Goal: Task Accomplishment & Management: Use online tool/utility

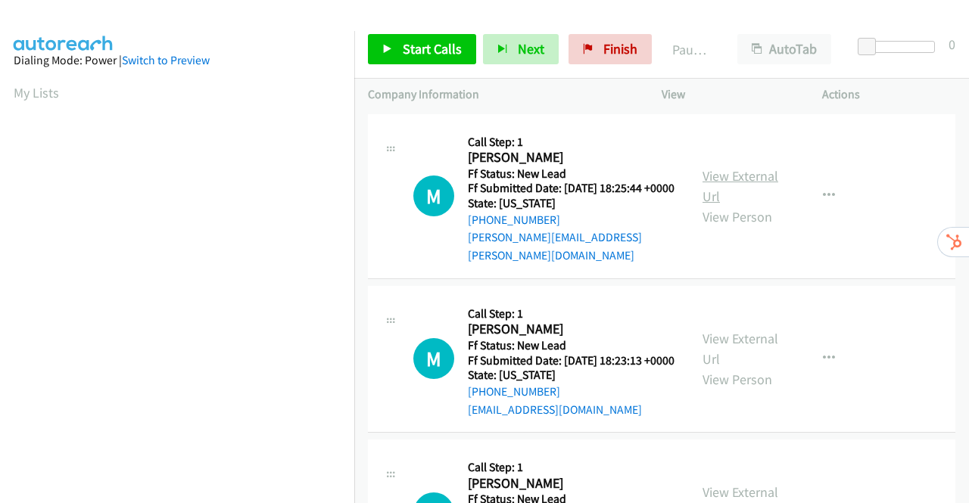
click at [742, 176] on link "View External Url" at bounding box center [740, 186] width 76 height 38
click at [734, 347] on link "View External Url" at bounding box center [740, 349] width 76 height 38
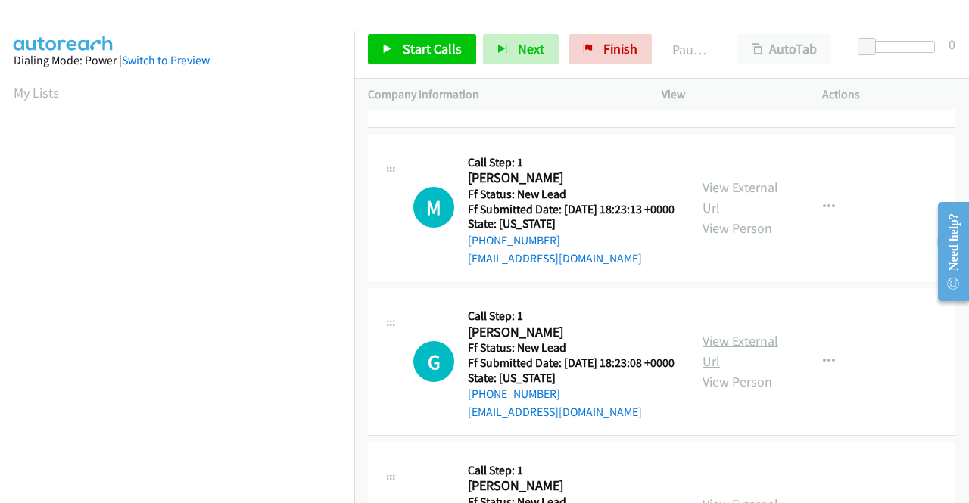
click at [727, 363] on link "View External Url" at bounding box center [740, 351] width 76 height 38
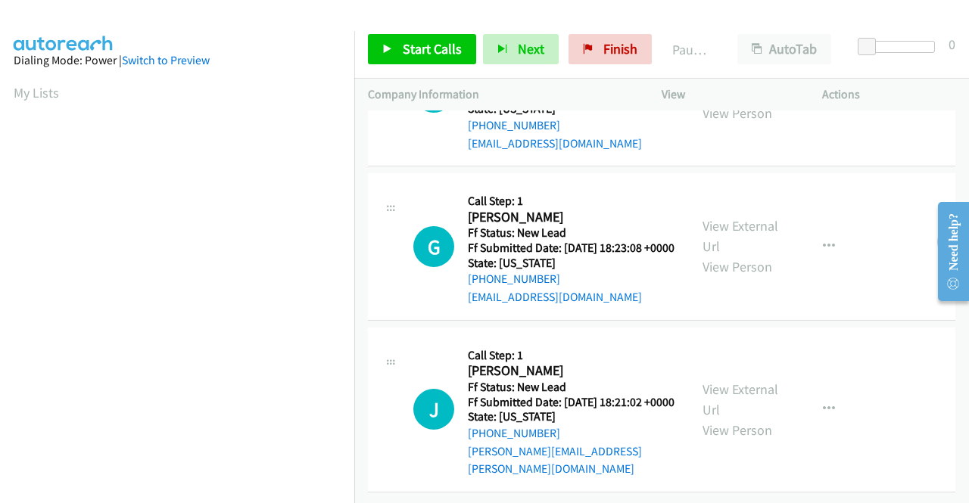
scroll to position [300, 0]
click at [742, 381] on link "View External Url" at bounding box center [740, 400] width 76 height 38
click at [413, 48] on span "Start Calls" at bounding box center [432, 48] width 59 height 17
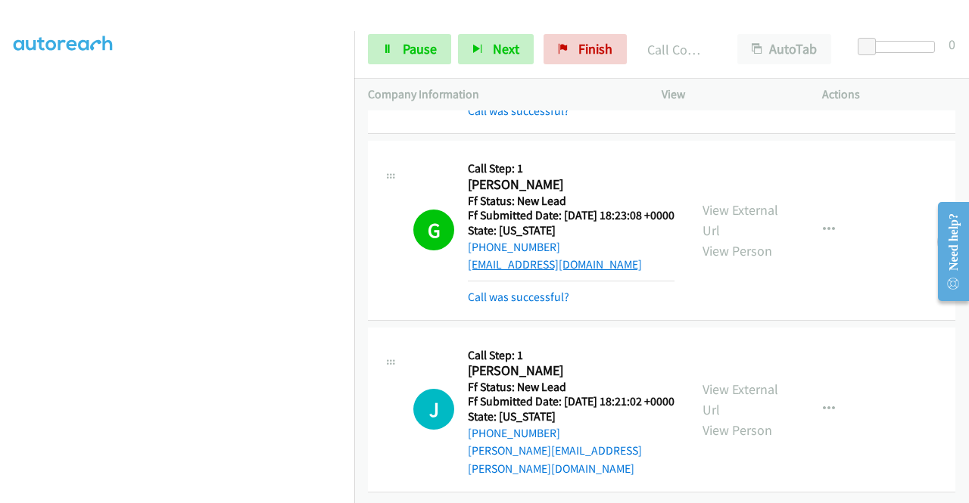
scroll to position [397, 0]
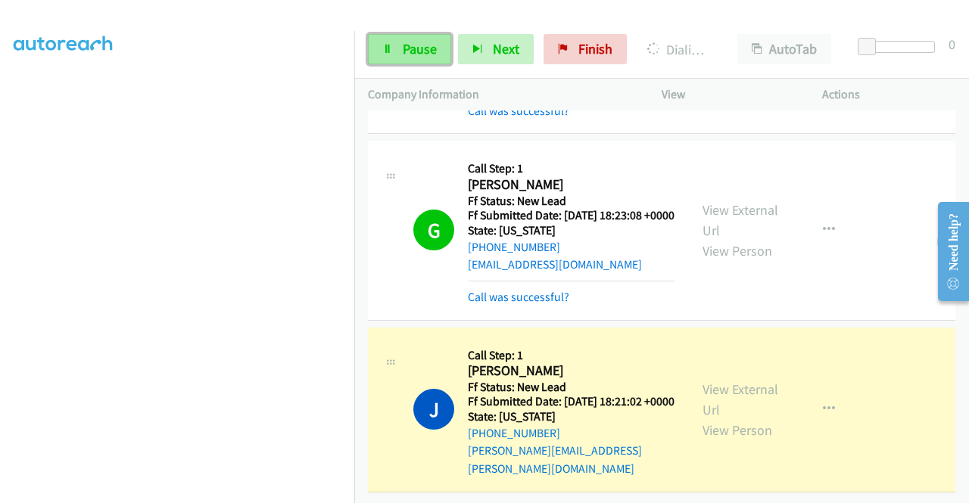
click at [419, 47] on span "Pause" at bounding box center [420, 48] width 34 height 17
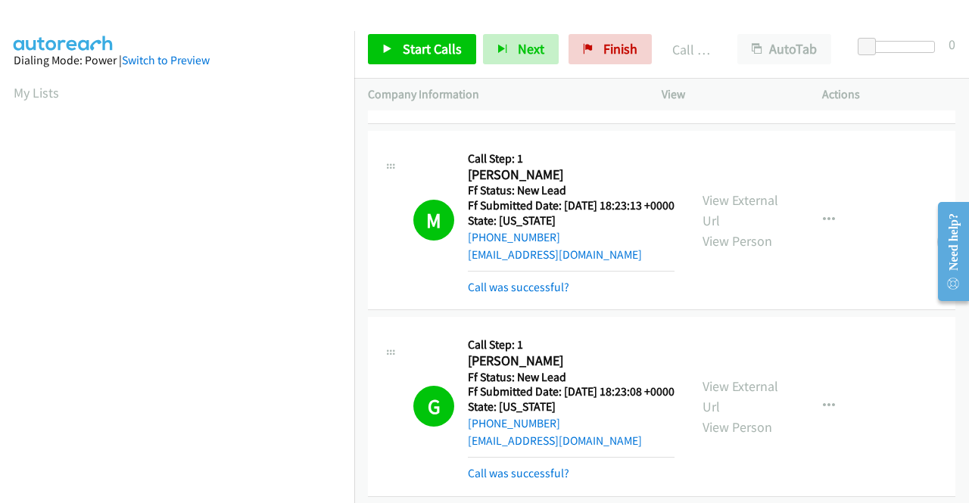
scroll to position [119, 0]
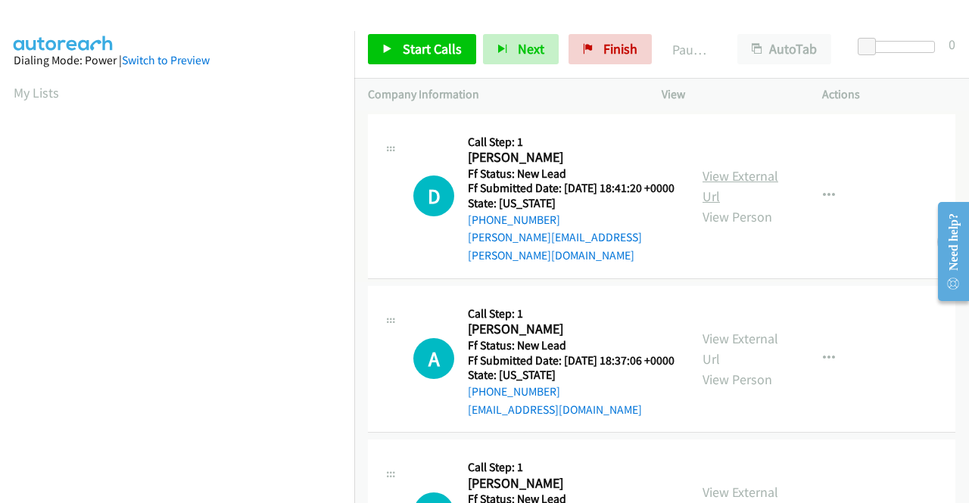
click at [748, 176] on link "View External Url" at bounding box center [740, 186] width 76 height 38
click at [725, 347] on link "View External Url" at bounding box center [740, 349] width 76 height 38
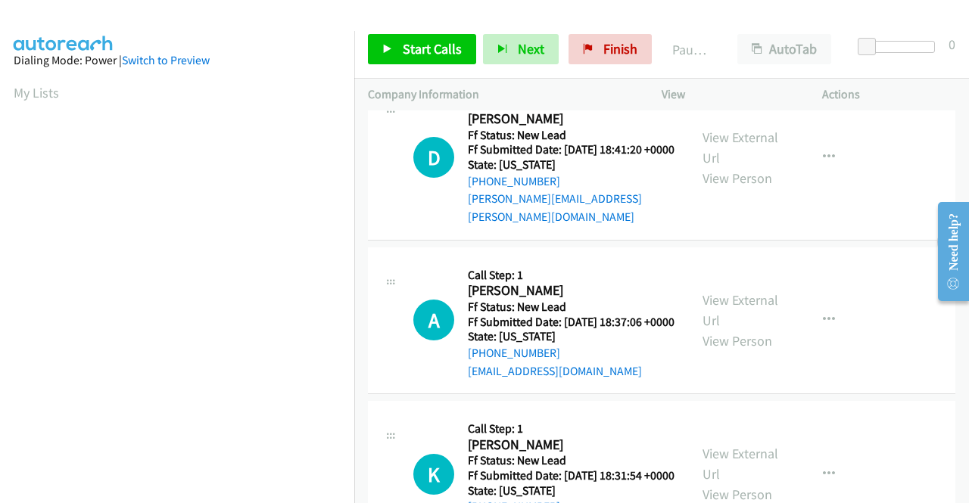
scroll to position [132, 0]
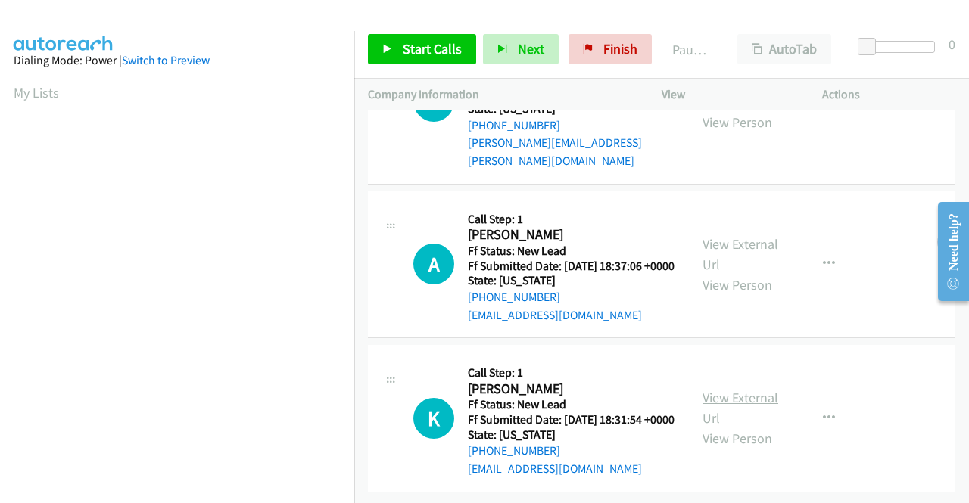
click at [744, 389] on link "View External Url" at bounding box center [740, 408] width 76 height 38
click at [424, 57] on span "Start Calls" at bounding box center [432, 48] width 59 height 17
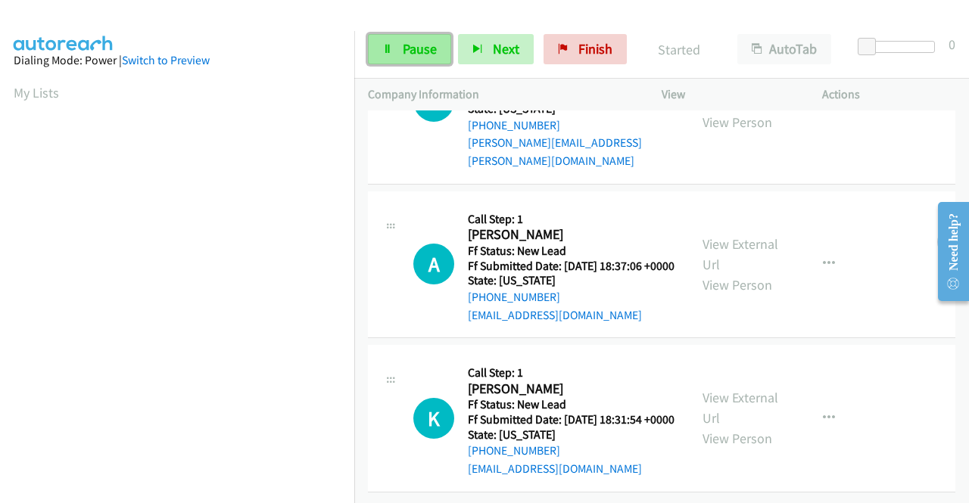
click at [410, 45] on span "Pause" at bounding box center [420, 48] width 34 height 17
click at [409, 47] on span "Pause" at bounding box center [420, 48] width 34 height 17
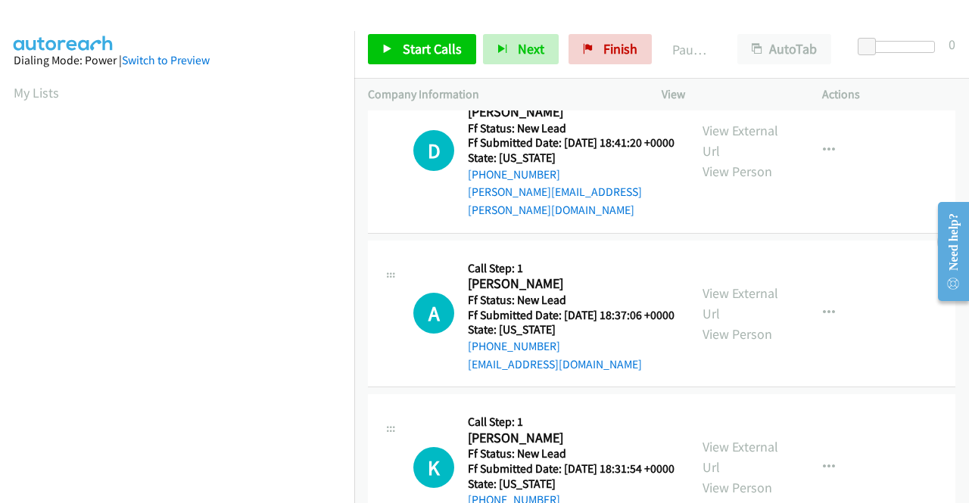
scroll to position [0, 0]
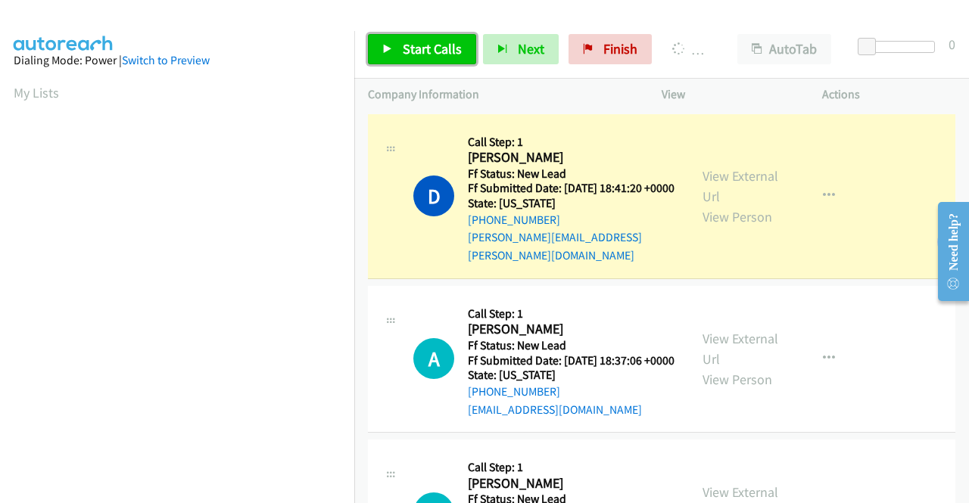
click at [413, 42] on span "Start Calls" at bounding box center [432, 48] width 59 height 17
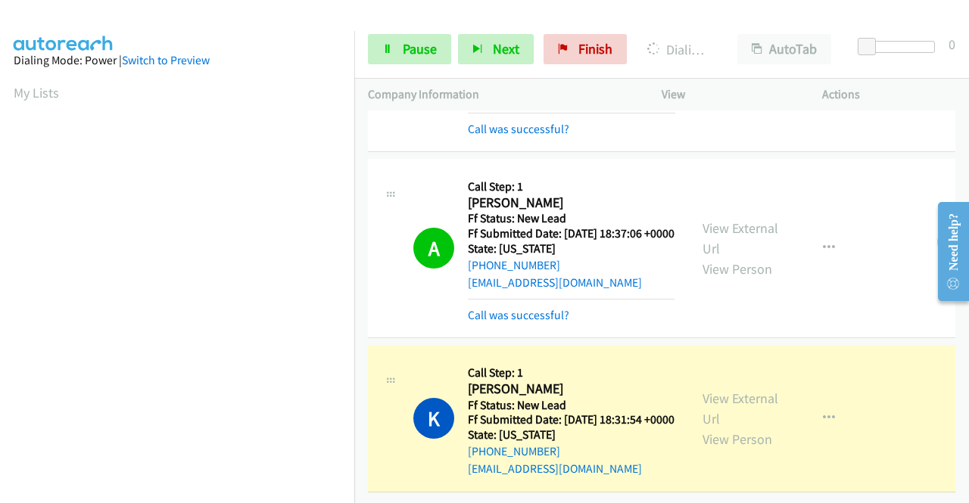
scroll to position [196, 0]
click at [424, 50] on span "Pause" at bounding box center [420, 48] width 34 height 17
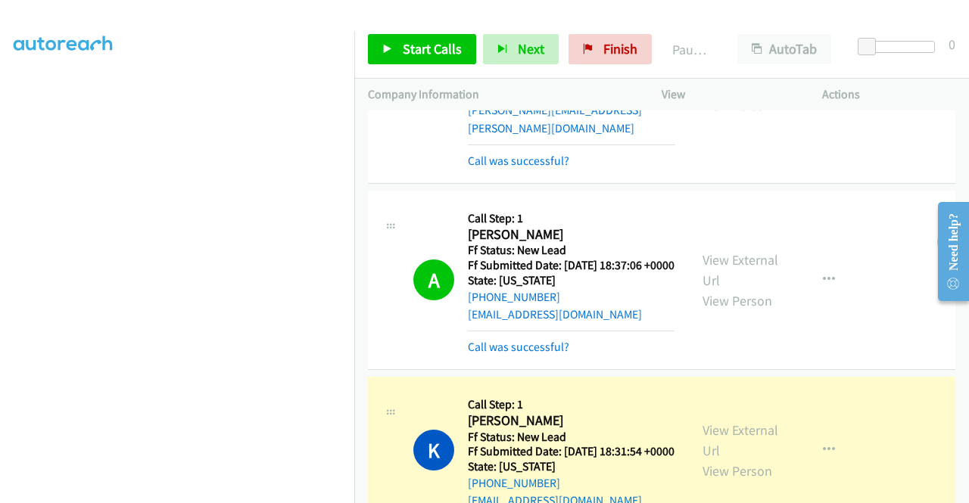
scroll to position [265, 0]
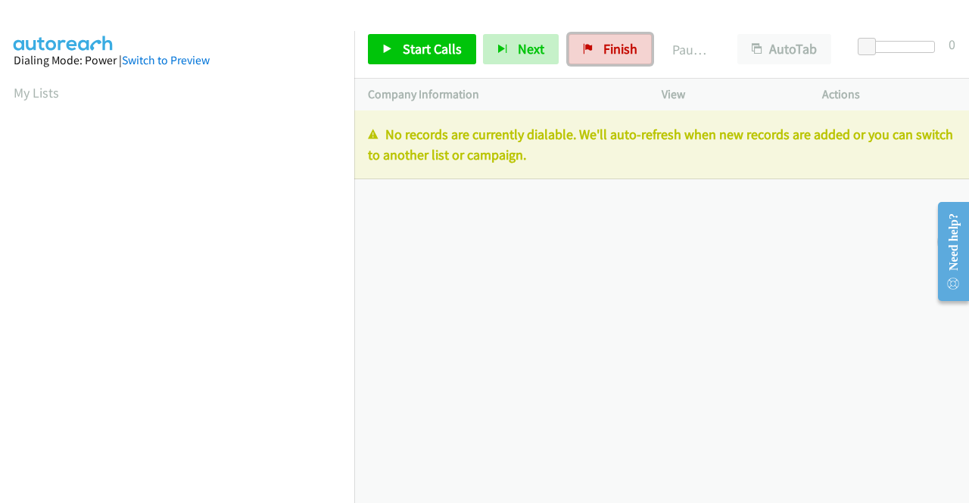
click at [610, 51] on span "Finish" at bounding box center [620, 48] width 34 height 17
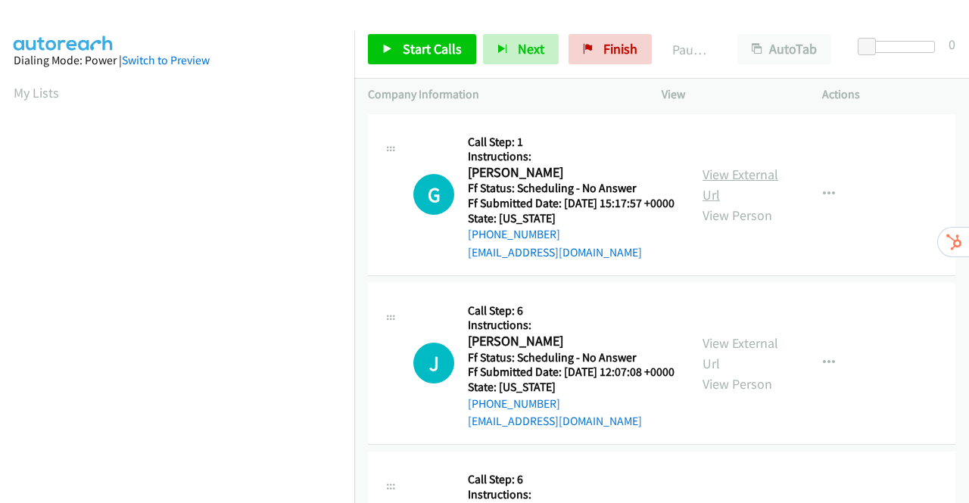
click at [725, 182] on link "View External Url" at bounding box center [740, 185] width 76 height 38
click at [733, 369] on link "View External Url" at bounding box center [740, 354] width 76 height 38
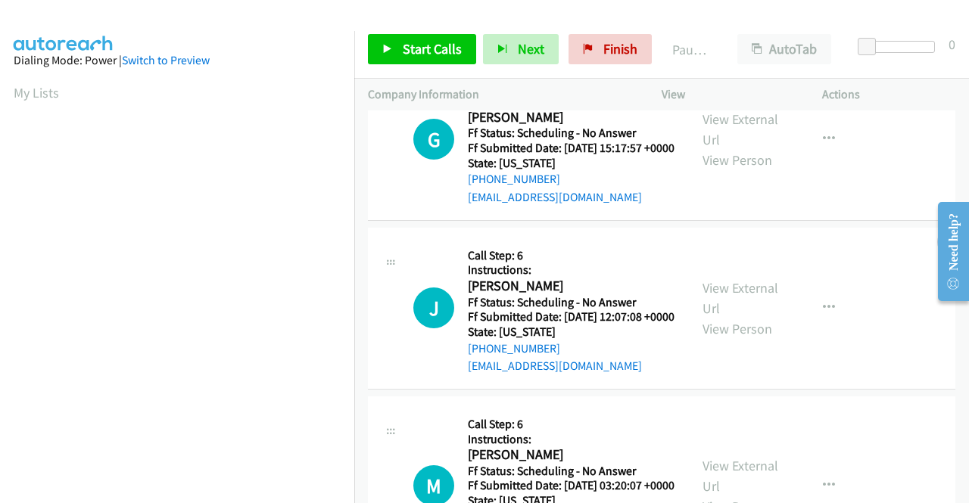
scroll to position [151, 0]
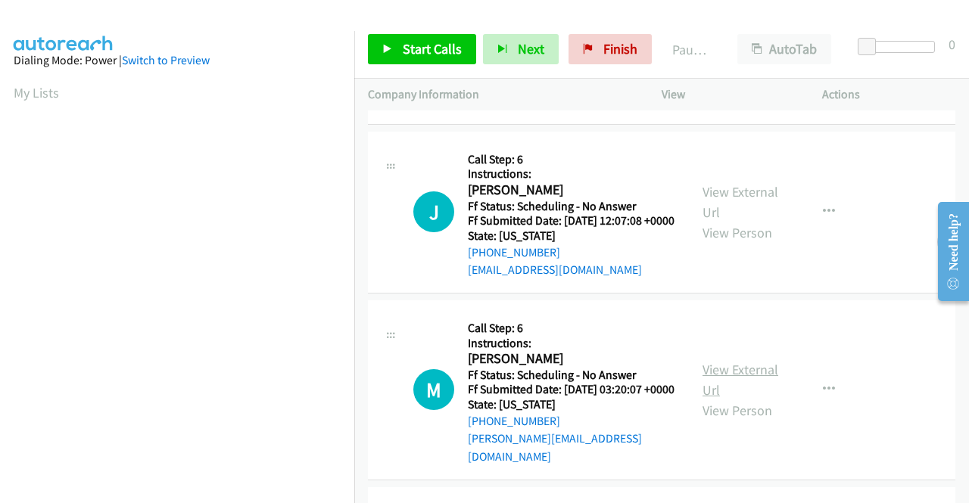
click at [736, 398] on link "View External Url" at bounding box center [740, 380] width 76 height 38
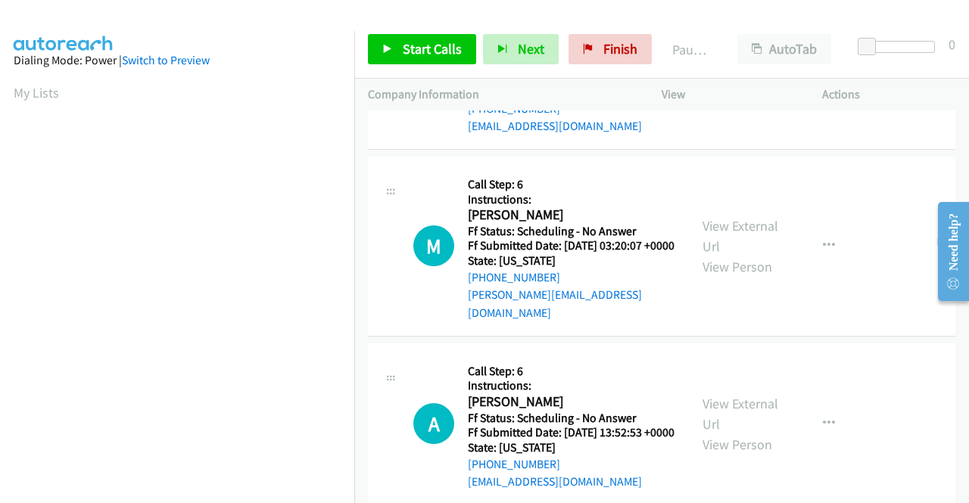
scroll to position [378, 0]
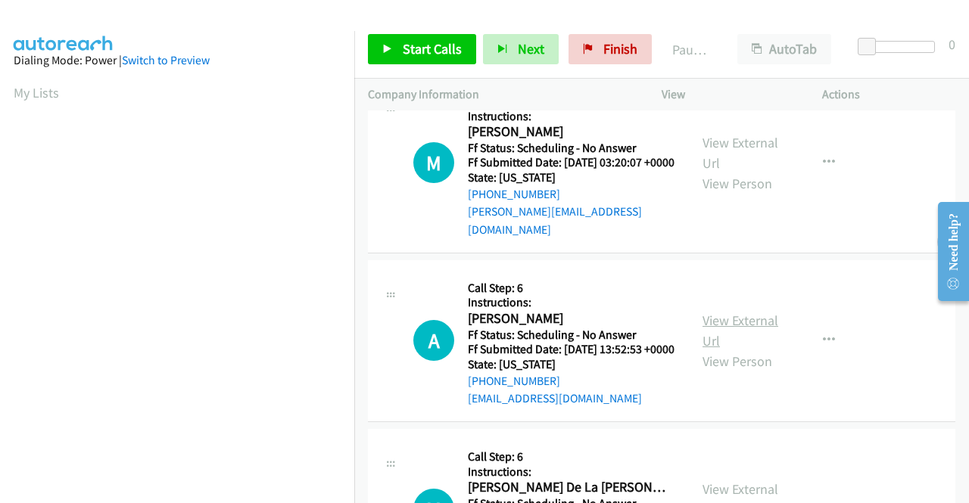
click at [733, 350] on link "View External Url" at bounding box center [740, 331] width 76 height 38
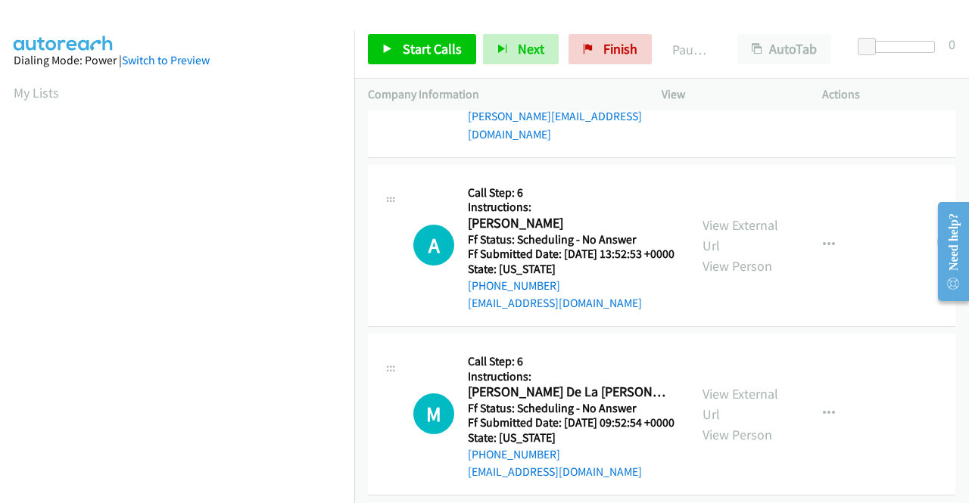
scroll to position [530, 0]
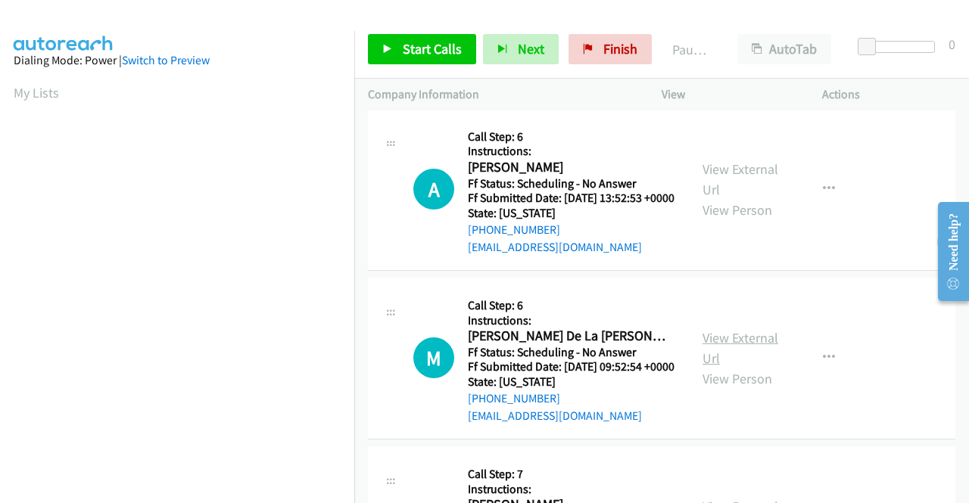
click at [755, 367] on link "View External Url" at bounding box center [740, 348] width 76 height 38
click at [392, 46] on link "Start Calls" at bounding box center [422, 49] width 108 height 30
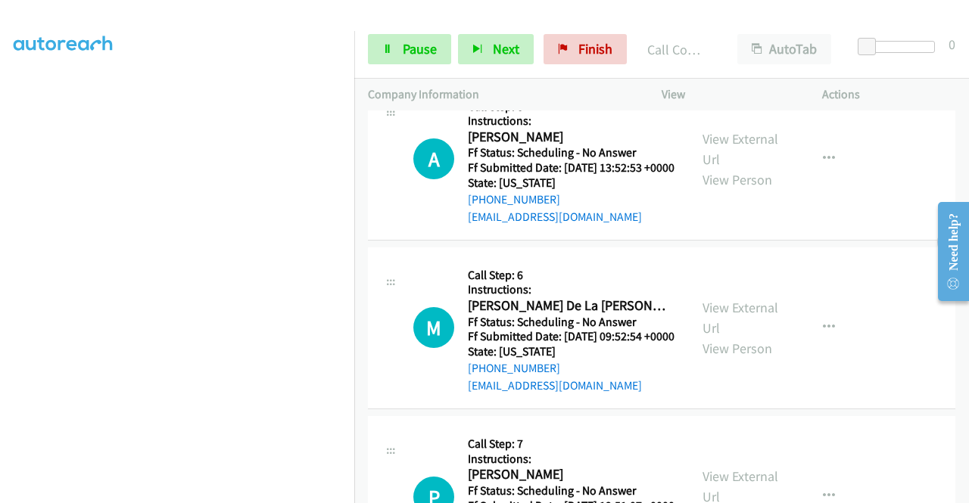
scroll to position [681, 0]
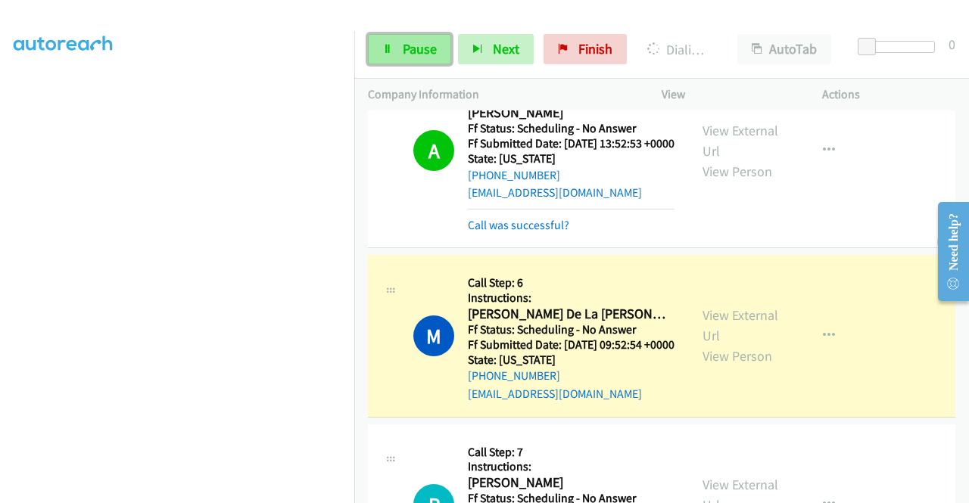
click at [404, 52] on span "Pause" at bounding box center [420, 48] width 34 height 17
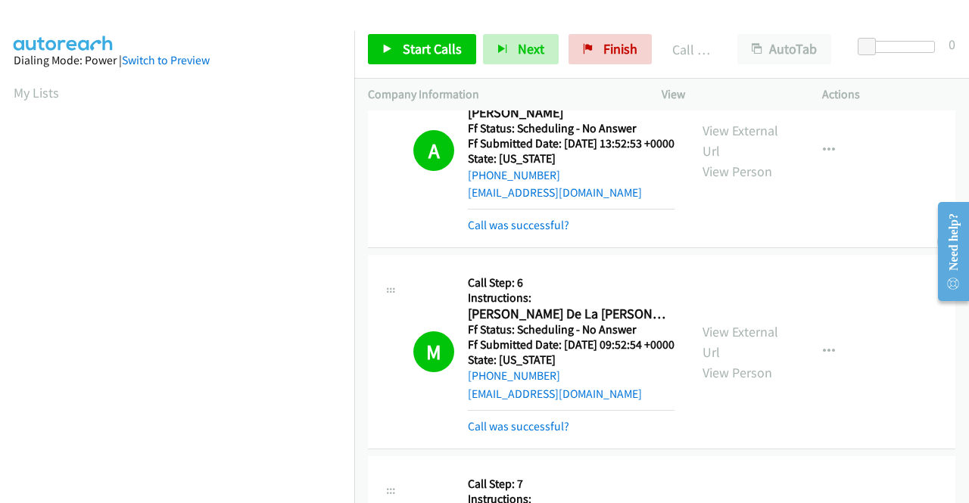
scroll to position [345, 0]
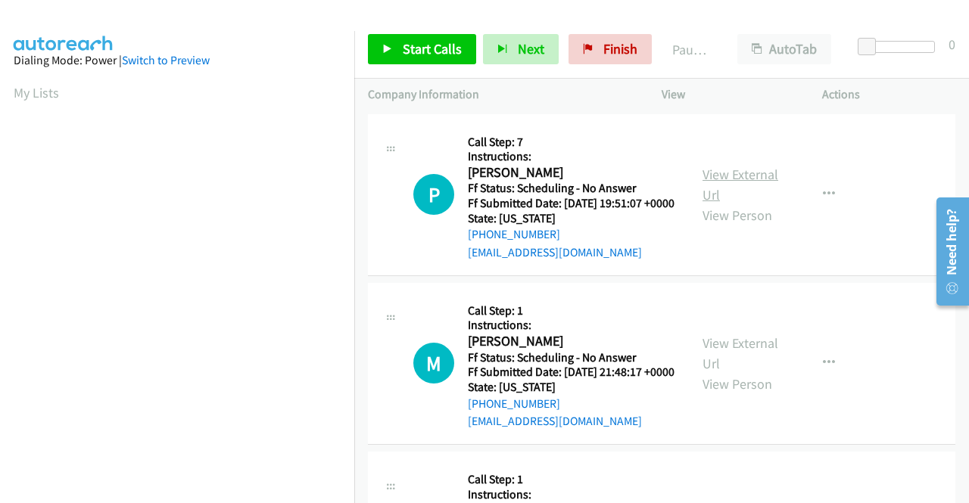
click at [732, 182] on link "View External Url" at bounding box center [740, 185] width 76 height 38
click at [729, 363] on link "View External Url" at bounding box center [740, 354] width 76 height 38
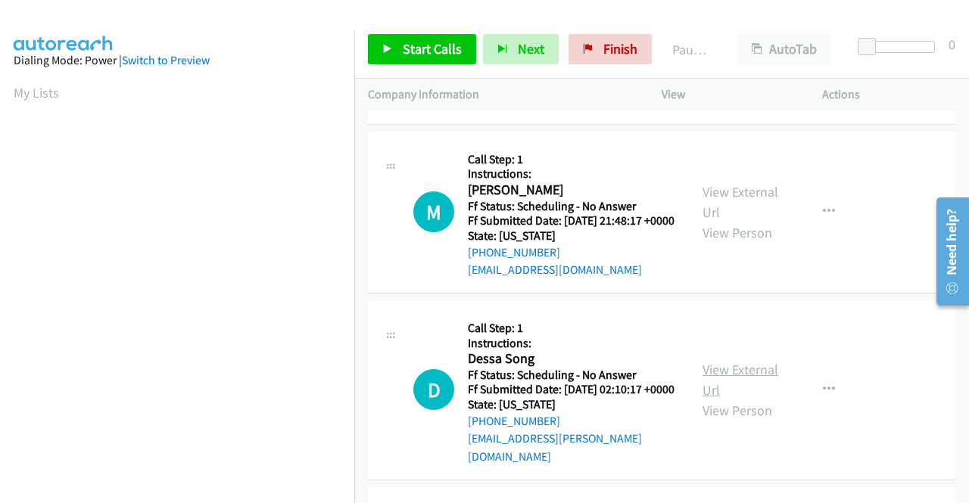
click at [730, 392] on link "View External Url" at bounding box center [740, 380] width 76 height 38
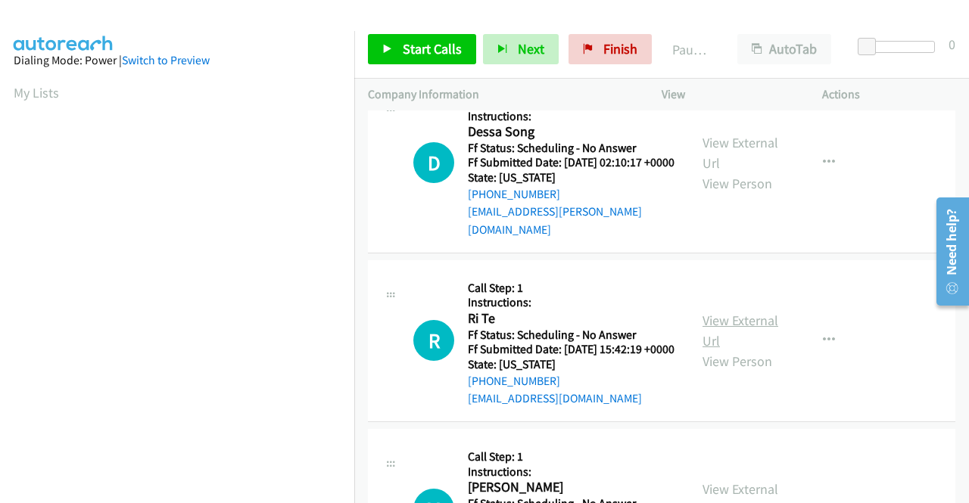
click at [731, 350] on link "View External Url" at bounding box center [740, 331] width 76 height 38
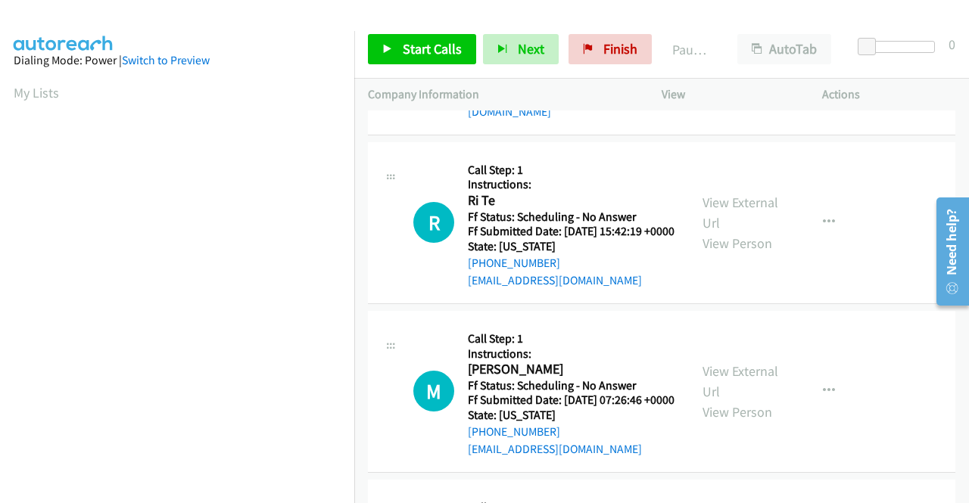
scroll to position [605, 0]
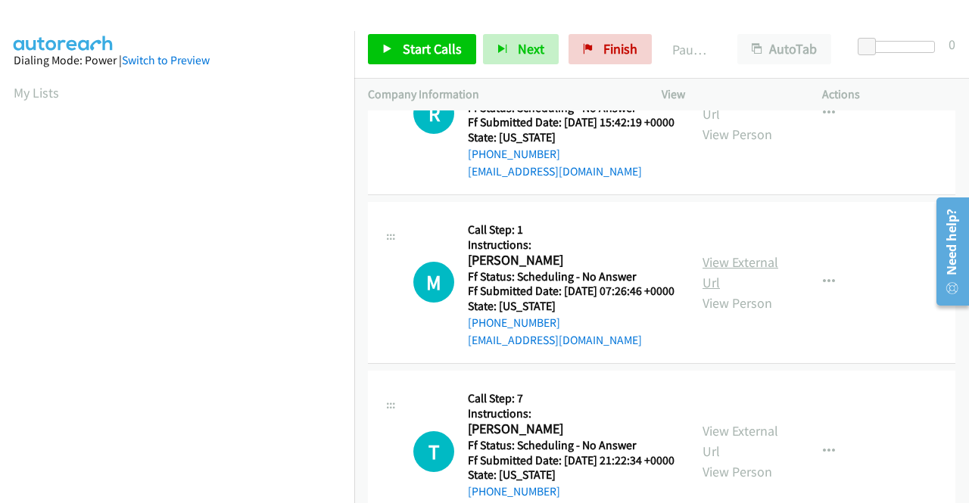
click at [707, 291] on link "View External Url" at bounding box center [740, 273] width 76 height 38
click at [423, 41] on span "Start Calls" at bounding box center [432, 48] width 59 height 17
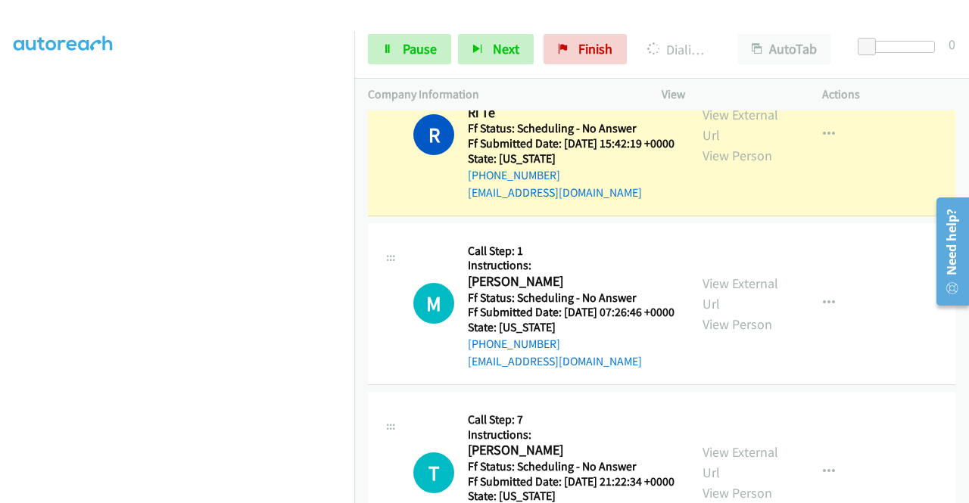
scroll to position [908, 0]
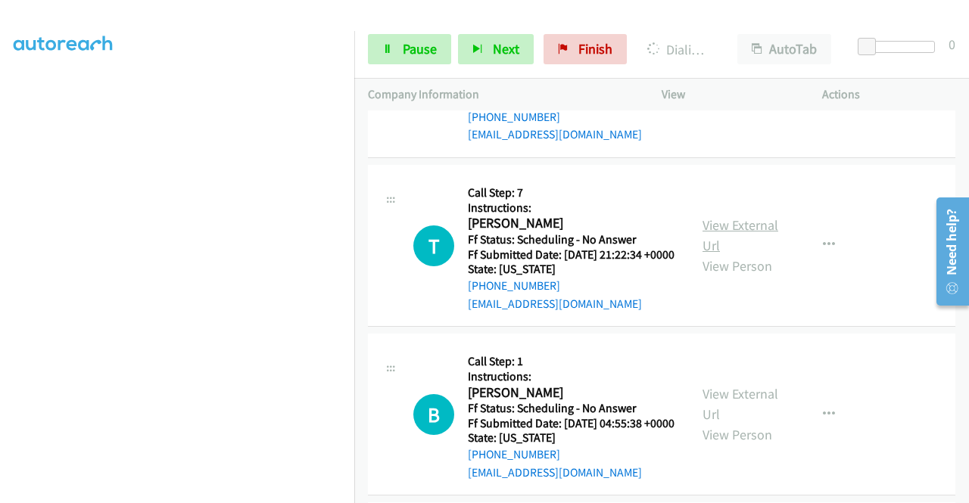
click at [745, 254] on link "View External Url" at bounding box center [740, 235] width 76 height 38
click at [746, 423] on link "View External Url" at bounding box center [740, 404] width 76 height 38
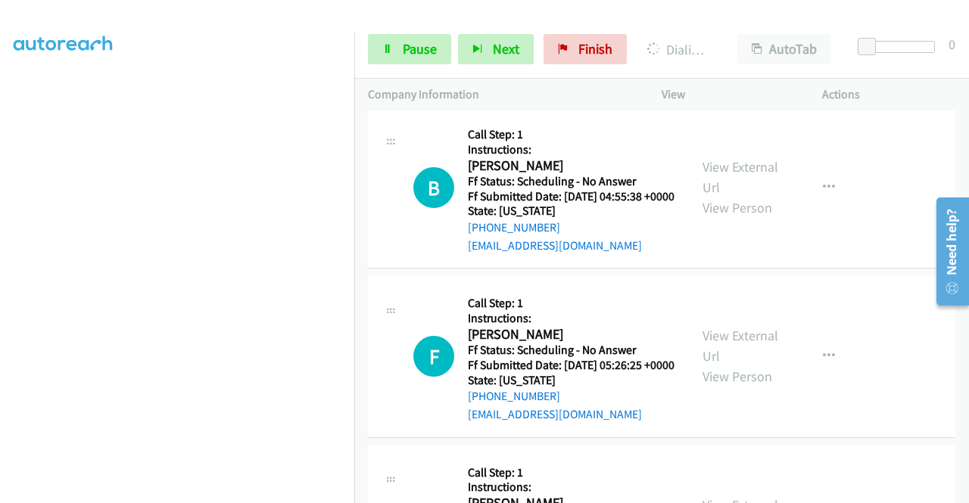
scroll to position [1211, 0]
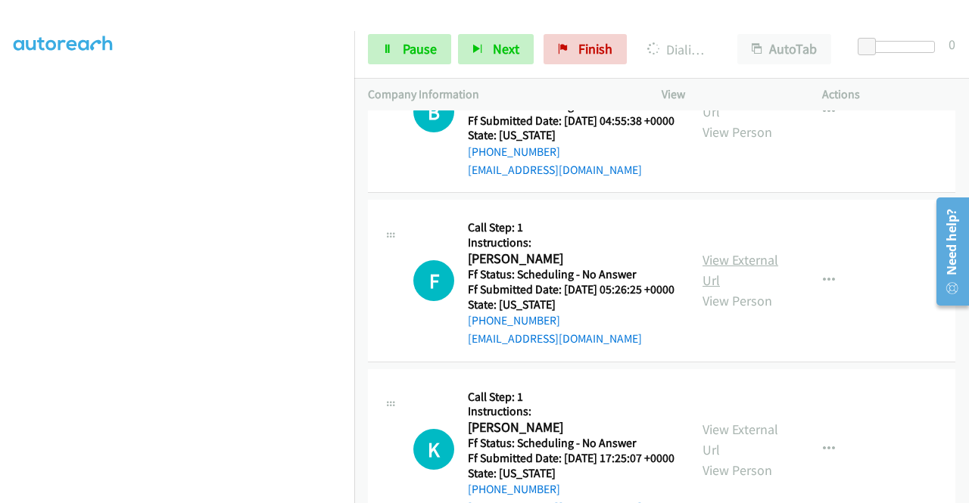
click at [740, 289] on link "View External Url" at bounding box center [740, 270] width 76 height 38
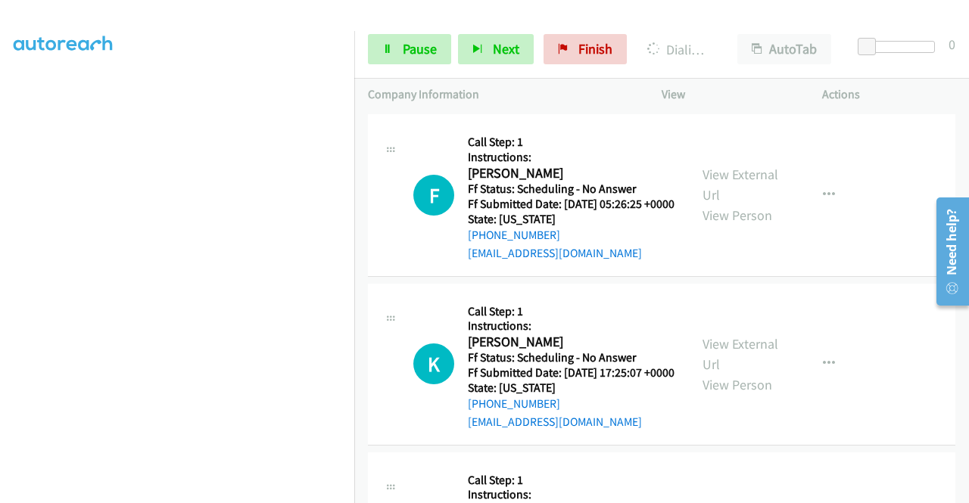
scroll to position [1362, 0]
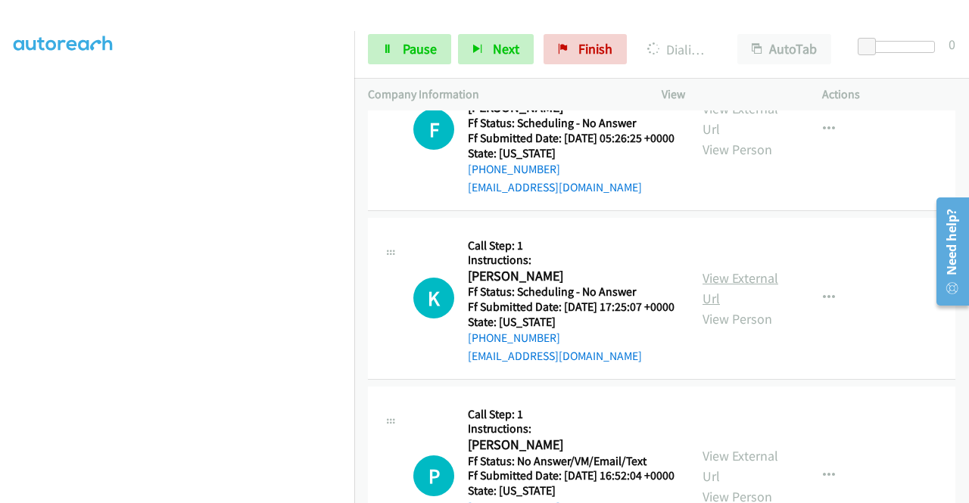
click at [754, 307] on link "View External Url" at bounding box center [740, 288] width 76 height 38
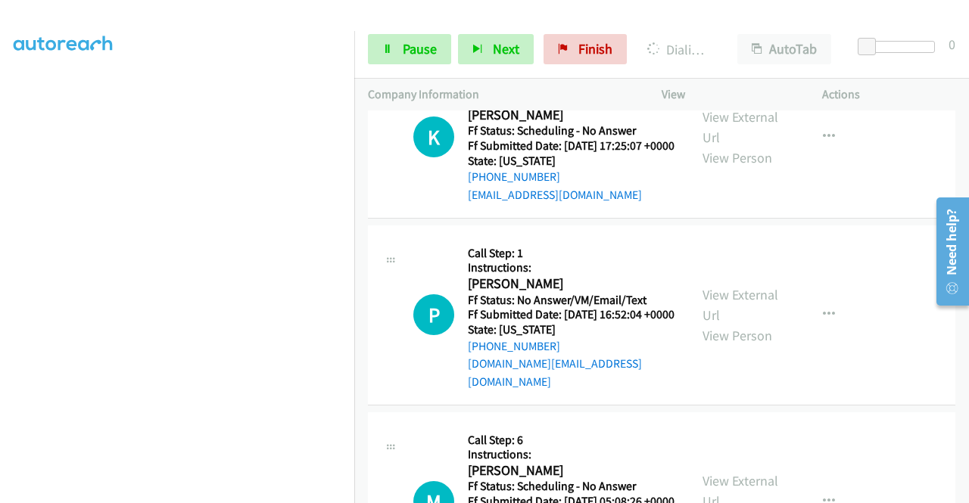
scroll to position [1589, 0]
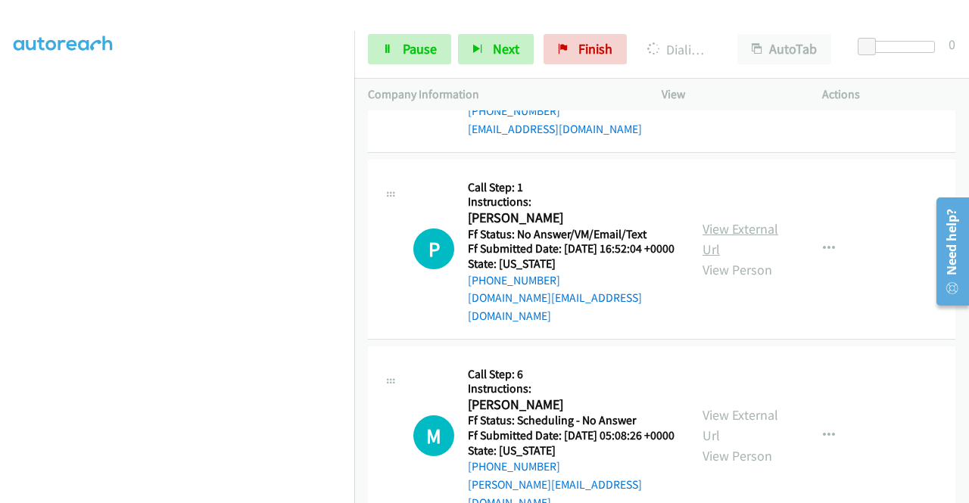
click at [708, 258] on link "View External Url" at bounding box center [740, 239] width 76 height 38
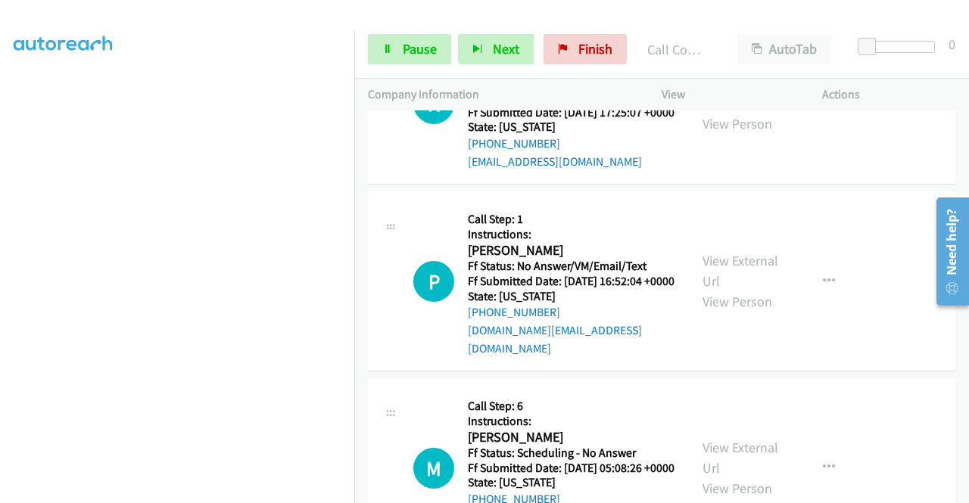
scroll to position [1621, 0]
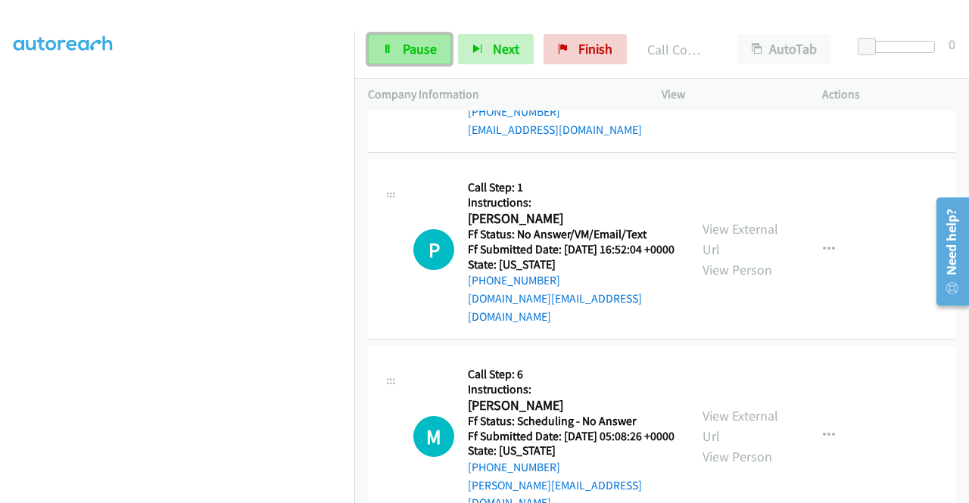
click at [400, 53] on link "Pause" at bounding box center [409, 49] width 83 height 30
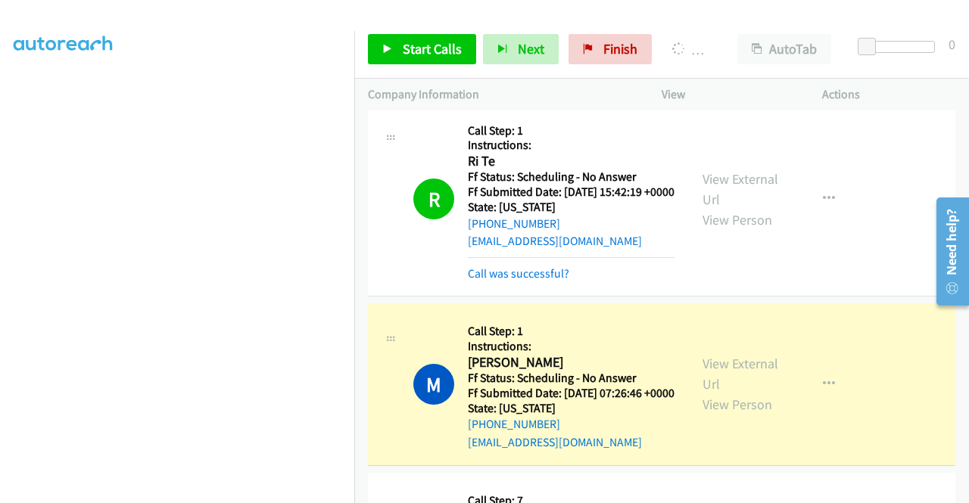
scroll to position [637, 0]
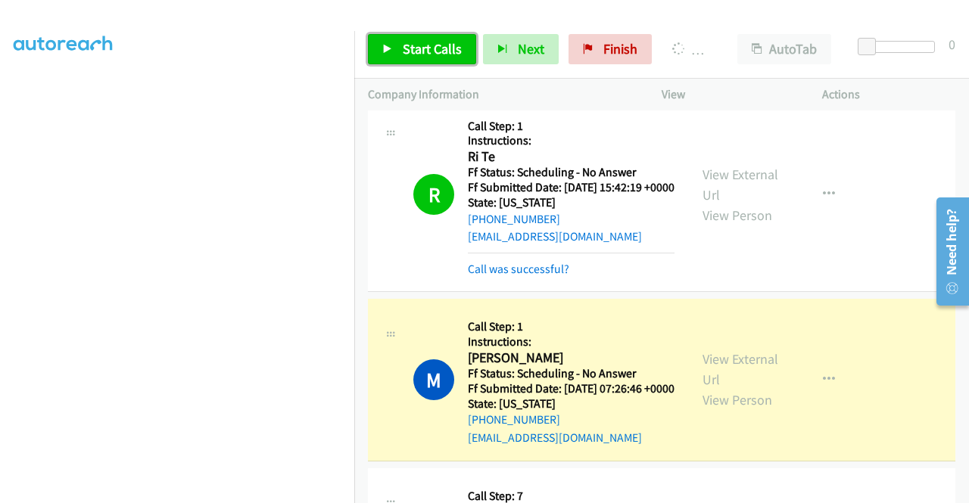
click at [414, 42] on span "Start Calls" at bounding box center [432, 48] width 59 height 17
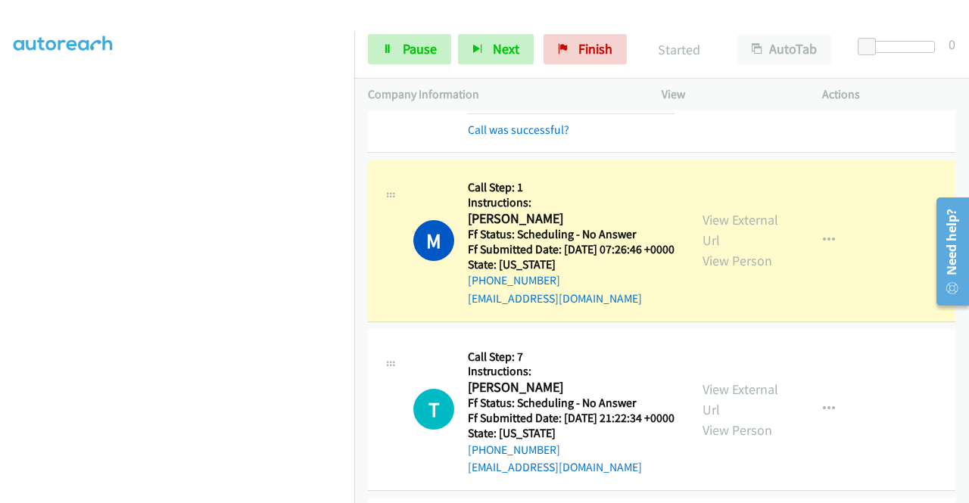
scroll to position [864, 0]
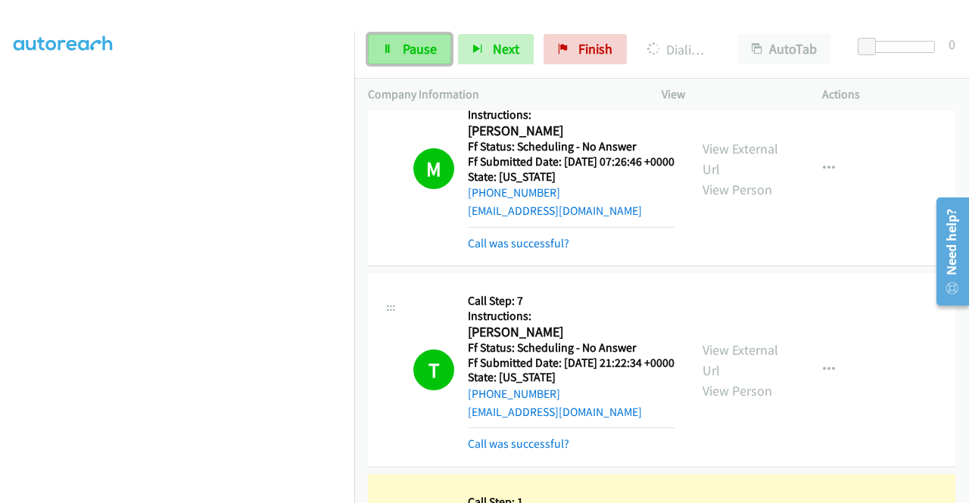
click at [421, 45] on span "Pause" at bounding box center [420, 48] width 34 height 17
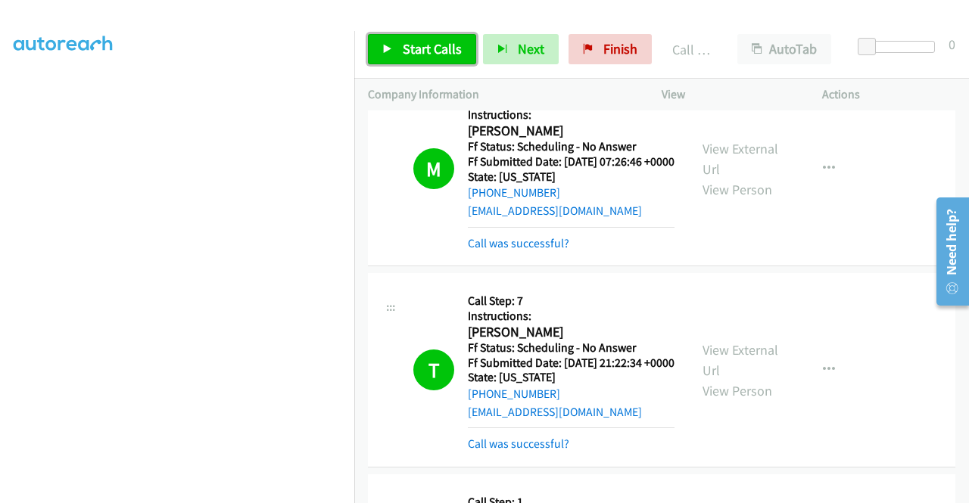
click at [406, 52] on span "Start Calls" at bounding box center [432, 48] width 59 height 17
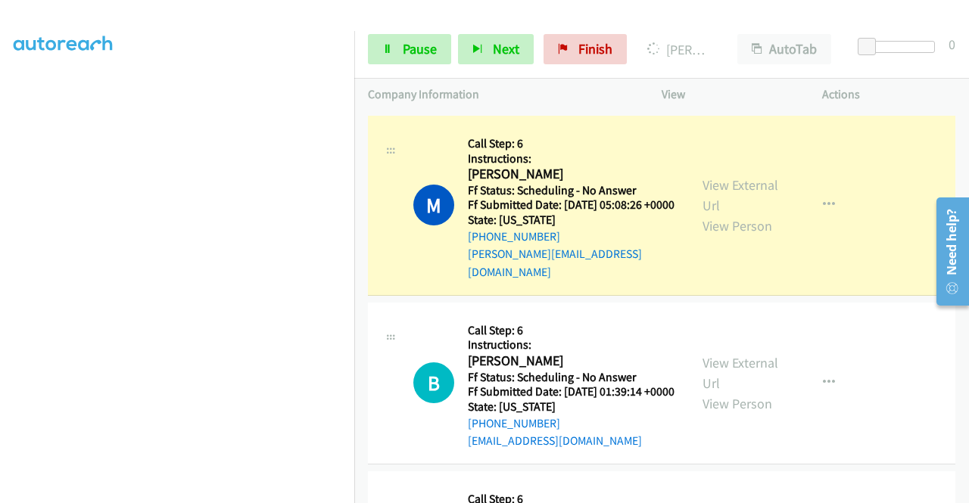
scroll to position [2151, 0]
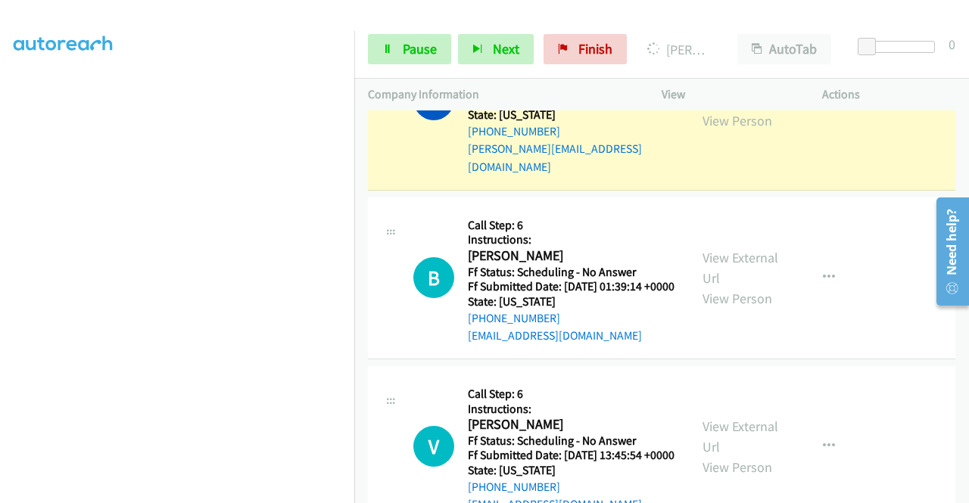
click at [738, 109] on link "View External Url" at bounding box center [740, 90] width 76 height 38
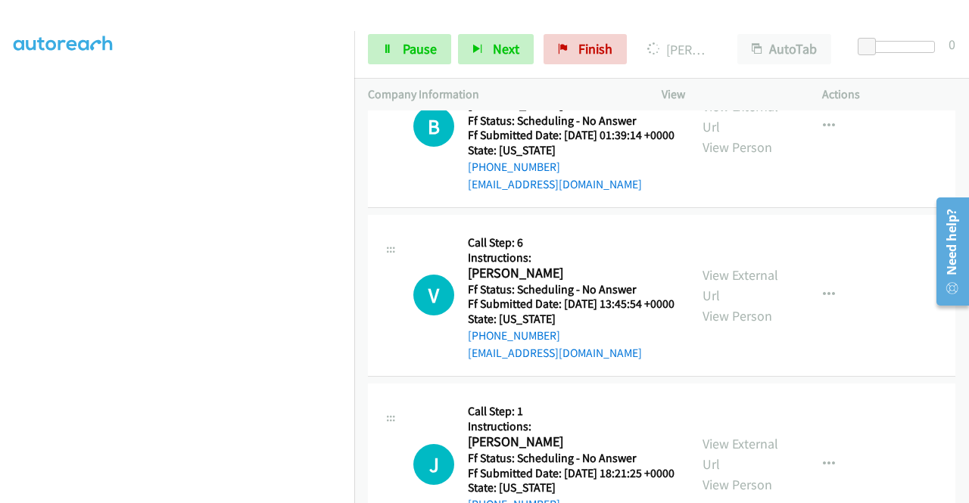
scroll to position [2302, 0]
click at [724, 135] on link "View External Url" at bounding box center [740, 117] width 76 height 38
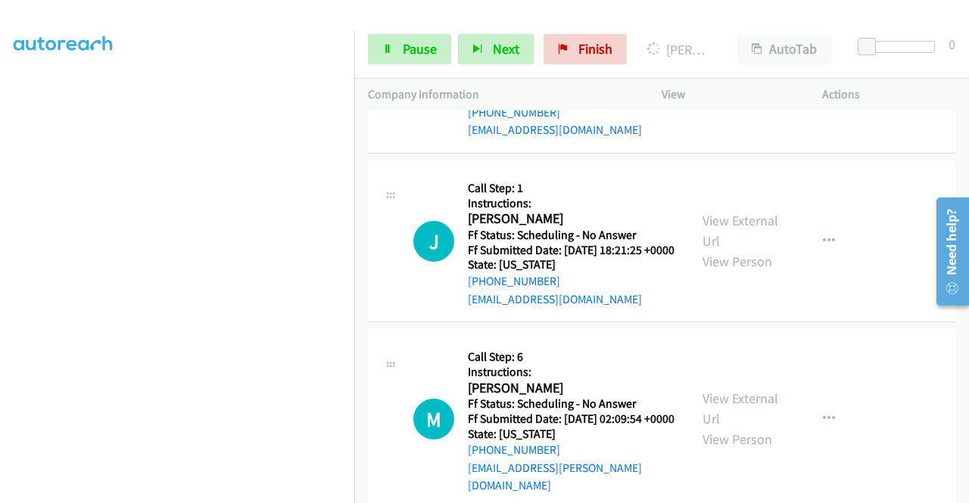
scroll to position [2529, 0]
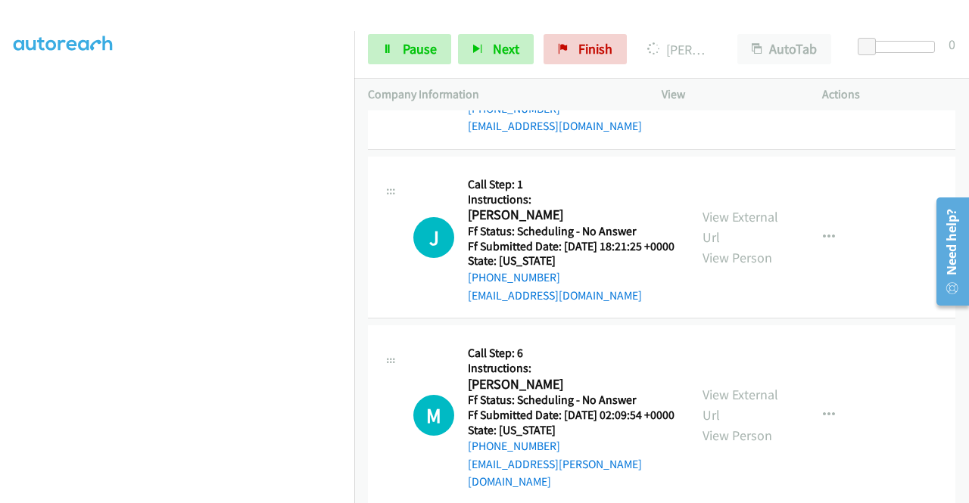
click at [741, 77] on link "View External Url" at bounding box center [740, 58] width 76 height 38
click at [717, 246] on link "View External Url" at bounding box center [740, 227] width 76 height 38
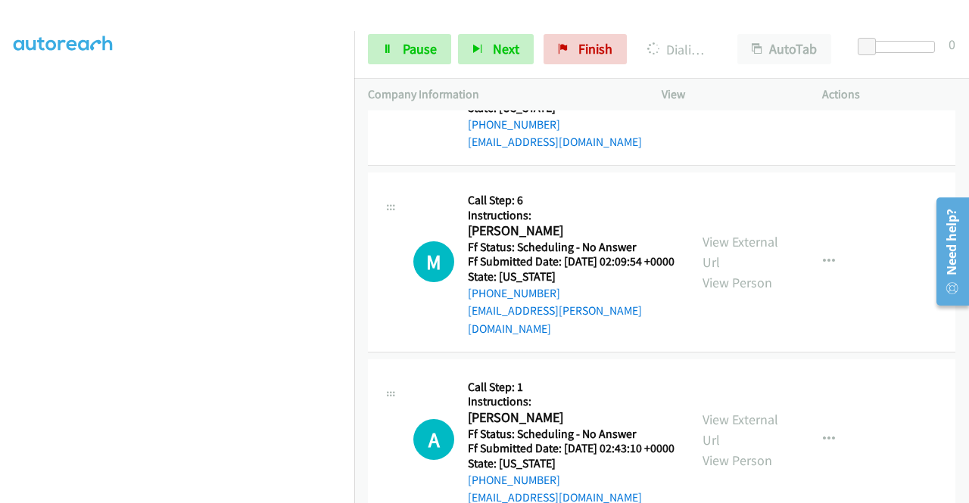
scroll to position [2864, 0]
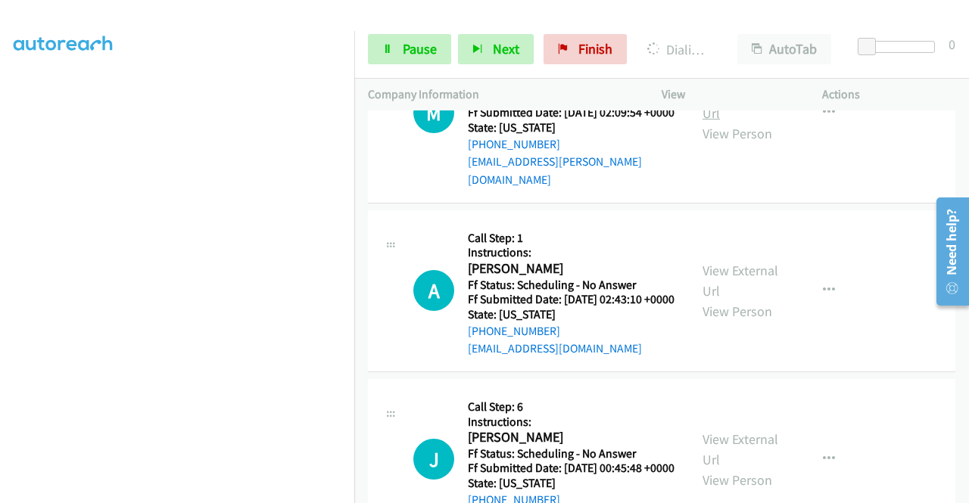
click at [708, 122] on link "View External Url" at bounding box center [740, 103] width 76 height 38
click at [747, 300] on link "View External Url" at bounding box center [740, 281] width 76 height 38
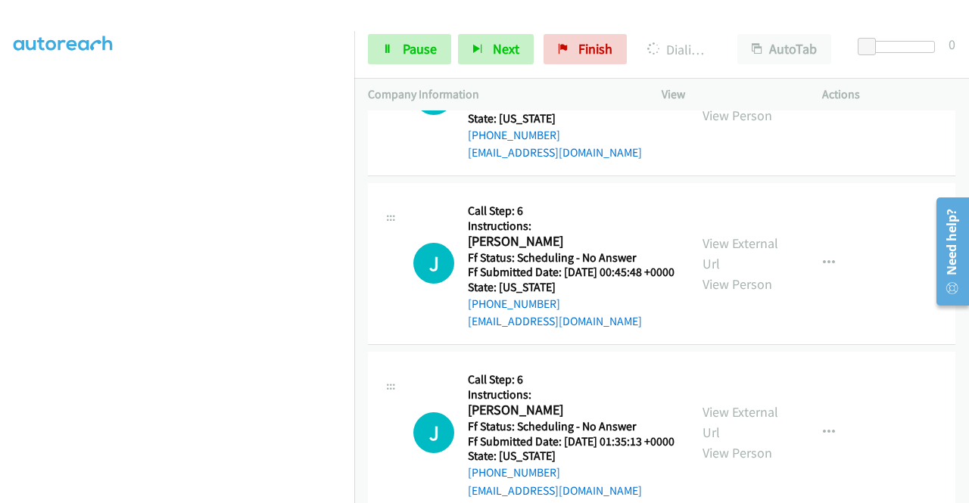
scroll to position [3091, 0]
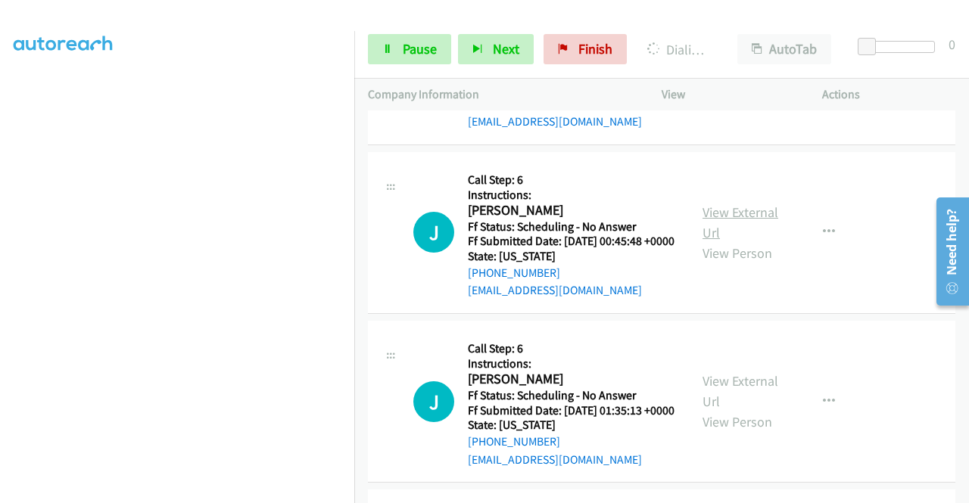
click at [702, 241] on link "View External Url" at bounding box center [740, 223] width 76 height 38
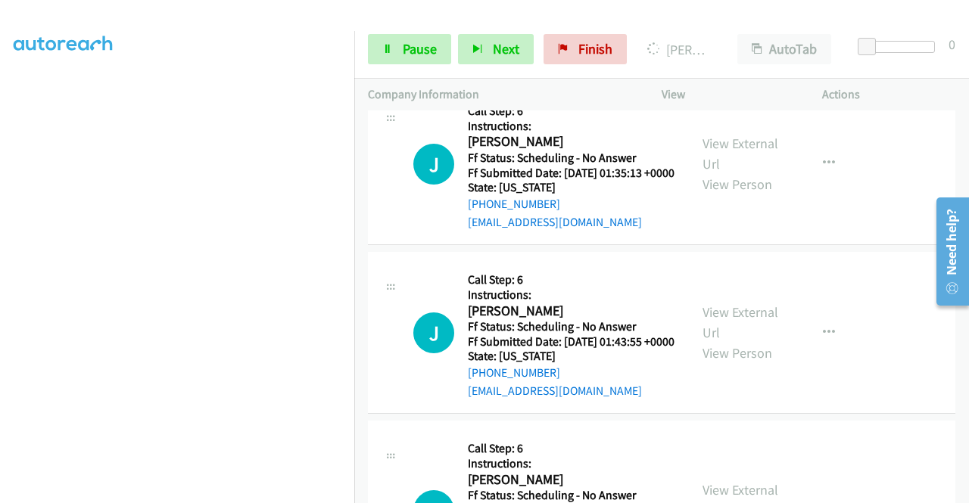
scroll to position [3350, 0]
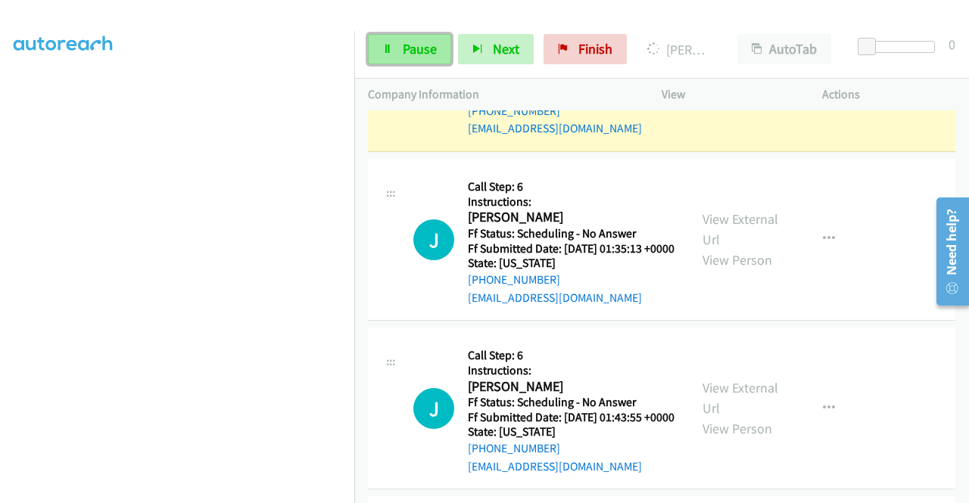
click at [398, 40] on link "Pause" at bounding box center [409, 49] width 83 height 30
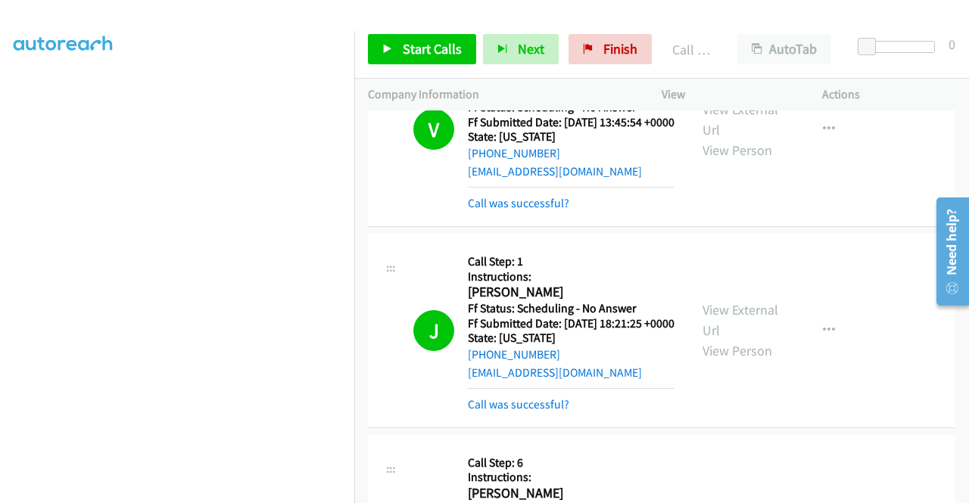
scroll to position [345, 0]
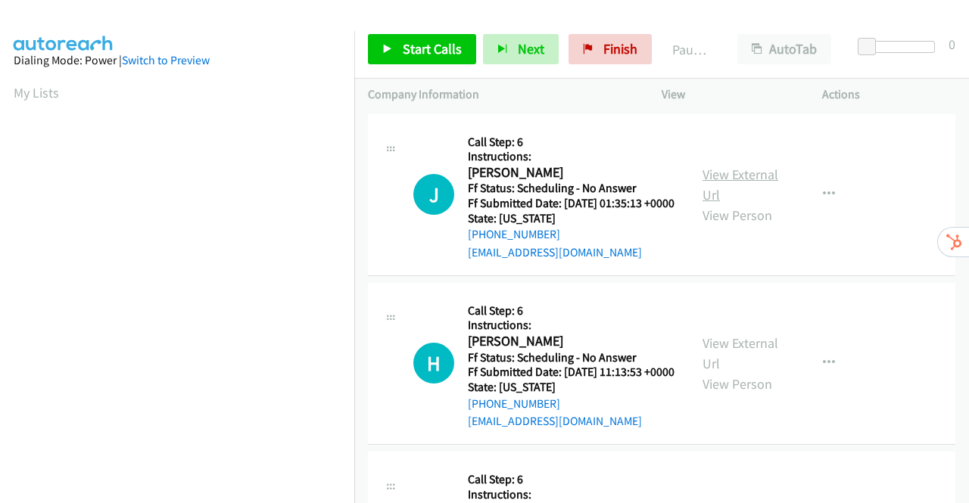
click at [758, 182] on link "View External Url" at bounding box center [740, 185] width 76 height 38
click at [736, 361] on link "View External Url" at bounding box center [740, 354] width 76 height 38
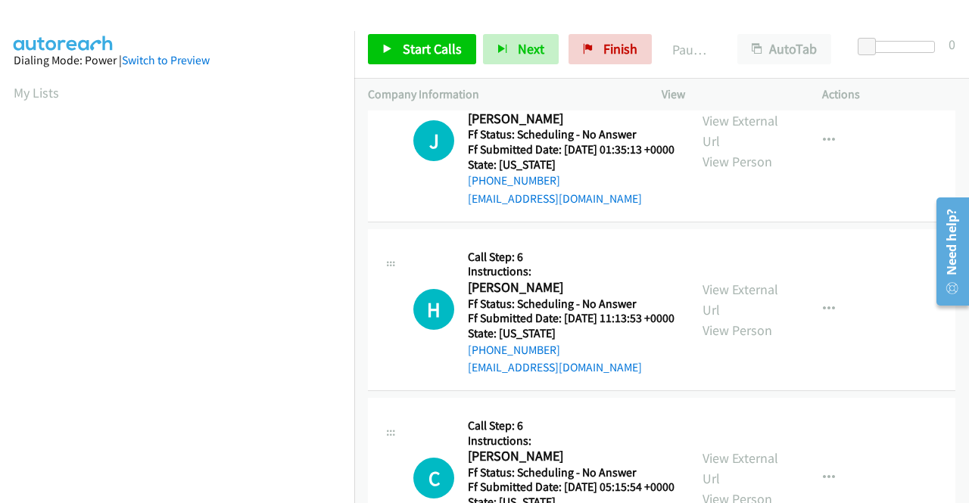
scroll to position [151, 0]
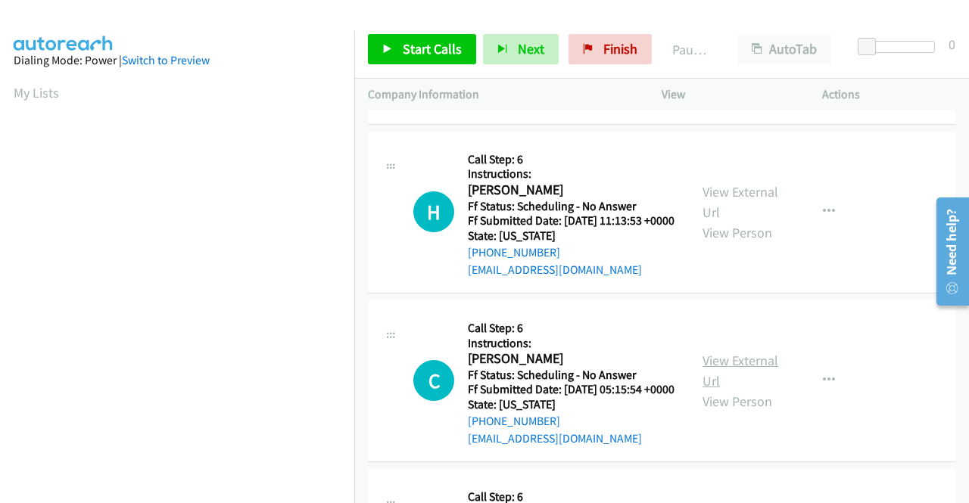
click at [744, 390] on link "View External Url" at bounding box center [740, 371] width 76 height 38
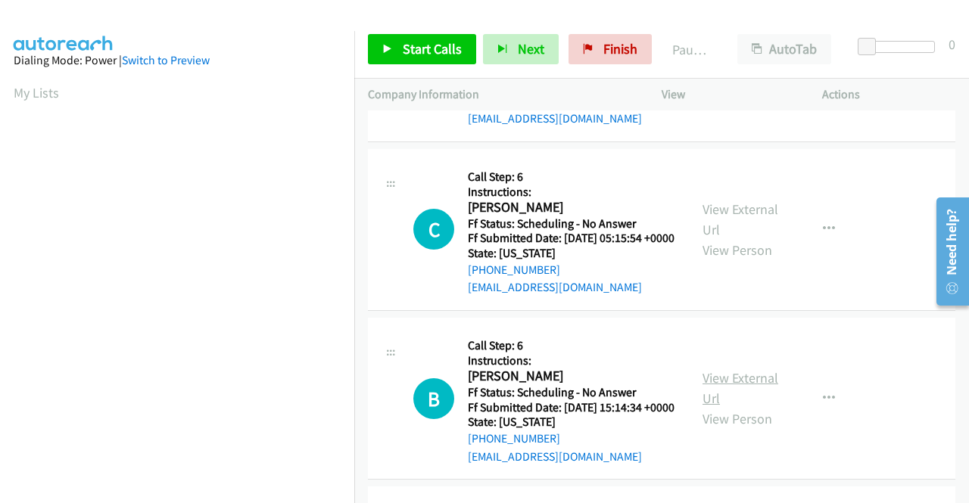
click at [746, 407] on link "View External Url" at bounding box center [740, 388] width 76 height 38
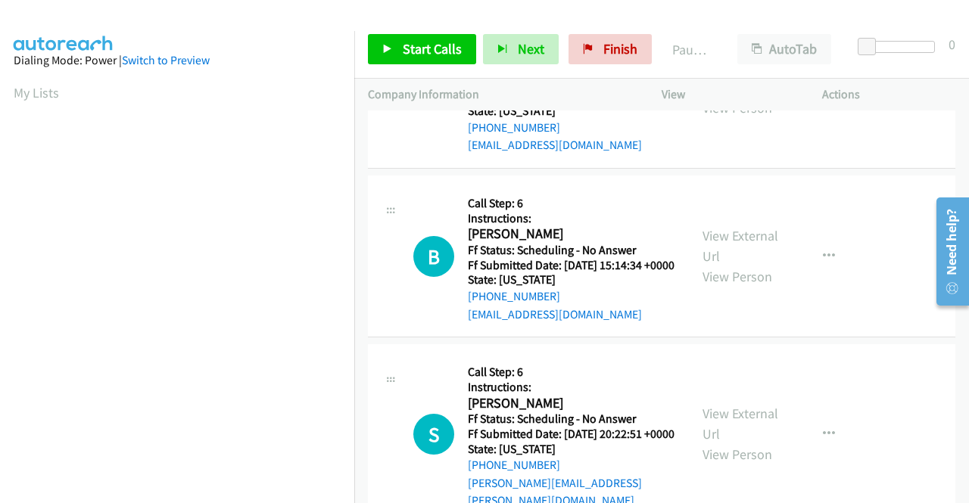
scroll to position [530, 0]
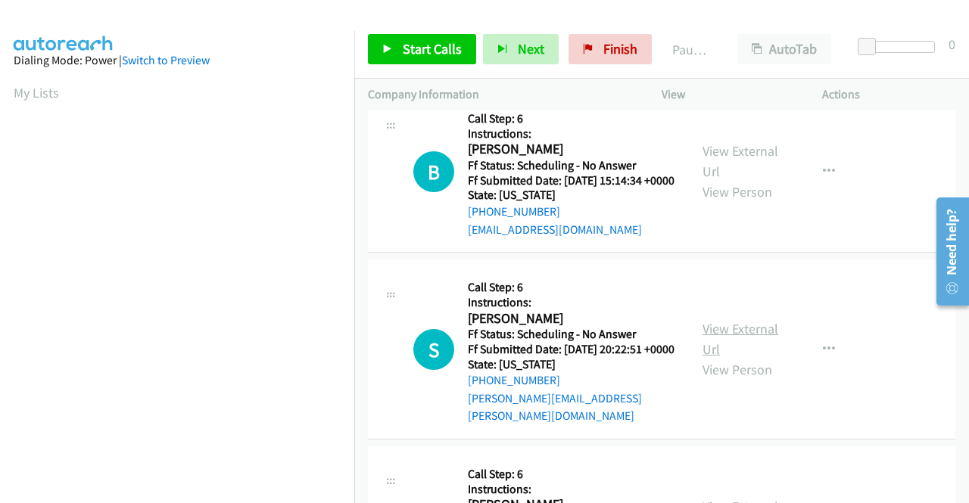
click at [753, 358] on link "View External Url" at bounding box center [740, 339] width 76 height 38
click at [397, 52] on link "Start Calls" at bounding box center [422, 49] width 108 height 30
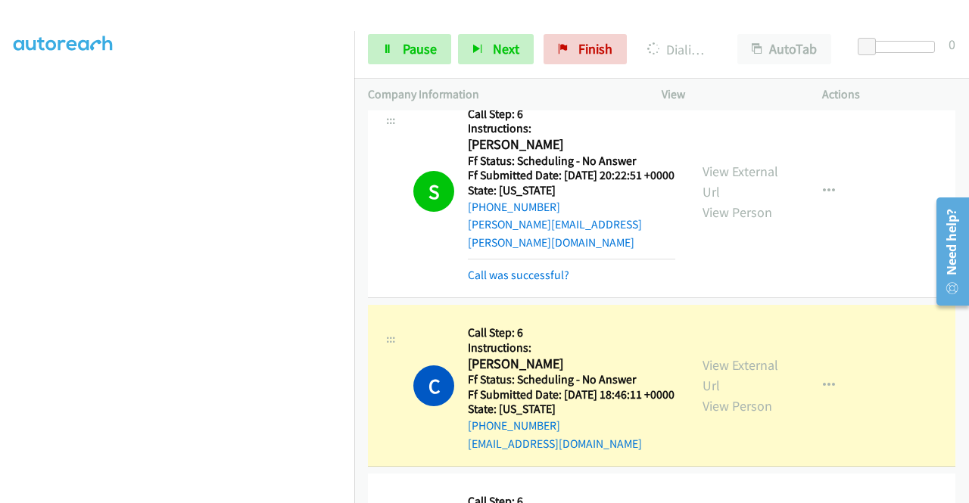
scroll to position [1060, 0]
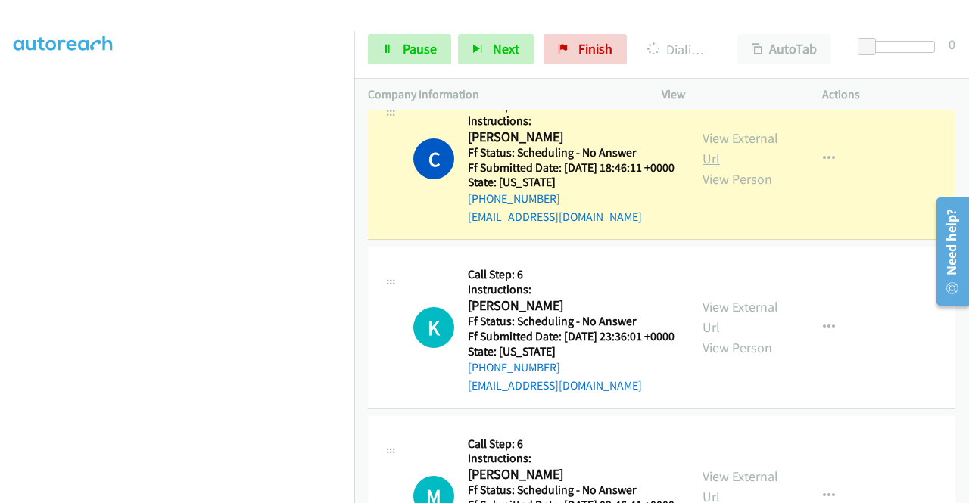
click at [742, 167] on link "View External Url" at bounding box center [740, 148] width 76 height 38
click at [730, 336] on link "View External Url" at bounding box center [740, 317] width 76 height 38
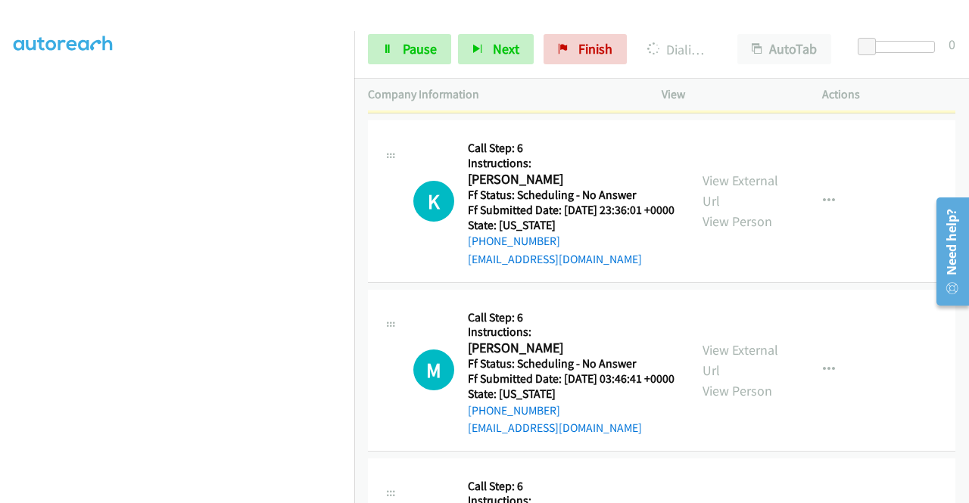
scroll to position [1287, 0]
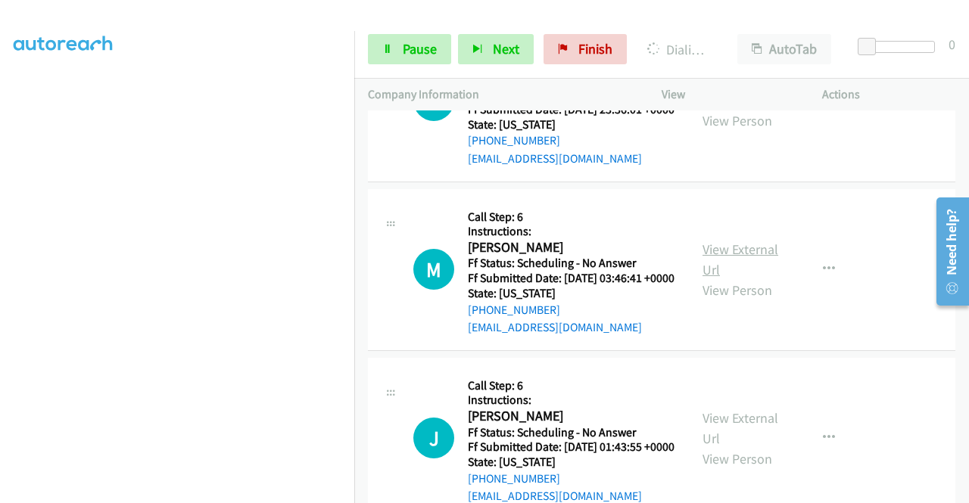
click at [720, 279] on link "View External Url" at bounding box center [740, 260] width 76 height 38
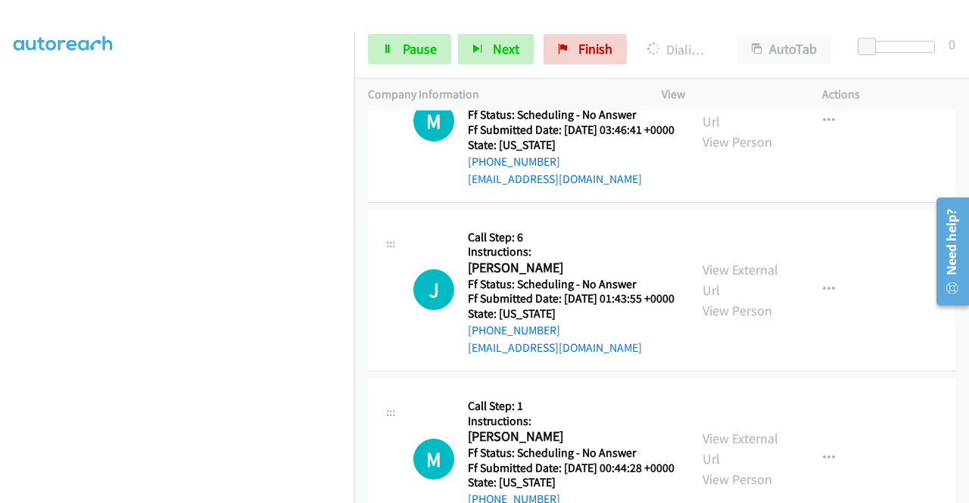
scroll to position [1438, 0]
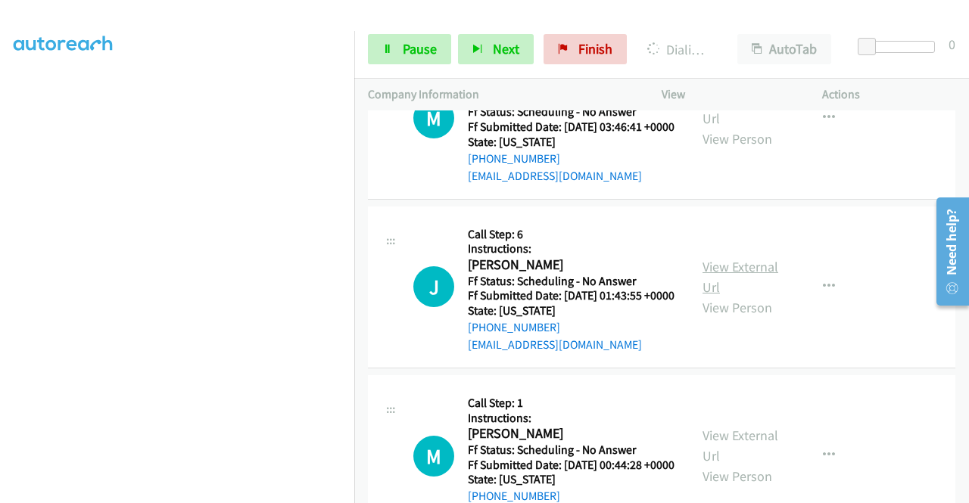
click at [724, 296] on link "View External Url" at bounding box center [740, 277] width 76 height 38
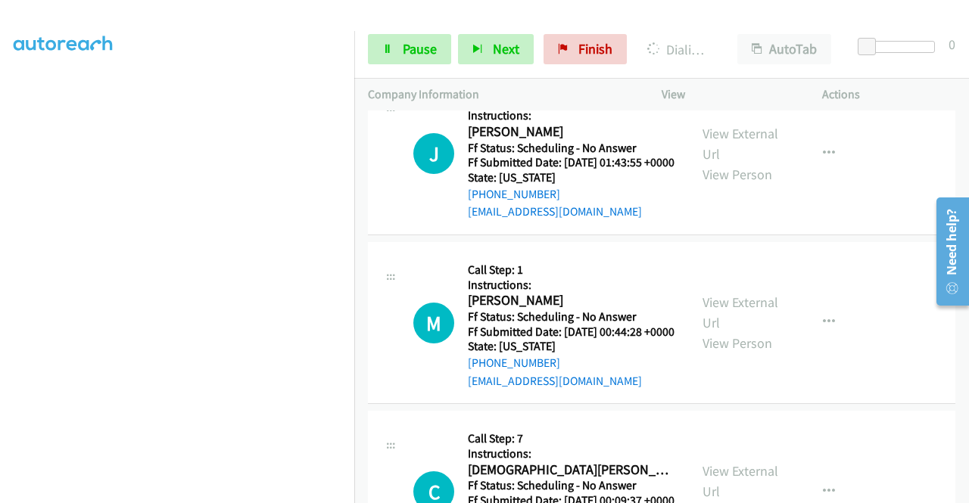
scroll to position [1589, 0]
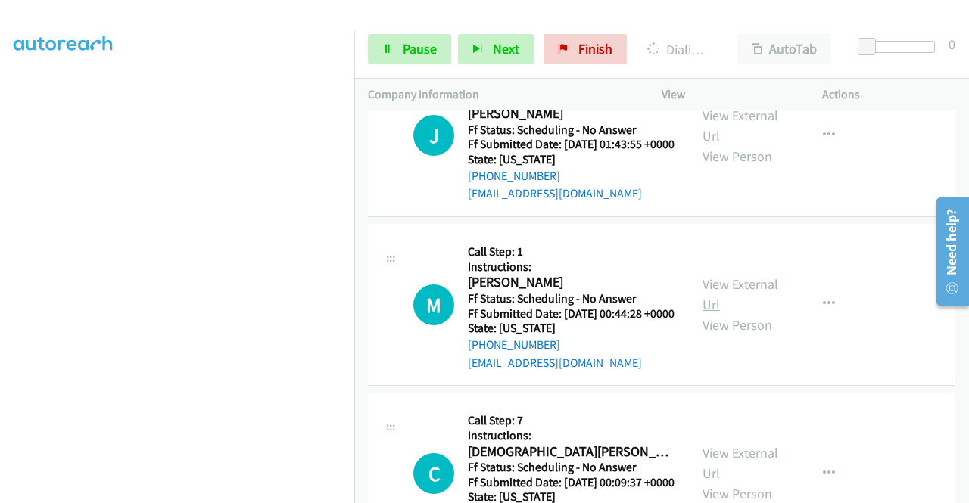
click at [761, 313] on link "View External Url" at bounding box center [740, 294] width 76 height 38
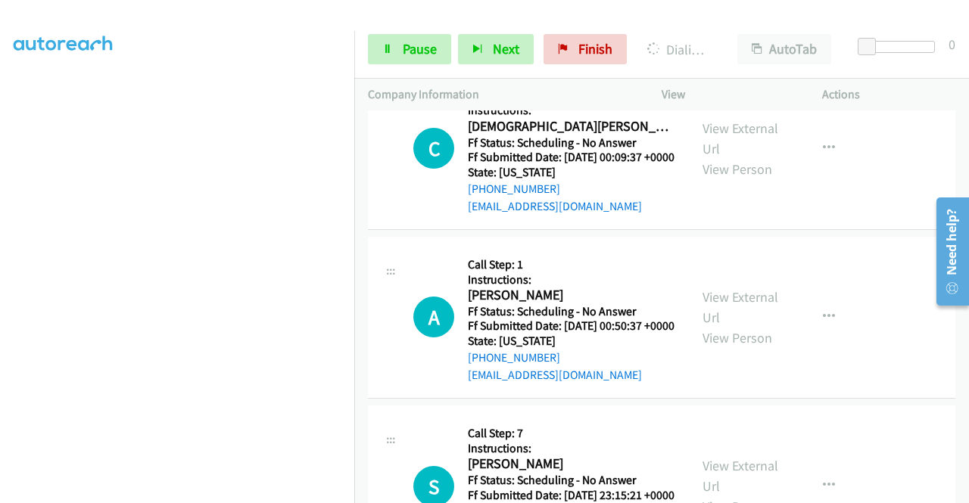
scroll to position [1968, 0]
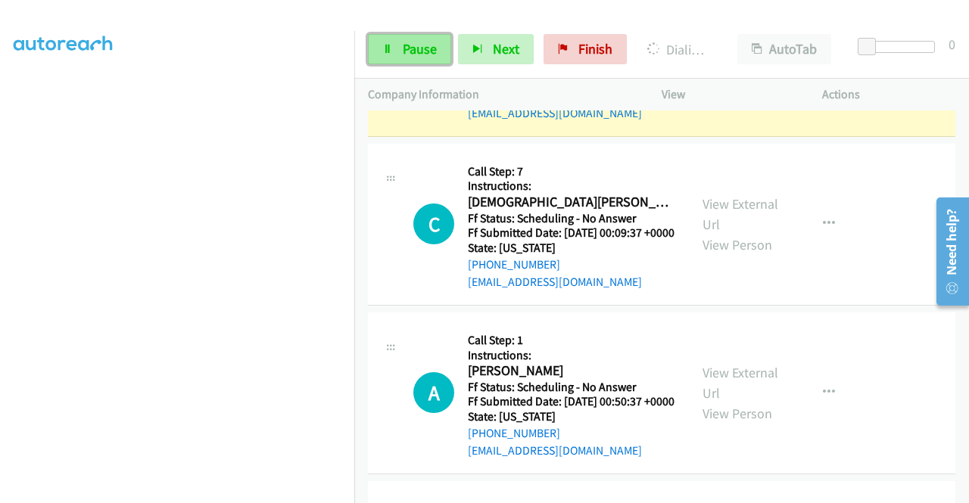
click at [409, 54] on span "Pause" at bounding box center [420, 48] width 34 height 17
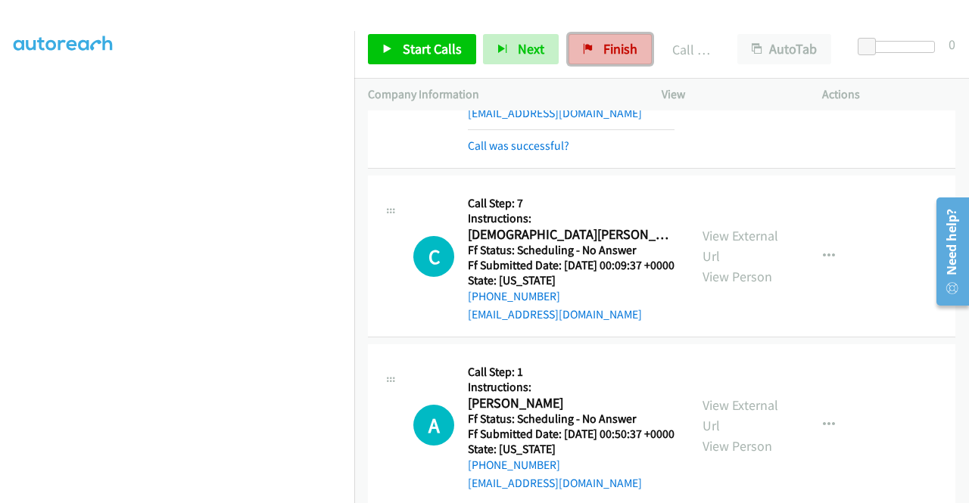
click at [591, 47] on link "Finish" at bounding box center [609, 49] width 83 height 30
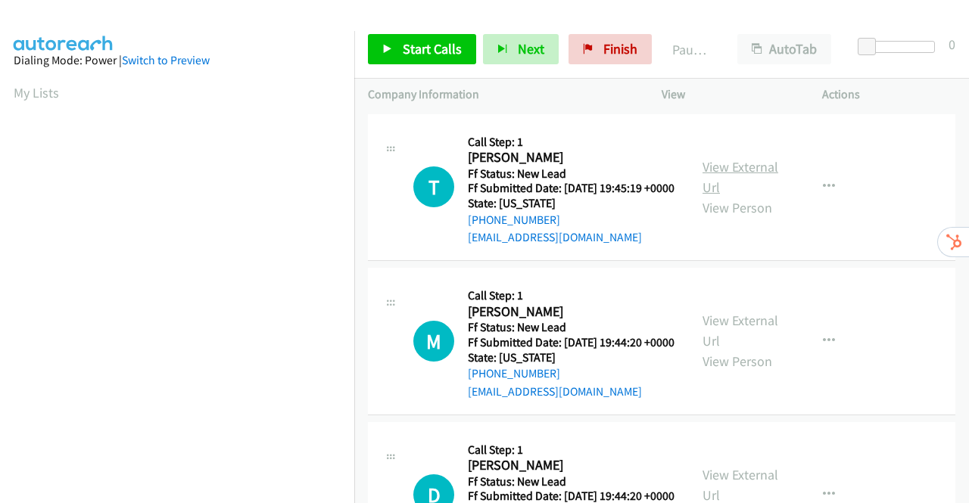
click at [756, 176] on link "View External Url" at bounding box center [740, 177] width 76 height 38
click at [745, 341] on link "View External Url" at bounding box center [740, 331] width 76 height 38
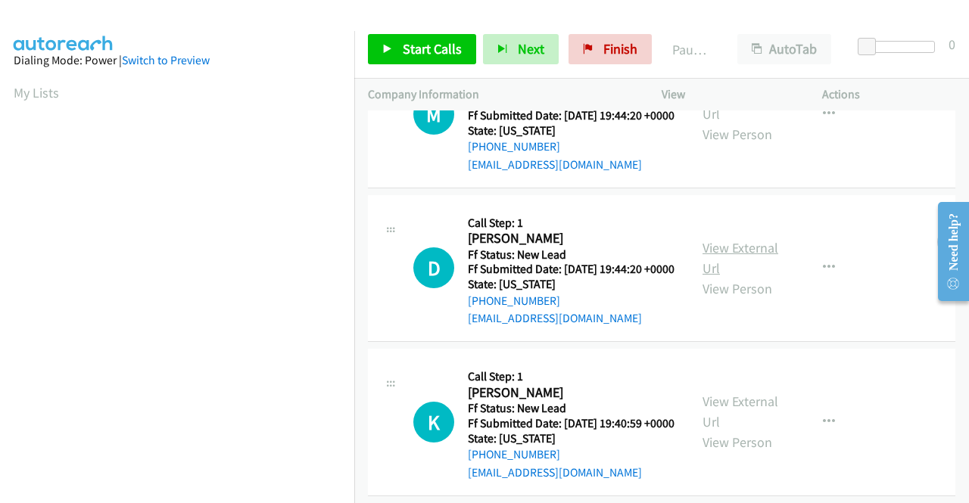
click at [708, 277] on link "View External Url" at bounding box center [740, 258] width 76 height 38
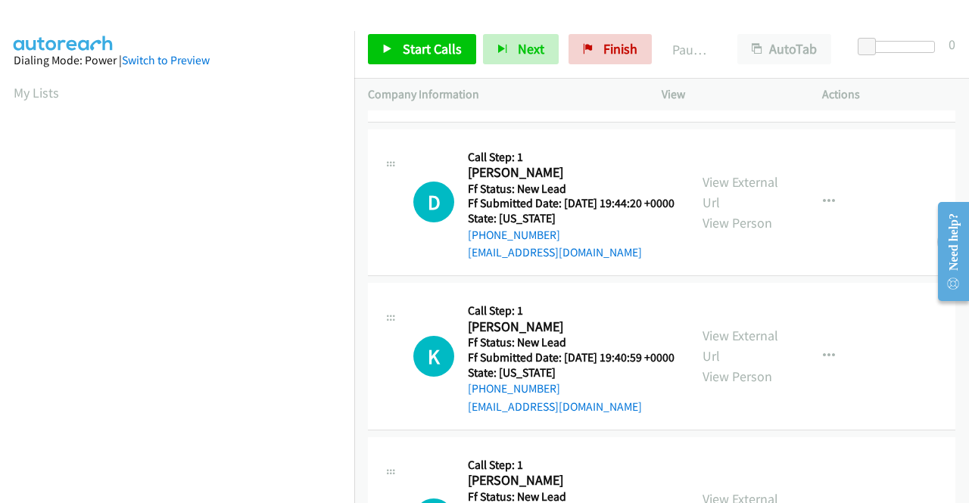
scroll to position [378, 0]
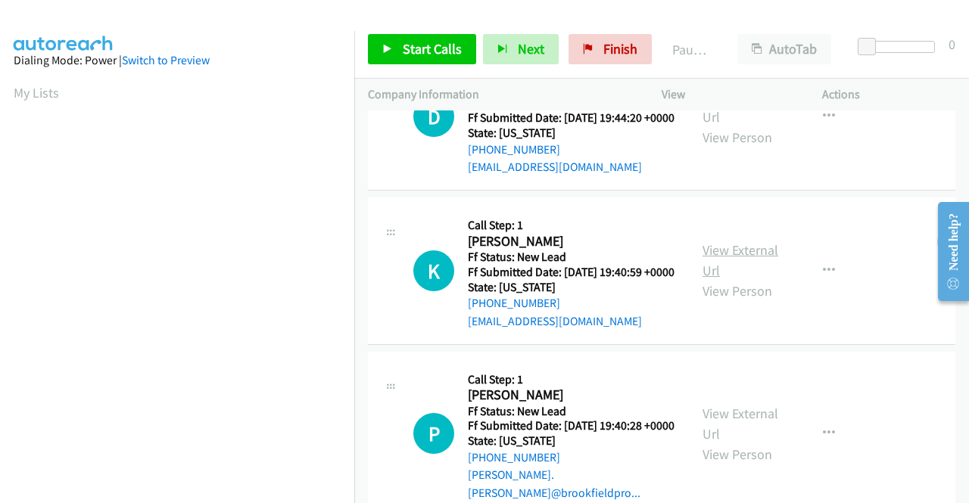
click at [707, 279] on link "View External Url" at bounding box center [740, 260] width 76 height 38
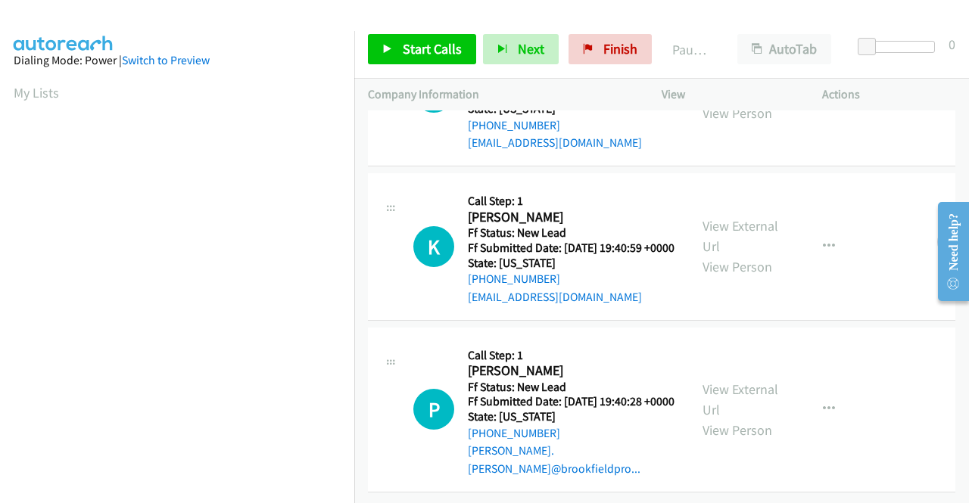
scroll to position [469, 0]
click at [736, 381] on link "View External Url" at bounding box center [740, 400] width 76 height 38
click at [422, 49] on span "Start Calls" at bounding box center [432, 48] width 59 height 17
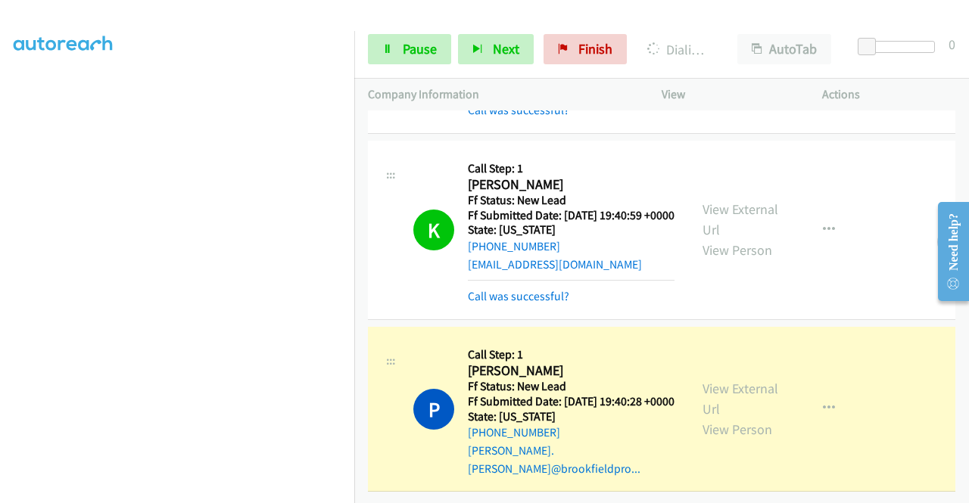
scroll to position [42, 0]
click at [398, 60] on link "Pause" at bounding box center [409, 49] width 83 height 30
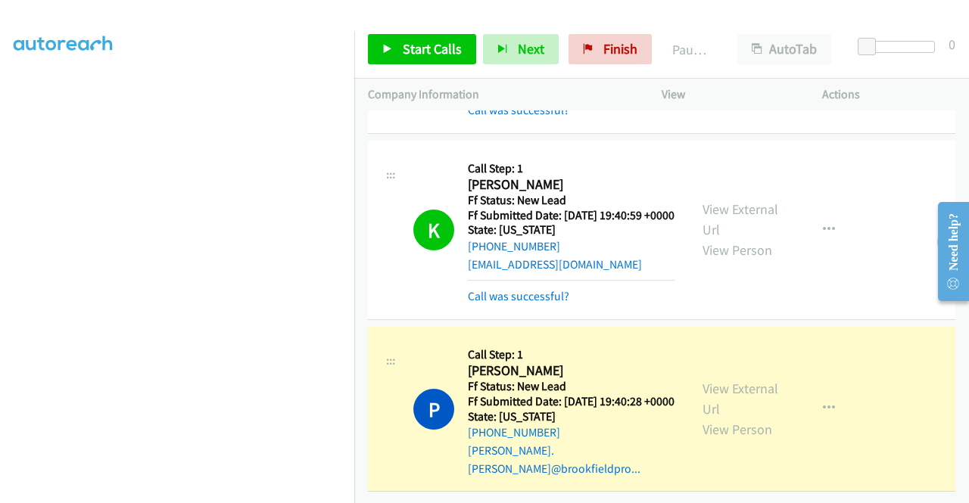
scroll to position [345, 0]
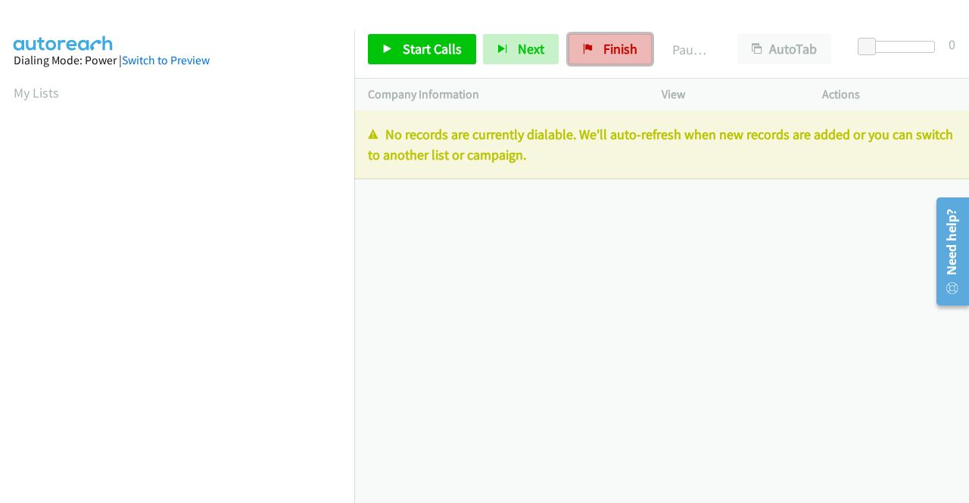
click at [605, 43] on span "Finish" at bounding box center [620, 48] width 34 height 17
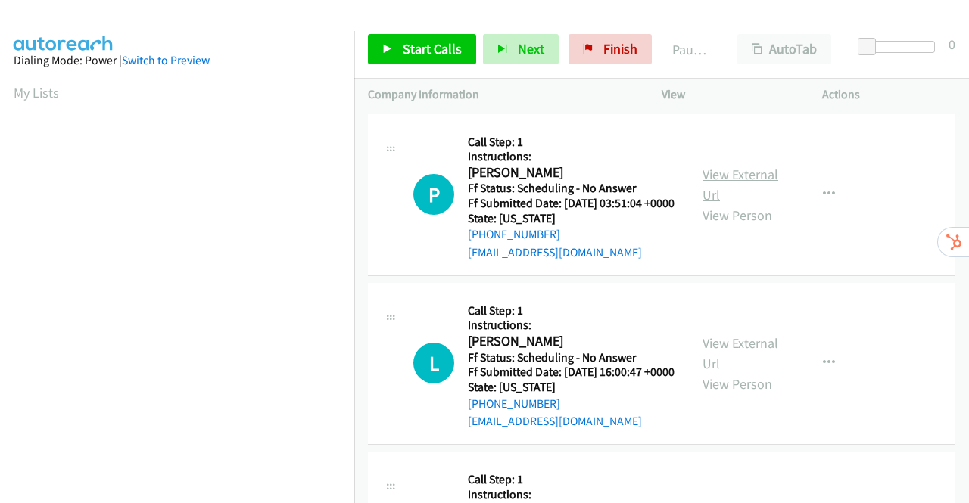
click at [739, 186] on link "View External Url" at bounding box center [740, 185] width 76 height 38
click at [743, 366] on link "View External Url" at bounding box center [740, 354] width 76 height 38
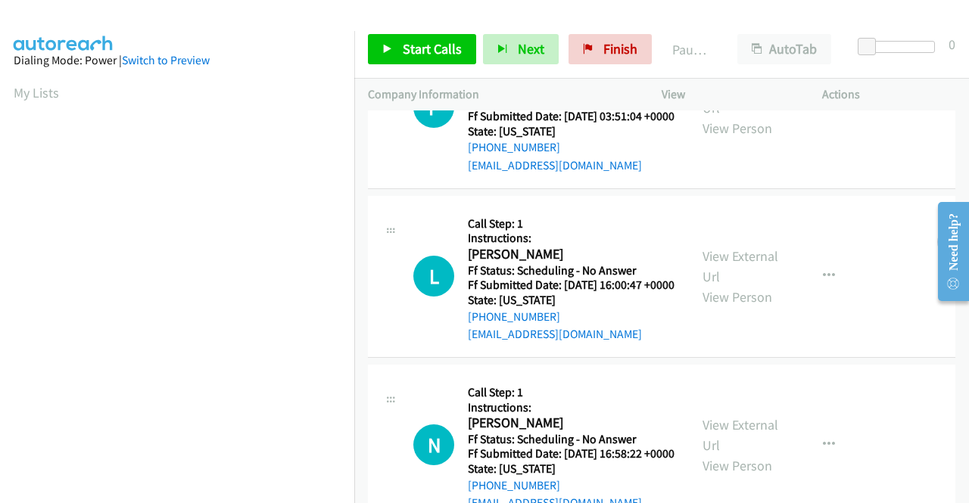
scroll to position [151, 0]
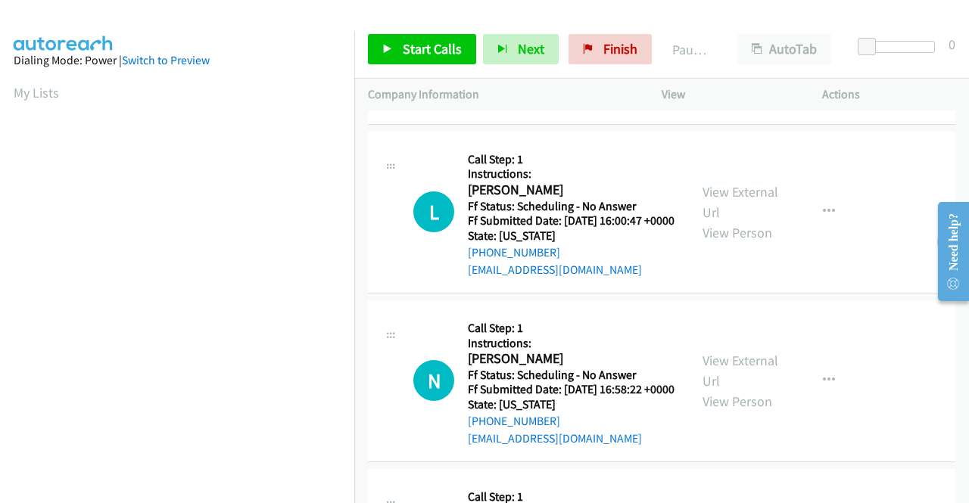
click at [727, 406] on div "View External Url View Person" at bounding box center [741, 380] width 79 height 61
click at [727, 390] on link "View External Url" at bounding box center [740, 371] width 76 height 38
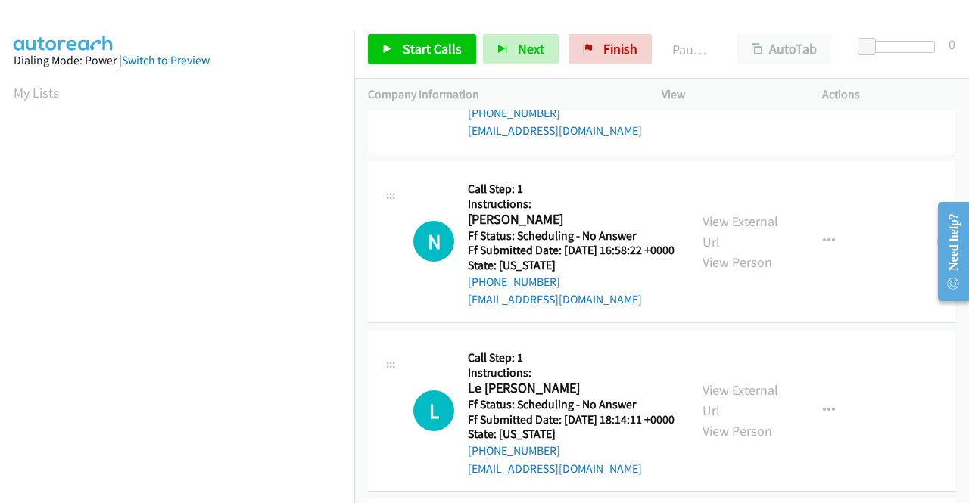
scroll to position [303, 0]
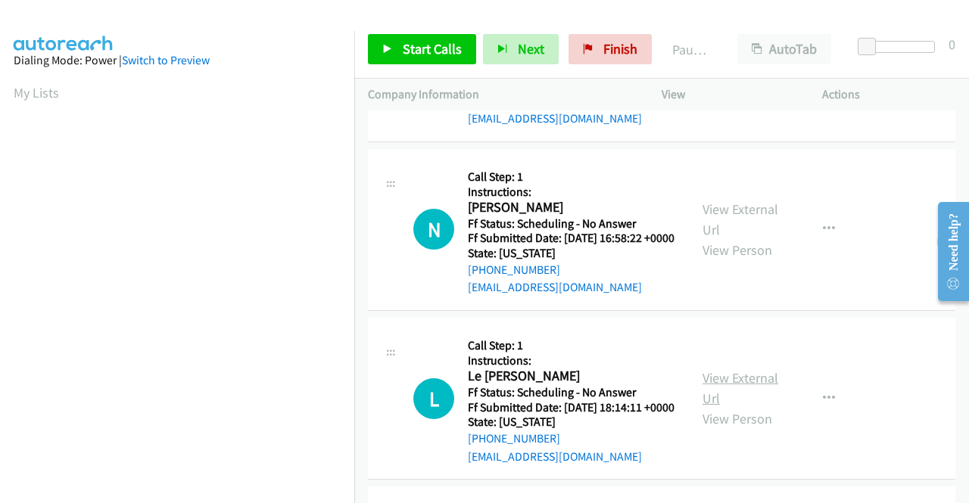
click at [733, 407] on link "View External Url" at bounding box center [740, 388] width 76 height 38
click at [404, 51] on span "Start Calls" at bounding box center [432, 48] width 59 height 17
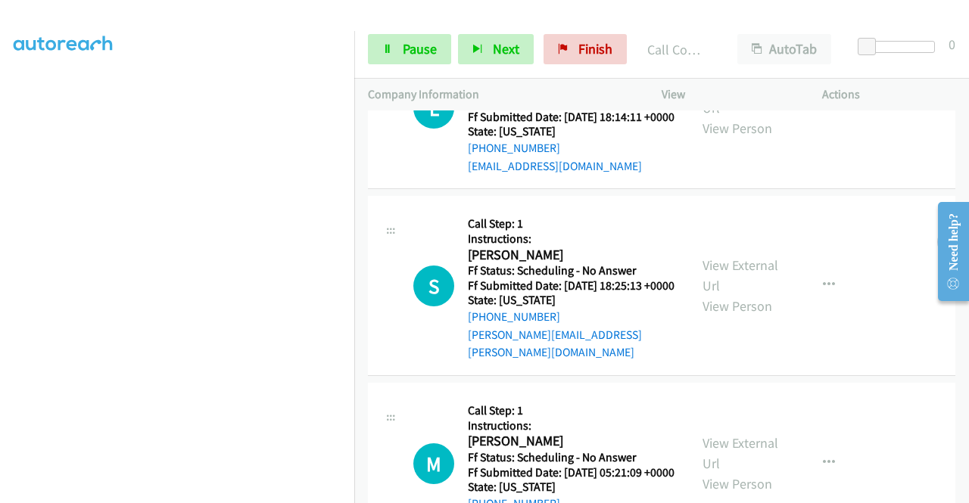
scroll to position [745, 0]
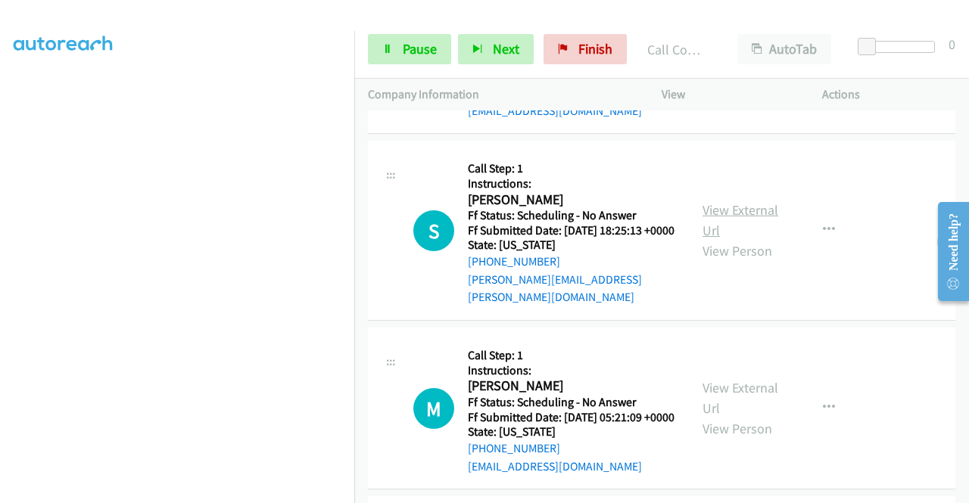
click at [737, 239] on link "View External Url" at bounding box center [740, 220] width 76 height 38
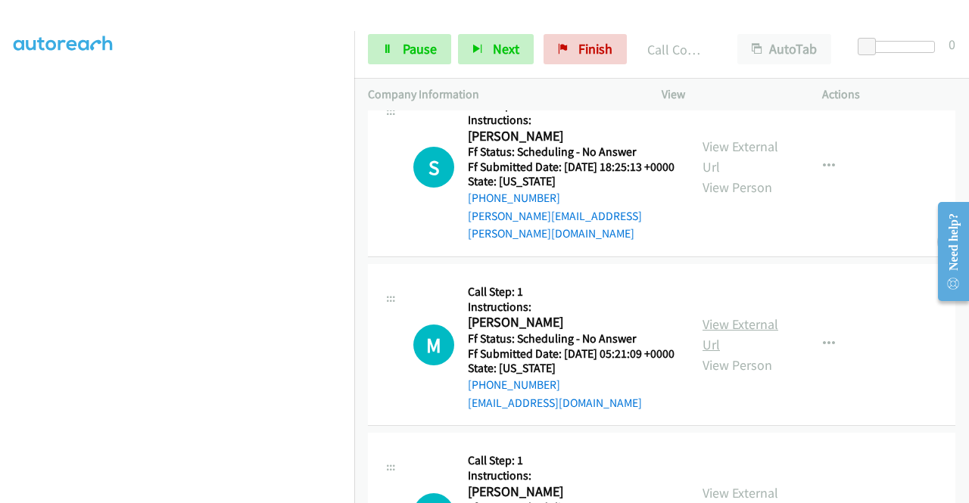
scroll to position [897, 0]
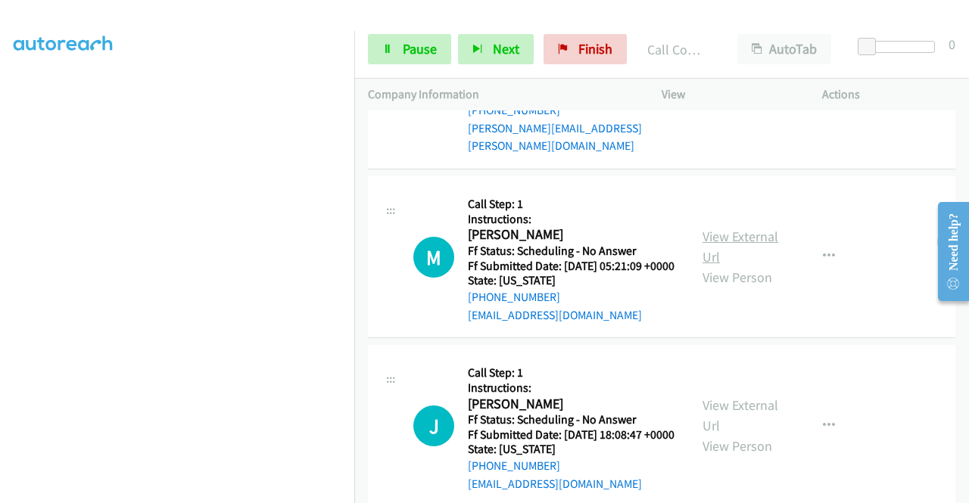
click at [736, 266] on link "View External Url" at bounding box center [740, 247] width 76 height 38
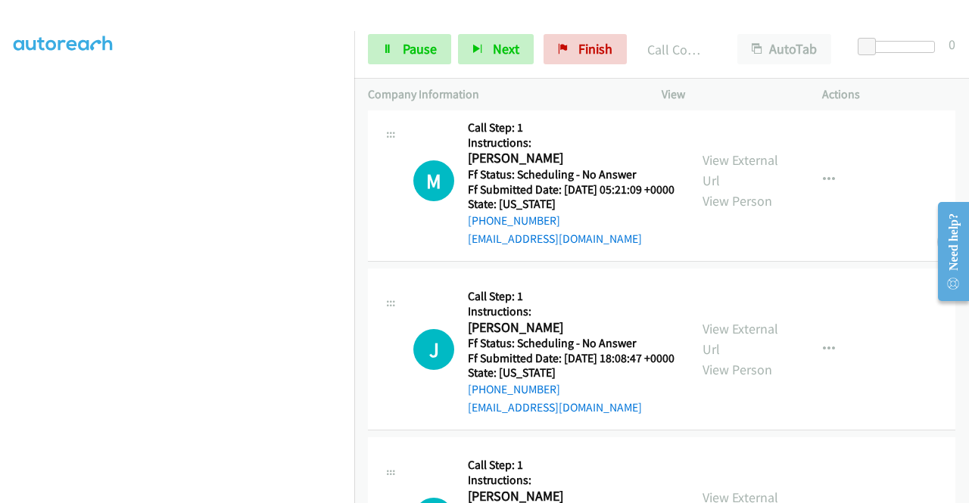
scroll to position [1048, 0]
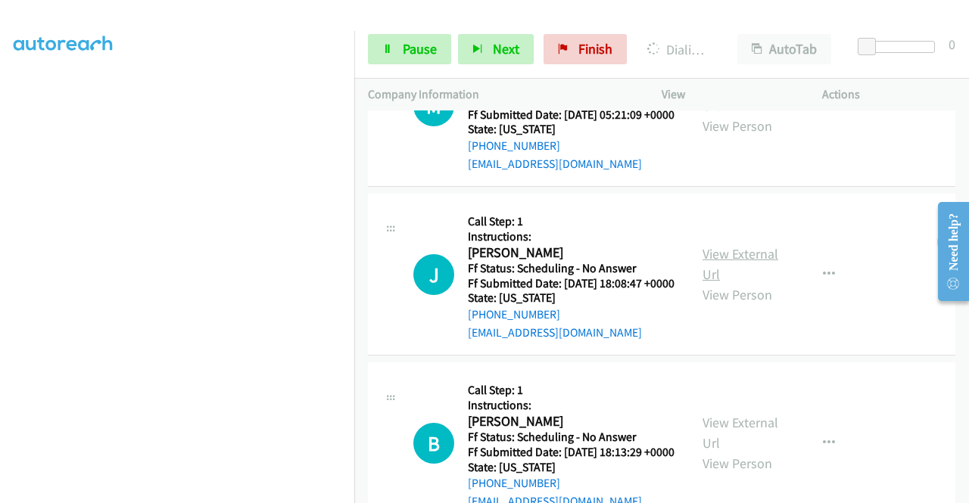
click at [752, 283] on link "View External Url" at bounding box center [740, 264] width 76 height 38
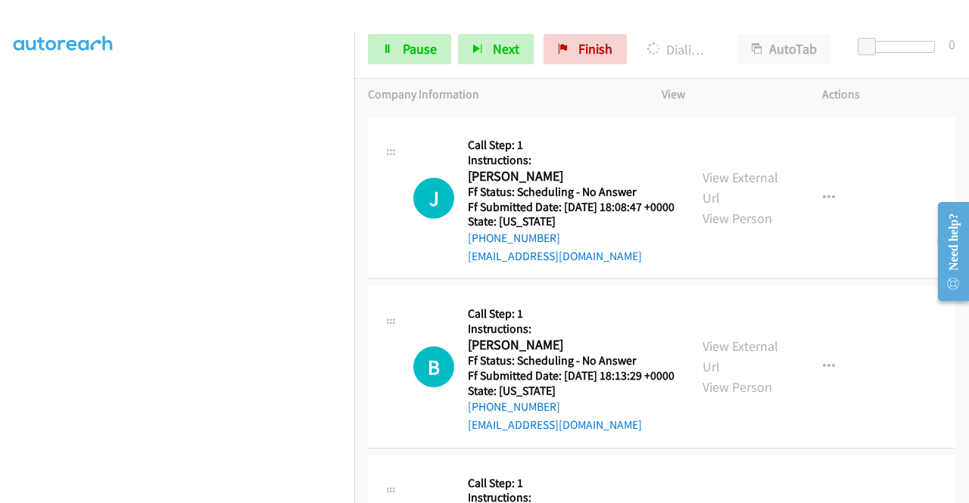
scroll to position [1200, 0]
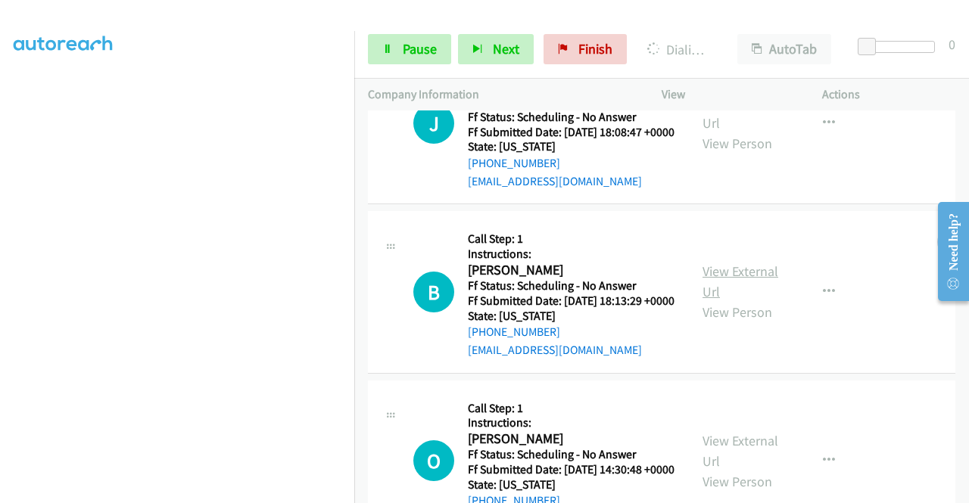
click at [730, 300] on link "View External Url" at bounding box center [740, 282] width 76 height 38
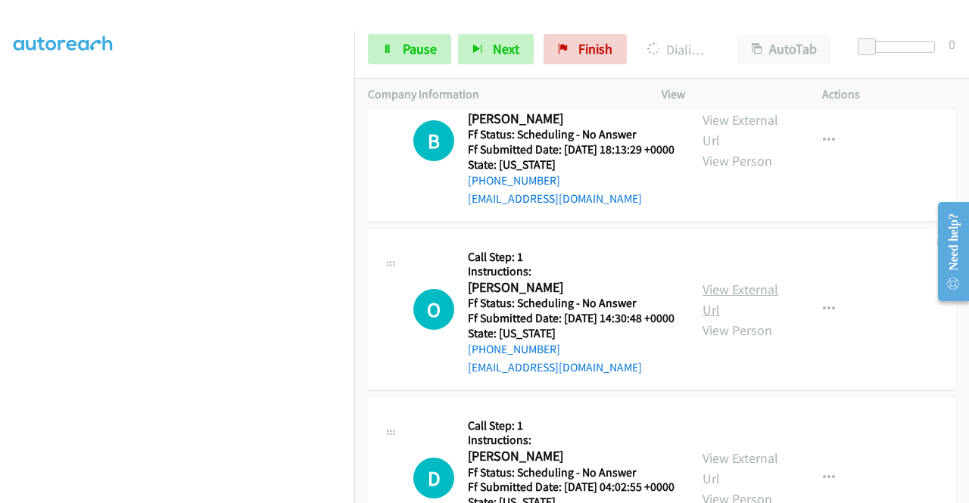
click at [736, 319] on link "View External Url" at bounding box center [740, 300] width 76 height 38
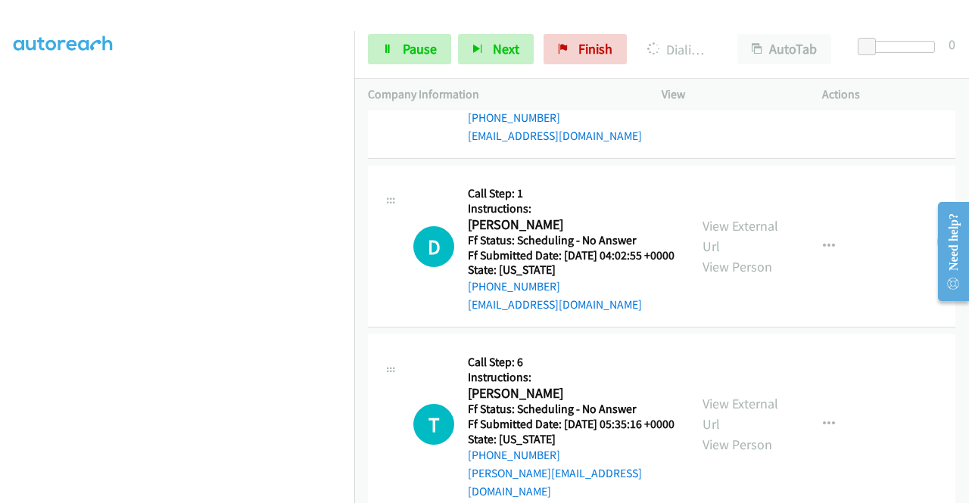
scroll to position [1761, 0]
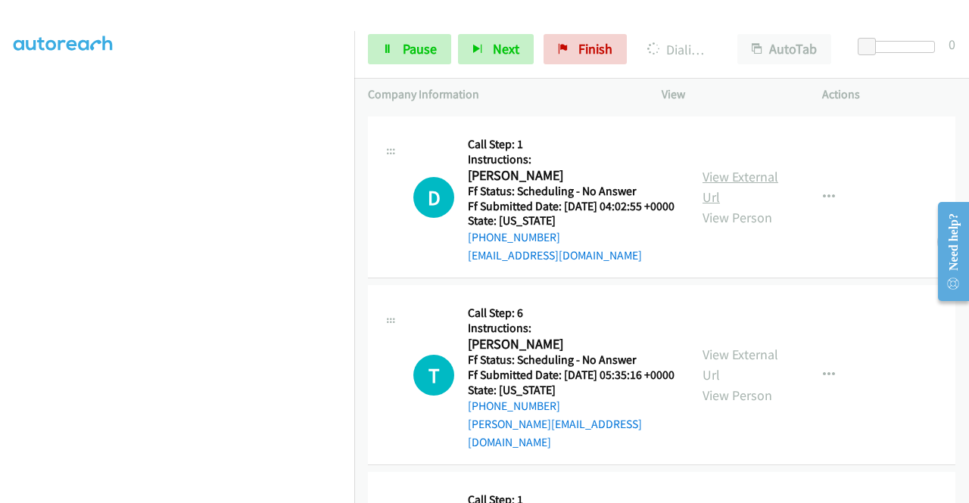
click at [739, 206] on link "View External Url" at bounding box center [740, 187] width 76 height 38
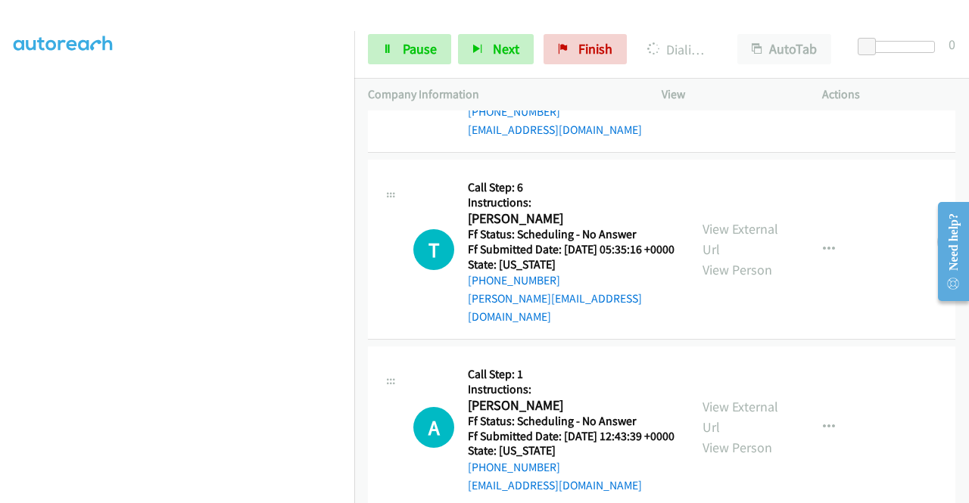
scroll to position [1912, 0]
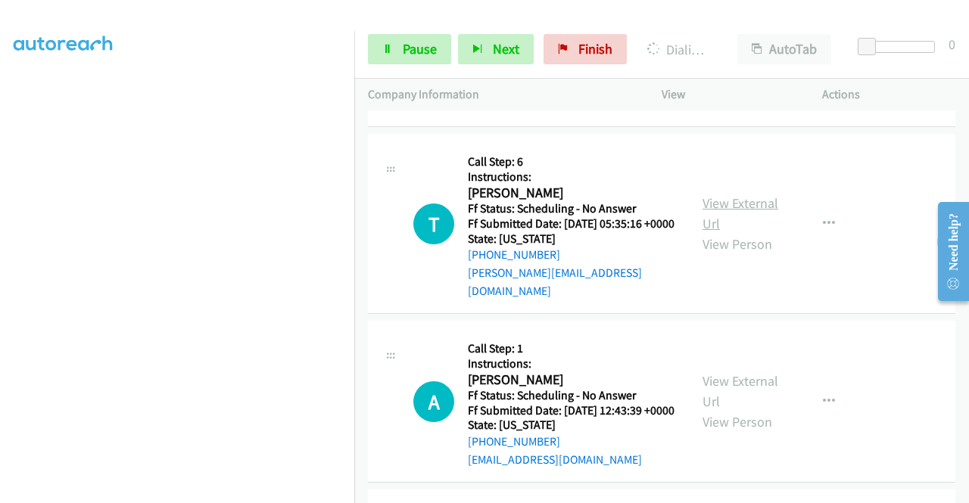
click at [737, 232] on link "View External Url" at bounding box center [740, 214] width 76 height 38
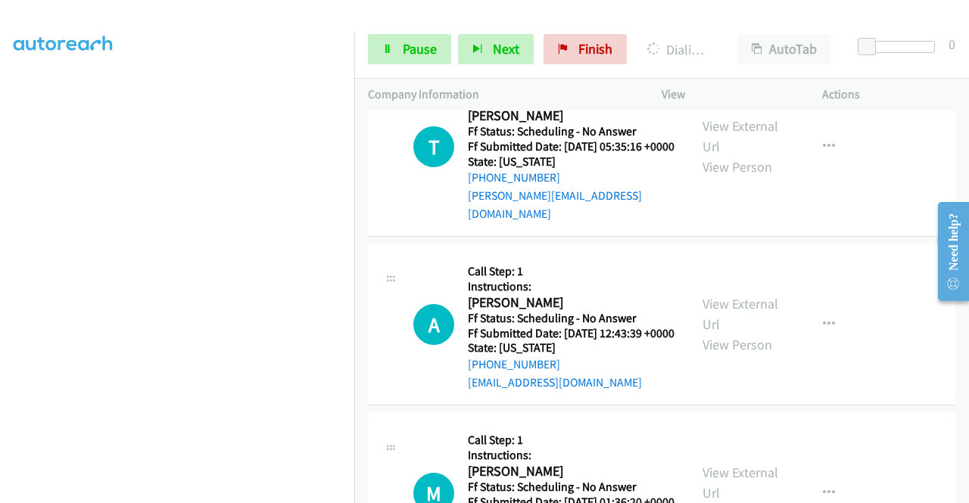
scroll to position [2064, 0]
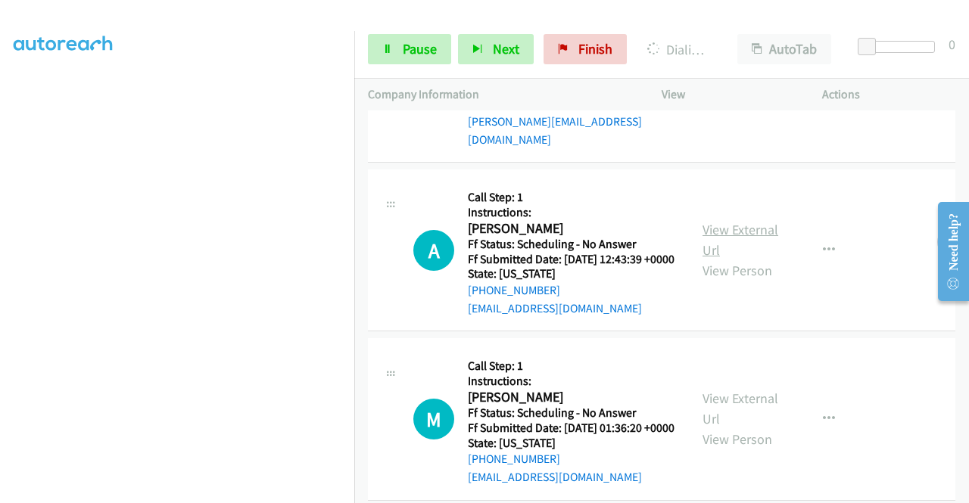
click at [730, 259] on link "View External Url" at bounding box center [740, 240] width 76 height 38
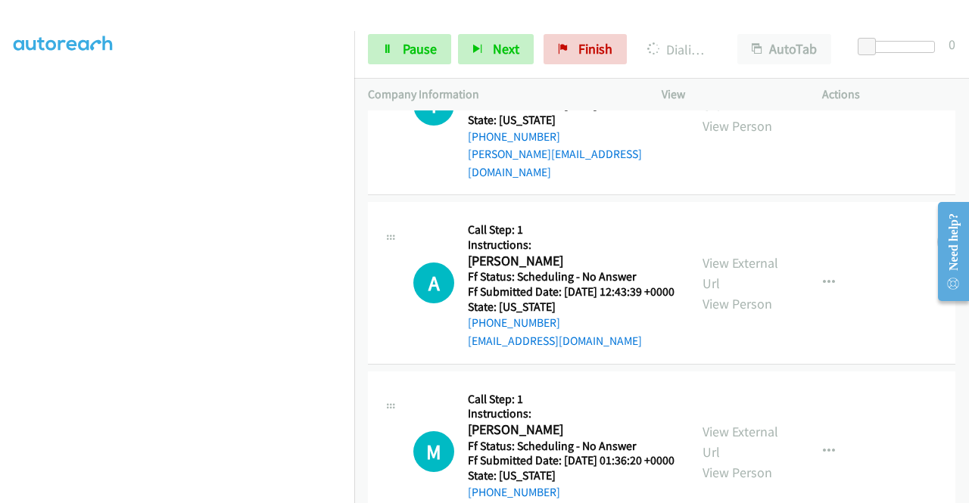
scroll to position [2128, 0]
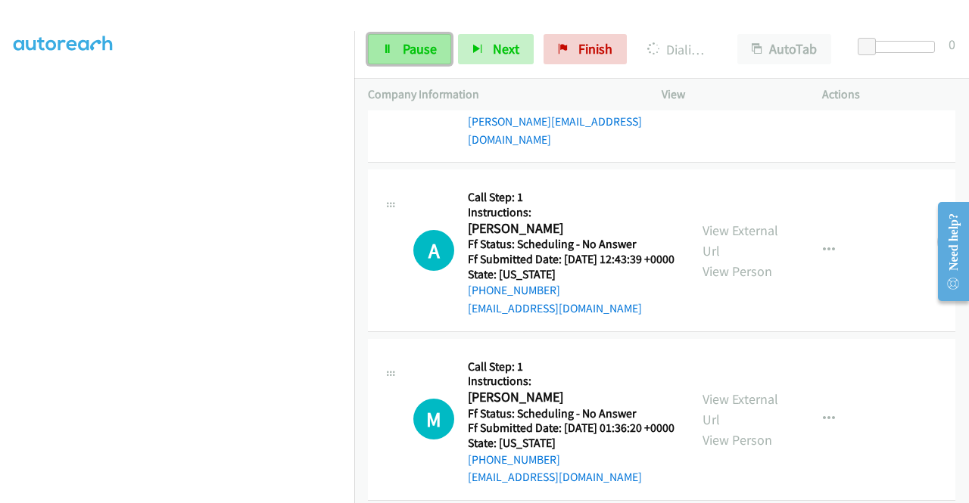
click at [403, 42] on span "Pause" at bounding box center [420, 48] width 34 height 17
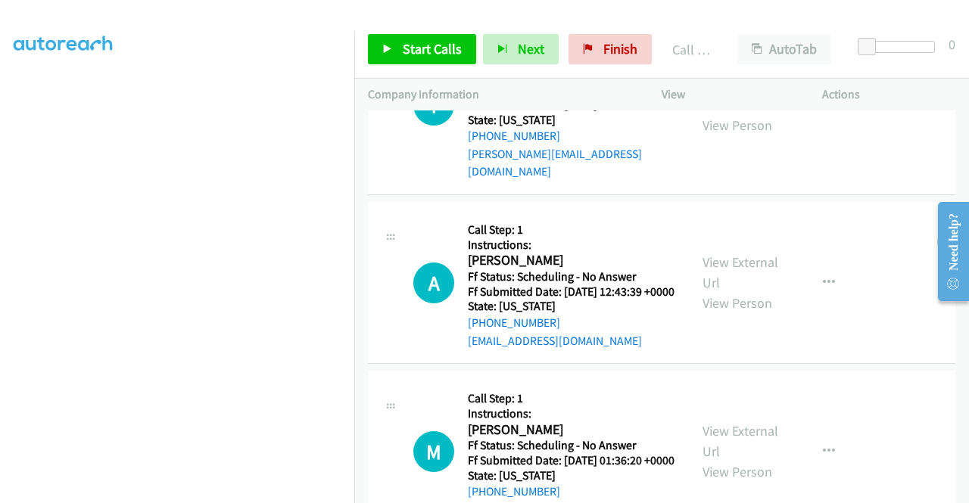
scroll to position [2160, 0]
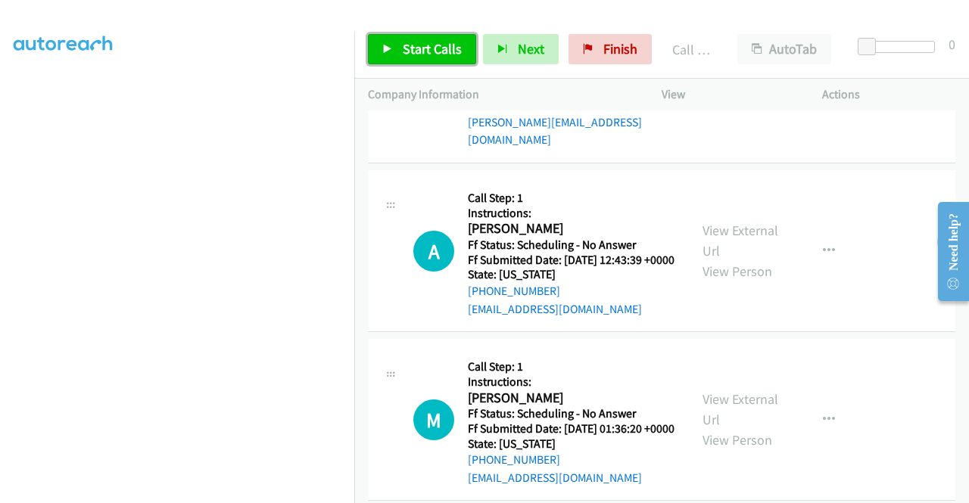
click at [419, 49] on span "Start Calls" at bounding box center [432, 48] width 59 height 17
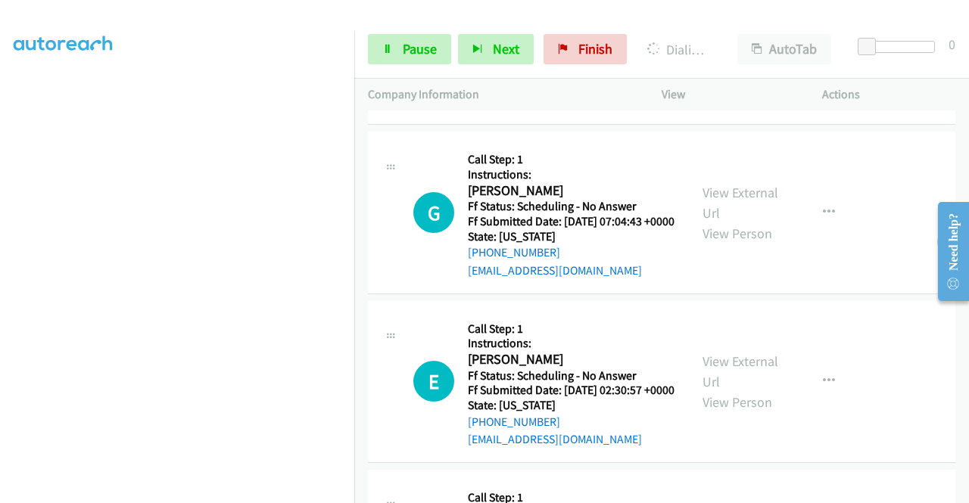
scroll to position [2538, 0]
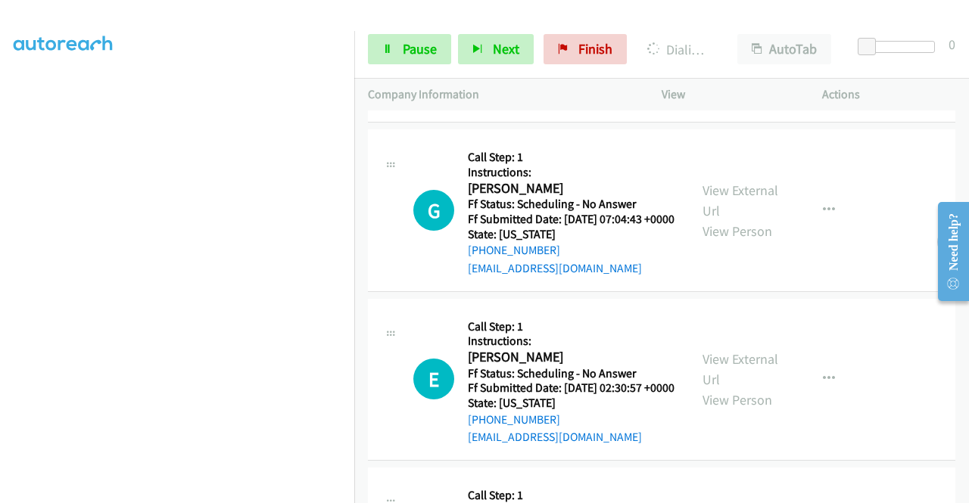
click at [757, 50] on link "View External Url" at bounding box center [740, 31] width 76 height 38
click at [736, 219] on link "View External Url" at bounding box center [740, 201] width 76 height 38
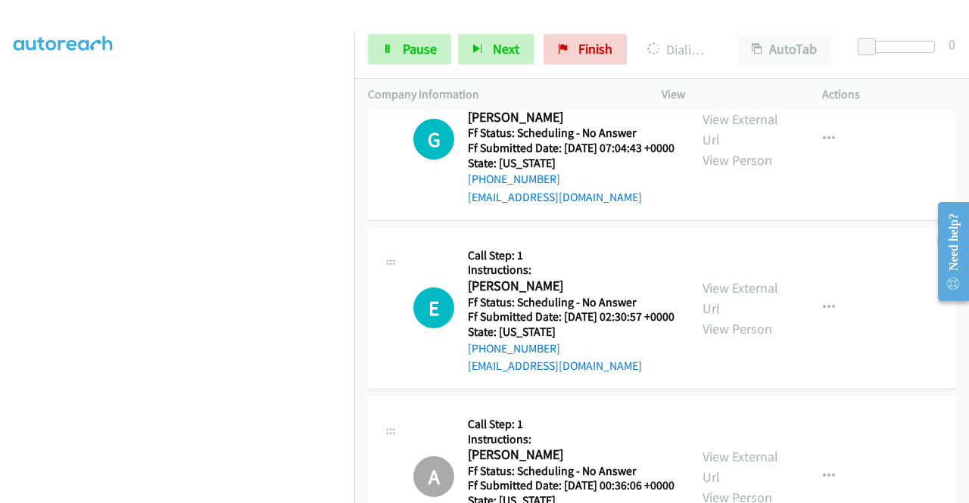
scroll to position [2690, 0]
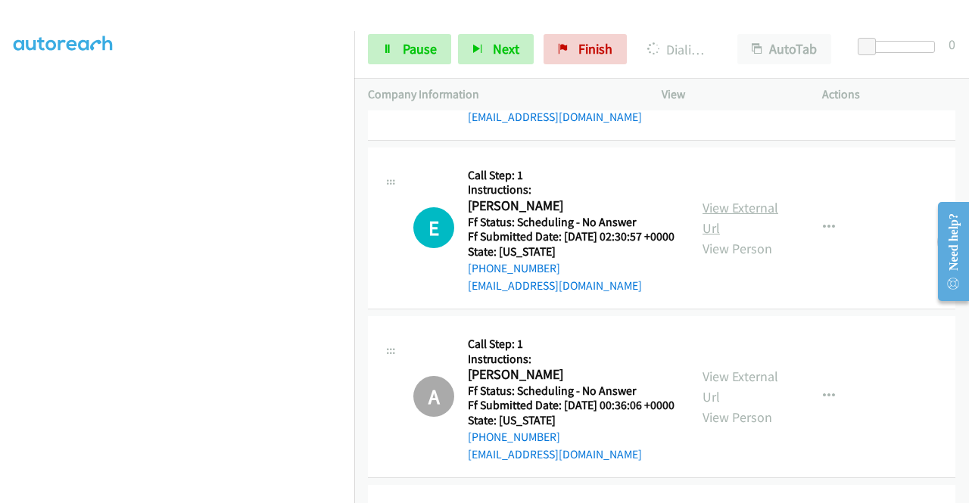
click at [732, 237] on link "View External Url" at bounding box center [740, 218] width 76 height 38
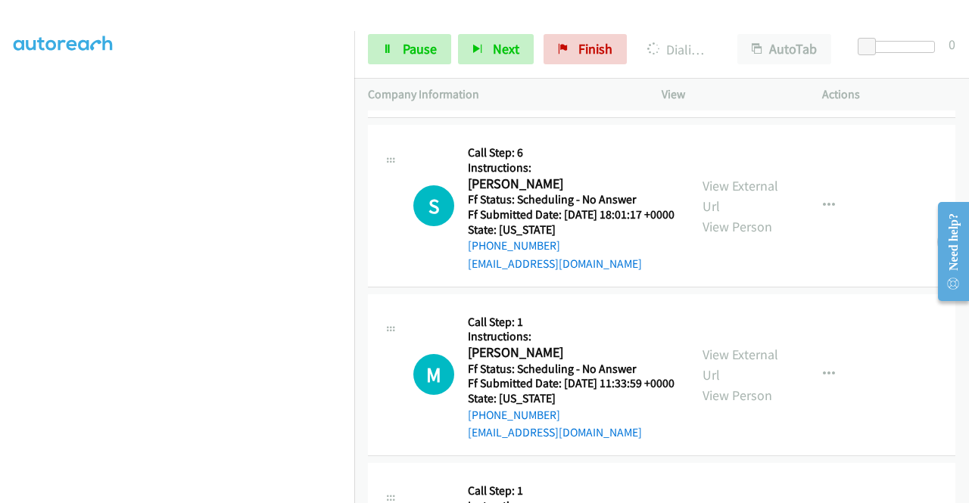
scroll to position [3510, 0]
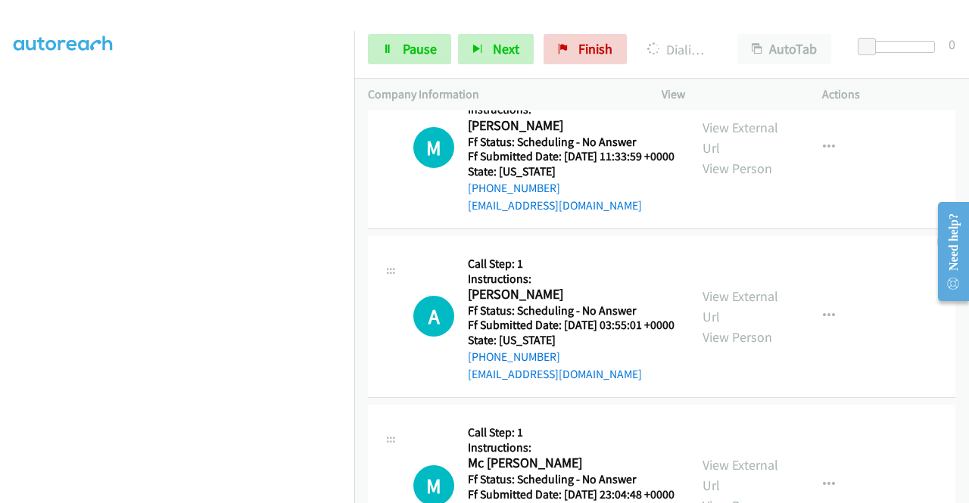
click at [736, 157] on link "View External Url" at bounding box center [740, 138] width 76 height 38
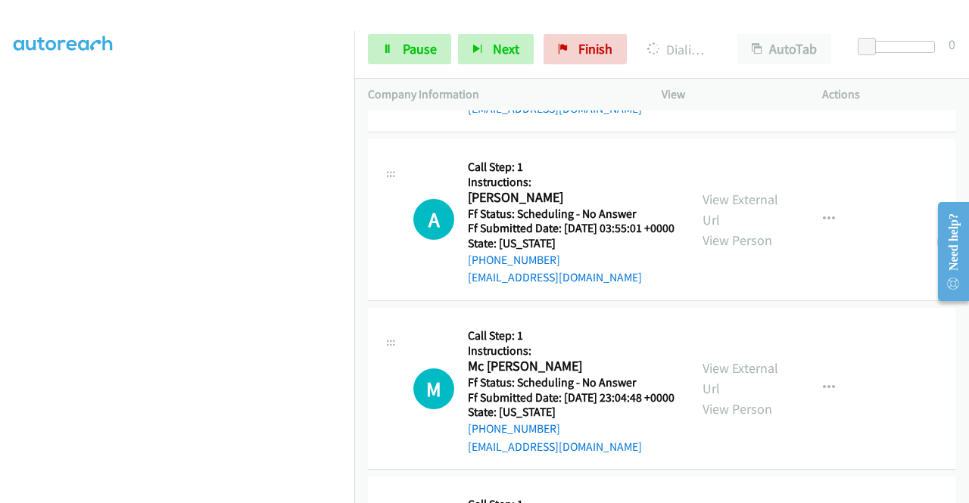
scroll to position [3661, 0]
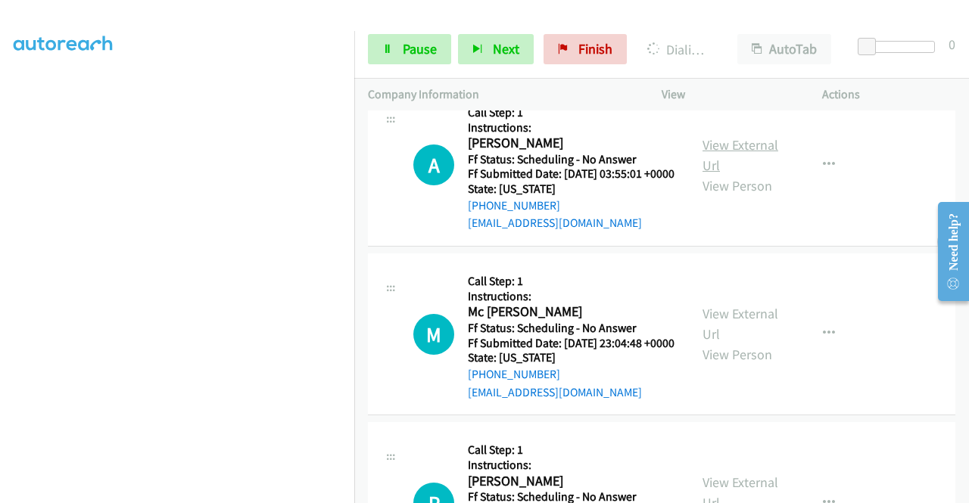
click at [751, 174] on link "View External Url" at bounding box center [740, 155] width 76 height 38
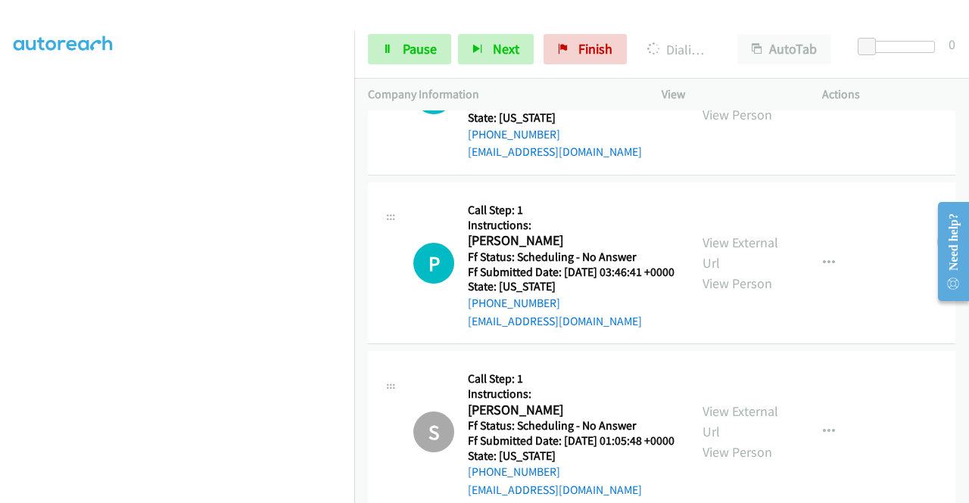
scroll to position [4013, 0]
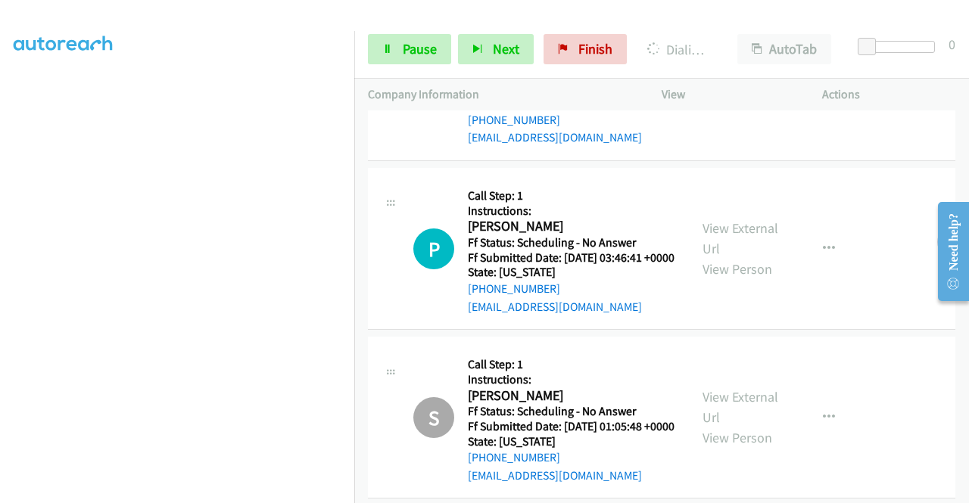
click at [713, 89] on link "View External Url" at bounding box center [740, 70] width 76 height 38
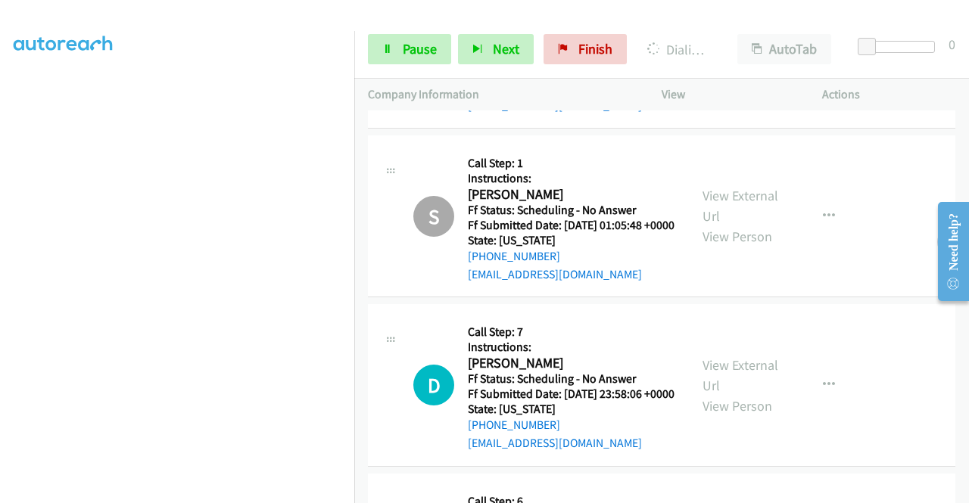
scroll to position [4240, 0]
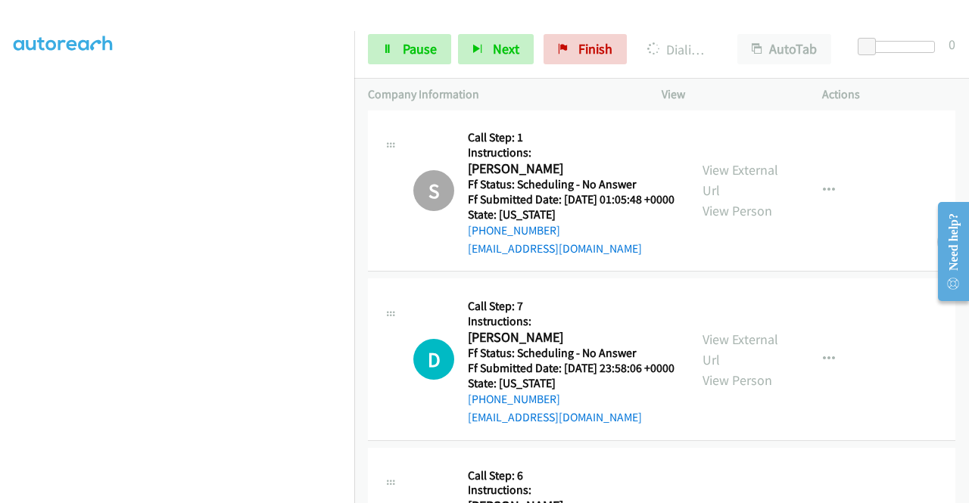
click at [733, 30] on link "View External Url" at bounding box center [740, 11] width 76 height 38
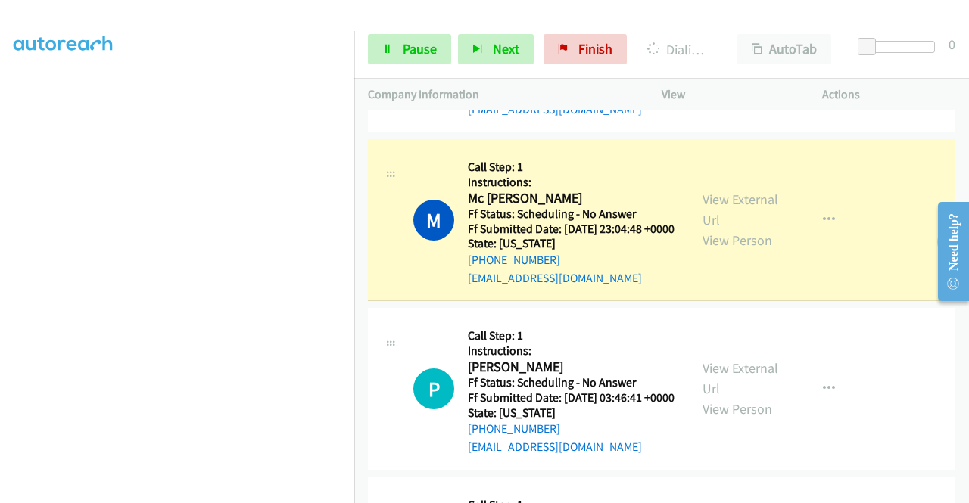
scroll to position [4088, 0]
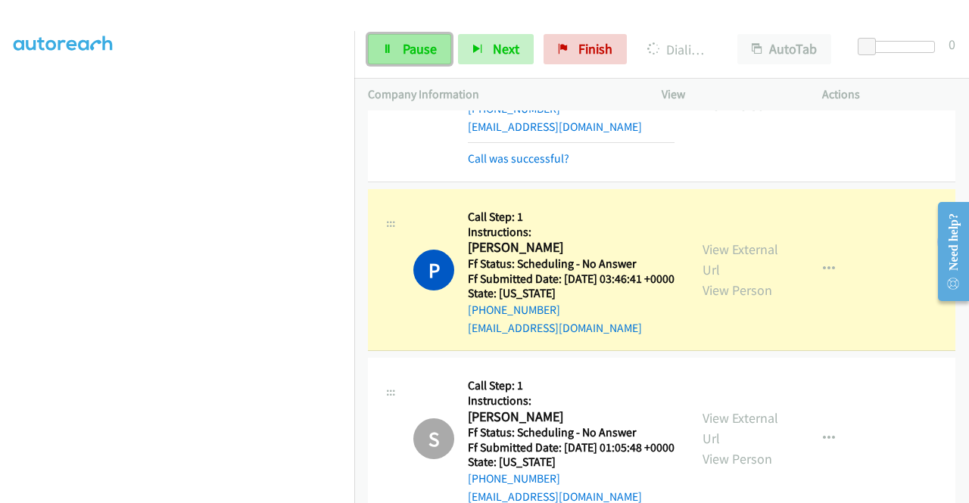
click at [405, 55] on span "Pause" at bounding box center [420, 48] width 34 height 17
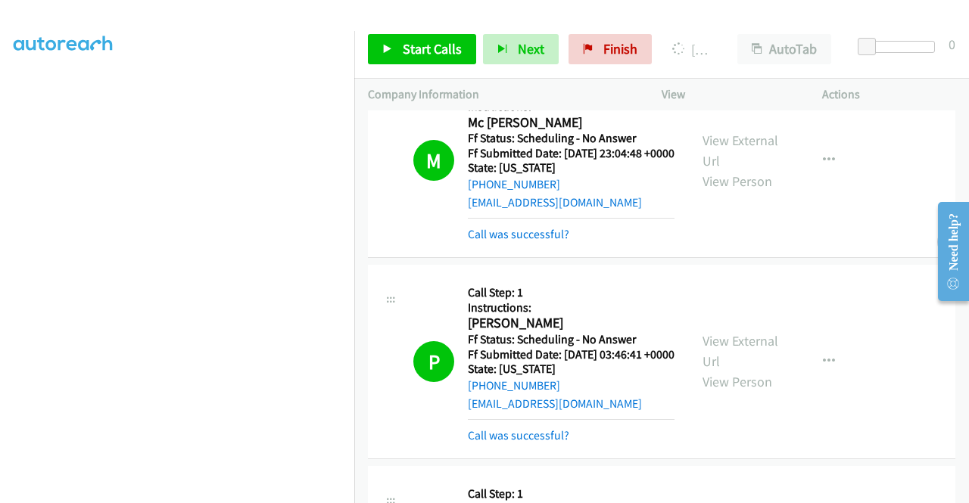
scroll to position [345, 0]
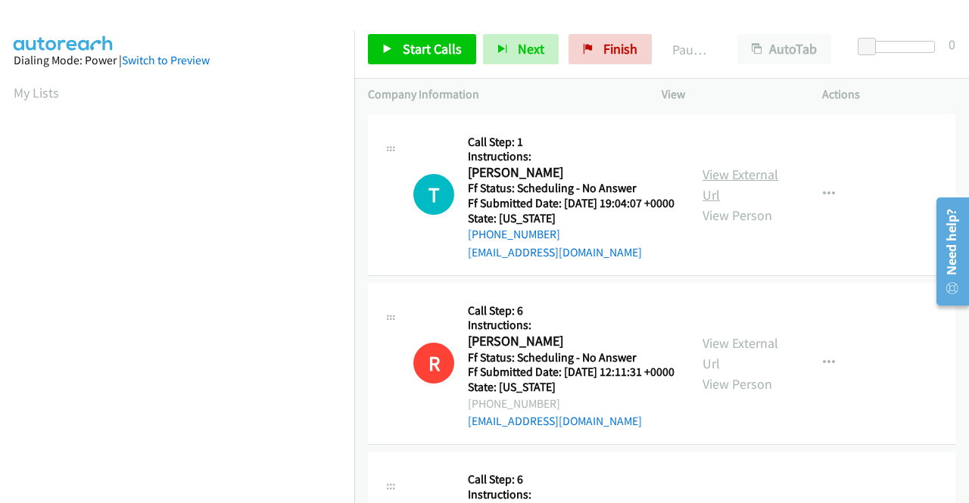
click at [715, 179] on link "View External Url" at bounding box center [740, 185] width 76 height 38
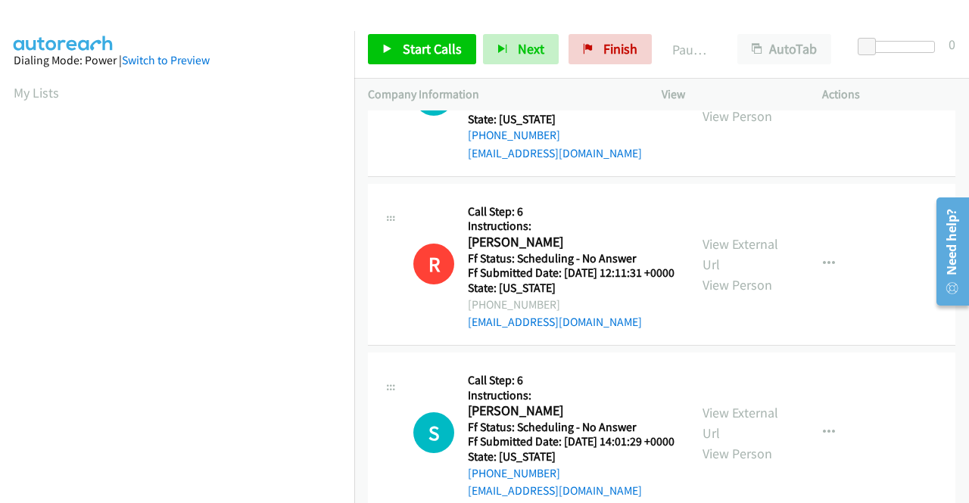
scroll to position [227, 0]
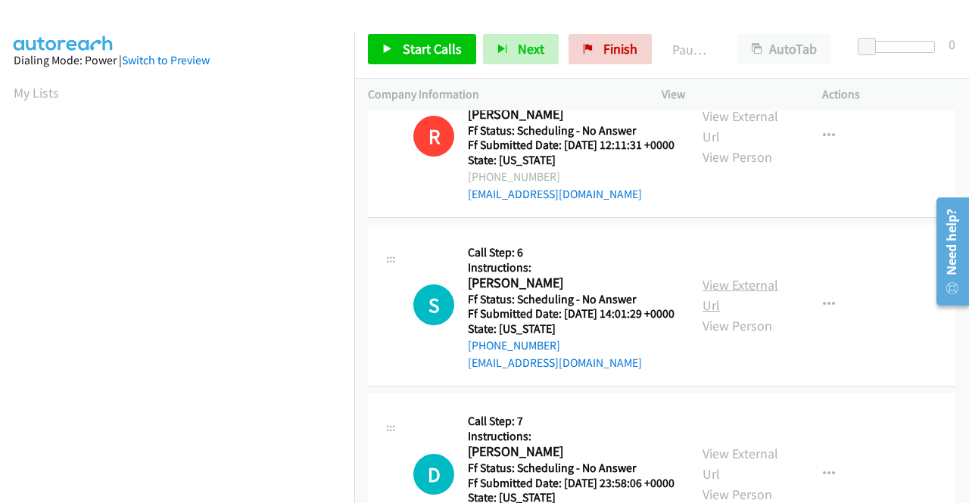
click at [745, 314] on link "View External Url" at bounding box center [740, 295] width 76 height 38
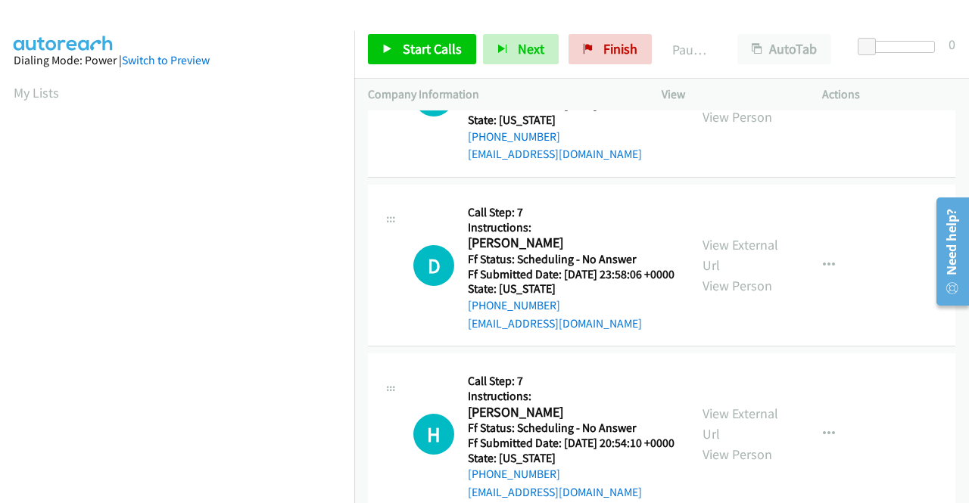
scroll to position [454, 0]
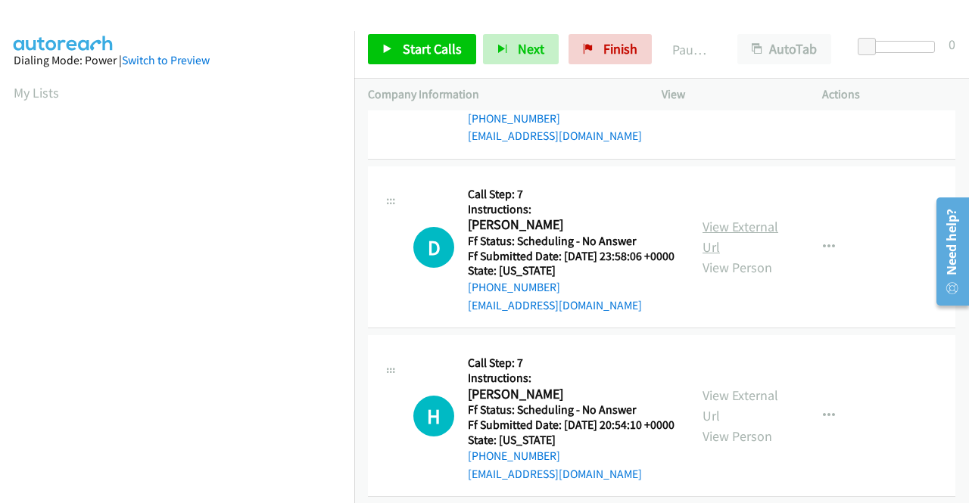
click at [722, 256] on link "View External Url" at bounding box center [740, 237] width 76 height 38
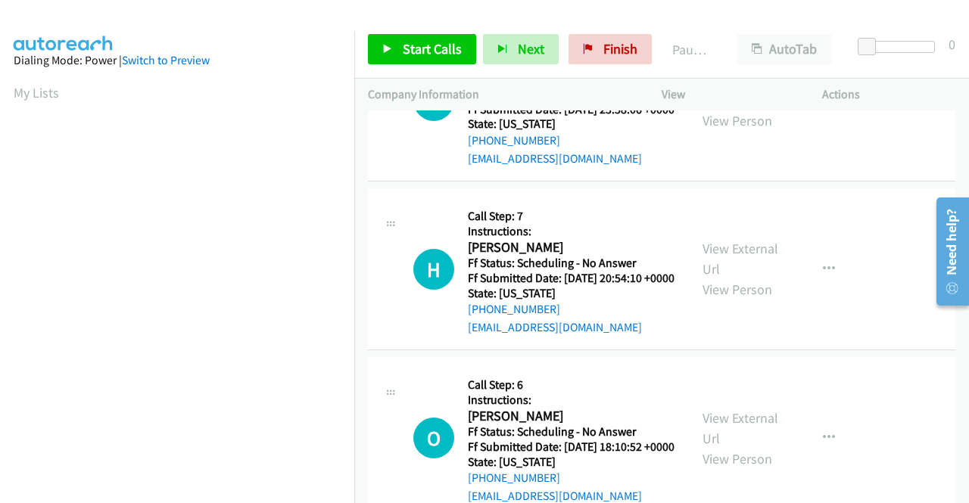
scroll to position [605, 0]
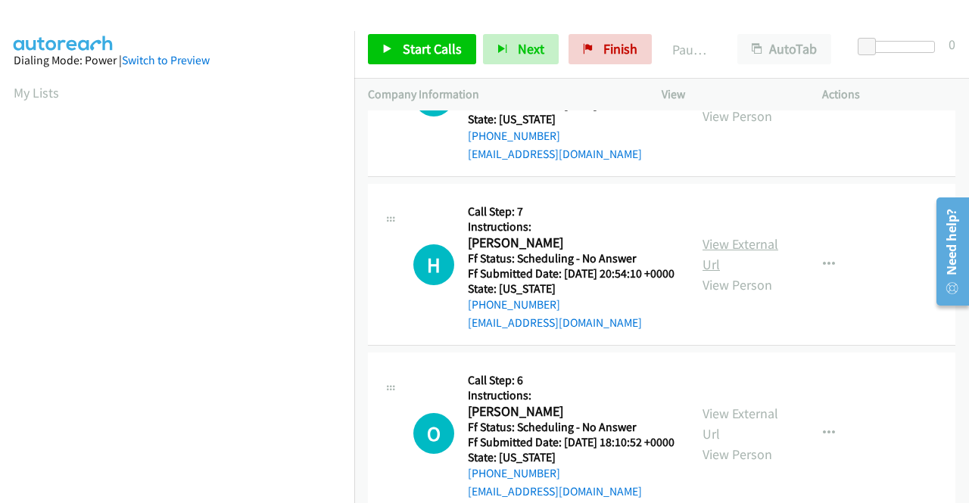
click at [727, 273] on link "View External Url" at bounding box center [740, 254] width 76 height 38
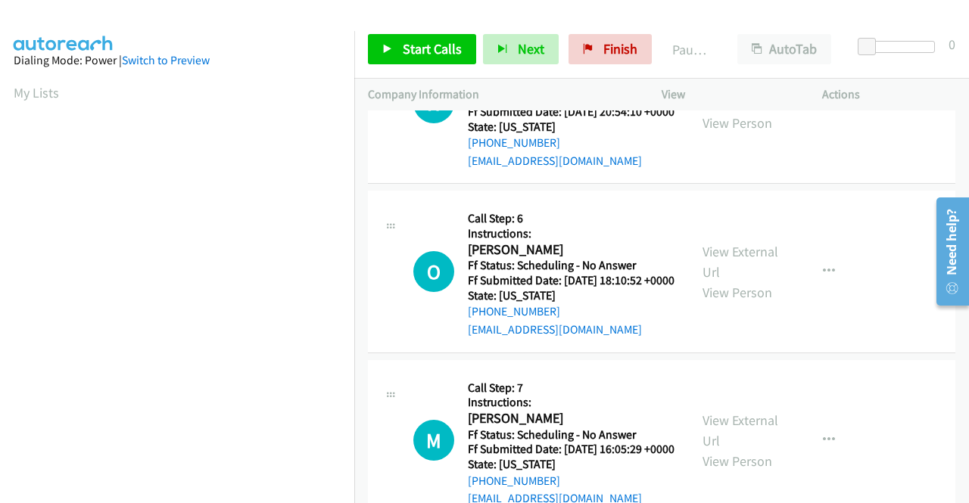
scroll to position [832, 0]
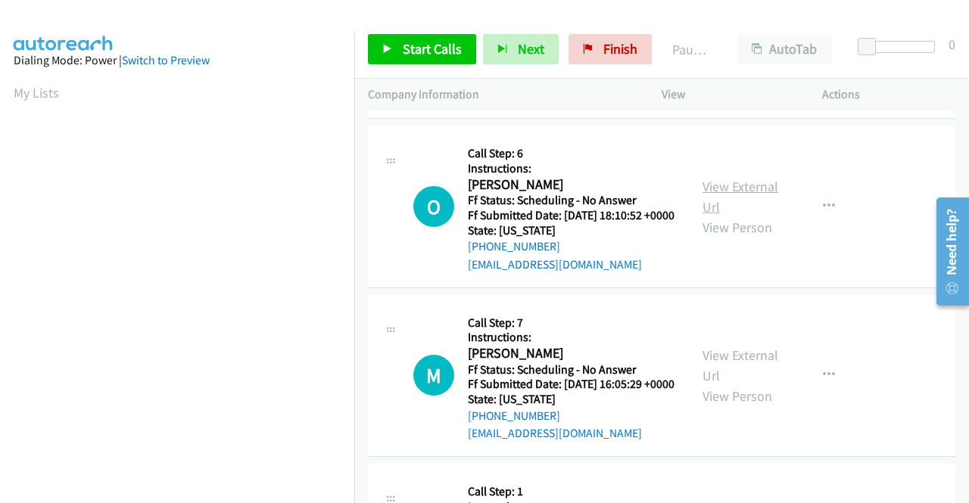
click at [743, 216] on link "View External Url" at bounding box center [740, 197] width 76 height 38
click at [720, 384] on link "View External Url" at bounding box center [740, 366] width 76 height 38
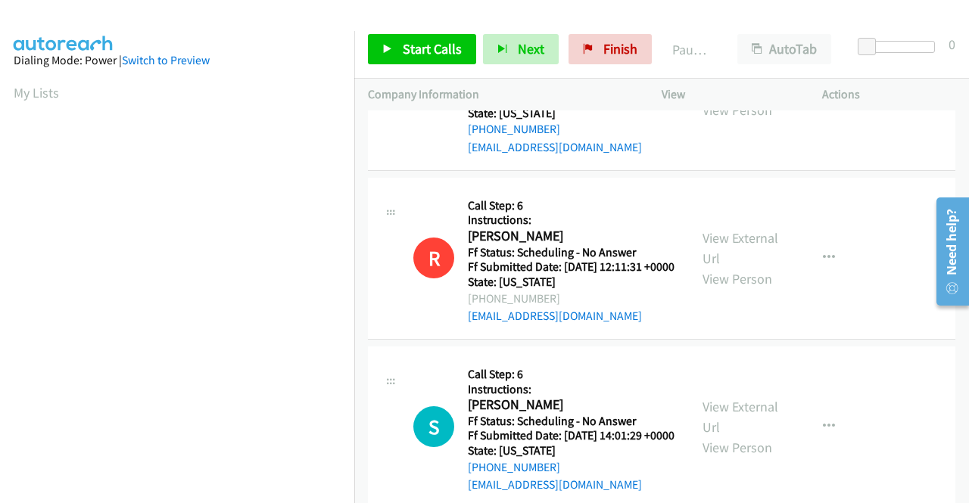
scroll to position [0, 0]
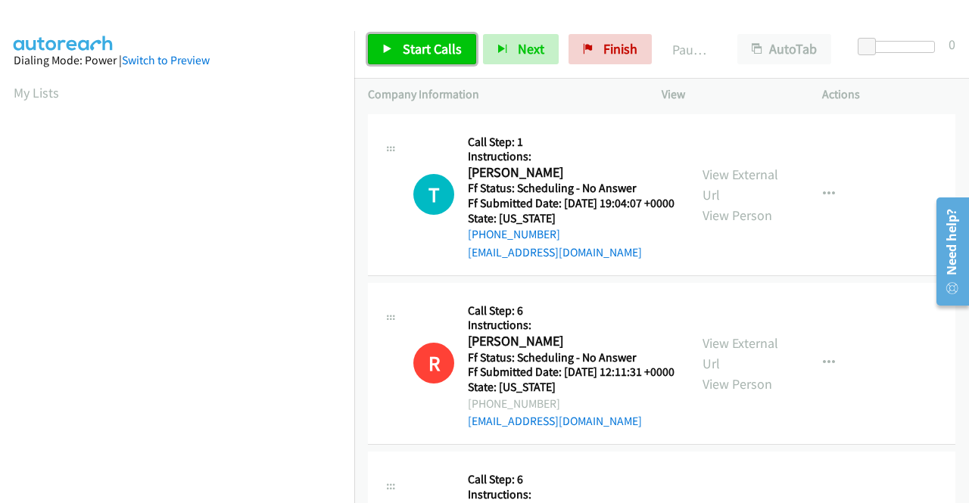
click at [392, 54] on link "Start Calls" at bounding box center [422, 49] width 108 height 30
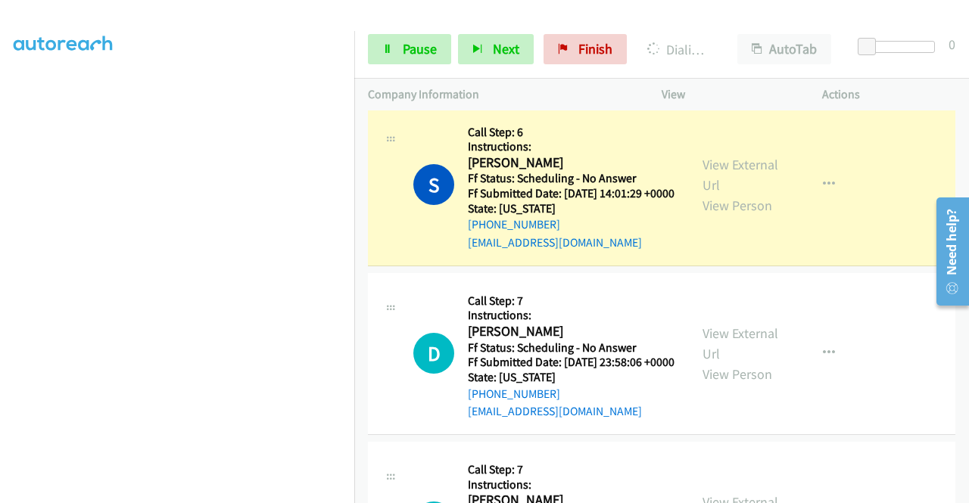
scroll to position [378, 0]
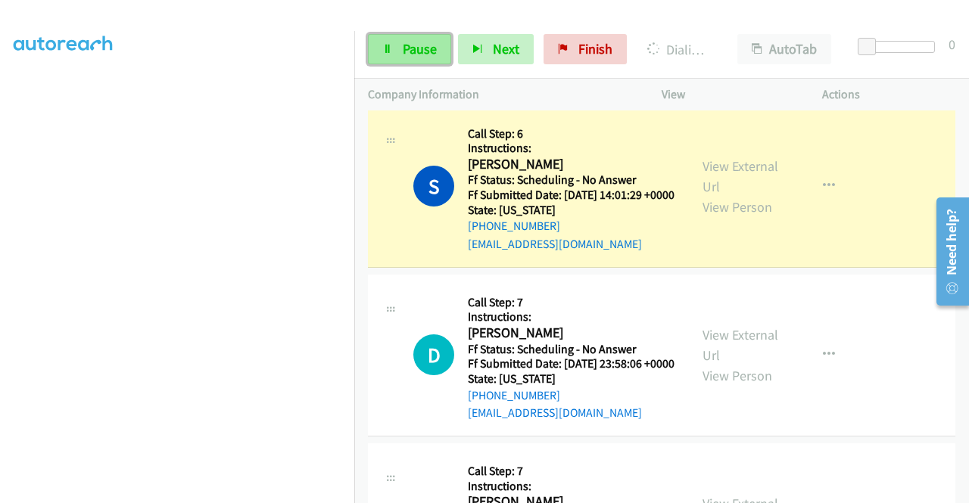
click at [400, 58] on link "Pause" at bounding box center [409, 49] width 83 height 30
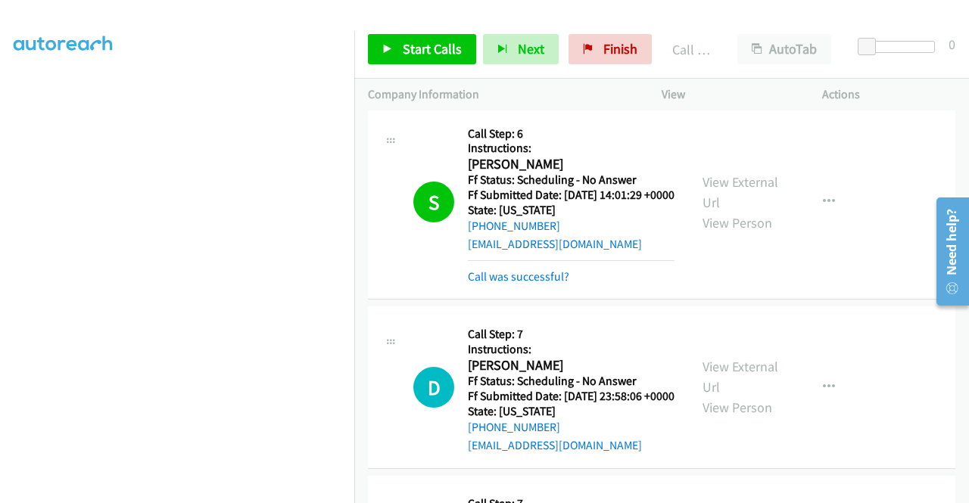
scroll to position [345, 0]
click at [398, 44] on link "Start Calls" at bounding box center [422, 49] width 108 height 30
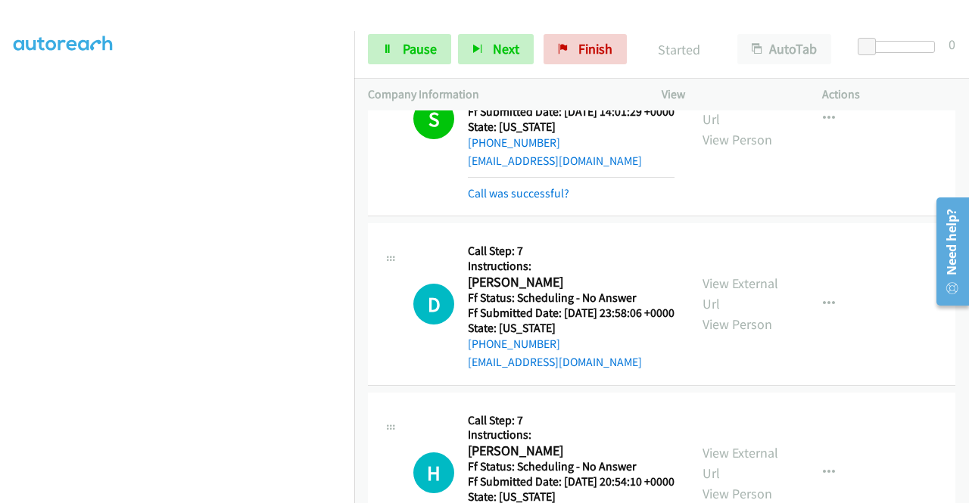
scroll to position [605, 0]
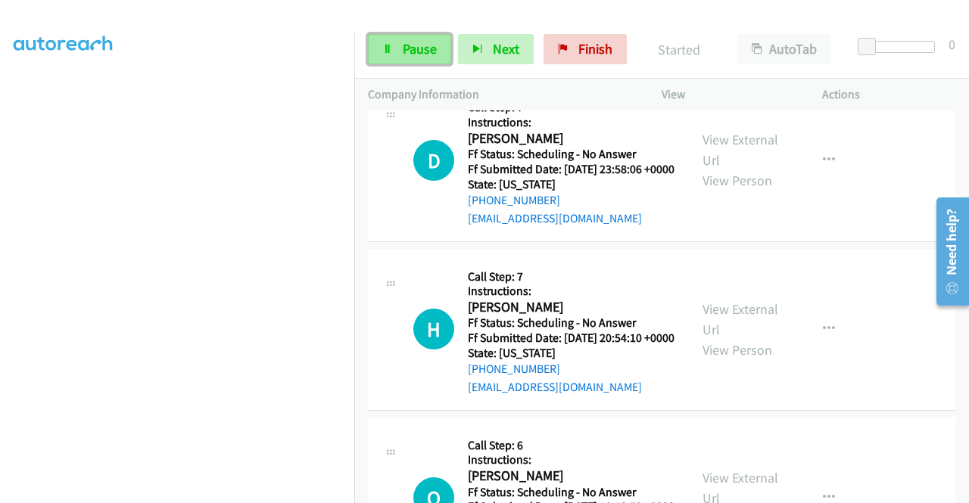
click at [382, 48] on icon at bounding box center [387, 50] width 11 height 11
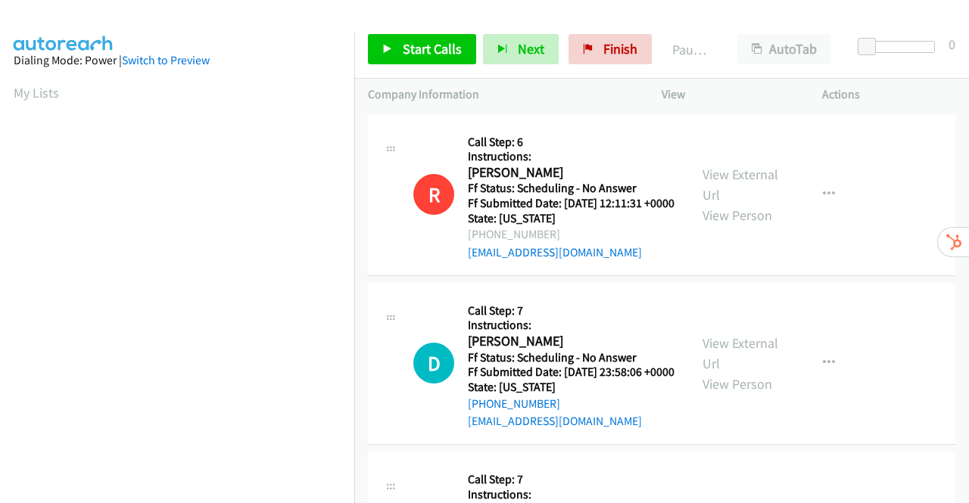
scroll to position [227, 0]
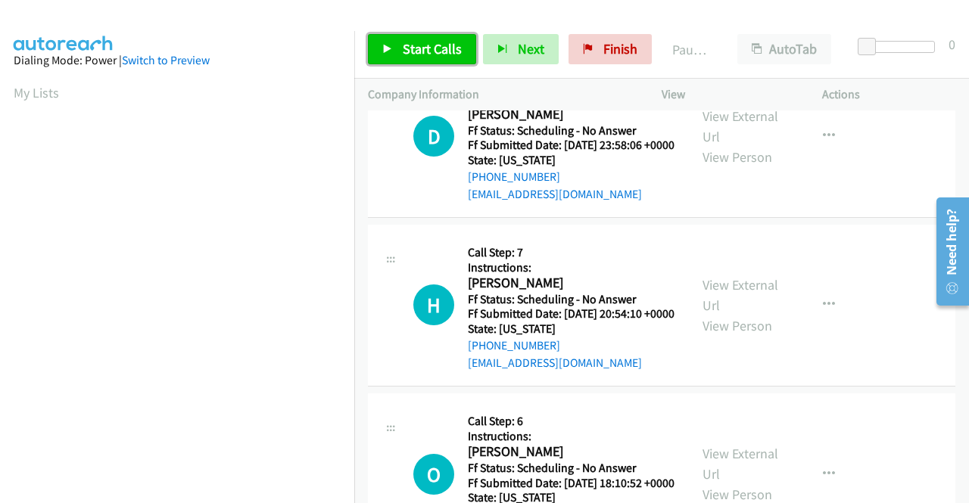
click at [409, 45] on span "Start Calls" at bounding box center [432, 48] width 59 height 17
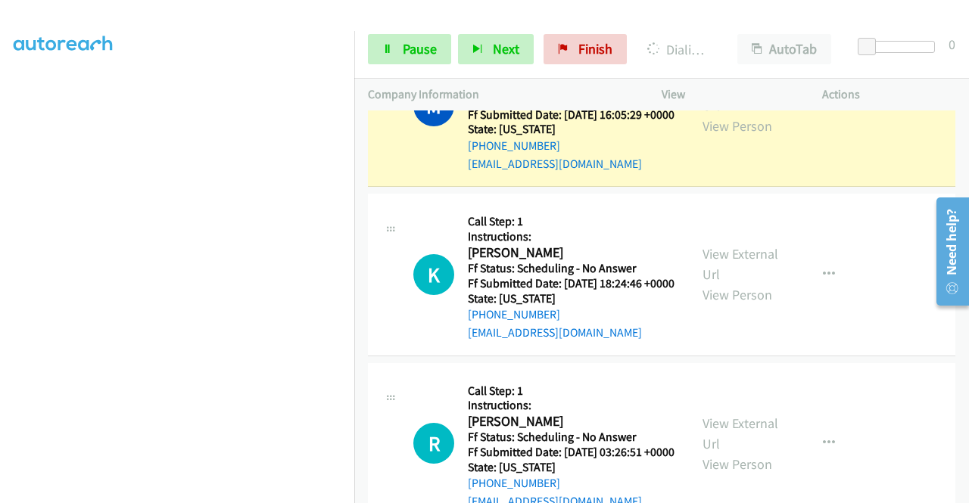
scroll to position [908, 0]
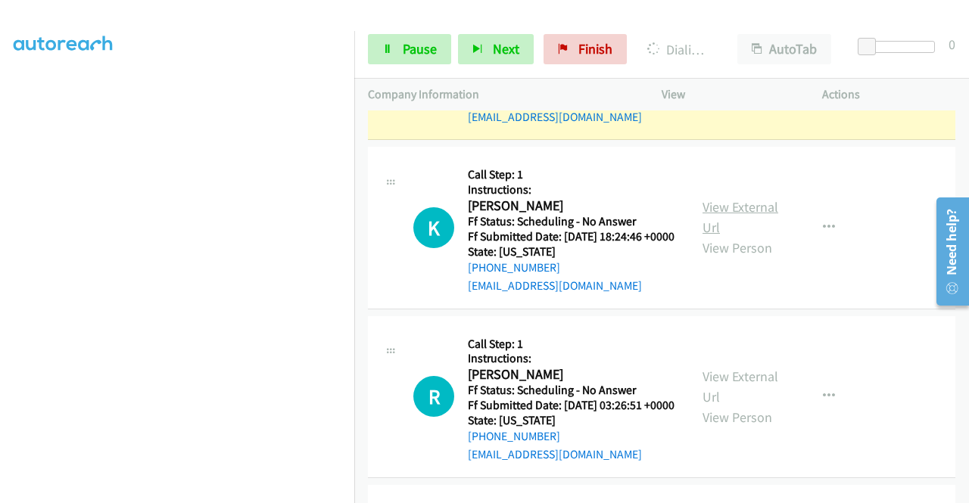
click at [721, 236] on link "View External Url" at bounding box center [740, 217] width 76 height 38
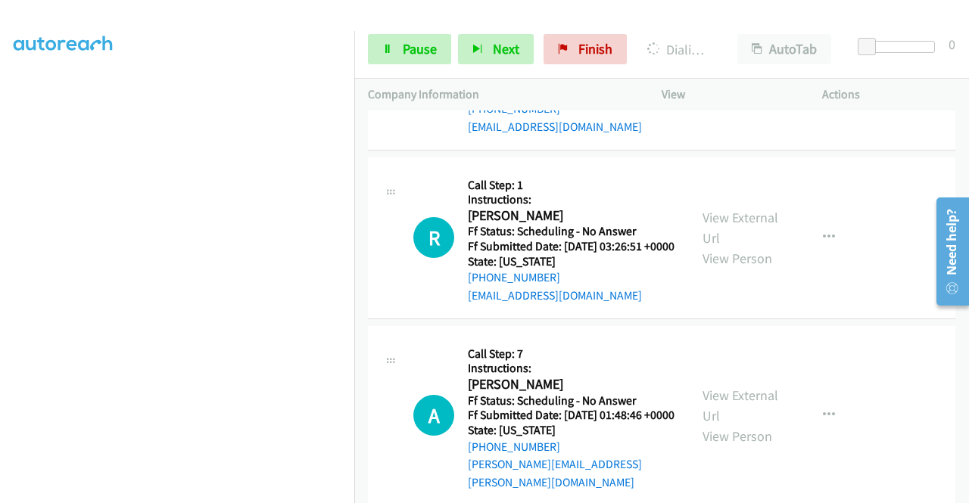
scroll to position [1211, 0]
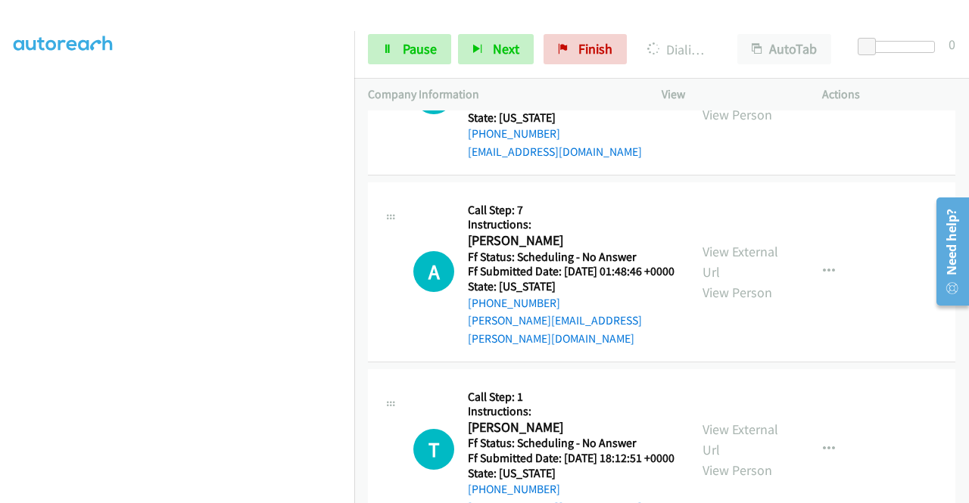
click at [740, 103] on link "View External Url" at bounding box center [740, 84] width 76 height 38
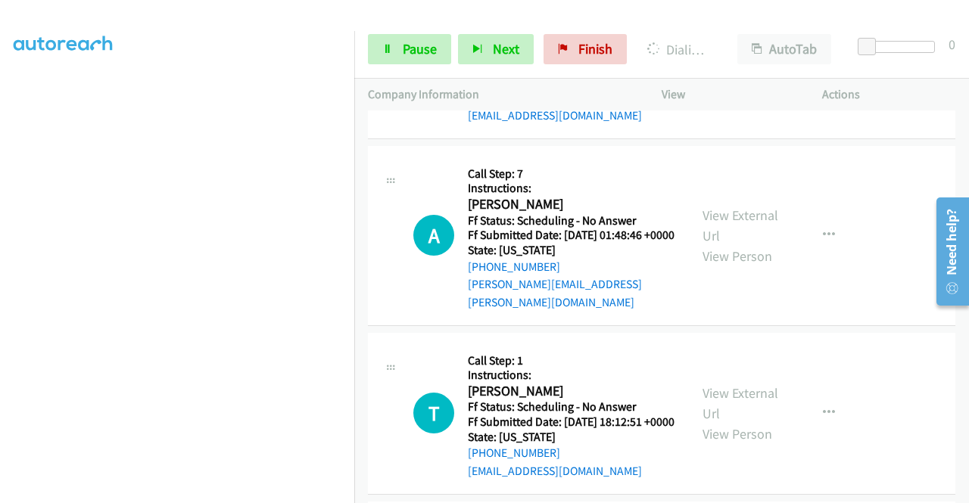
scroll to position [1362, 0]
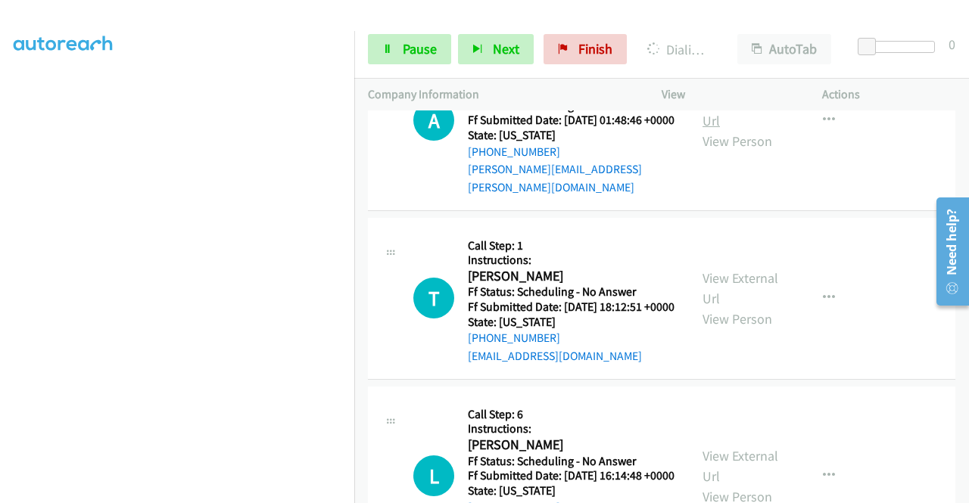
click at [720, 129] on link "View External Url" at bounding box center [740, 111] width 76 height 38
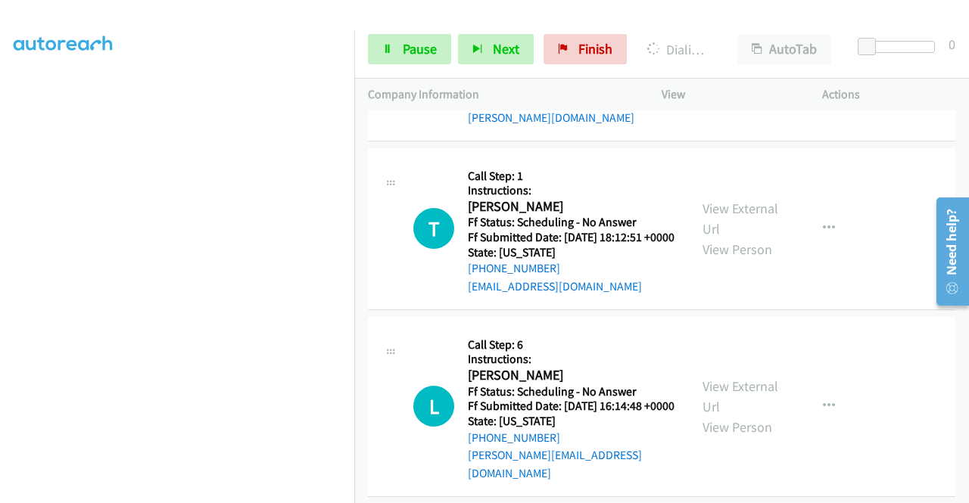
scroll to position [1514, 0]
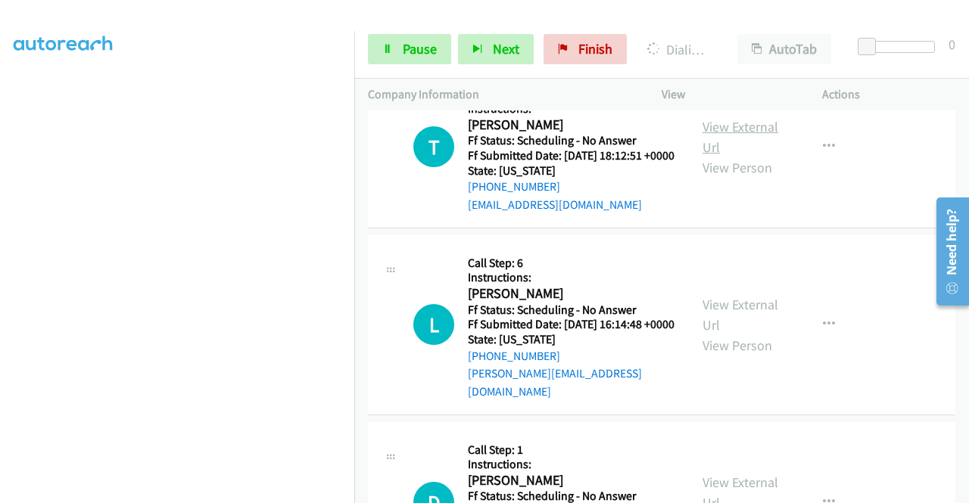
click at [717, 156] on link "View External Url" at bounding box center [740, 137] width 76 height 38
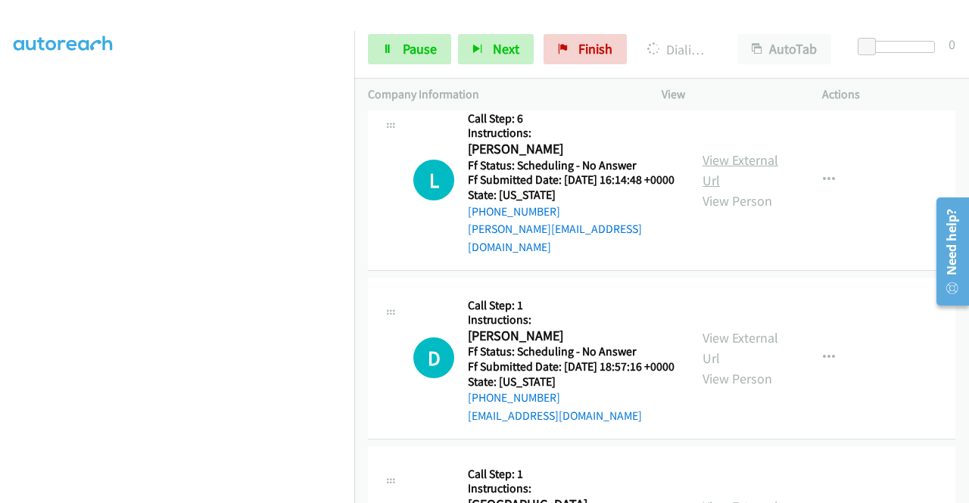
scroll to position [1665, 0]
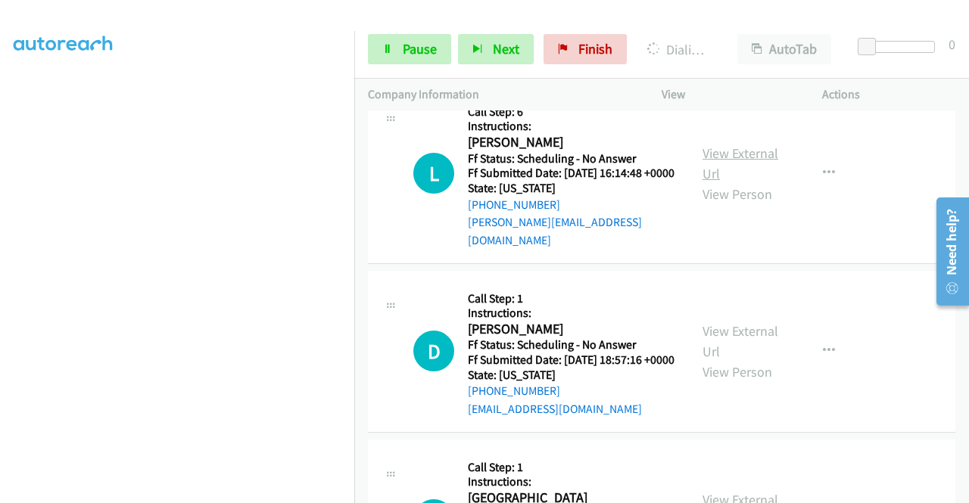
click at [724, 182] on link "View External Url" at bounding box center [740, 164] width 76 height 38
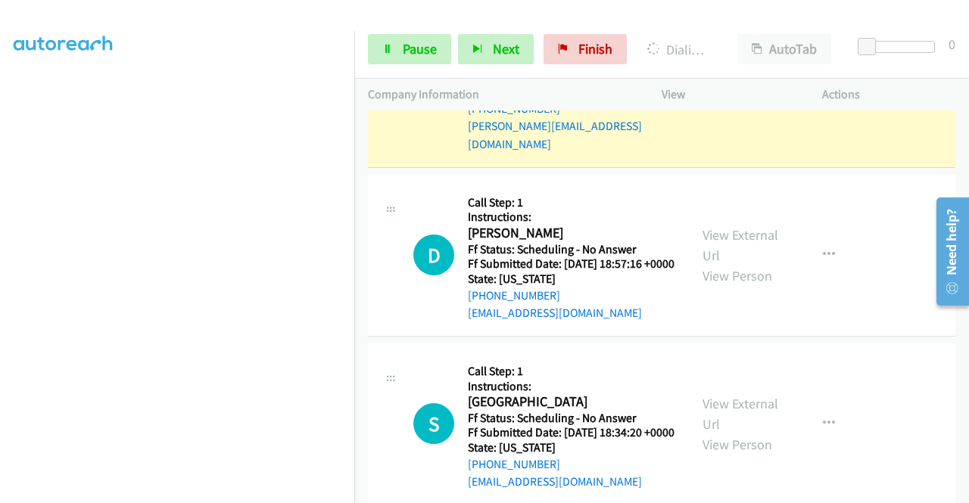
scroll to position [1968, 0]
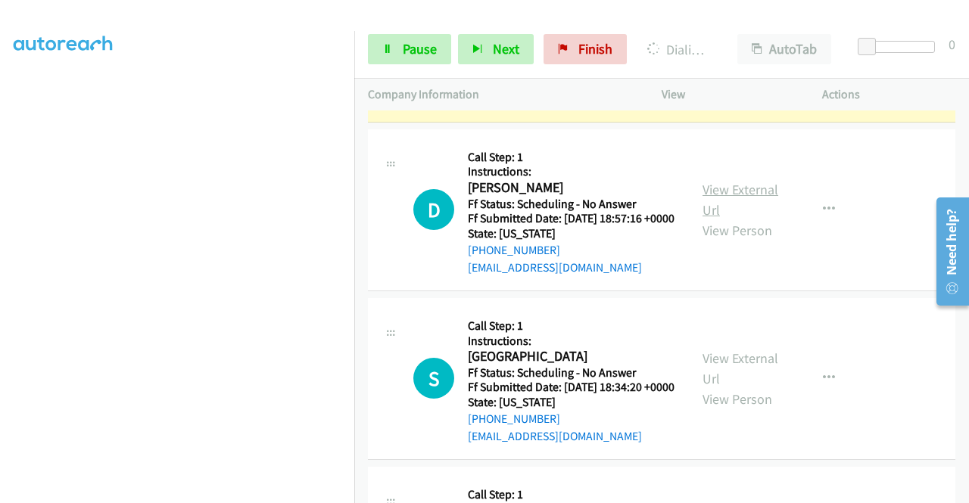
click at [740, 219] on link "View External Url" at bounding box center [740, 200] width 76 height 38
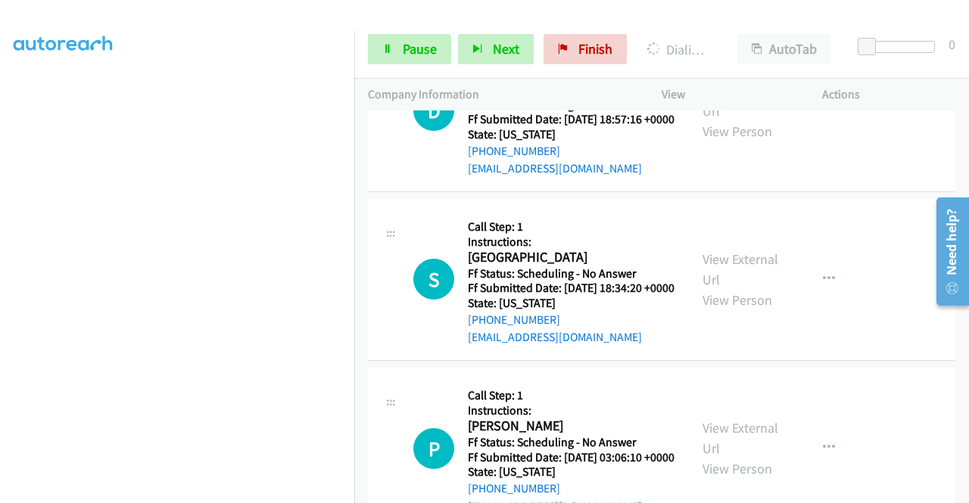
scroll to position [2195, 0]
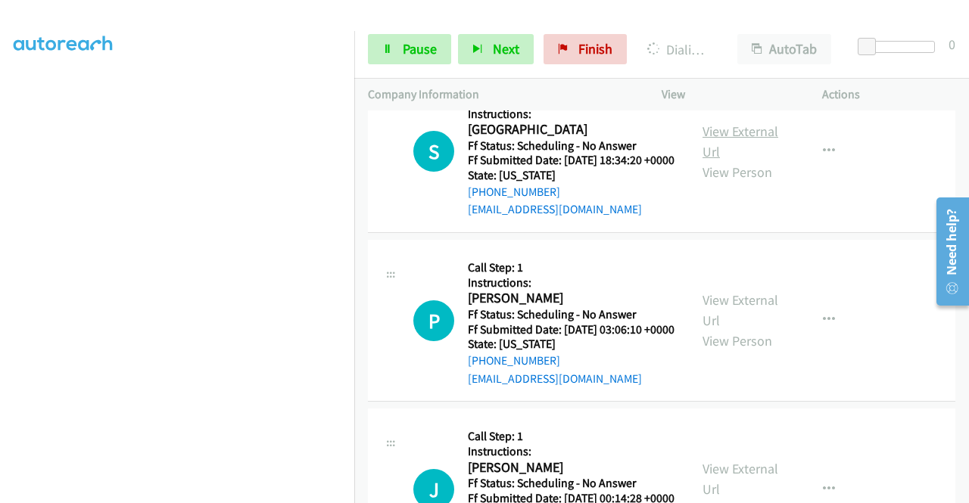
click at [720, 160] on link "View External Url" at bounding box center [740, 142] width 76 height 38
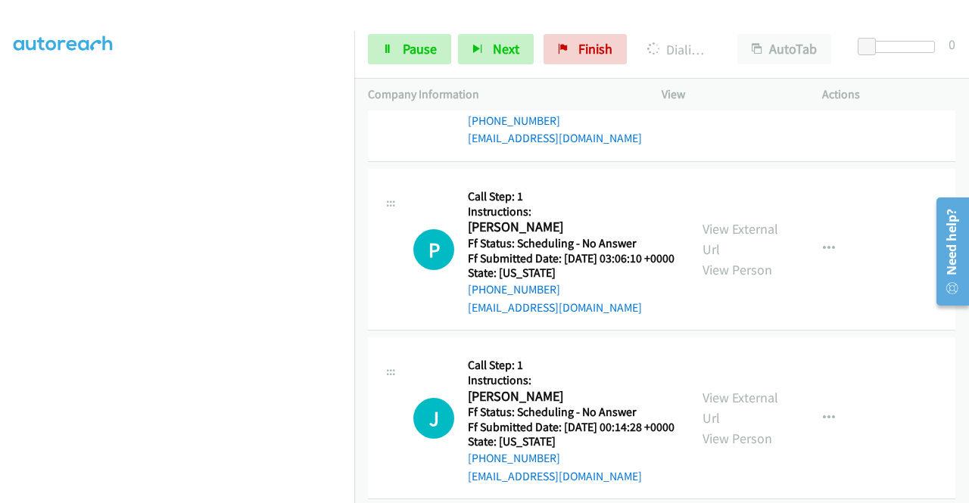
scroll to position [2346, 0]
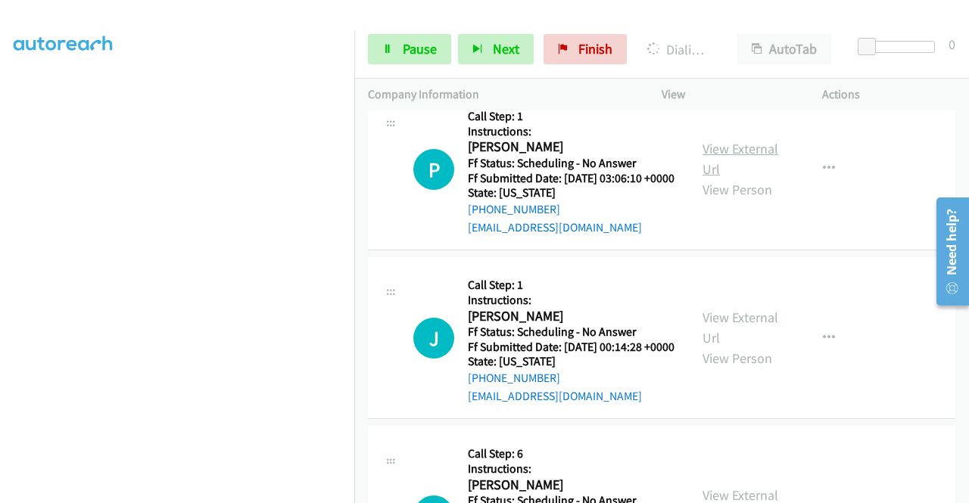
click at [726, 178] on link "View External Url" at bounding box center [740, 159] width 76 height 38
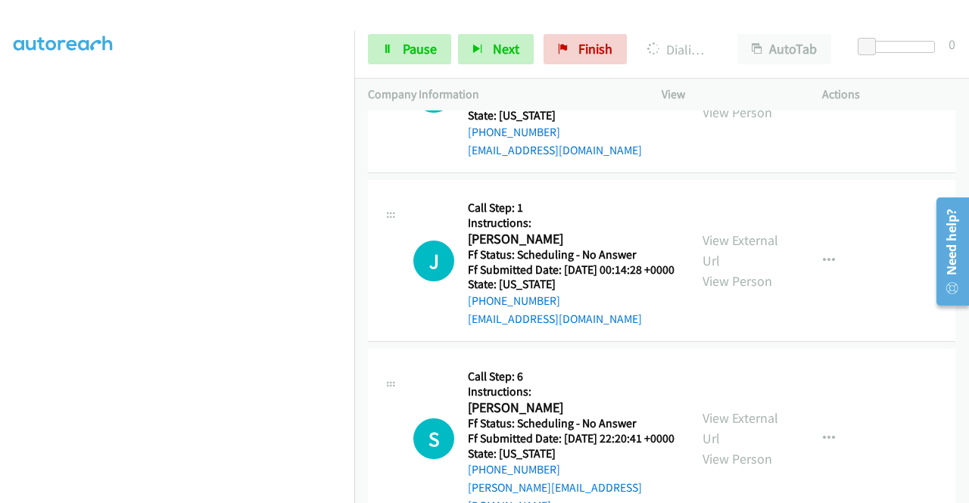
scroll to position [2573, 0]
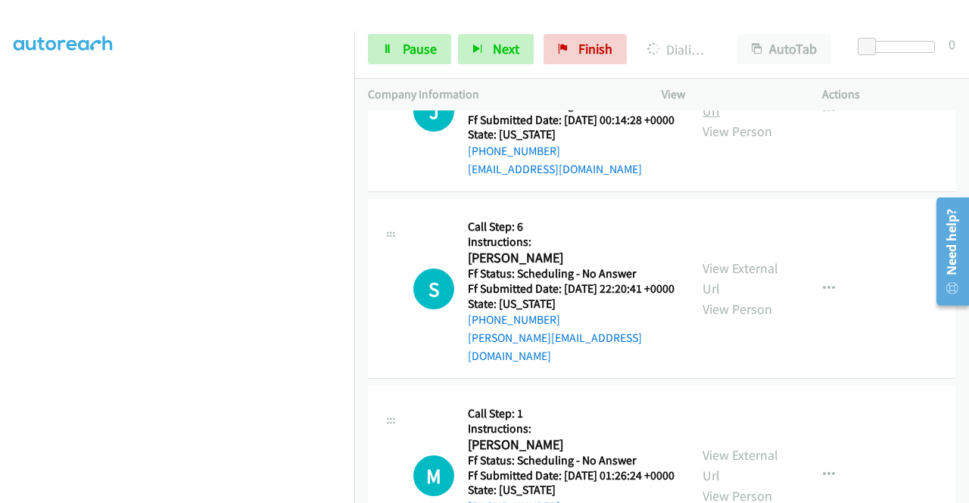
click at [703, 120] on link "View External Url" at bounding box center [740, 101] width 76 height 38
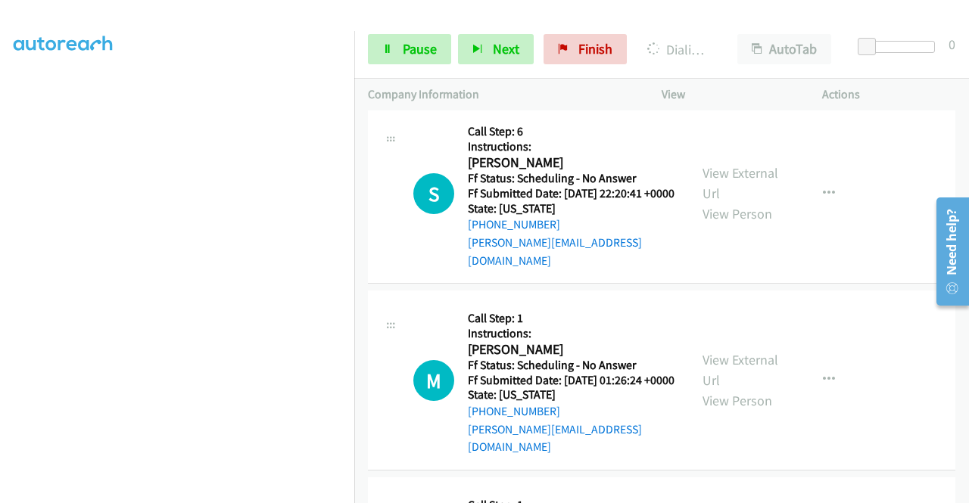
scroll to position [2725, 0]
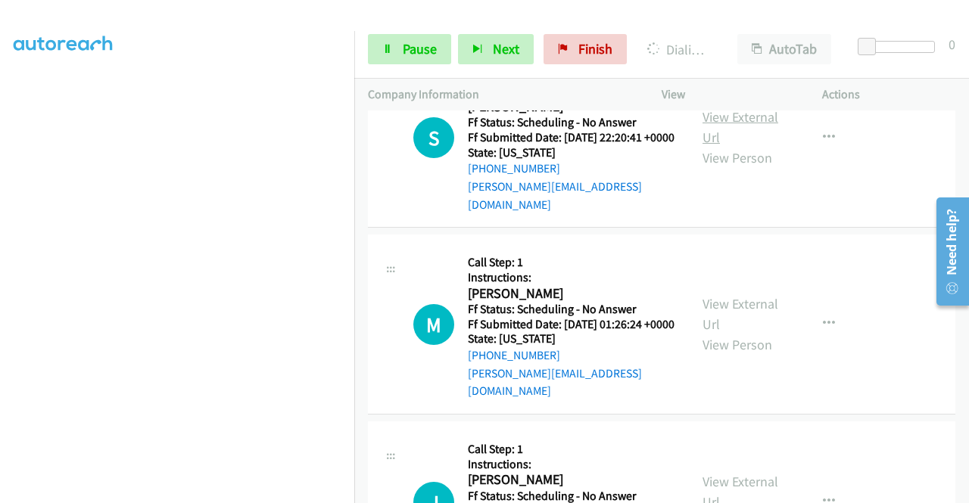
click at [711, 146] on link "View External Url" at bounding box center [740, 127] width 76 height 38
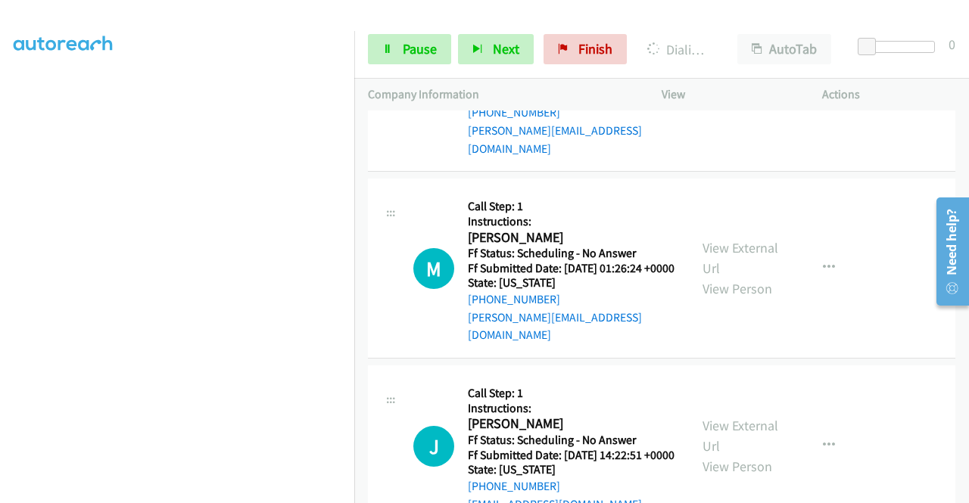
scroll to position [2876, 0]
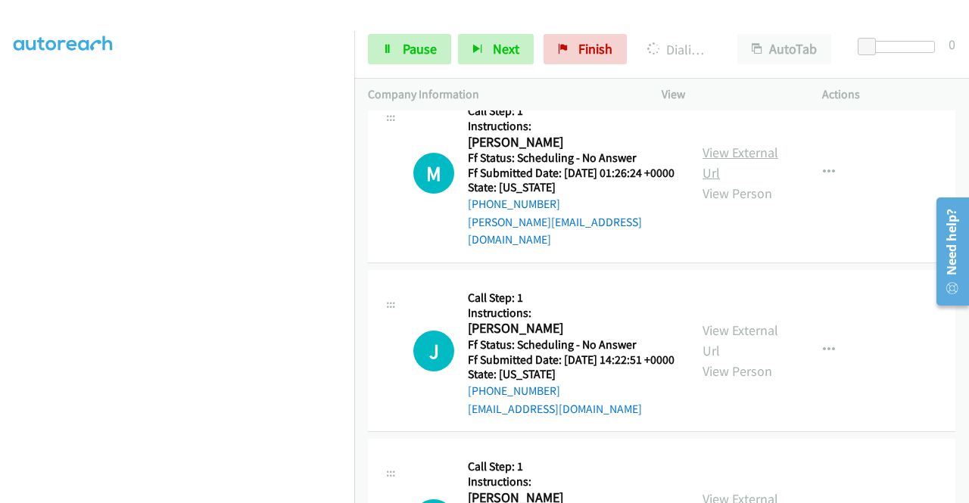
click at [733, 182] on link "View External Url" at bounding box center [740, 163] width 76 height 38
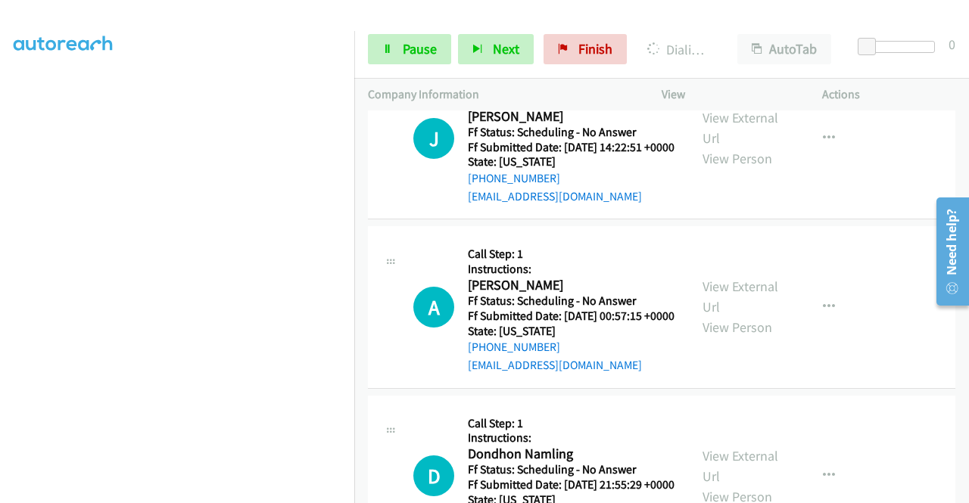
scroll to position [3270, 0]
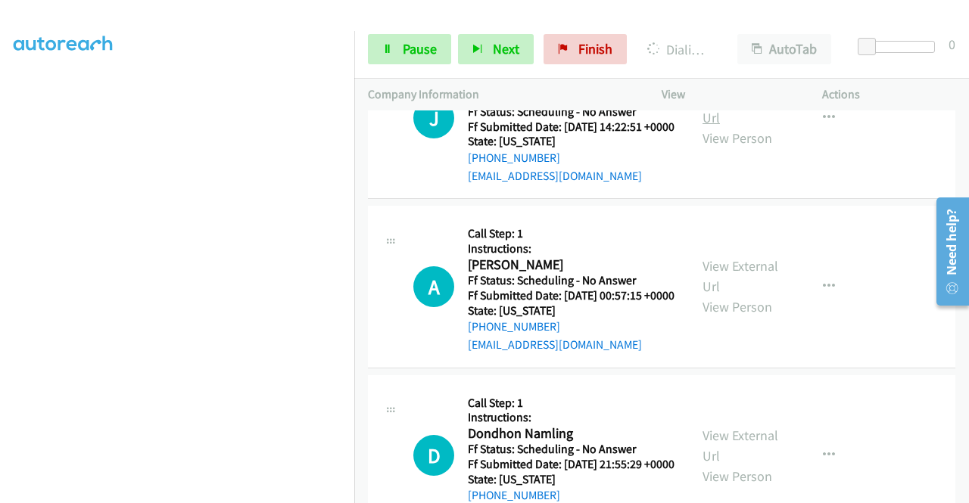
click at [737, 126] on link "View External Url" at bounding box center [740, 108] width 76 height 38
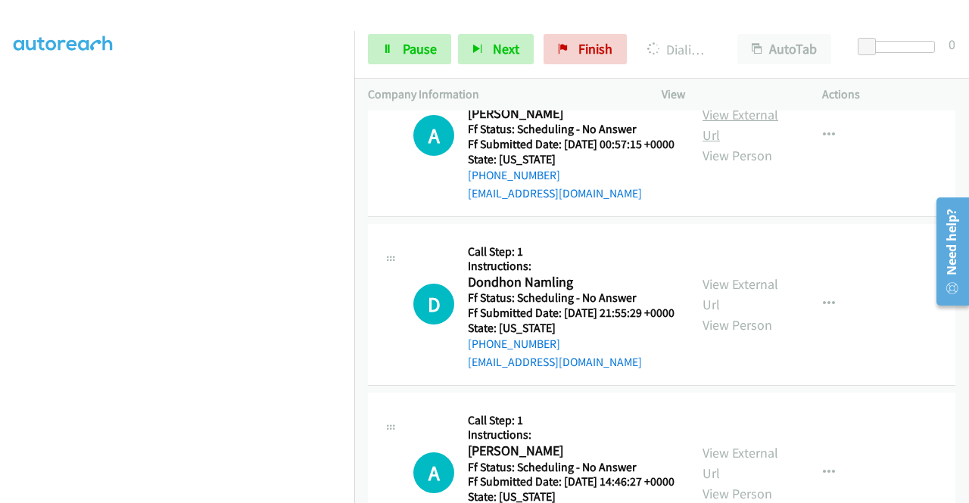
click at [730, 144] on link "View External Url" at bounding box center [740, 125] width 76 height 38
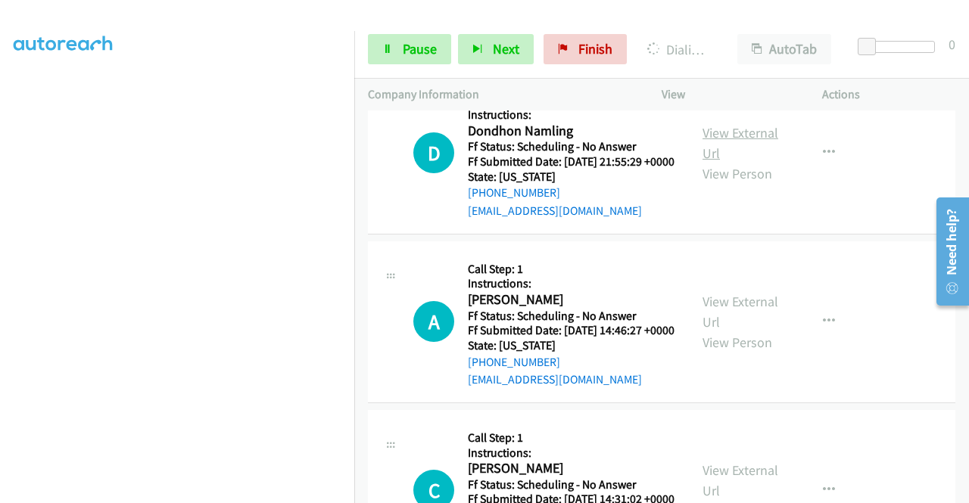
click at [742, 162] on link "View External Url" at bounding box center [740, 143] width 76 height 38
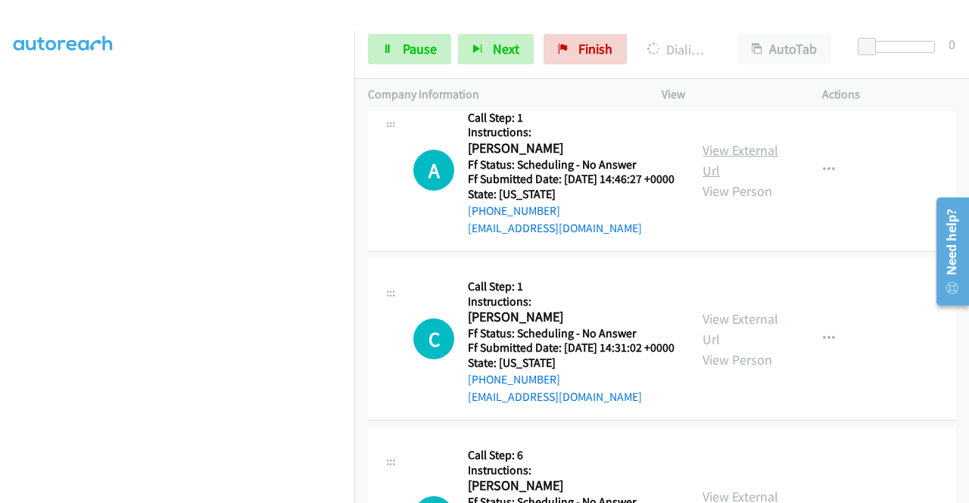
click at [747, 179] on link "View External Url" at bounding box center [740, 161] width 76 height 38
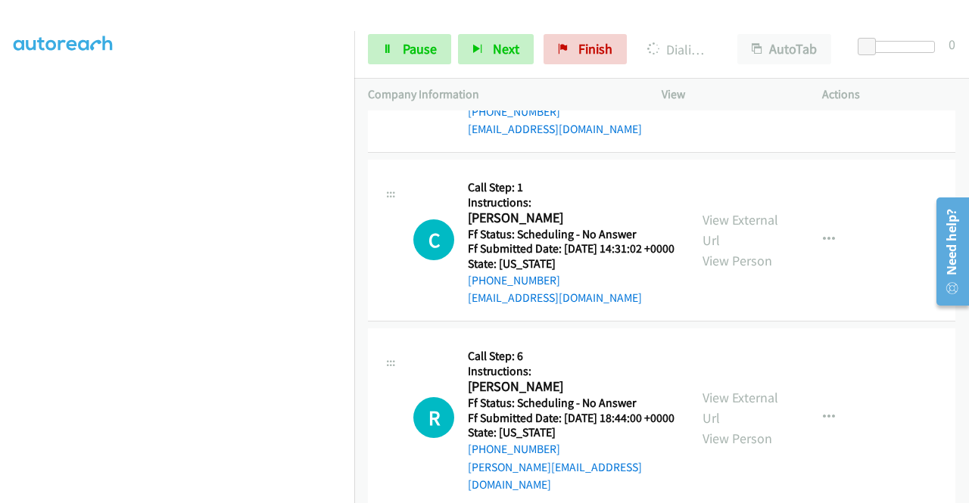
scroll to position [3951, 0]
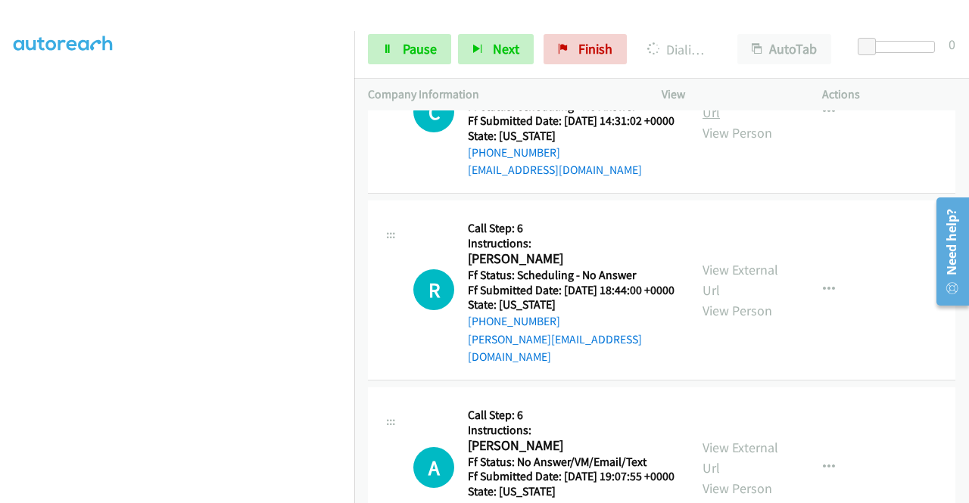
click at [748, 121] on link "View External Url" at bounding box center [740, 102] width 76 height 38
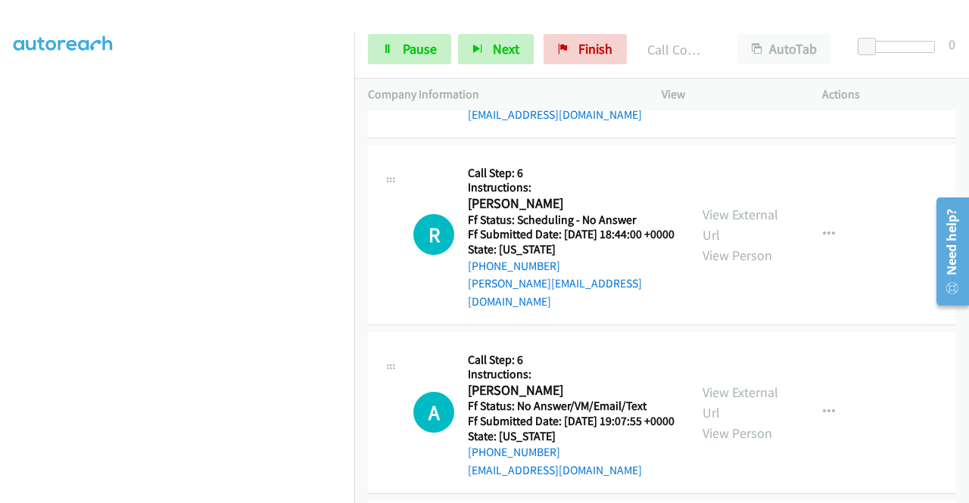
scroll to position [4134, 0]
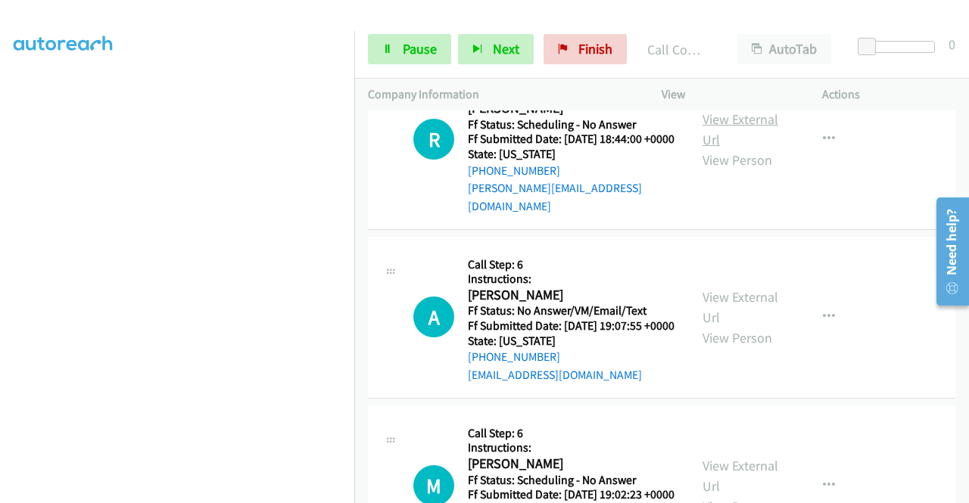
click at [733, 148] on link "View External Url" at bounding box center [740, 129] width 76 height 38
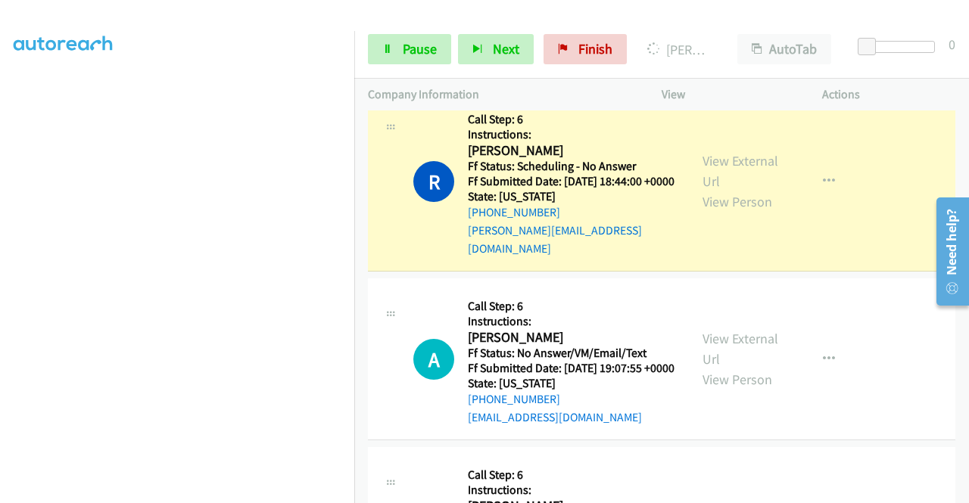
scroll to position [4589, 0]
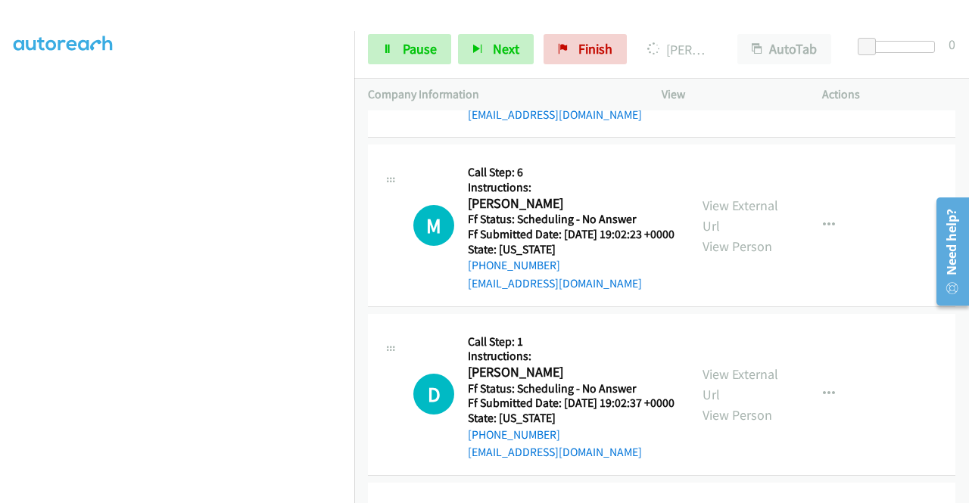
click at [719, 65] on link "View External Url" at bounding box center [740, 46] width 76 height 38
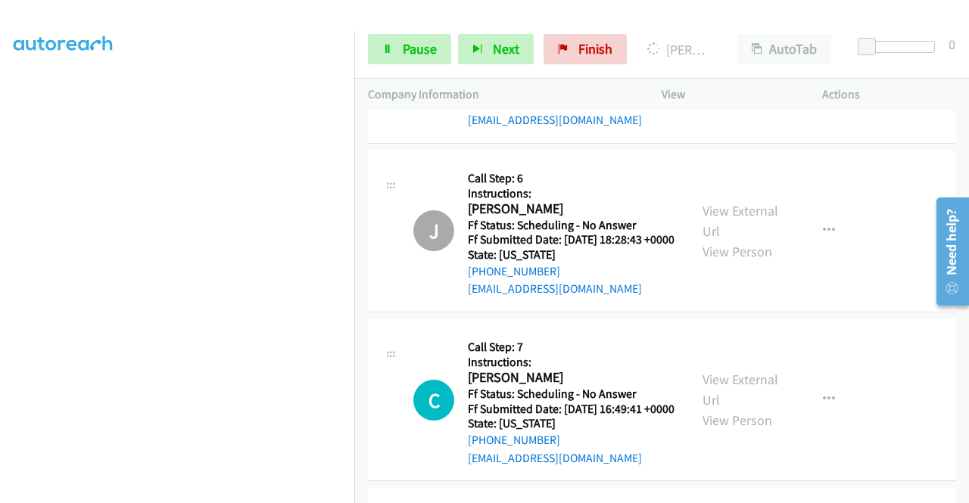
scroll to position [4967, 0]
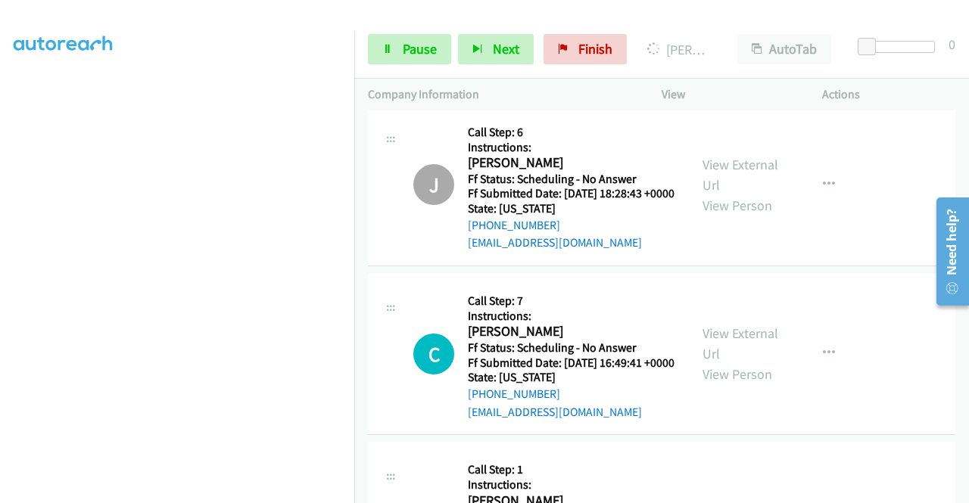
click at [709, 25] on link "View External Url" at bounding box center [740, 6] width 76 height 38
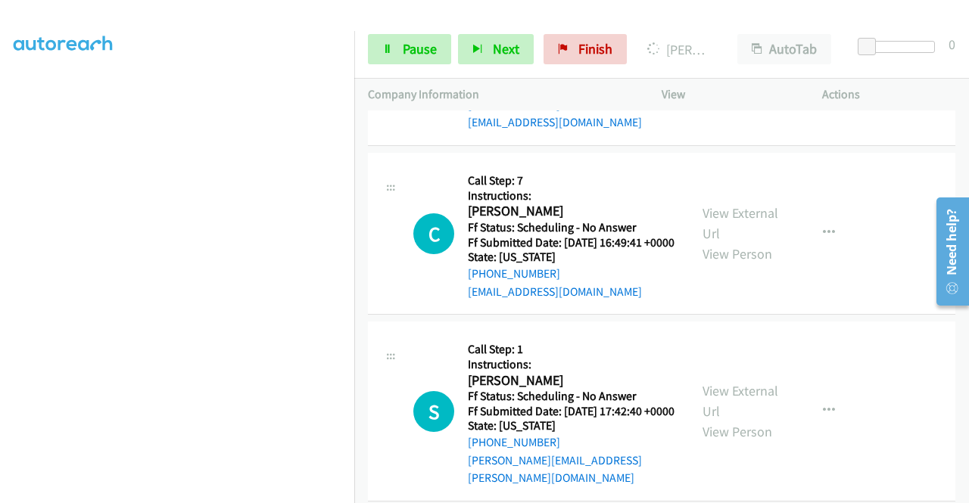
scroll to position [5194, 0]
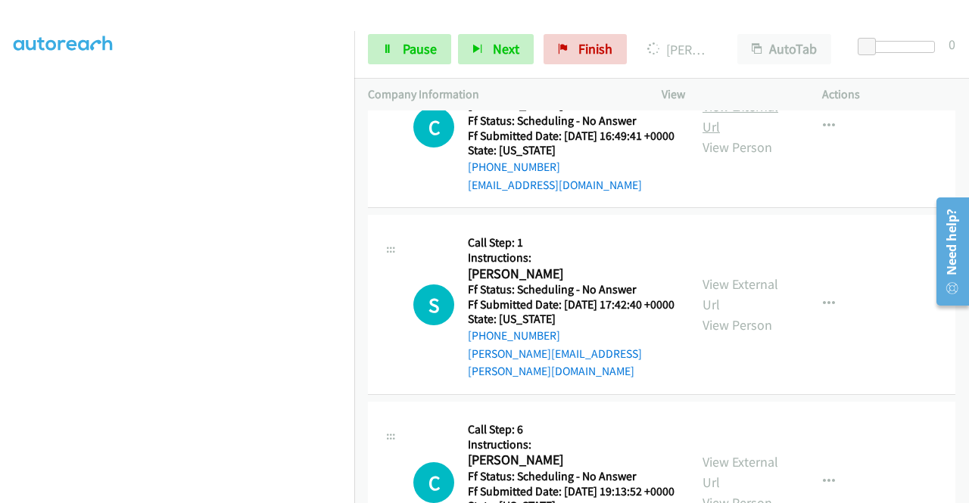
click at [716, 135] on link "View External Url" at bounding box center [740, 117] width 76 height 38
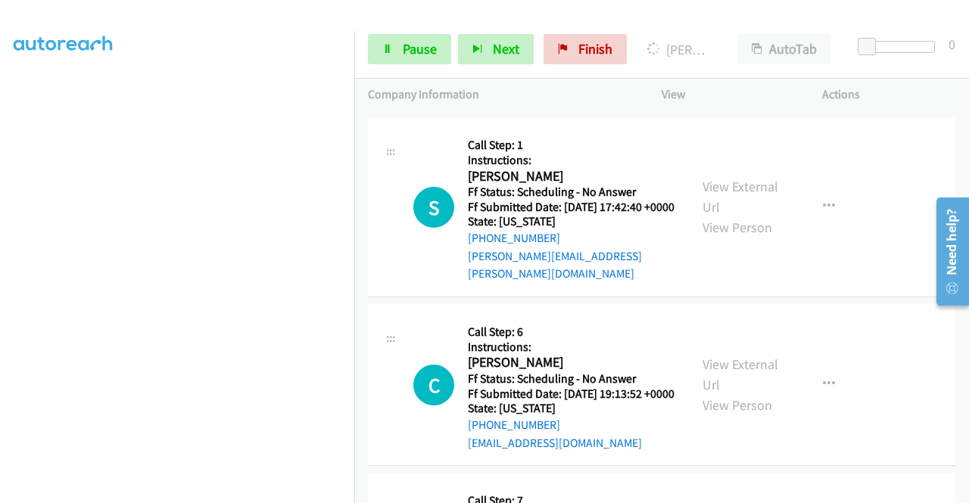
scroll to position [5345, 0]
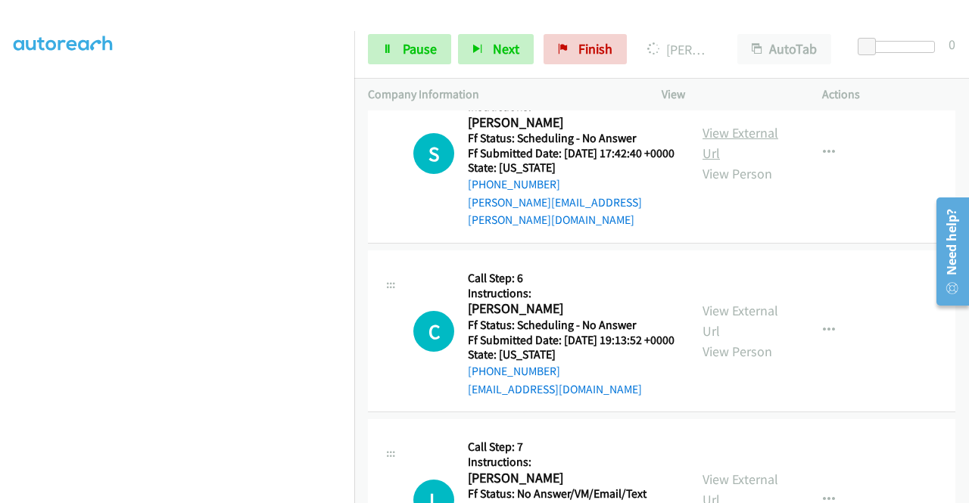
click at [754, 162] on link "View External Url" at bounding box center [740, 143] width 76 height 38
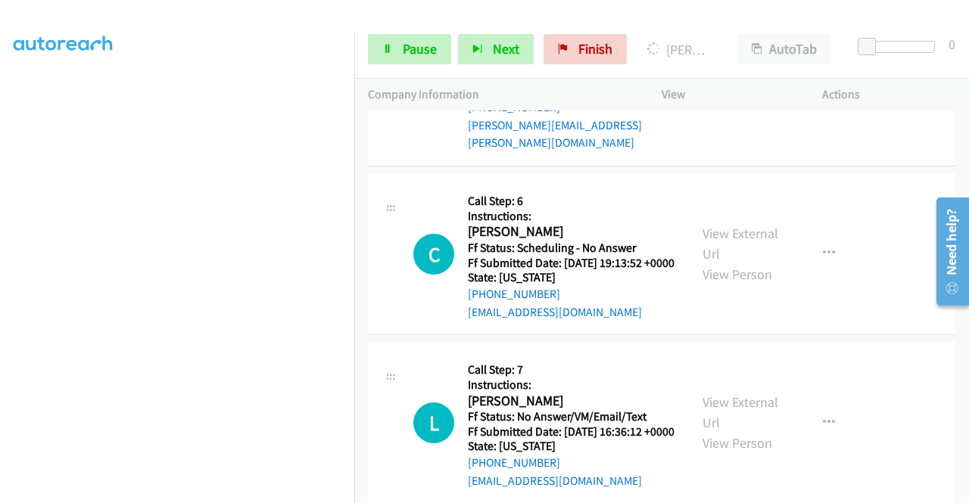
scroll to position [5572, 0]
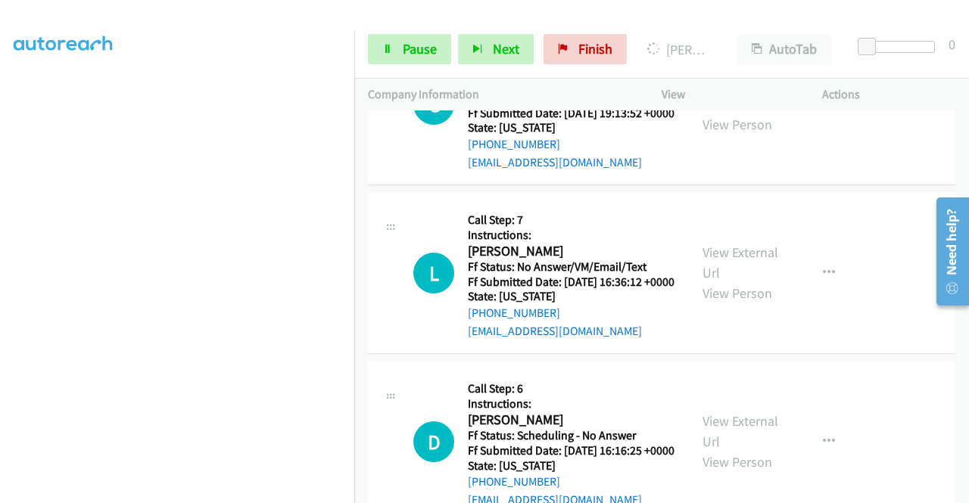
click at [733, 113] on link "View External Url" at bounding box center [740, 94] width 76 height 38
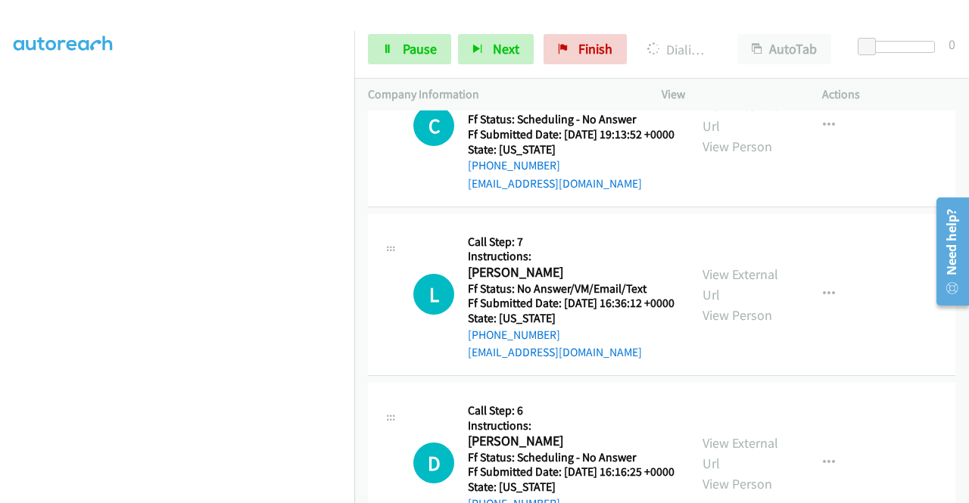
scroll to position [5756, 0]
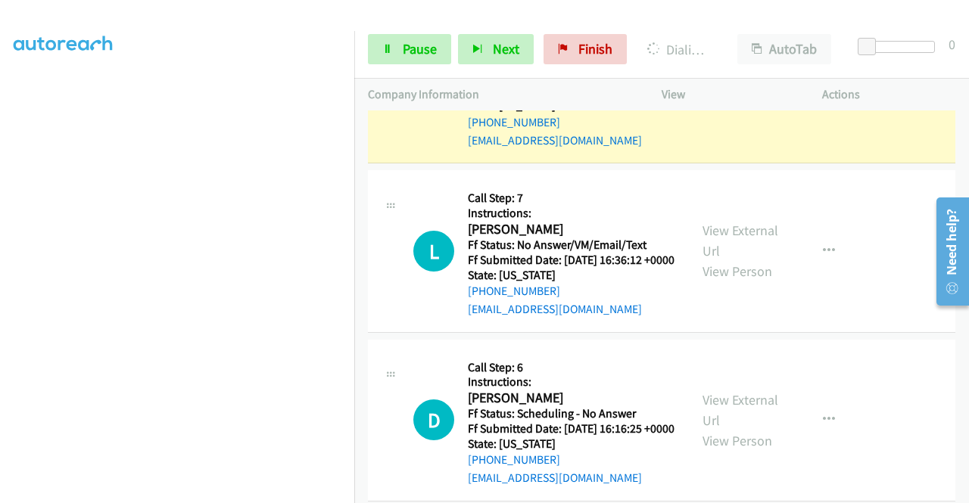
drag, startPoint x: 565, startPoint y: 219, endPoint x: 483, endPoint y: 218, distance: 81.7
copy link "229-697-3031"
click at [408, 55] on span "Pause" at bounding box center [420, 48] width 34 height 17
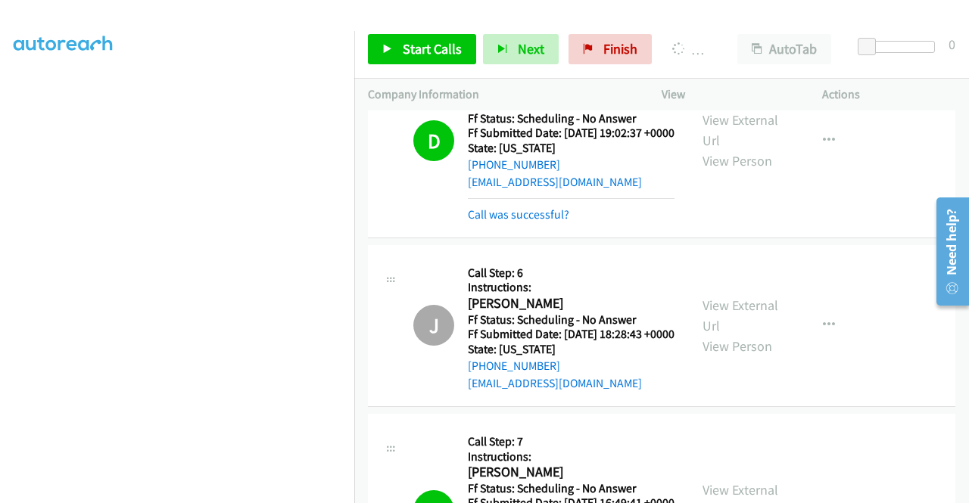
scroll to position [345, 0]
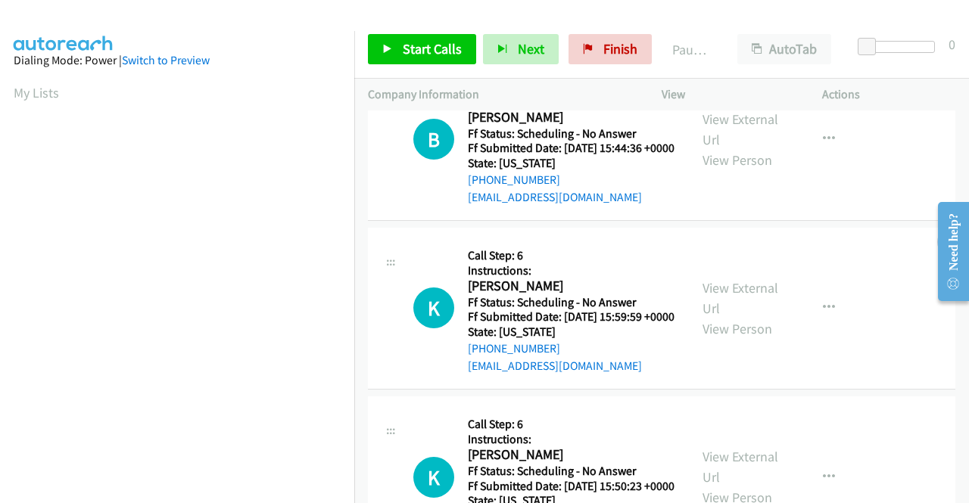
scroll to position [151, 0]
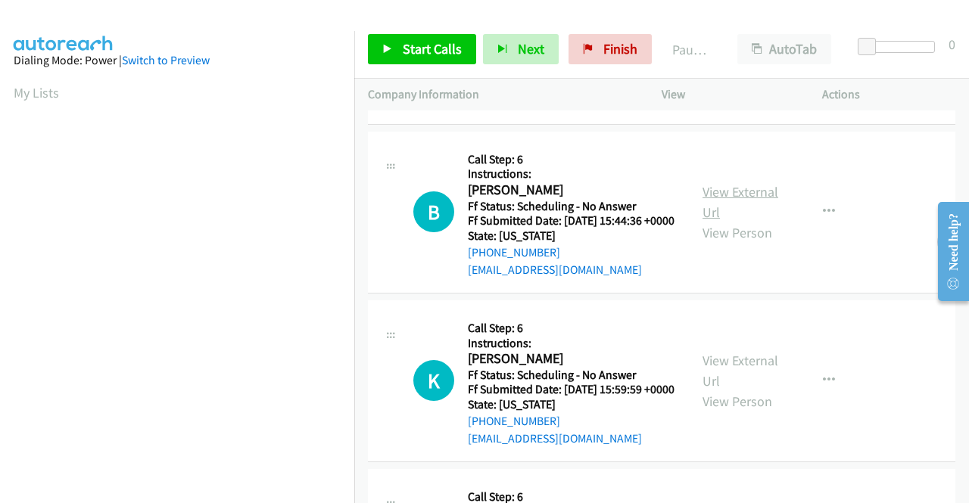
click at [745, 221] on link "View External Url" at bounding box center [740, 202] width 76 height 38
click at [708, 390] on link "View External Url" at bounding box center [740, 371] width 76 height 38
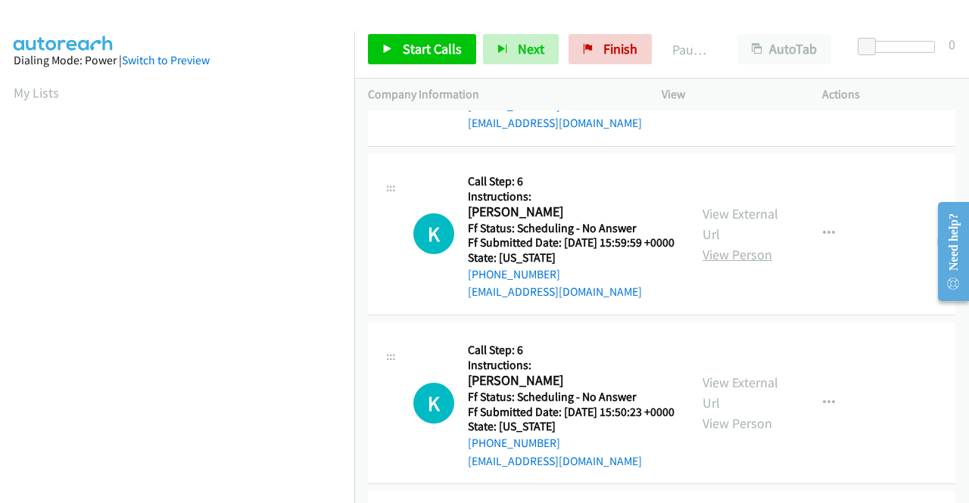
scroll to position [303, 0]
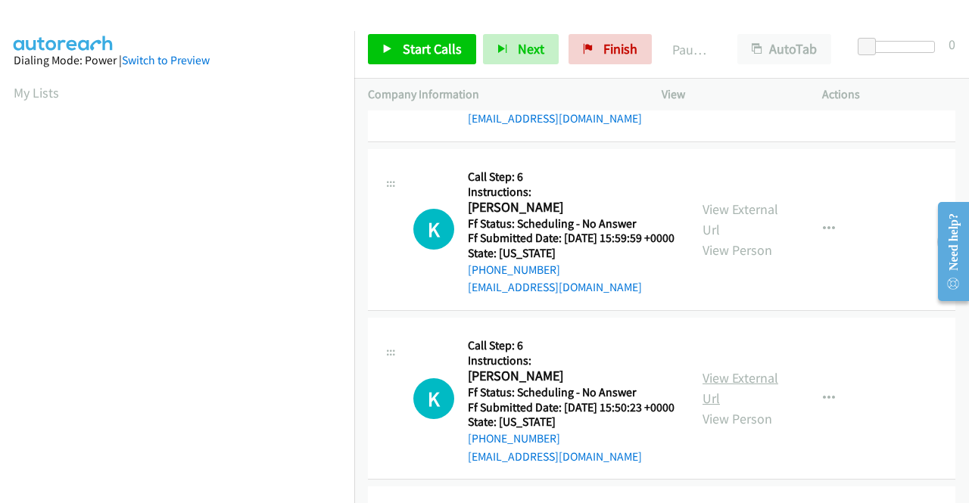
click at [737, 407] on link "View External Url" at bounding box center [740, 388] width 76 height 38
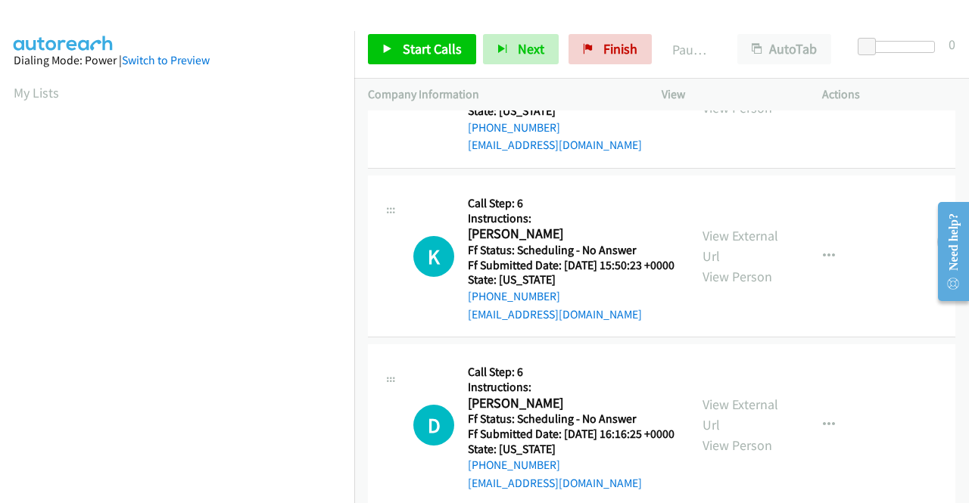
scroll to position [530, 0]
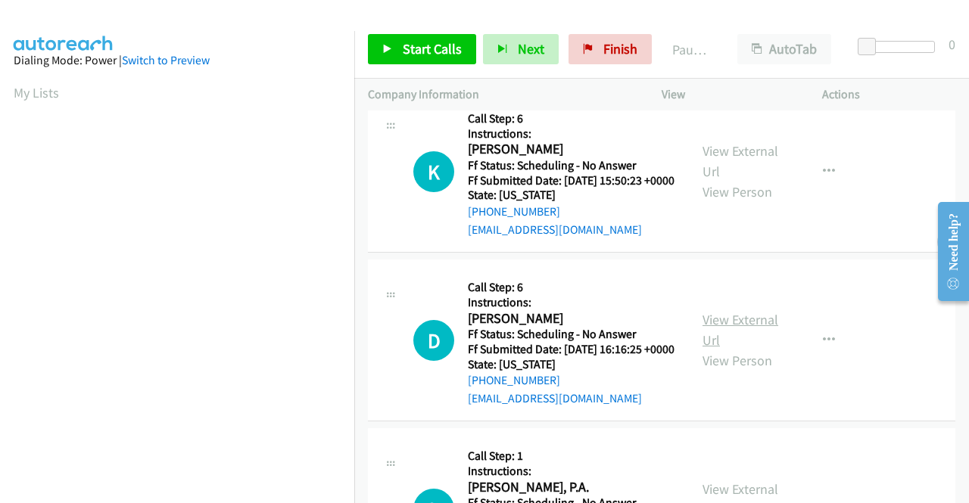
click at [717, 349] on link "View External Url" at bounding box center [740, 330] width 76 height 38
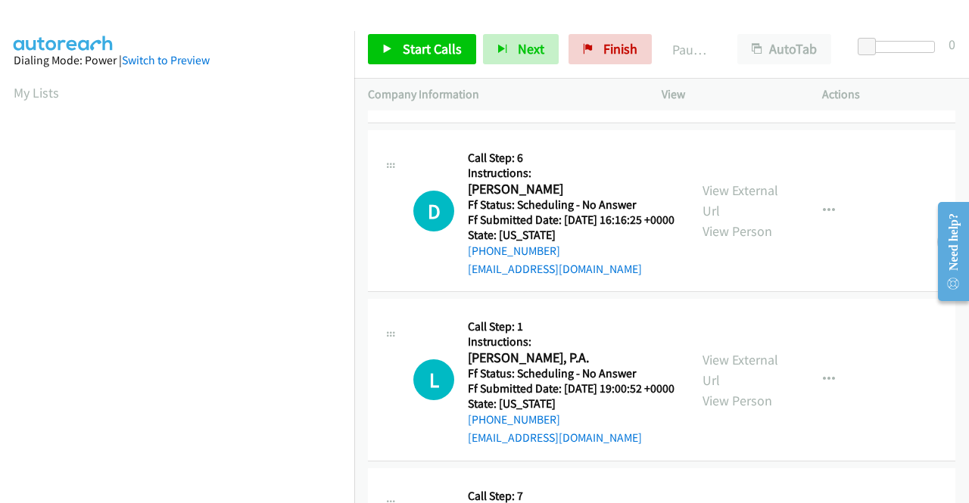
scroll to position [757, 0]
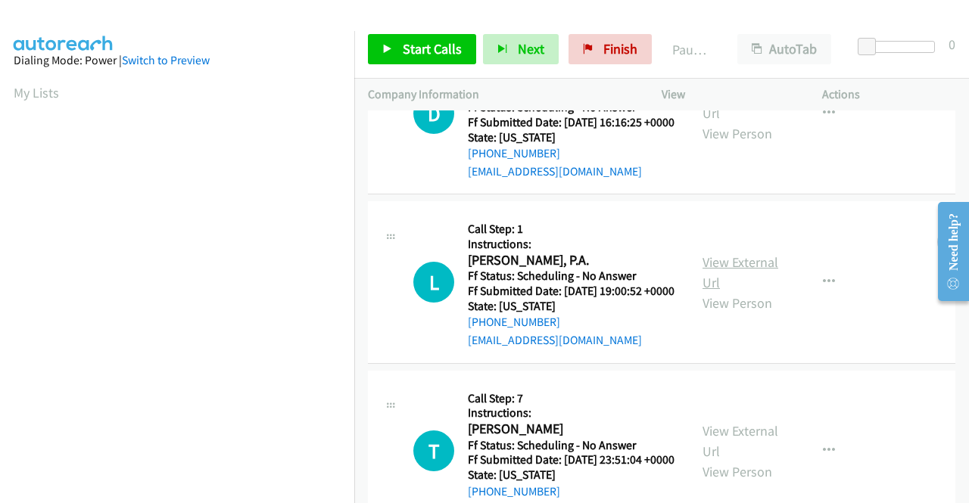
click at [734, 291] on link "View External Url" at bounding box center [740, 273] width 76 height 38
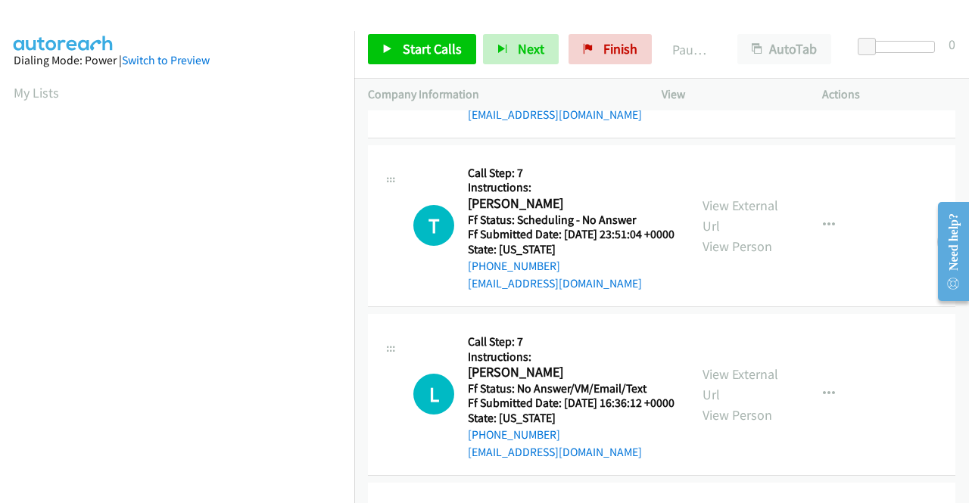
scroll to position [984, 0]
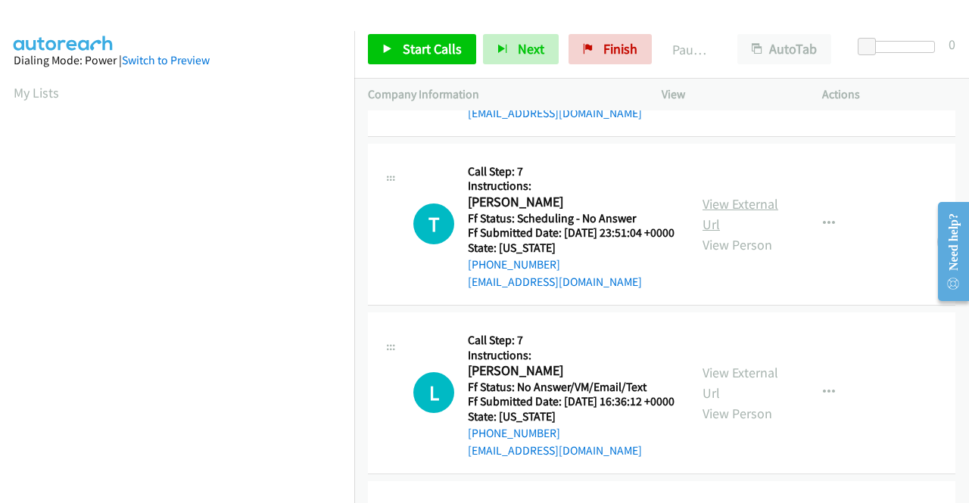
click at [745, 233] on link "View External Url" at bounding box center [740, 214] width 76 height 38
drag, startPoint x: 406, startPoint y: 37, endPoint x: 422, endPoint y: 39, distance: 16.1
click at [406, 37] on link "Start Calls" at bounding box center [422, 49] width 108 height 30
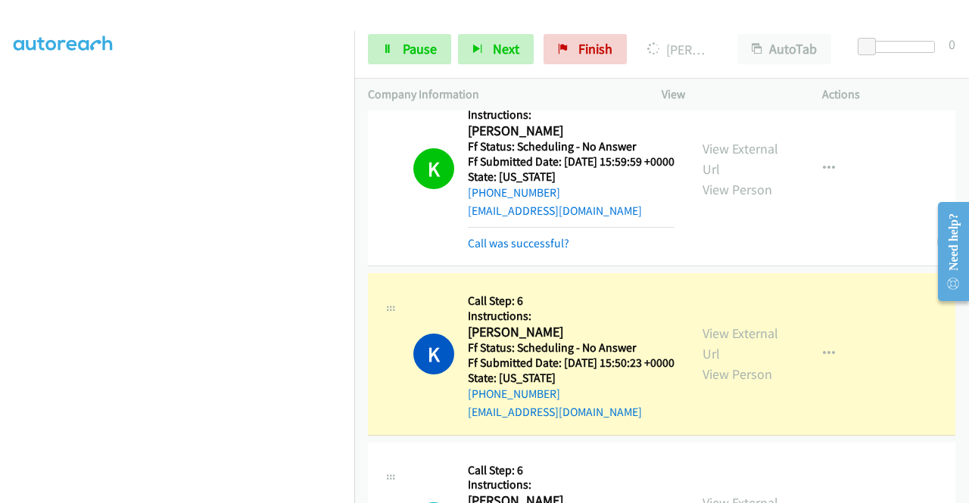
scroll to position [454, 0]
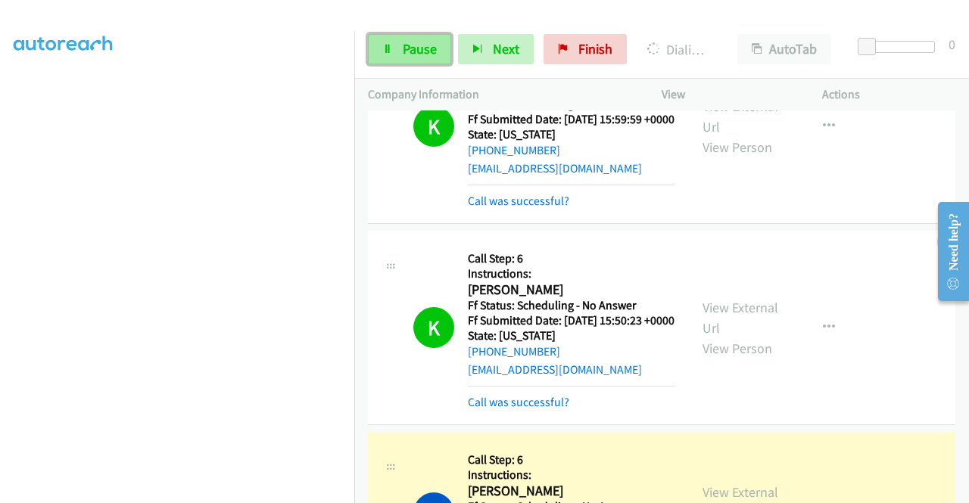
click at [412, 50] on span "Pause" at bounding box center [420, 48] width 34 height 17
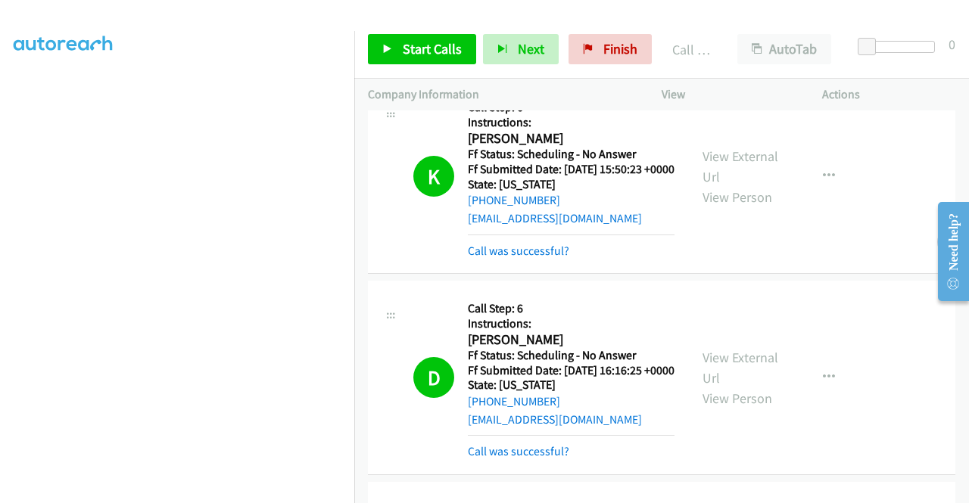
scroll to position [757, 0]
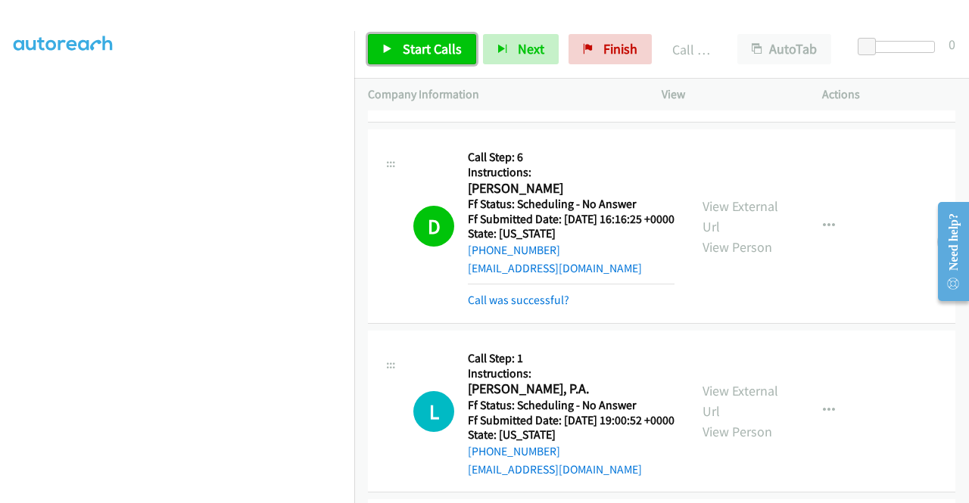
click at [389, 50] on icon at bounding box center [387, 50] width 11 height 11
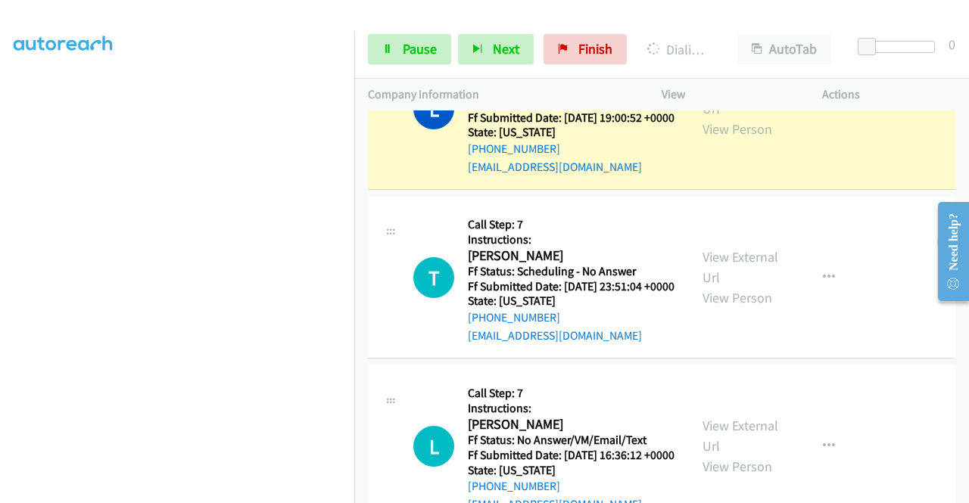
scroll to position [345, 0]
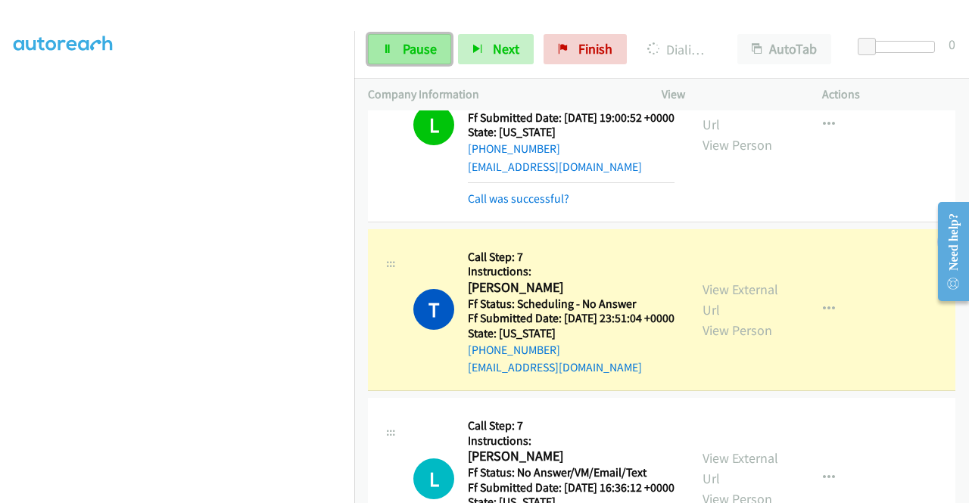
click at [417, 46] on span "Pause" at bounding box center [420, 48] width 34 height 17
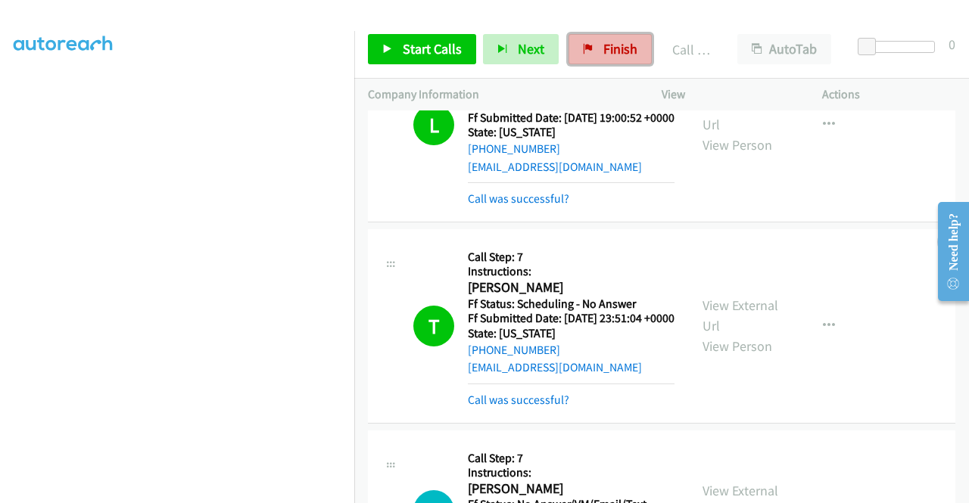
click at [591, 51] on link "Finish" at bounding box center [609, 49] width 83 height 30
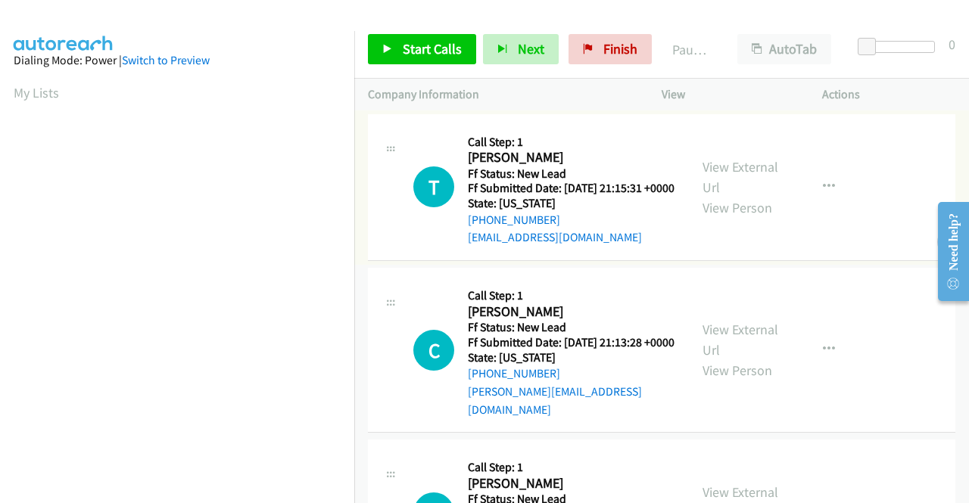
click at [740, 177] on link "View External Url" at bounding box center [740, 177] width 76 height 38
click at [736, 347] on link "View External Url" at bounding box center [740, 340] width 76 height 38
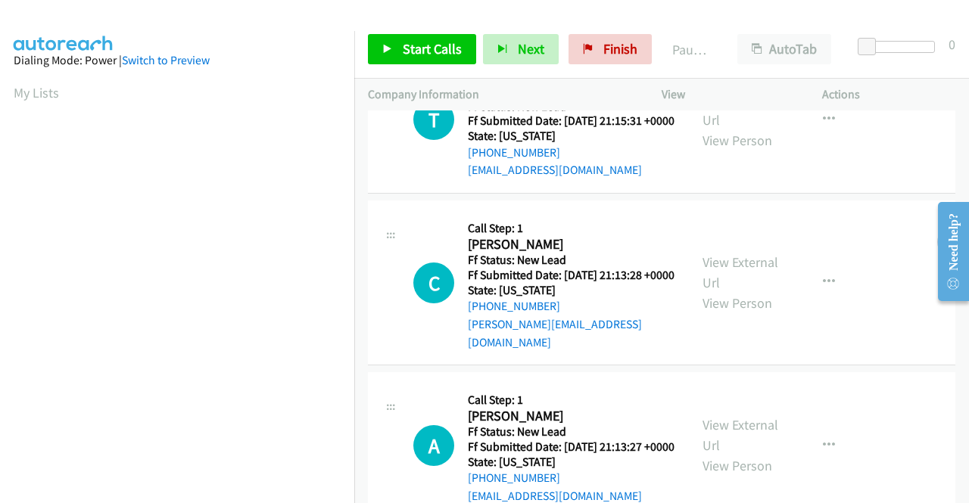
scroll to position [151, 0]
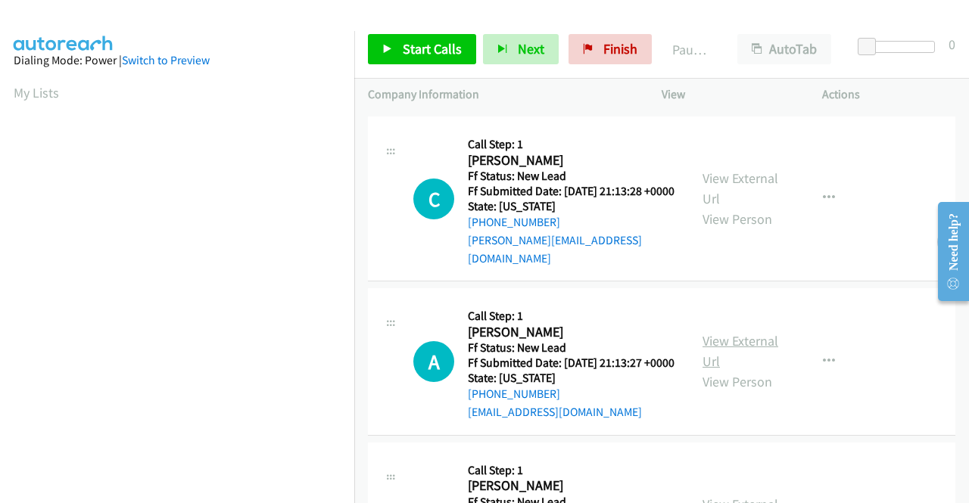
click at [720, 357] on link "View External Url" at bounding box center [740, 351] width 76 height 38
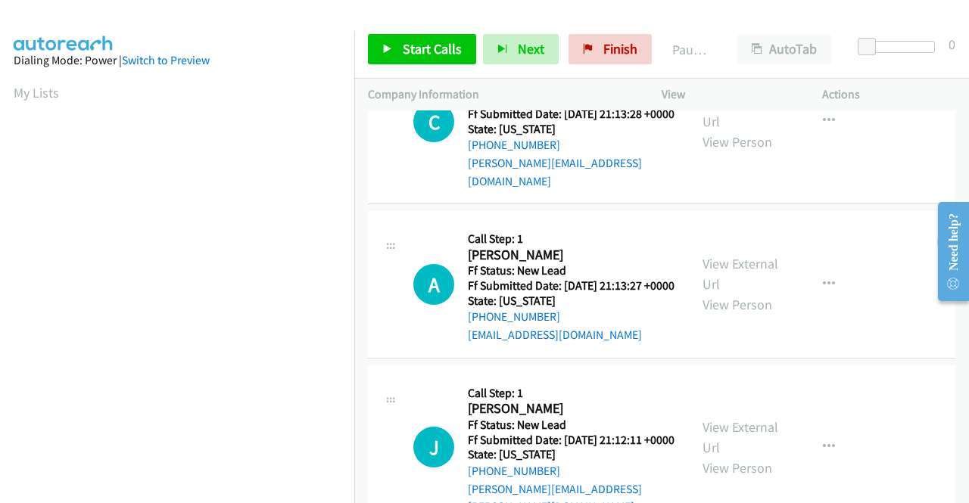
scroll to position [378, 0]
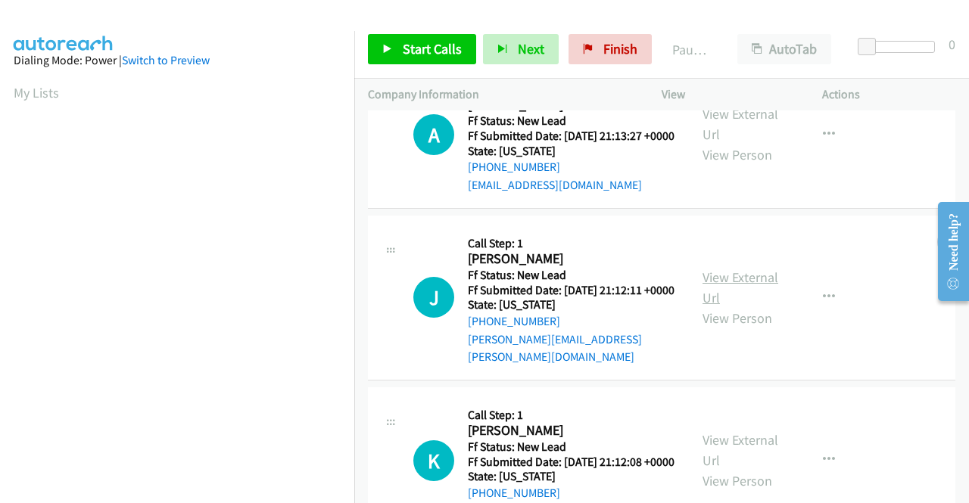
click at [702, 305] on link "View External Url" at bounding box center [740, 288] width 76 height 38
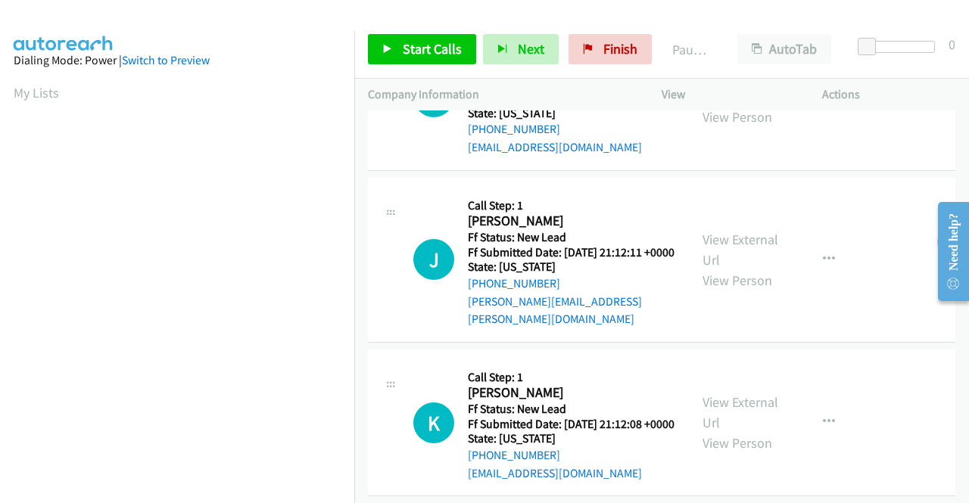
scroll to position [469, 0]
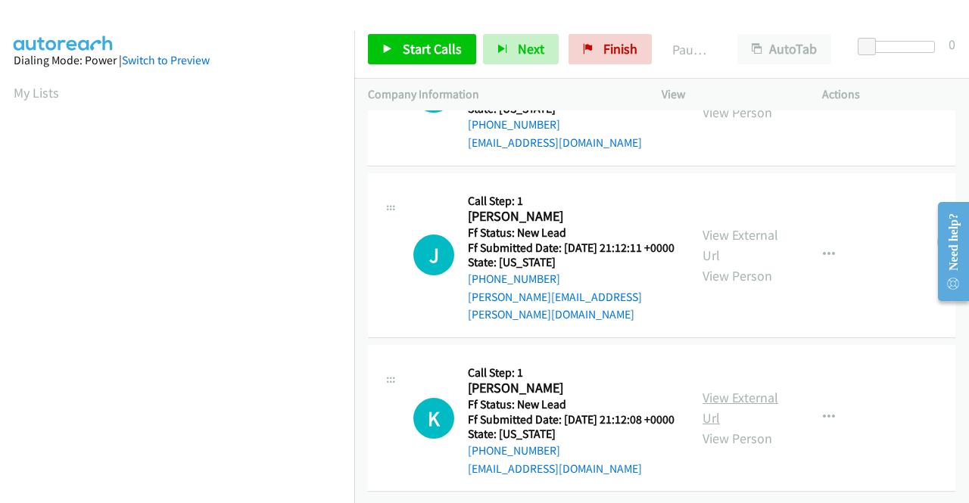
click at [756, 389] on link "View External Url" at bounding box center [740, 408] width 76 height 38
click at [424, 49] on span "Start Calls" at bounding box center [432, 48] width 59 height 17
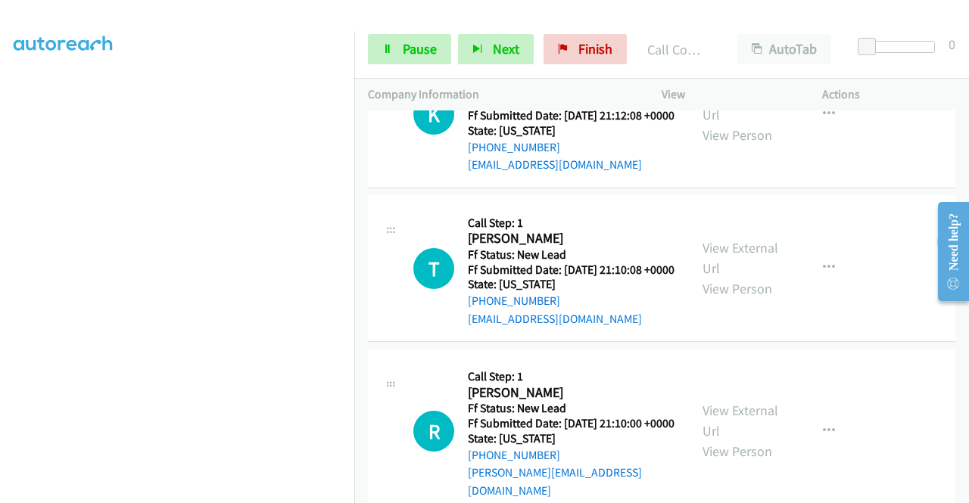
scroll to position [911, 0]
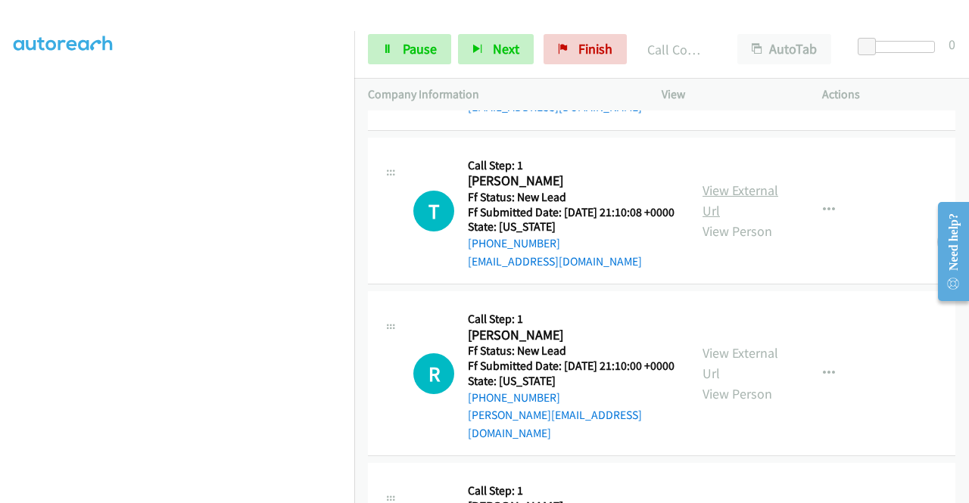
click at [731, 219] on link "View External Url" at bounding box center [740, 201] width 76 height 38
click at [711, 382] on link "View External Url" at bounding box center [740, 363] width 76 height 38
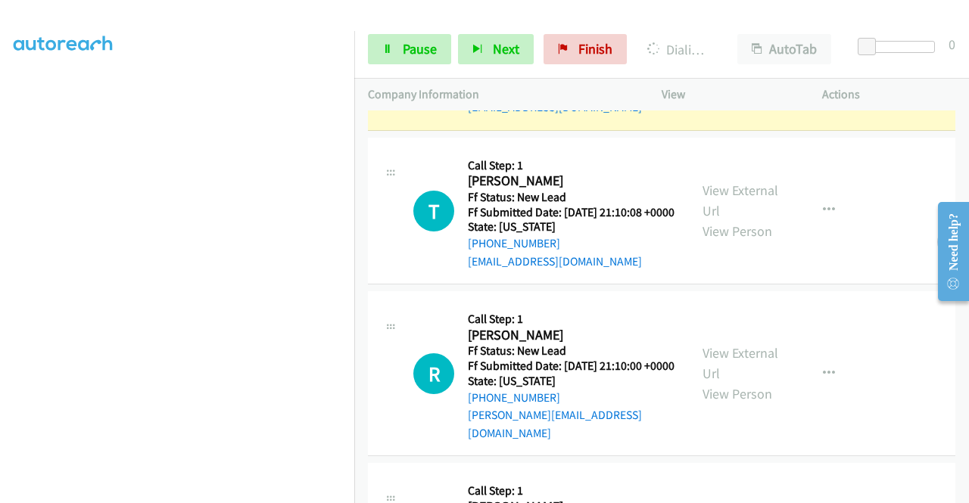
scroll to position [1103, 0]
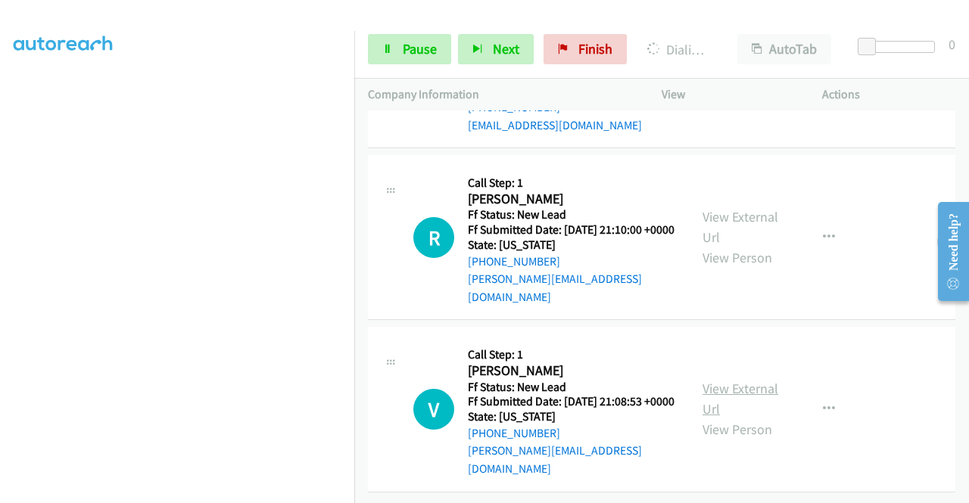
click at [746, 382] on link "View External Url" at bounding box center [740, 399] width 76 height 38
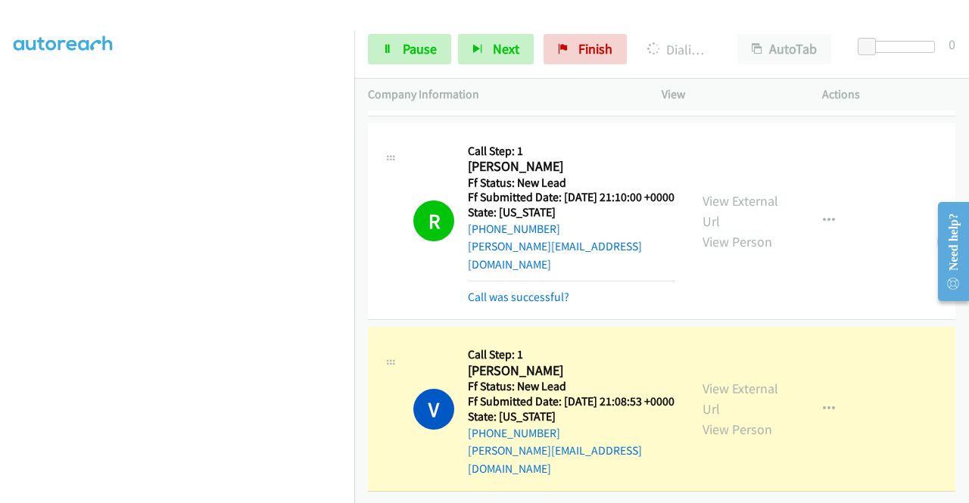
scroll to position [0, 0]
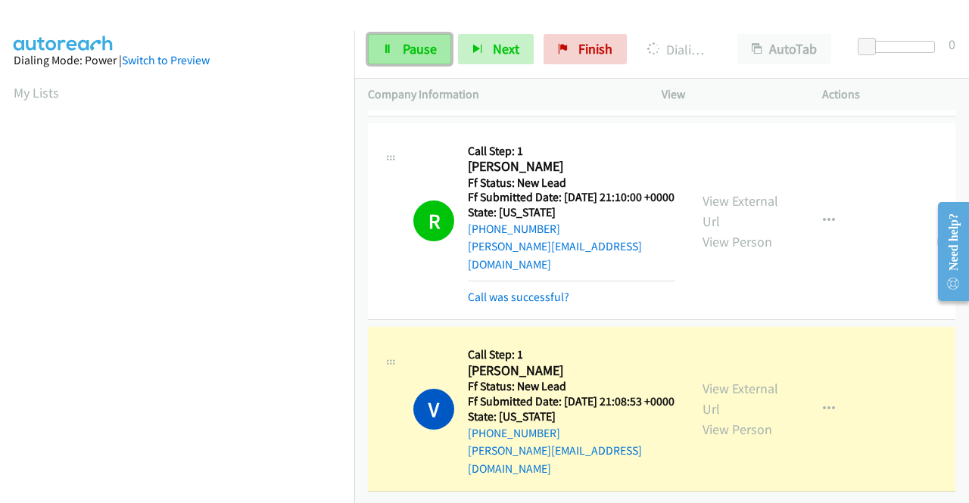
click at [400, 39] on link "Pause" at bounding box center [409, 49] width 83 height 30
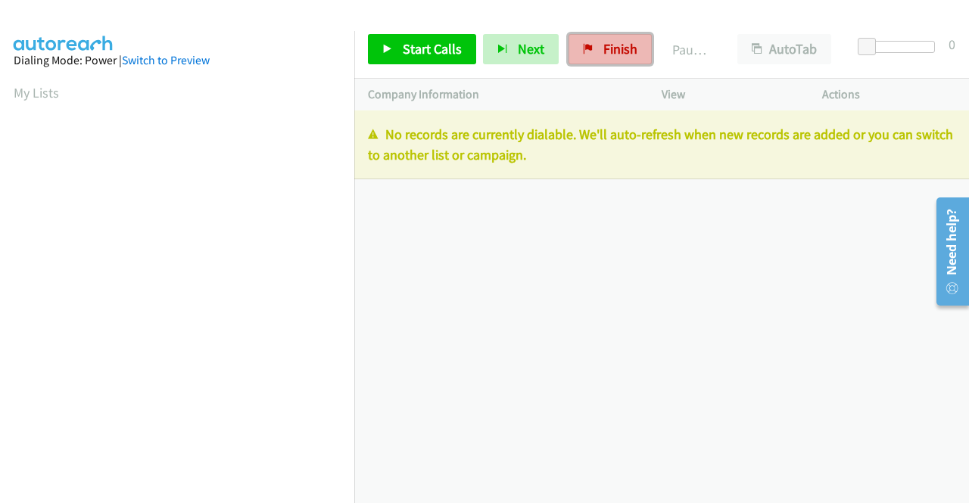
click at [601, 37] on link "Finish" at bounding box center [609, 49] width 83 height 30
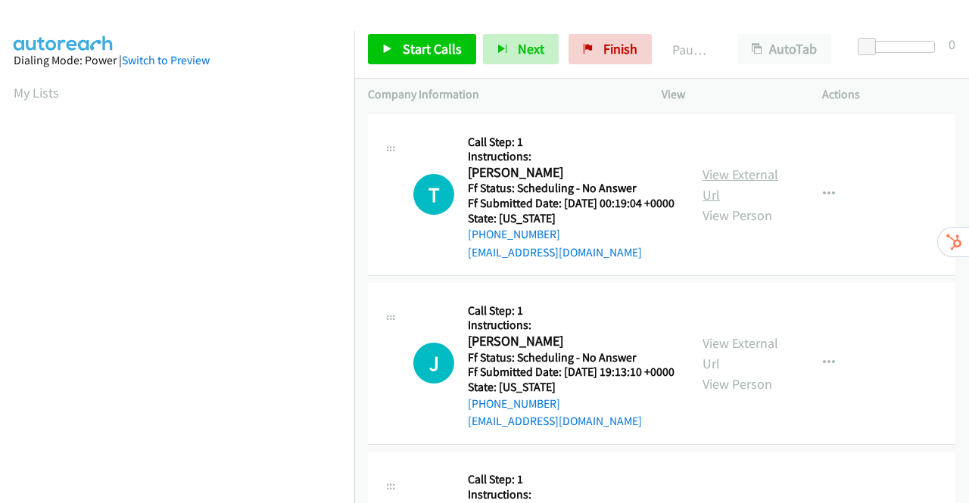
click at [739, 178] on link "View External Url" at bounding box center [740, 185] width 76 height 38
click at [720, 369] on link "View External Url" at bounding box center [740, 354] width 76 height 38
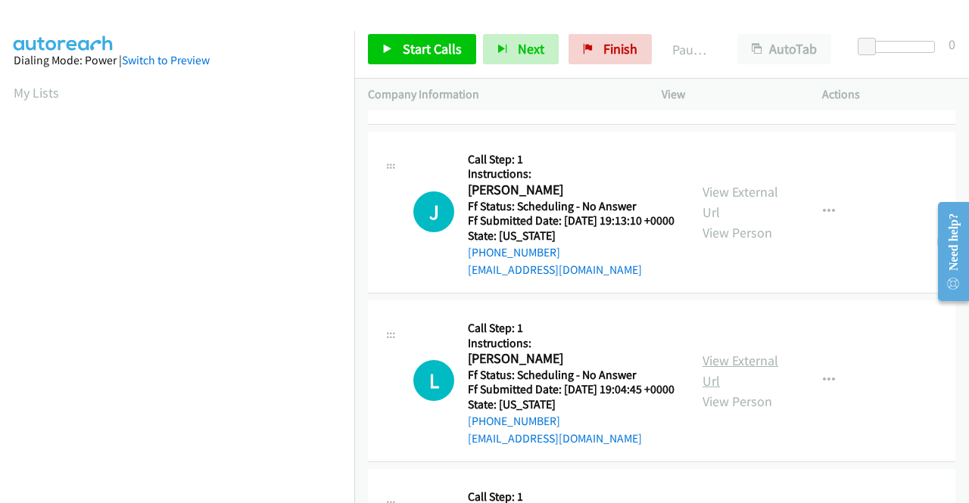
click at [723, 390] on link "View External Url" at bounding box center [740, 371] width 76 height 38
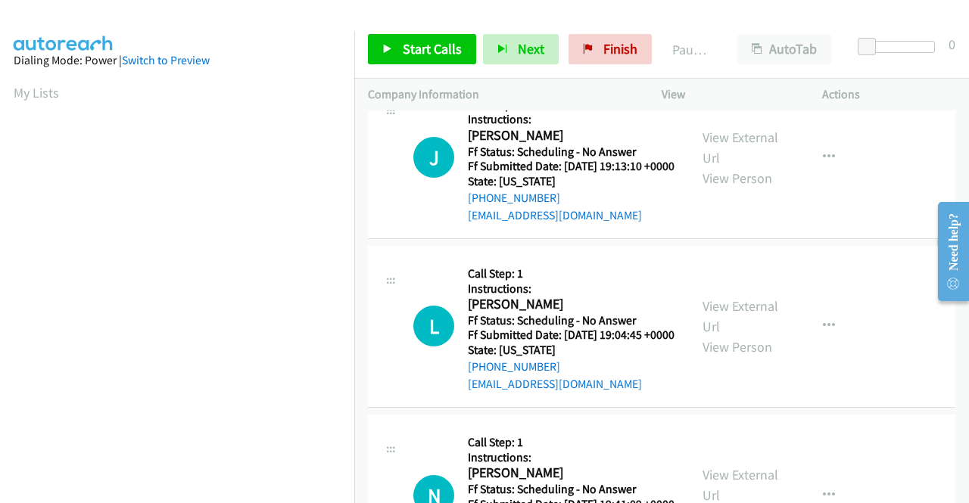
scroll to position [303, 0]
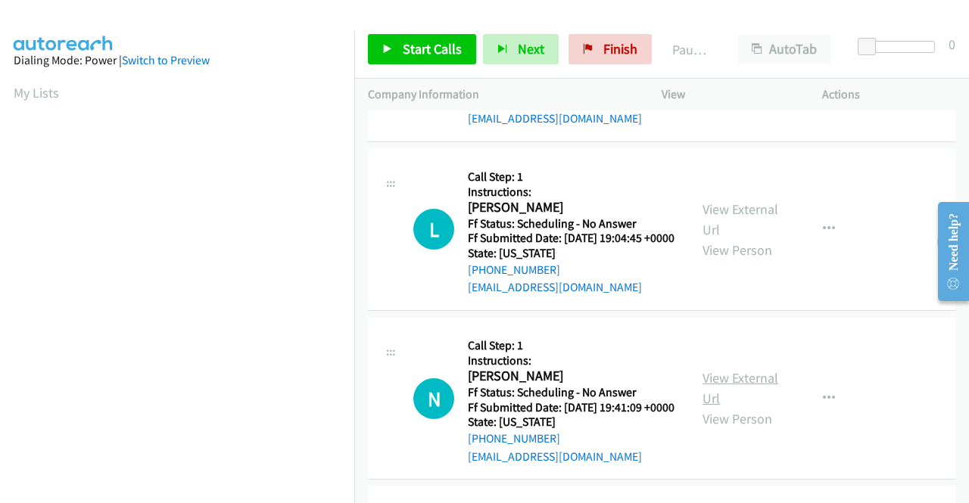
click at [726, 407] on link "View External Url" at bounding box center [740, 388] width 76 height 38
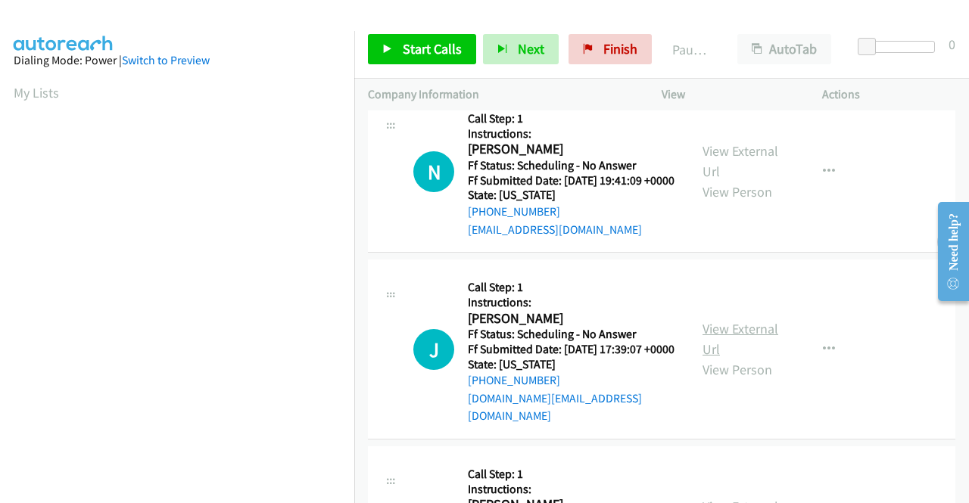
click at [713, 358] on link "View External Url" at bounding box center [740, 339] width 76 height 38
click at [437, 45] on span "Start Calls" at bounding box center [432, 48] width 59 height 17
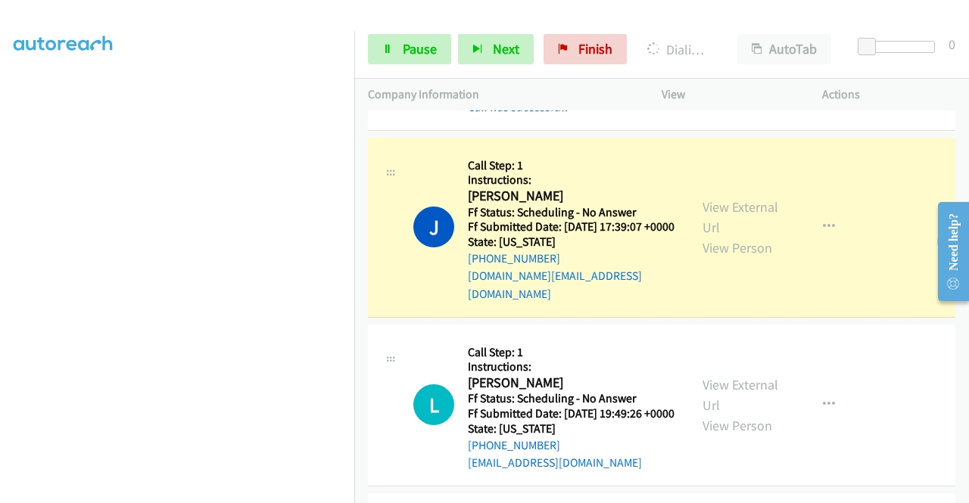
scroll to position [908, 0]
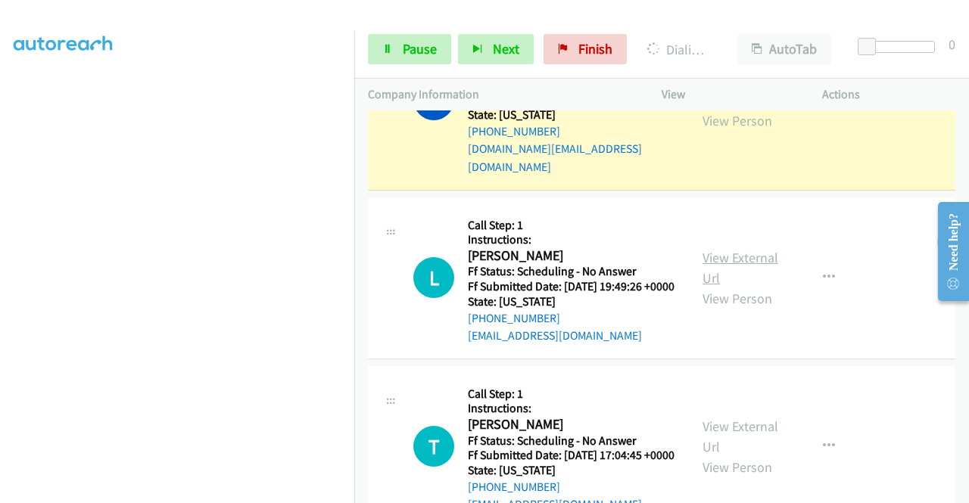
click at [749, 287] on link "View External Url" at bounding box center [740, 268] width 76 height 38
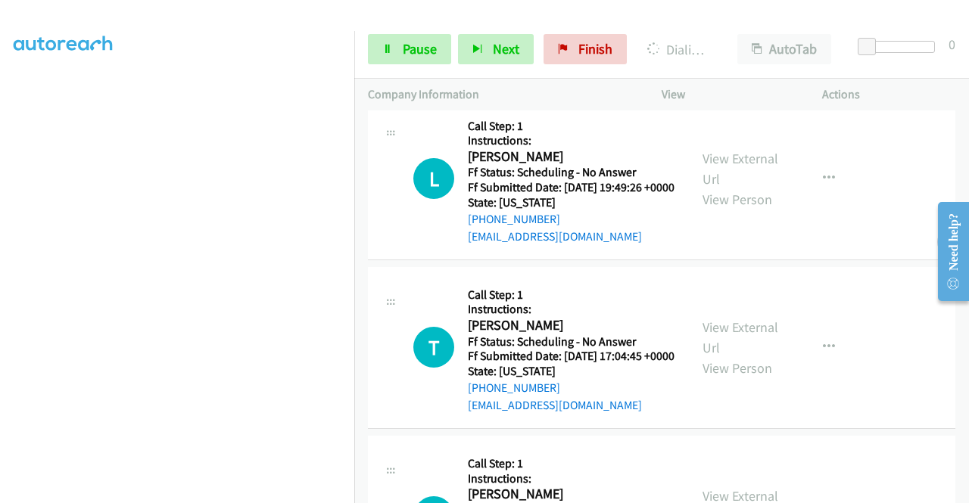
scroll to position [1060, 0]
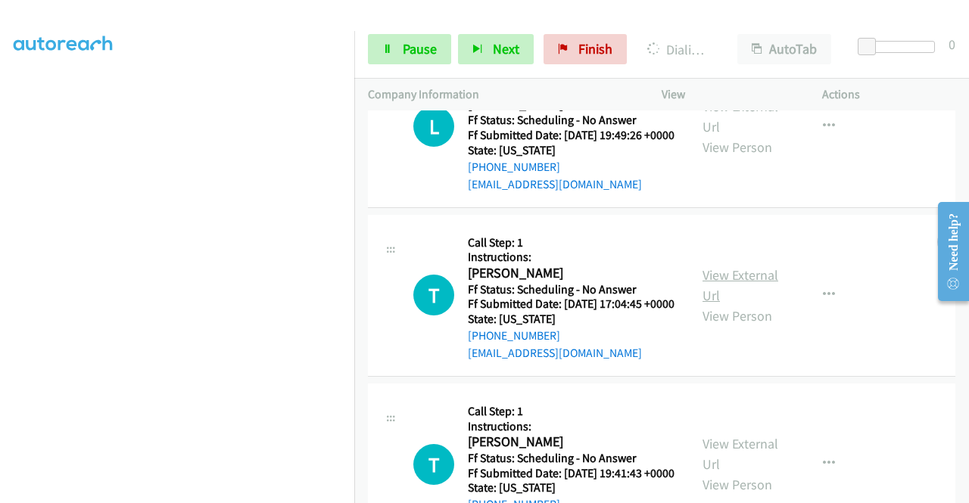
click at [732, 304] on link "View External Url" at bounding box center [740, 285] width 76 height 38
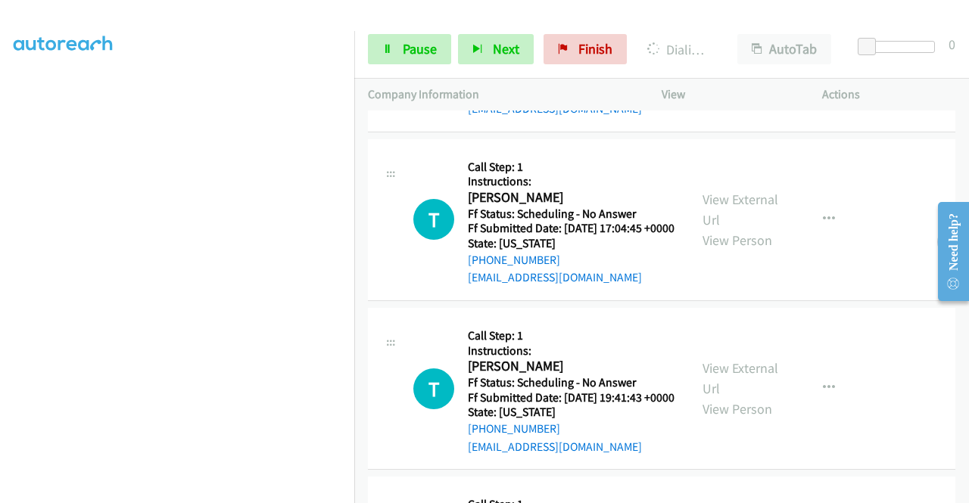
scroll to position [1287, 0]
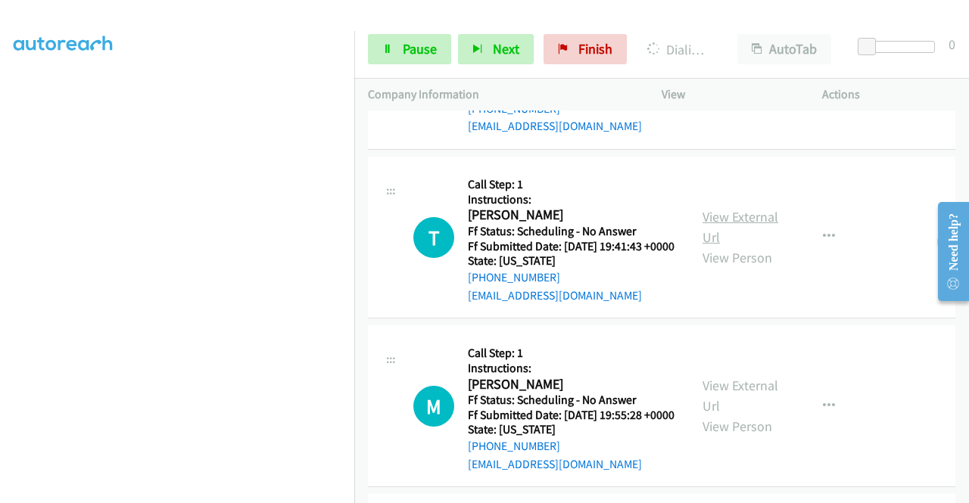
click at [714, 246] on link "View External Url" at bounding box center [740, 227] width 76 height 38
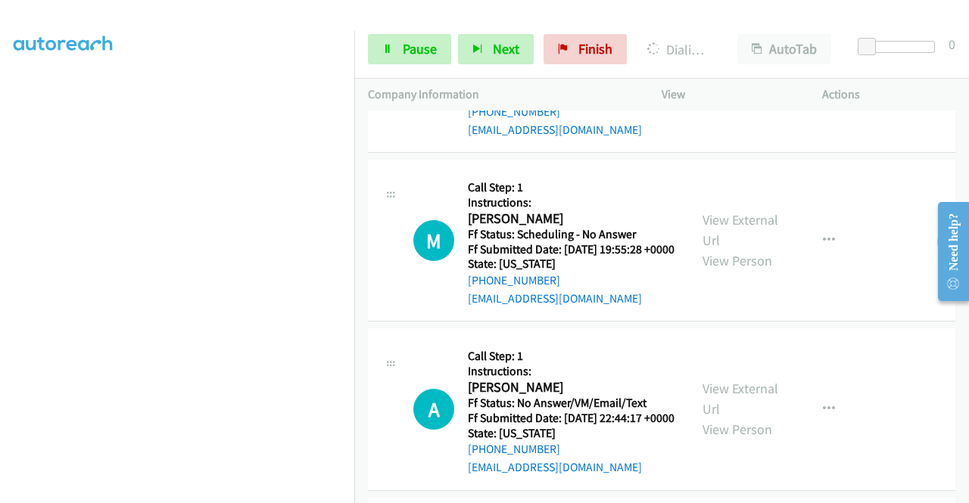
scroll to position [1514, 0]
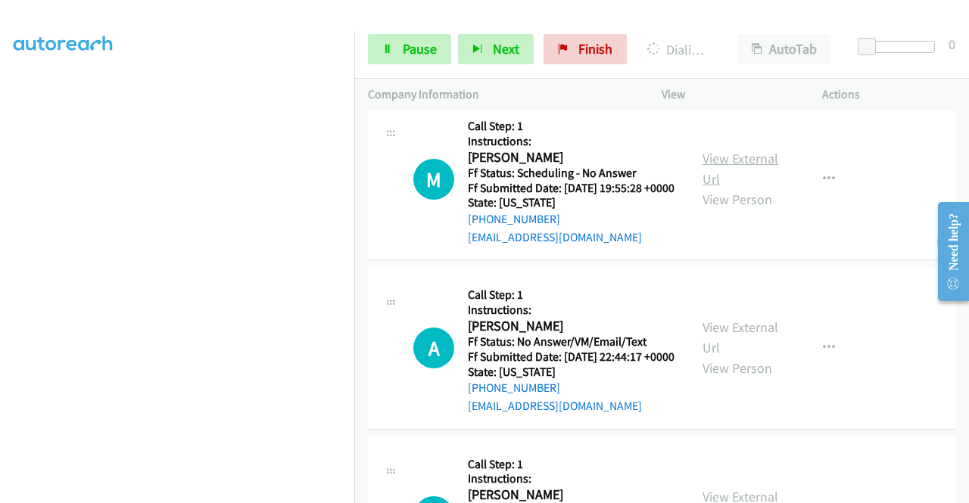
click at [732, 188] on link "View External Url" at bounding box center [740, 169] width 76 height 38
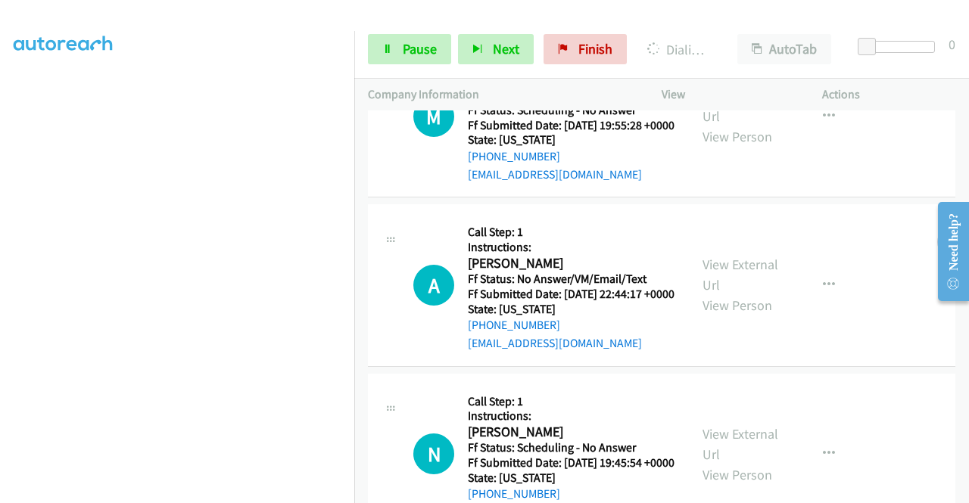
scroll to position [1665, 0]
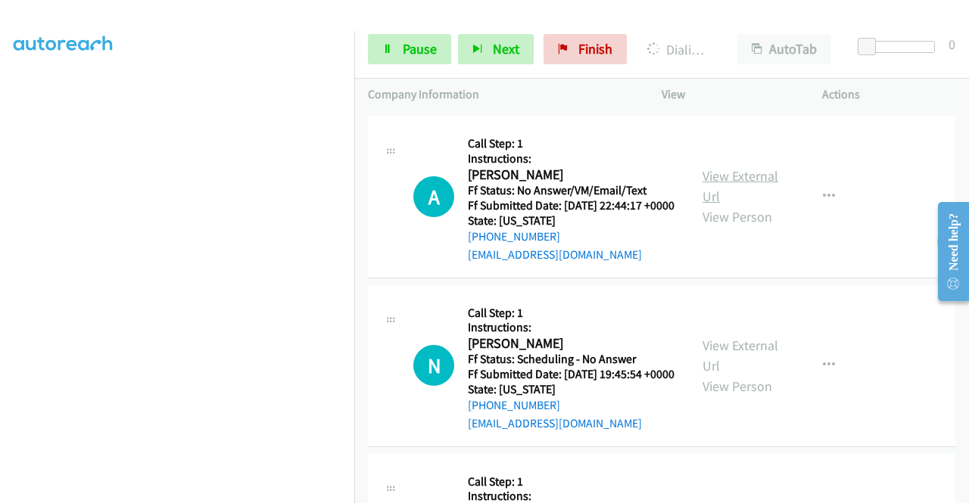
click at [728, 205] on link "View External Url" at bounding box center [740, 186] width 76 height 38
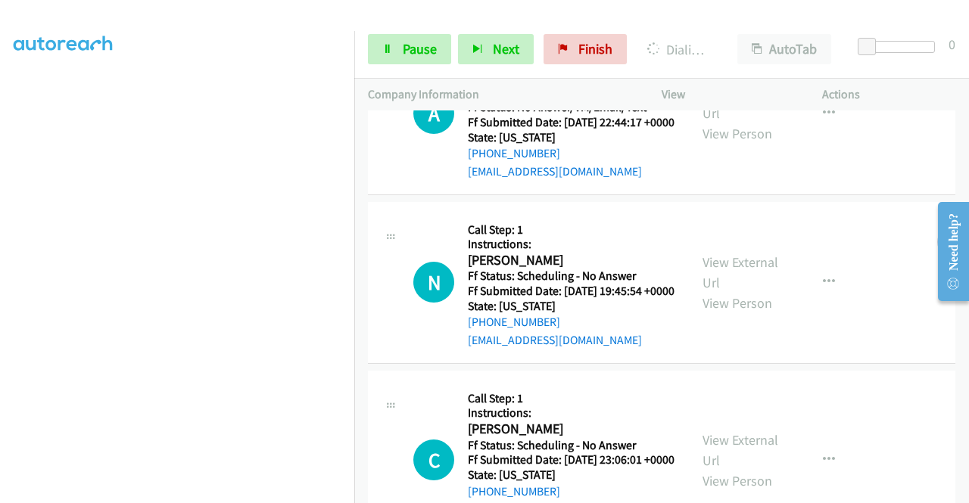
scroll to position [1892, 0]
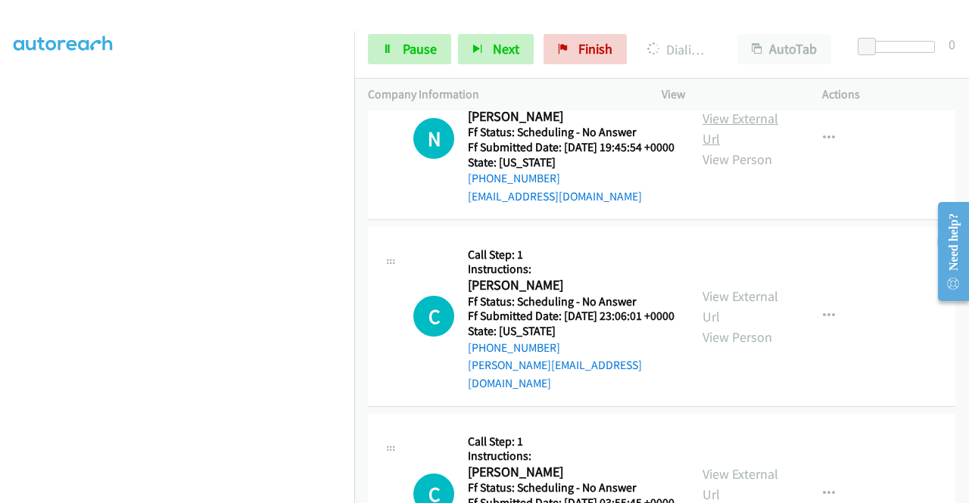
click at [733, 148] on link "View External Url" at bounding box center [740, 129] width 76 height 38
click at [709, 325] on link "View External Url" at bounding box center [740, 307] width 76 height 38
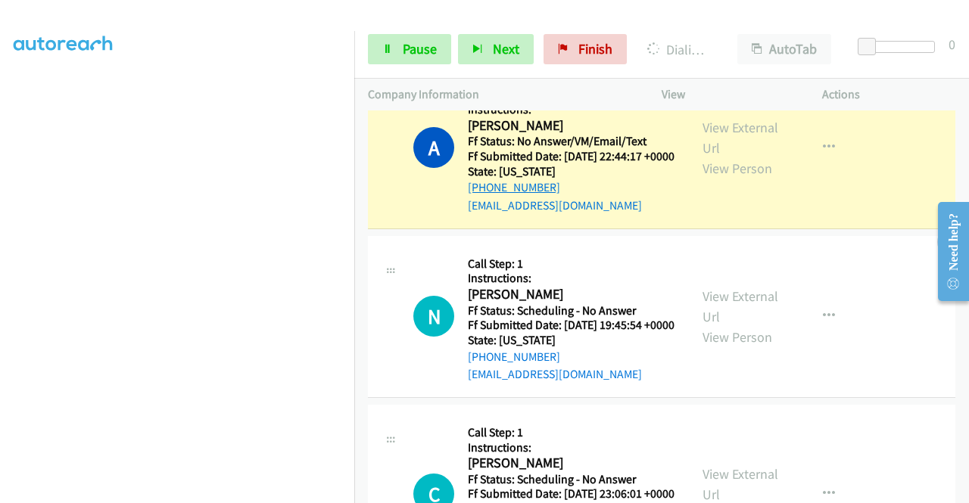
scroll to position [1968, 0]
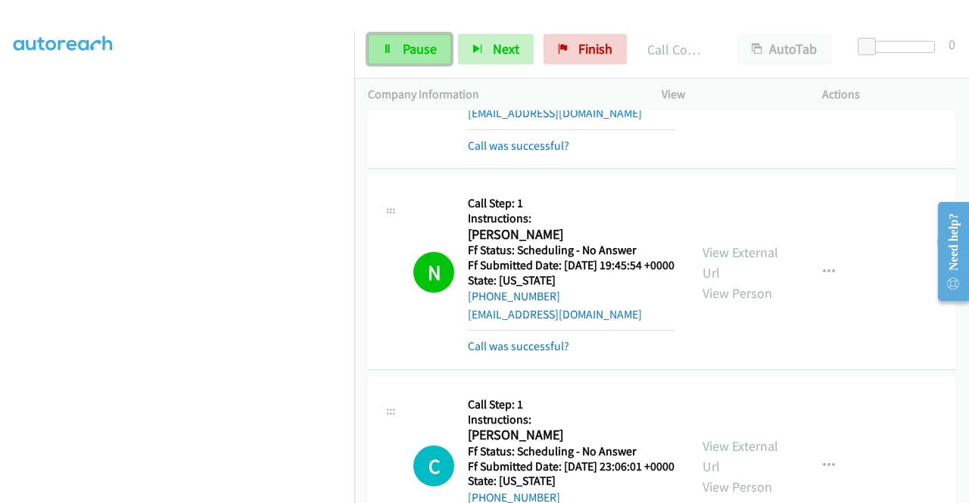
click at [404, 47] on span "Pause" at bounding box center [420, 48] width 34 height 17
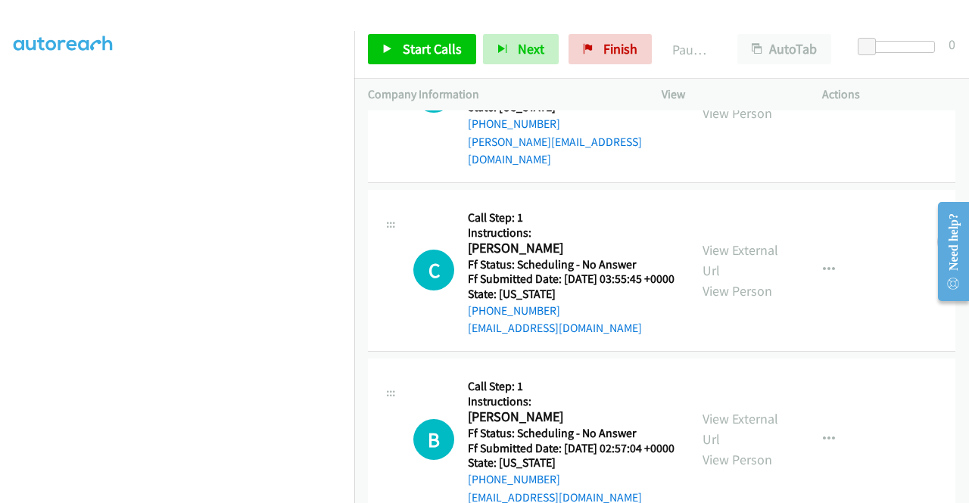
scroll to position [2346, 0]
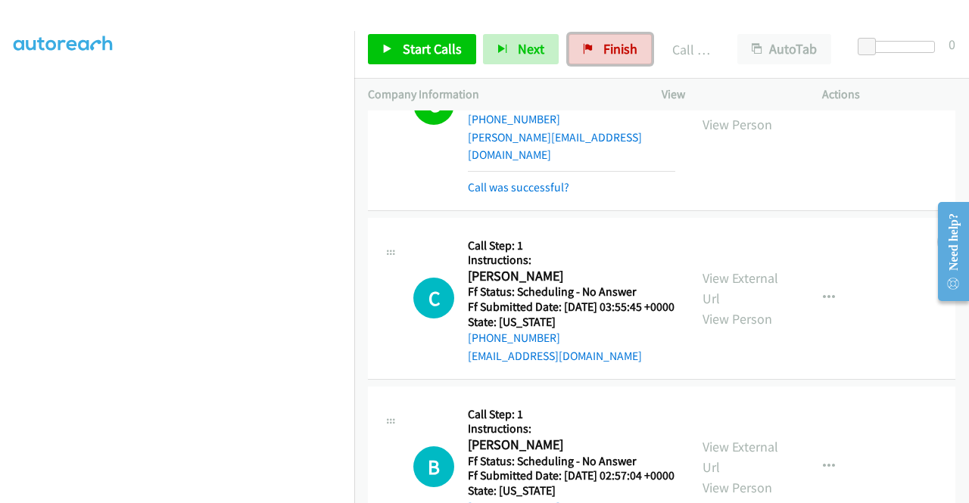
drag, startPoint x: 619, startPoint y: 46, endPoint x: 519, endPoint y: 79, distance: 105.3
click at [618, 46] on span "Finish" at bounding box center [620, 48] width 34 height 17
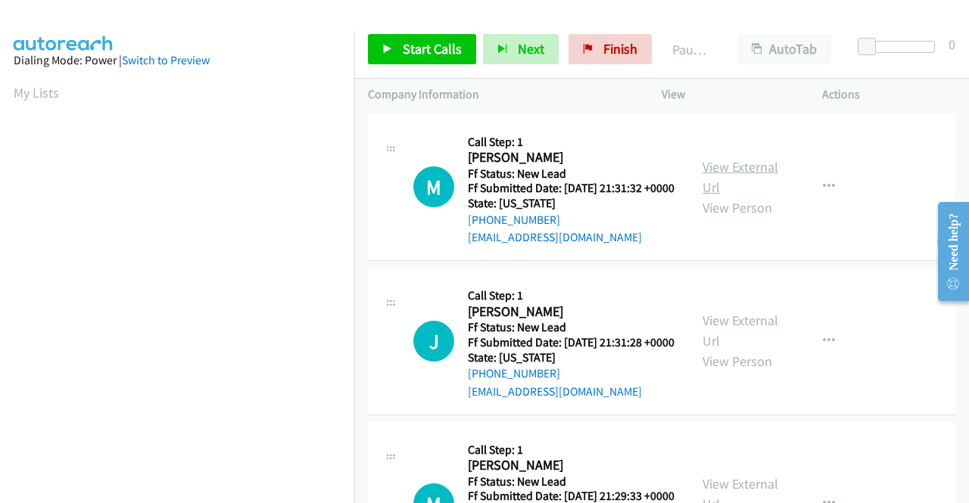
click at [721, 173] on link "View External Url" at bounding box center [740, 177] width 76 height 38
click at [736, 341] on link "View External Url" at bounding box center [740, 331] width 76 height 38
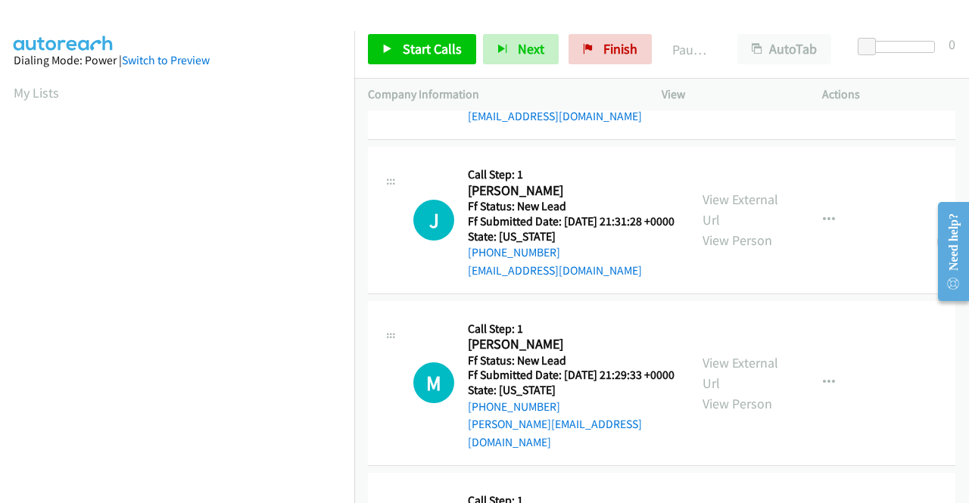
scroll to position [227, 0]
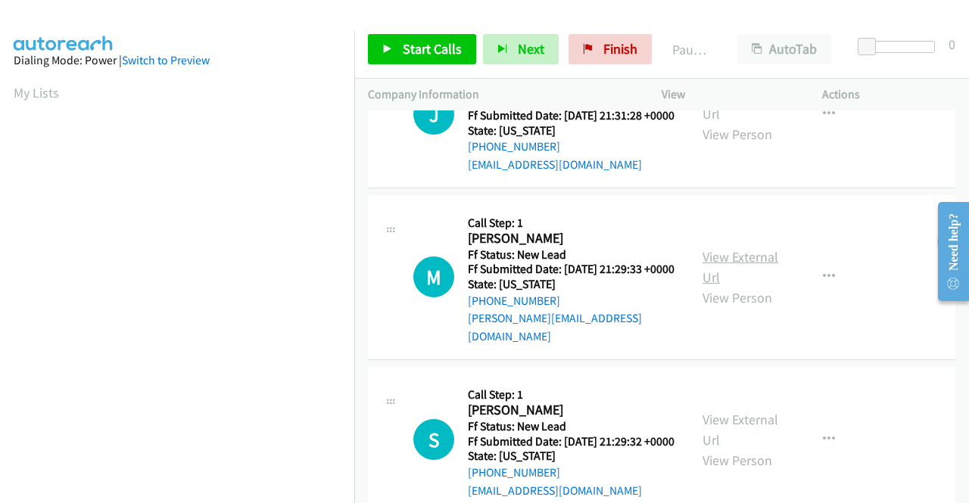
click at [755, 282] on link "View External Url" at bounding box center [740, 267] width 76 height 38
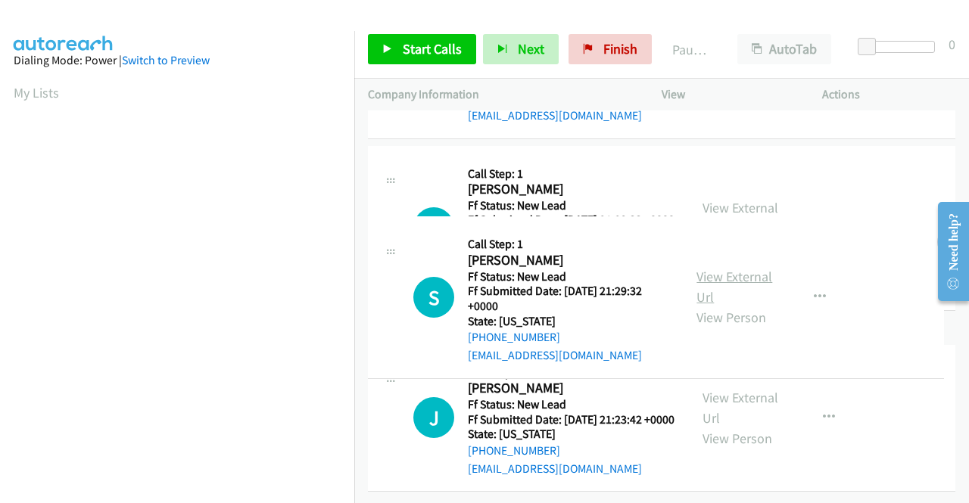
scroll to position [454, 0]
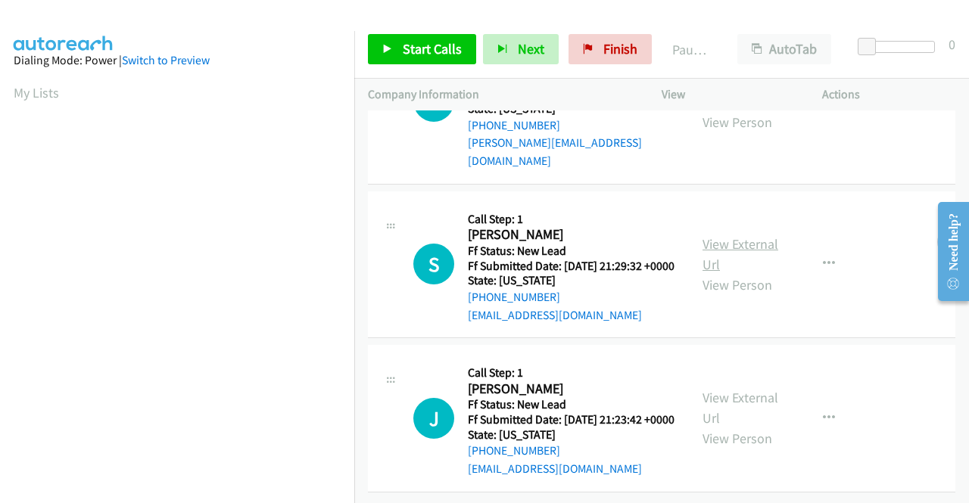
click at [724, 235] on link "View External Url" at bounding box center [740, 254] width 76 height 38
click at [749, 389] on link "View External Url" at bounding box center [740, 408] width 76 height 38
click at [394, 48] on link "Start Calls" at bounding box center [422, 49] width 108 height 30
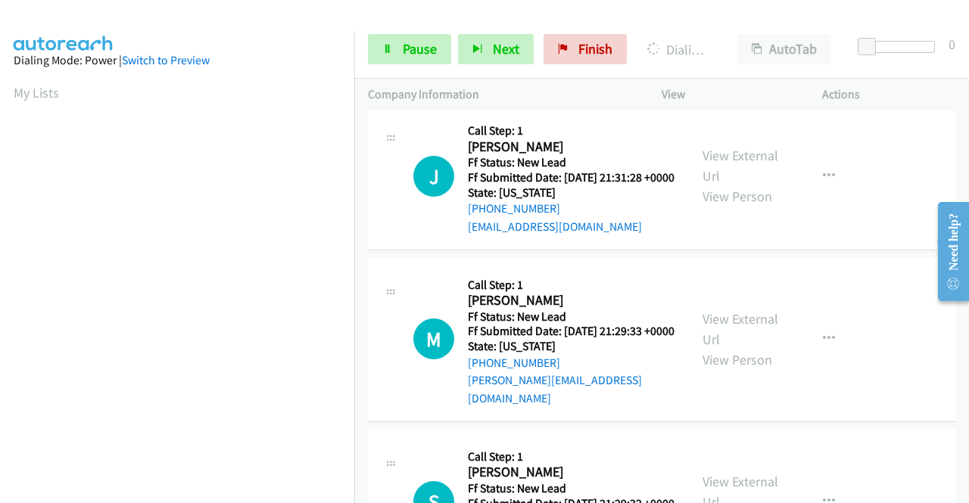
scroll to position [91, 0]
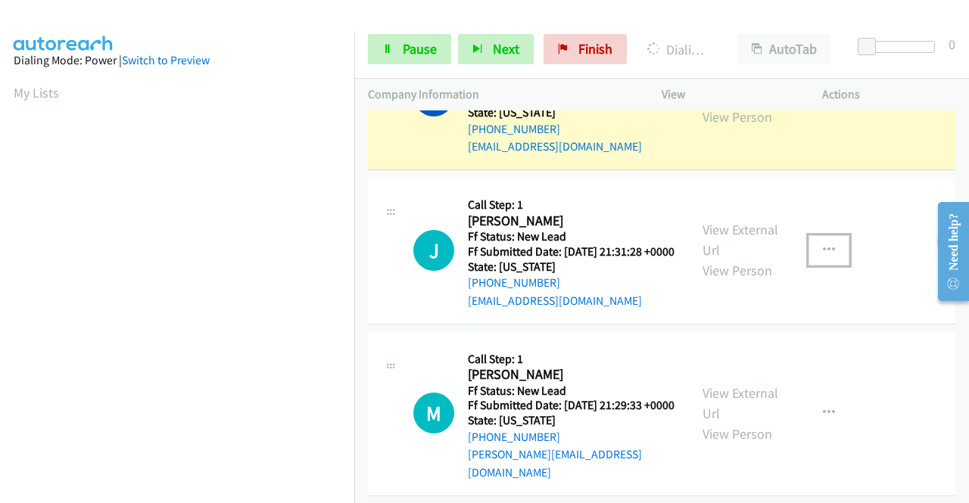
click at [825, 257] on icon "button" at bounding box center [829, 250] width 12 height 12
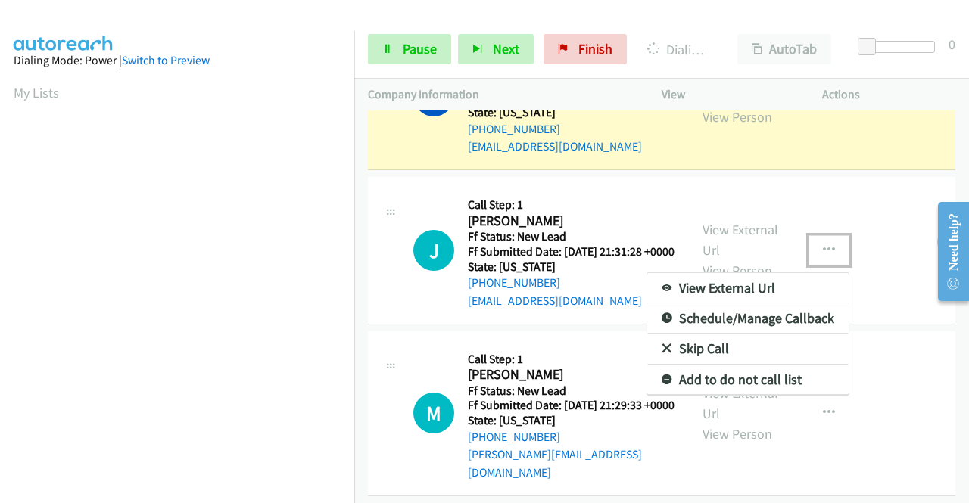
click at [708, 364] on link "Skip Call" at bounding box center [747, 349] width 201 height 30
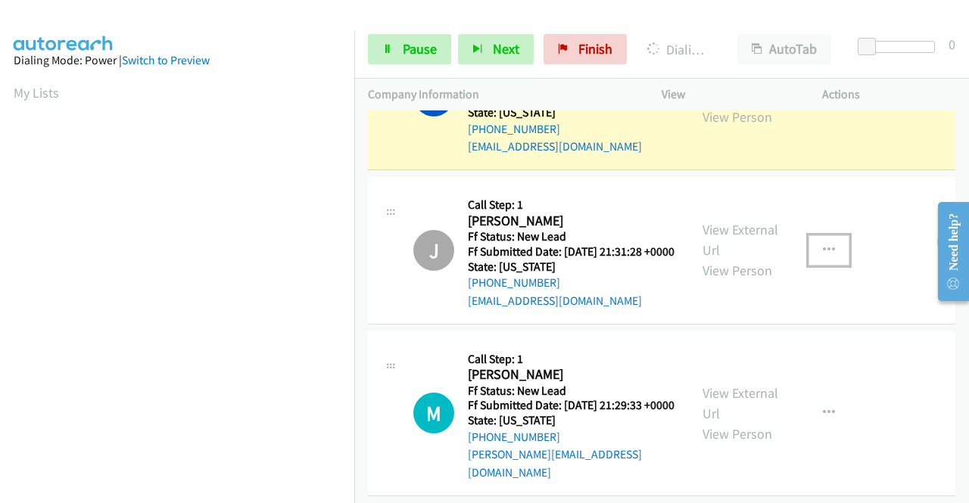
scroll to position [303, 0]
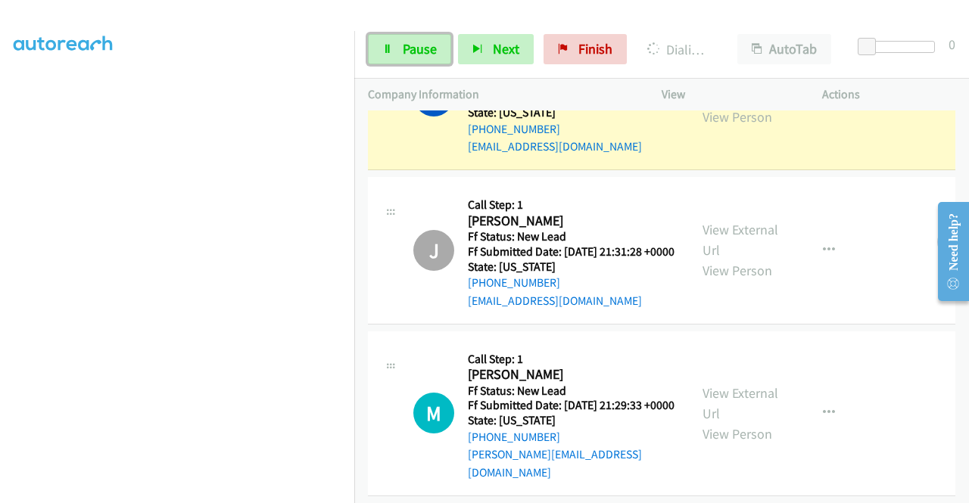
drag, startPoint x: 405, startPoint y: 49, endPoint x: 400, endPoint y: 71, distance: 22.6
click at [405, 49] on span "Pause" at bounding box center [420, 48] width 34 height 17
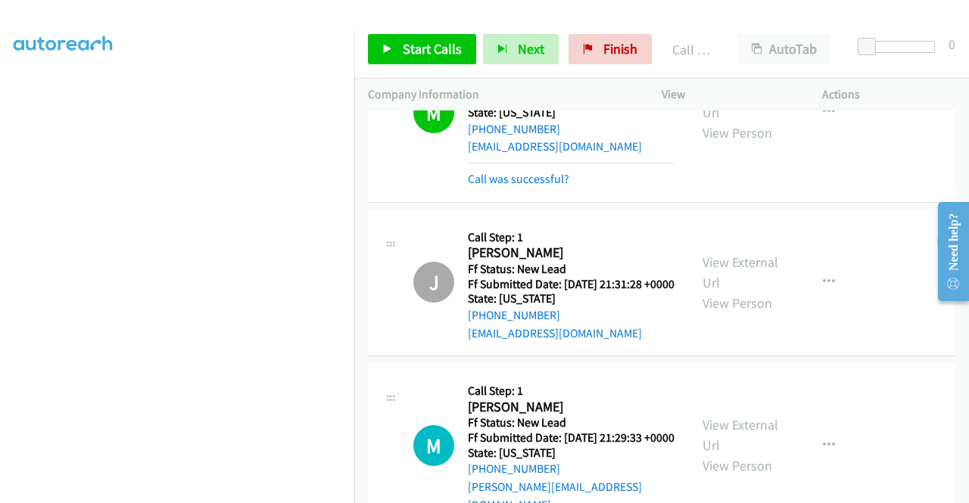
scroll to position [107, 0]
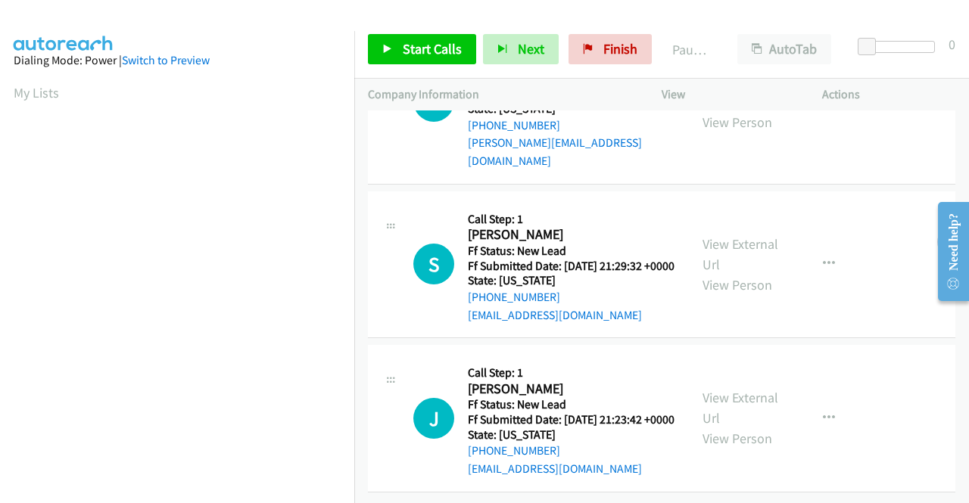
scroll to position [132, 0]
click at [823, 258] on icon "button" at bounding box center [829, 264] width 12 height 12
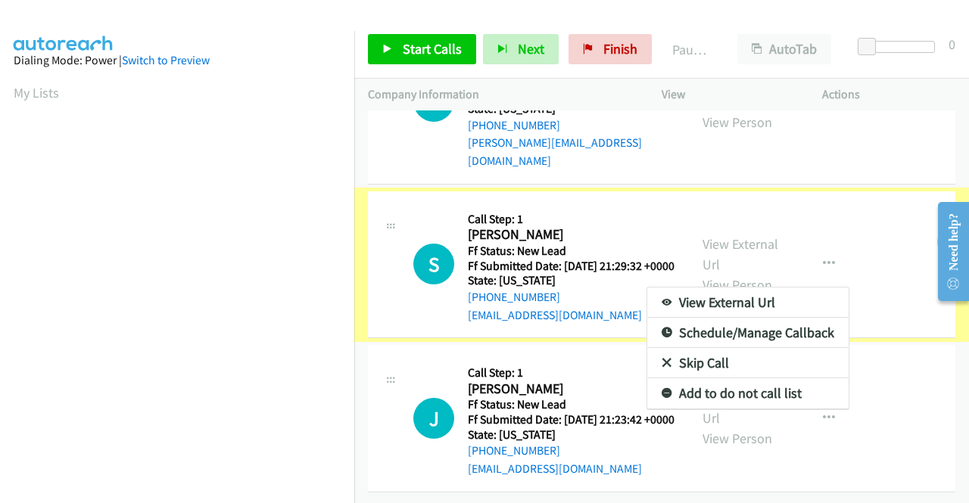
scroll to position [0, 0]
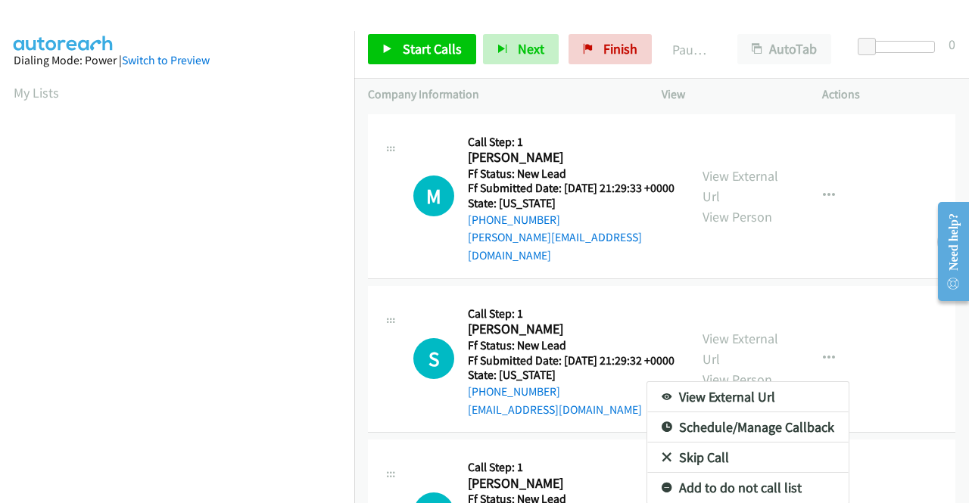
click at [700, 462] on link "Skip Call" at bounding box center [747, 458] width 201 height 30
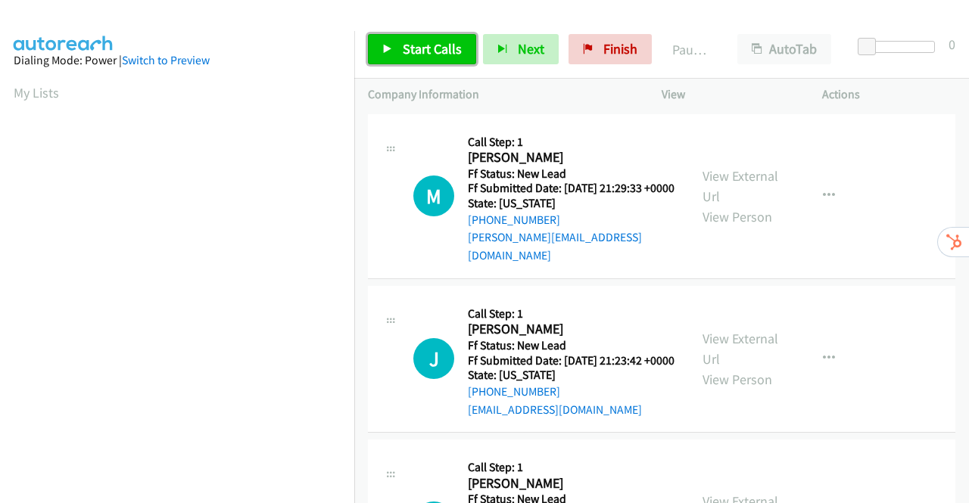
click at [403, 49] on span "Start Calls" at bounding box center [432, 48] width 59 height 17
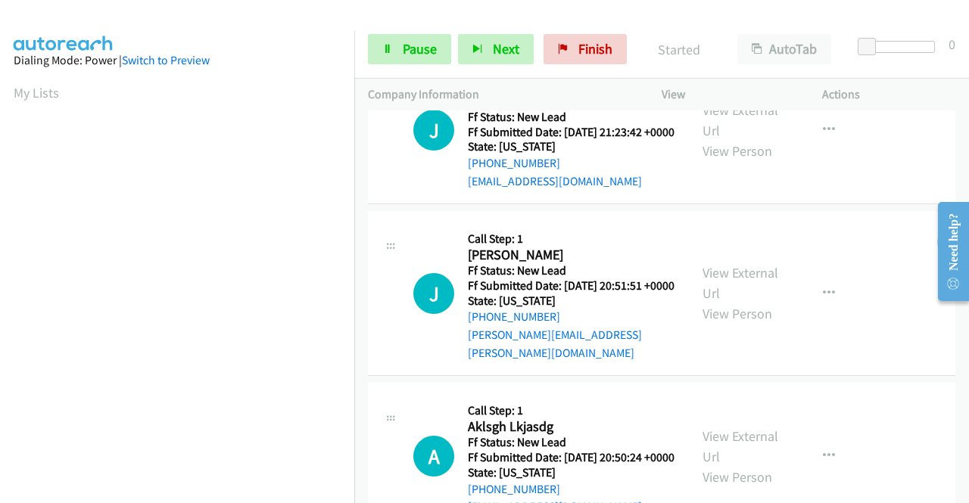
scroll to position [303, 0]
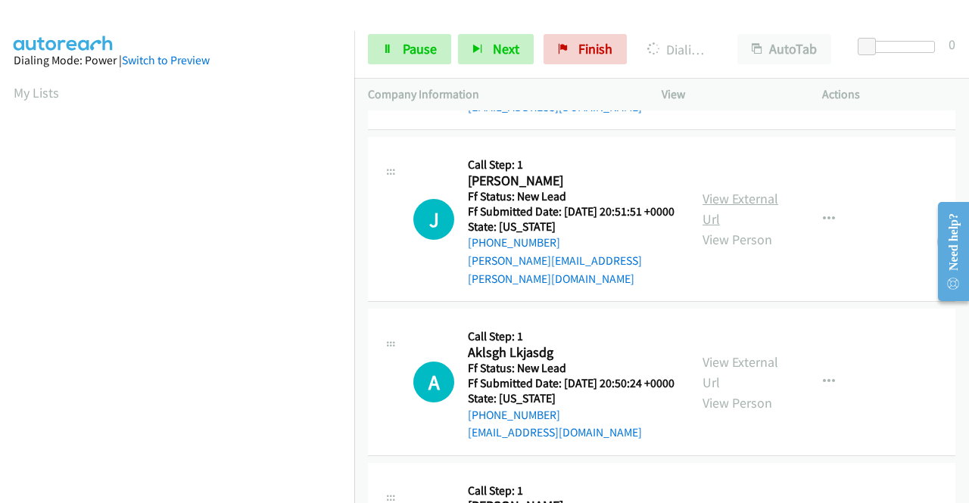
click at [745, 208] on link "View External Url" at bounding box center [740, 209] width 76 height 38
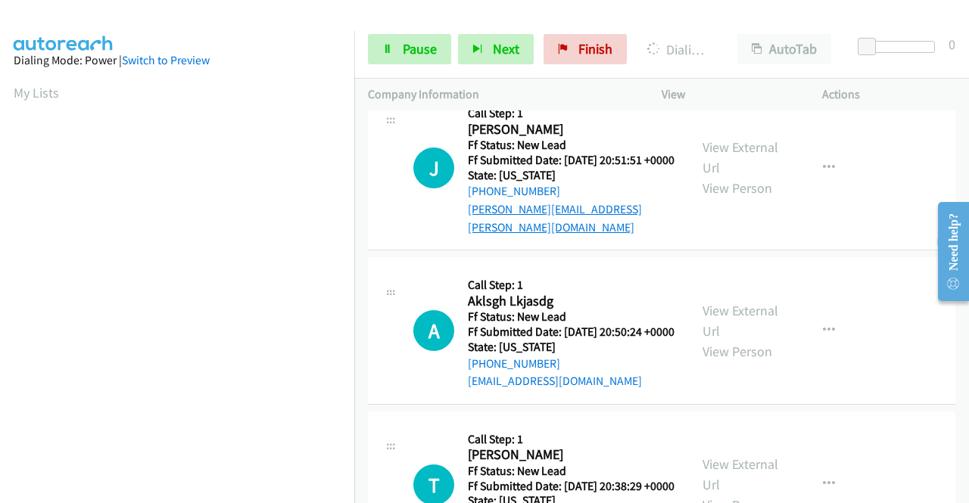
scroll to position [378, 0]
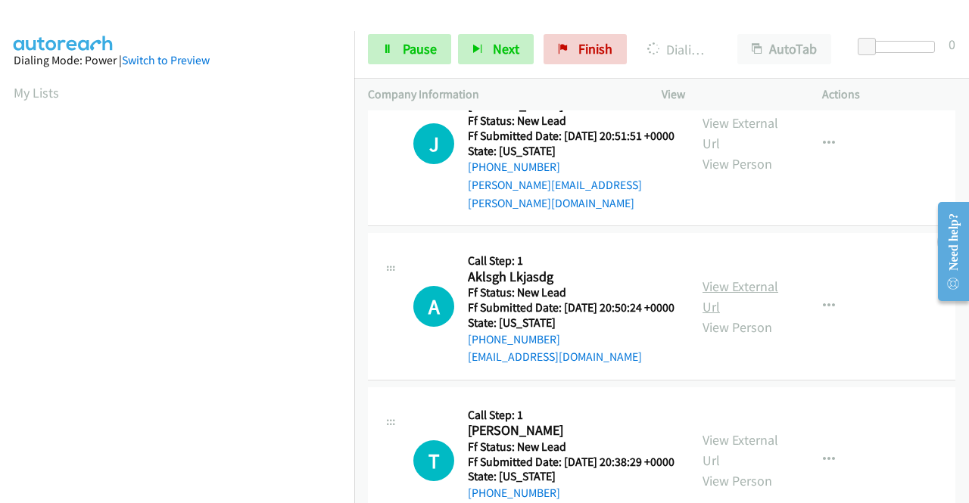
click at [733, 304] on link "View External Url" at bounding box center [740, 297] width 76 height 38
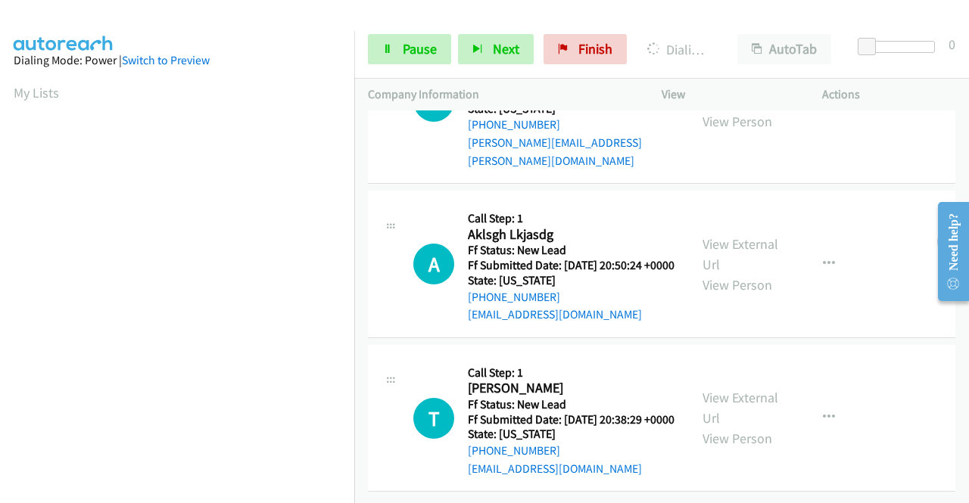
scroll to position [469, 0]
click at [737, 389] on link "View External Url" at bounding box center [740, 408] width 76 height 38
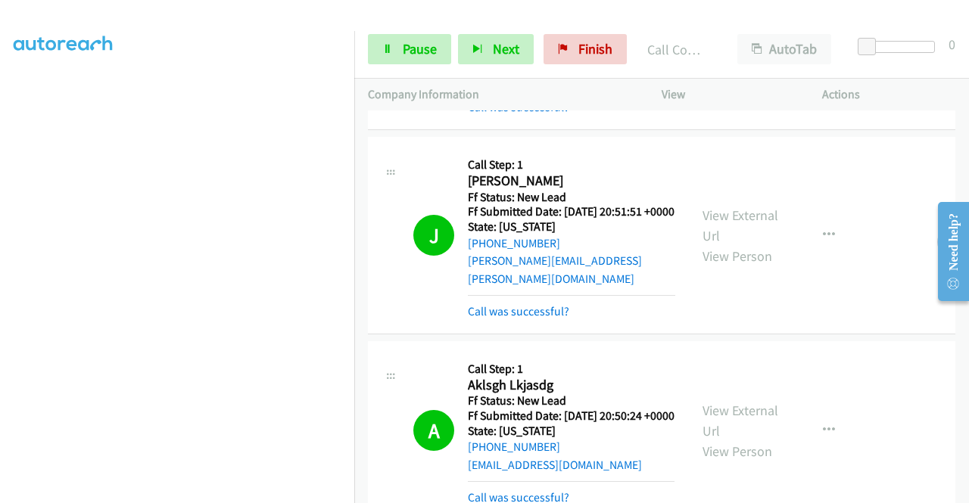
scroll to position [151, 0]
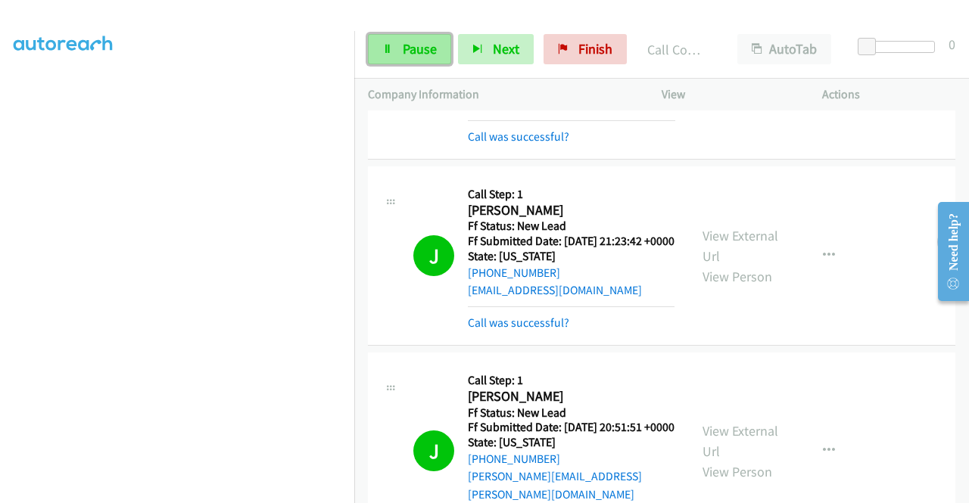
click at [412, 51] on span "Pause" at bounding box center [420, 48] width 34 height 17
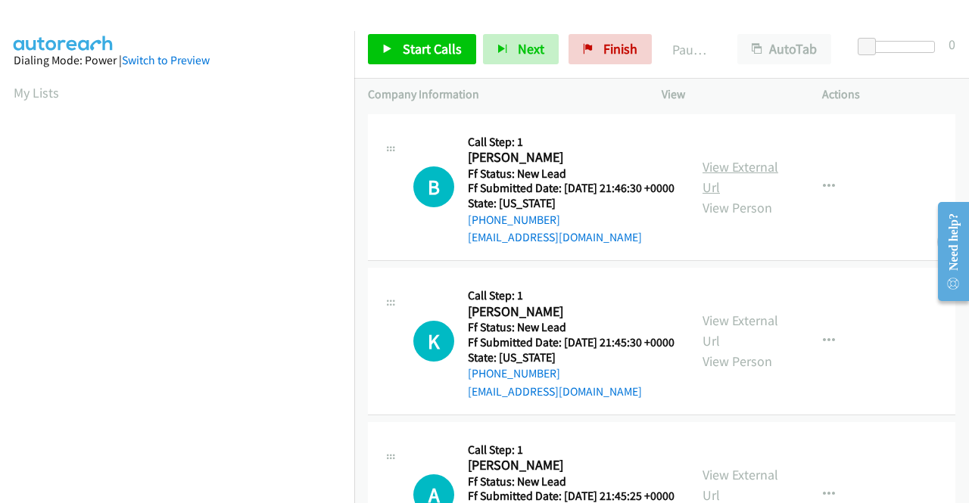
click at [714, 176] on link "View External Url" at bounding box center [740, 177] width 76 height 38
click at [733, 342] on link "View External Url" at bounding box center [740, 331] width 76 height 38
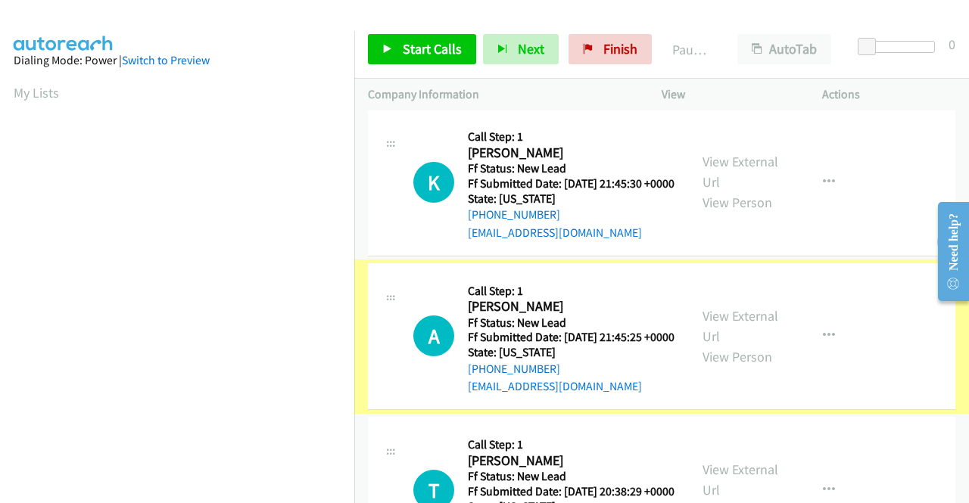
scroll to position [227, 0]
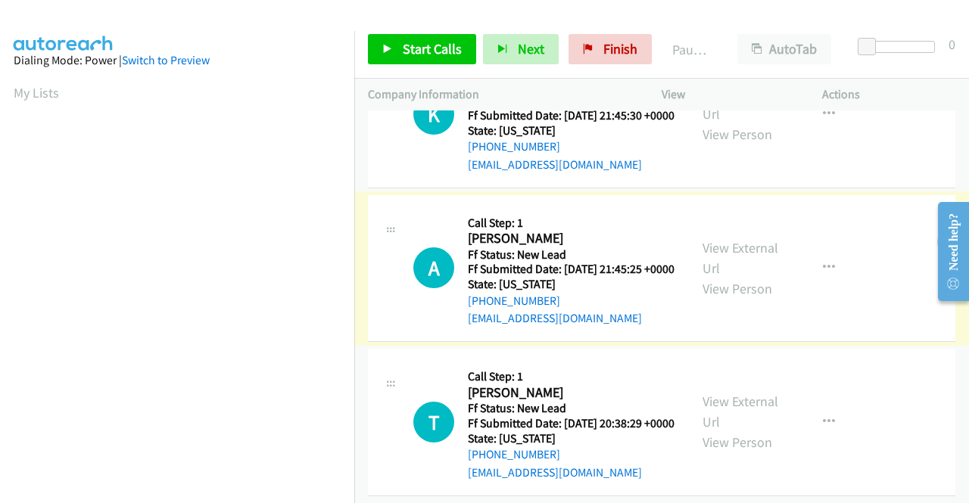
click at [728, 277] on link "View External Url" at bounding box center [740, 258] width 76 height 38
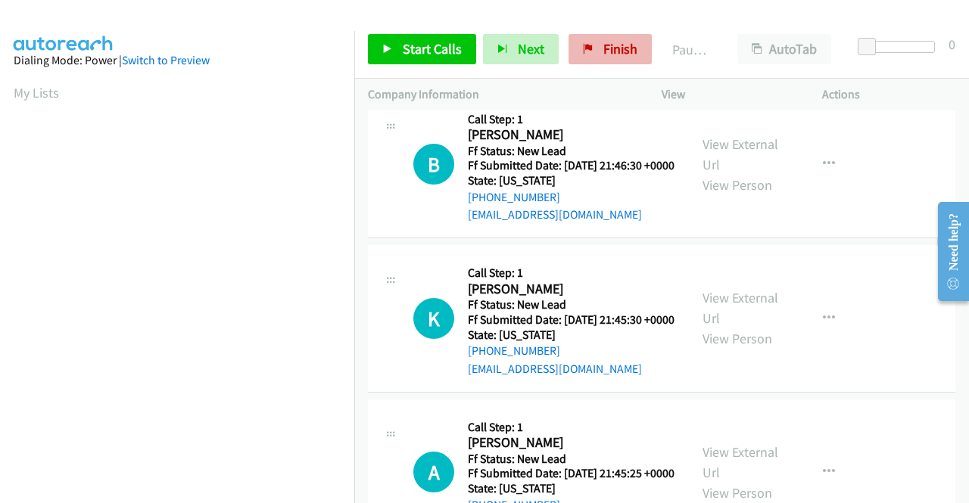
scroll to position [0, 0]
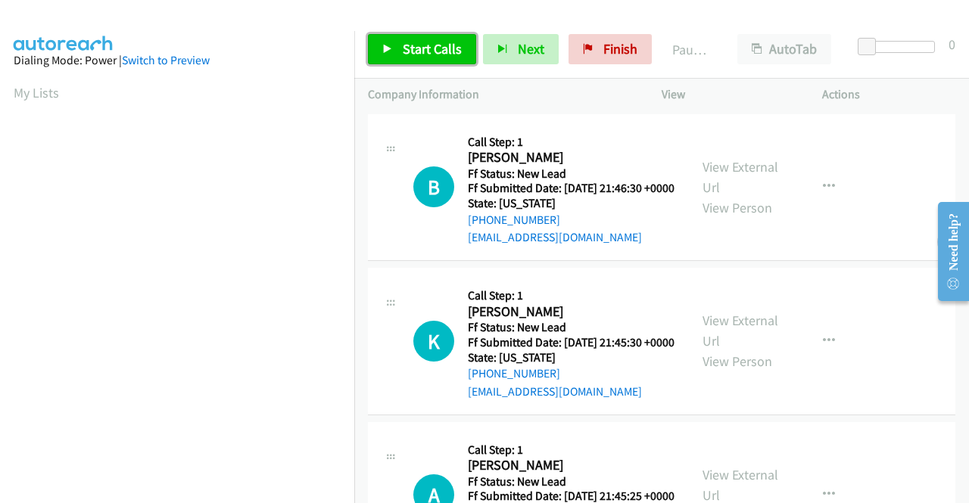
click at [425, 44] on span "Start Calls" at bounding box center [432, 48] width 59 height 17
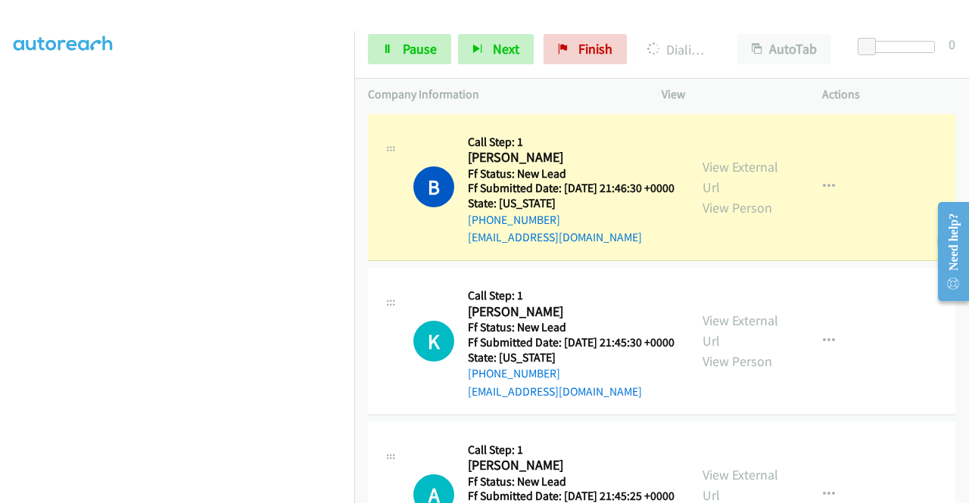
scroll to position [227, 0]
click at [410, 47] on span "Pause" at bounding box center [420, 48] width 34 height 17
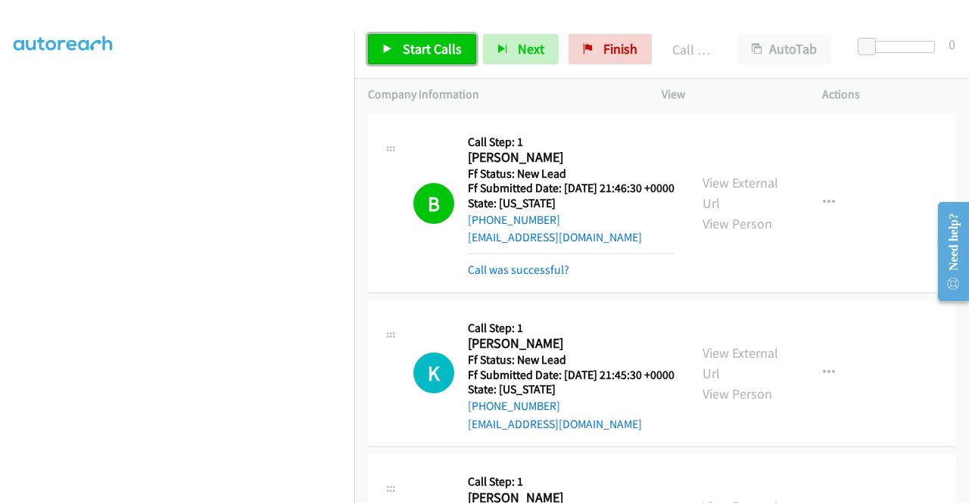
click at [399, 42] on link "Start Calls" at bounding box center [422, 49] width 108 height 30
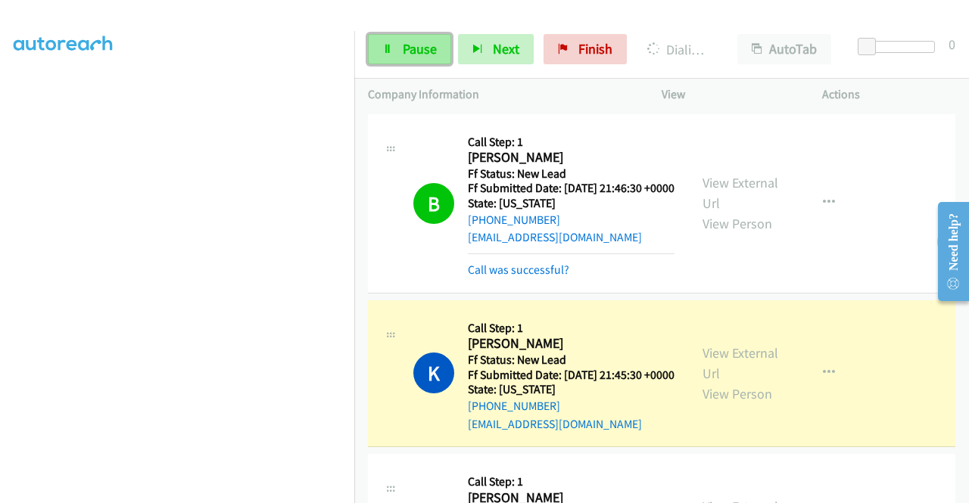
click at [397, 39] on link "Pause" at bounding box center [409, 49] width 83 height 30
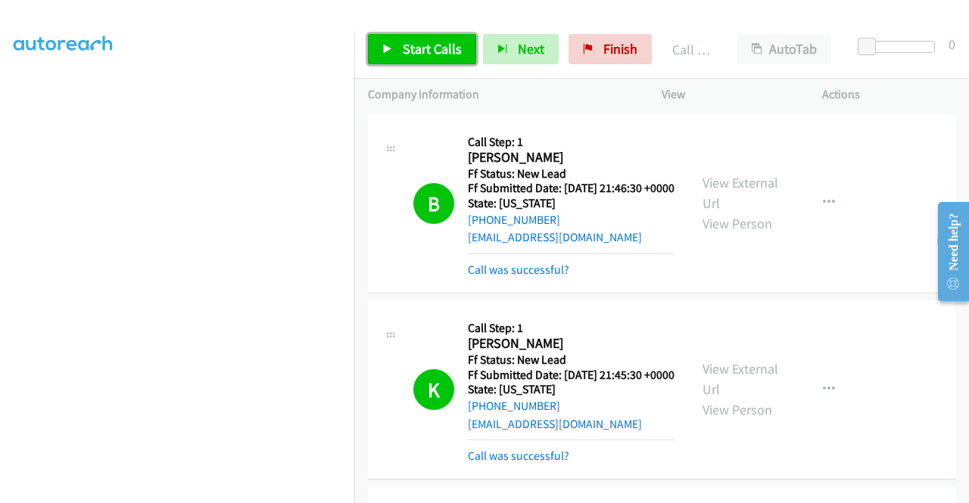
drag, startPoint x: 435, startPoint y: 40, endPoint x: 435, endPoint y: 51, distance: 10.6
click at [435, 41] on span "Start Calls" at bounding box center [432, 48] width 59 height 17
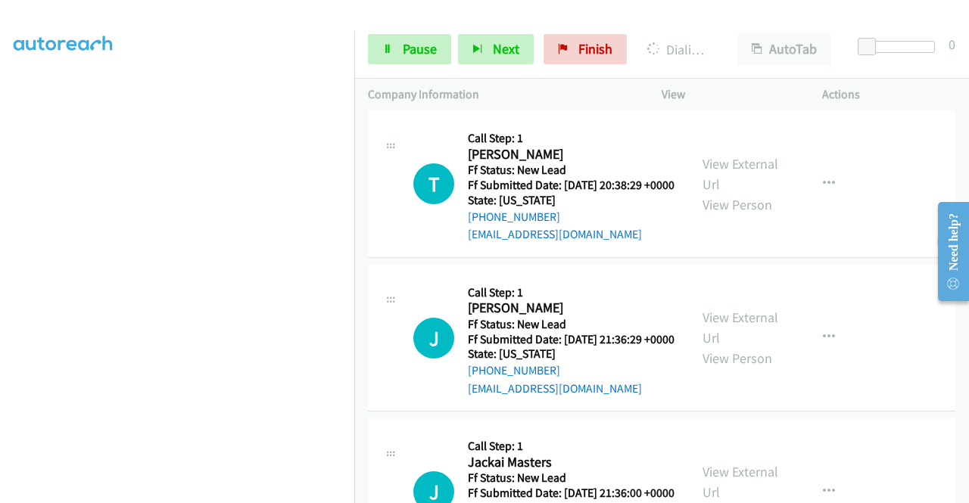
scroll to position [681, 0]
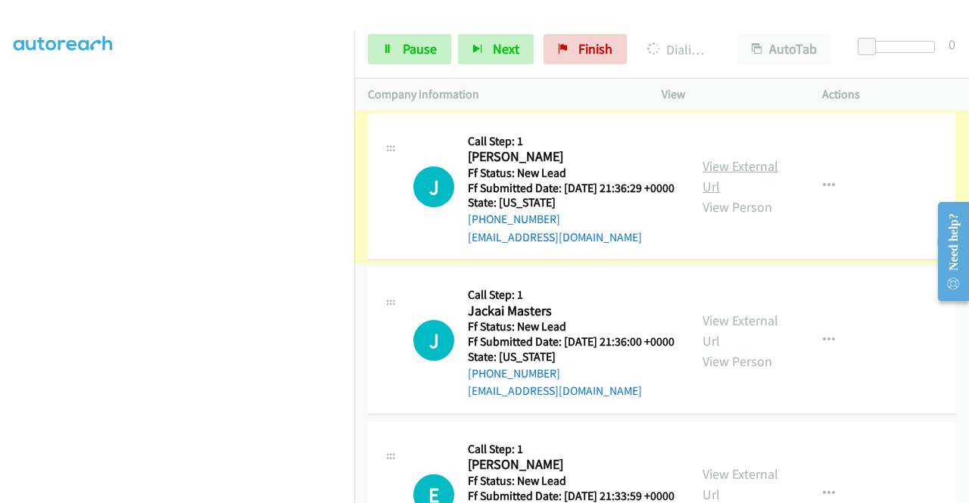
click at [734, 195] on link "View External Url" at bounding box center [740, 176] width 76 height 38
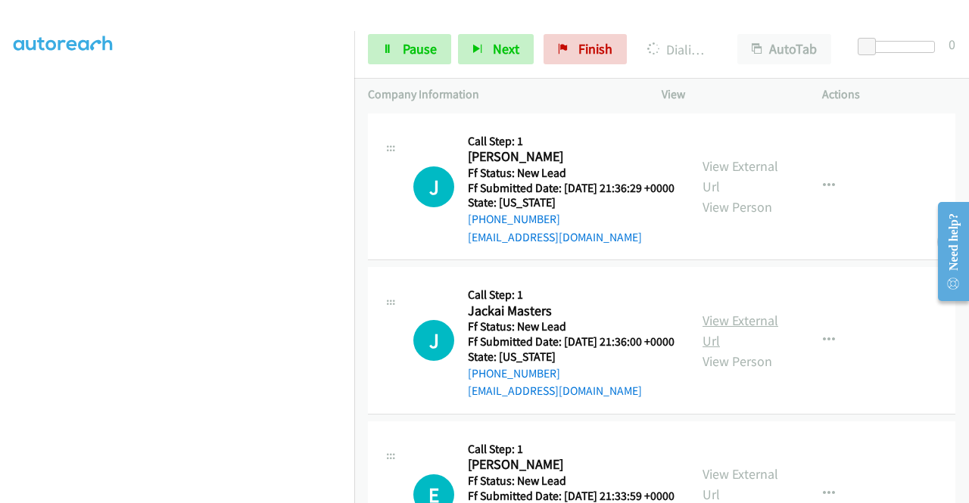
click at [745, 350] on link "View External Url" at bounding box center [740, 331] width 76 height 38
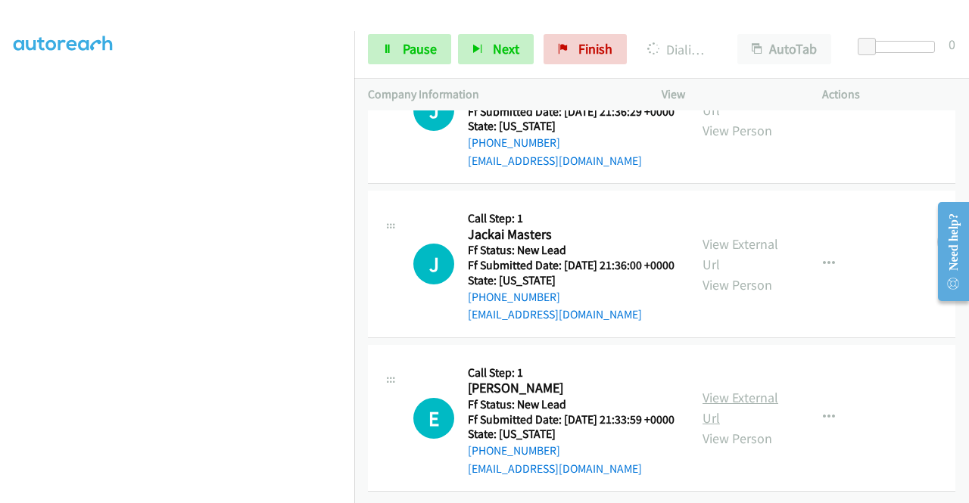
click at [725, 389] on link "View External Url" at bounding box center [740, 408] width 76 height 38
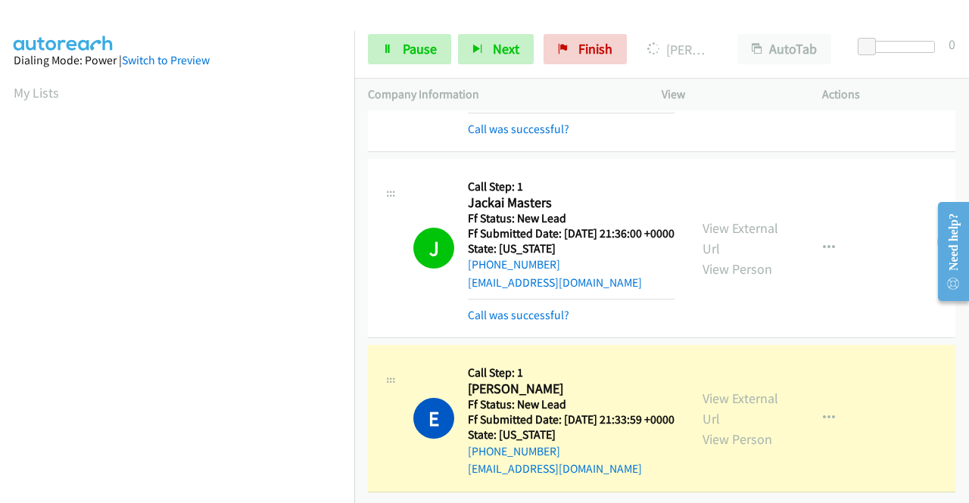
scroll to position [345, 0]
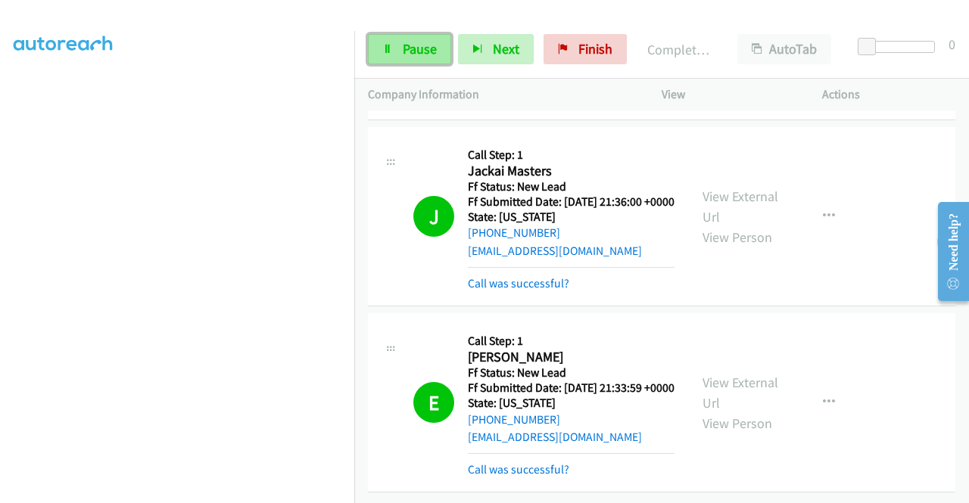
click at [416, 45] on span "Pause" at bounding box center [420, 48] width 34 height 17
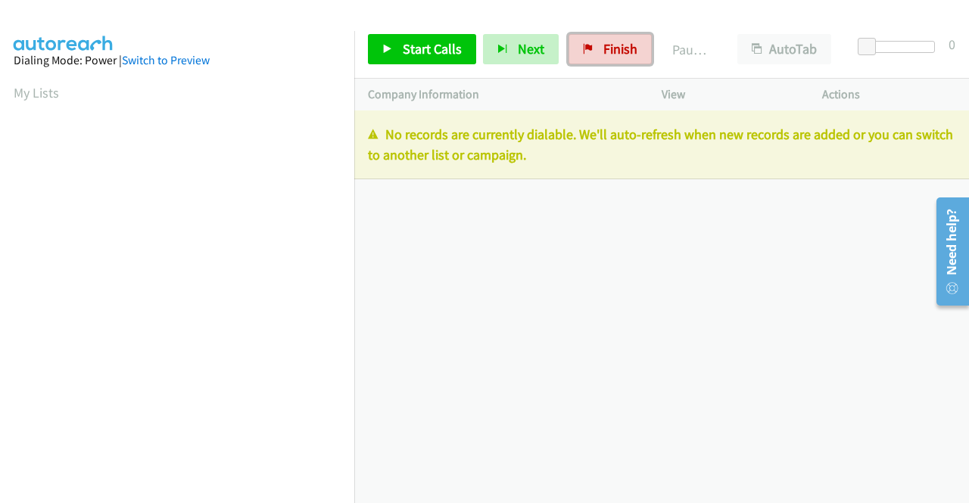
drag, startPoint x: 607, startPoint y: 49, endPoint x: 543, endPoint y: 78, distance: 69.8
click at [607, 48] on span "Finish" at bounding box center [620, 48] width 34 height 17
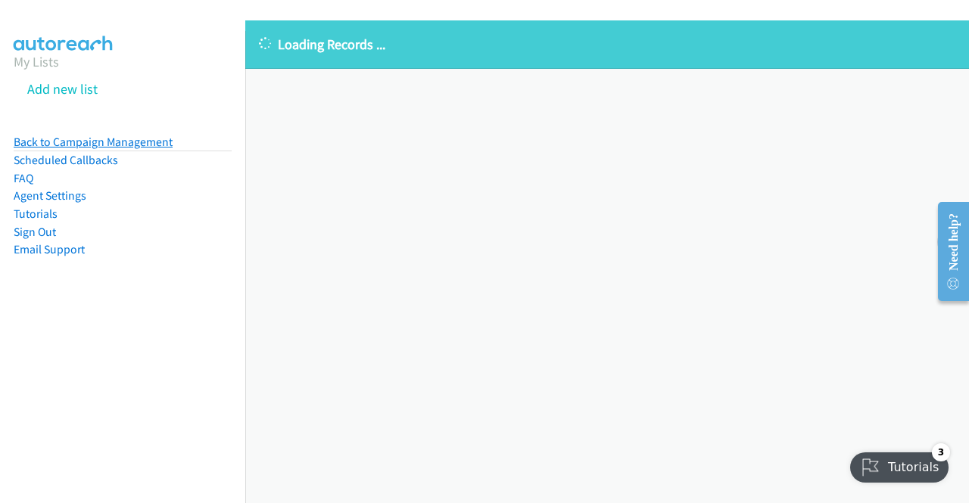
drag, startPoint x: 113, startPoint y: 142, endPoint x: 157, endPoint y: 142, distance: 44.7
click at [113, 142] on link "Back to Campaign Management" at bounding box center [93, 142] width 159 height 14
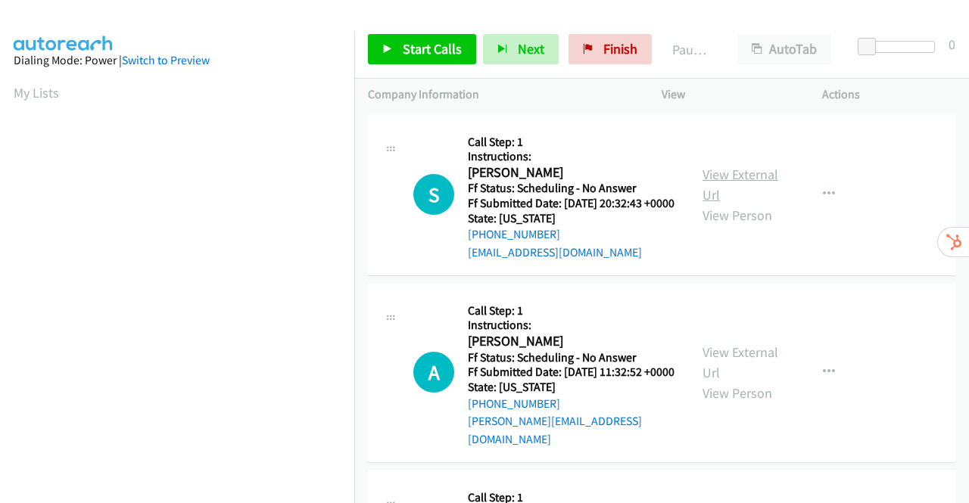
click at [716, 183] on link "View External Url" at bounding box center [740, 185] width 76 height 38
click at [726, 359] on link "View External Url" at bounding box center [740, 363] width 76 height 38
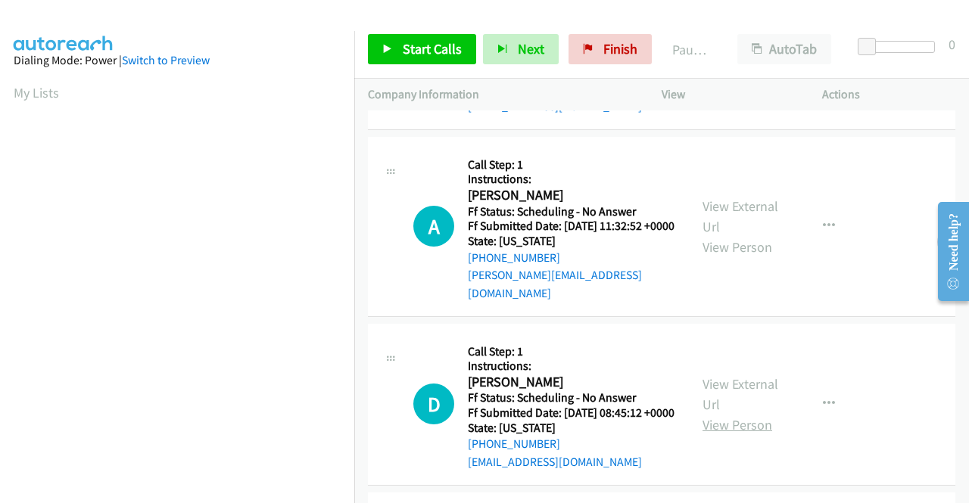
scroll to position [151, 0]
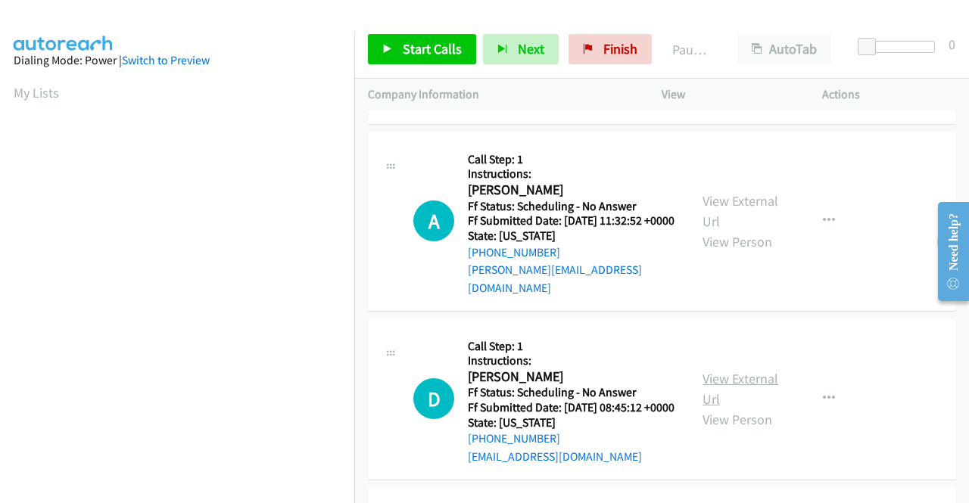
click at [739, 399] on link "View External Url" at bounding box center [740, 389] width 76 height 38
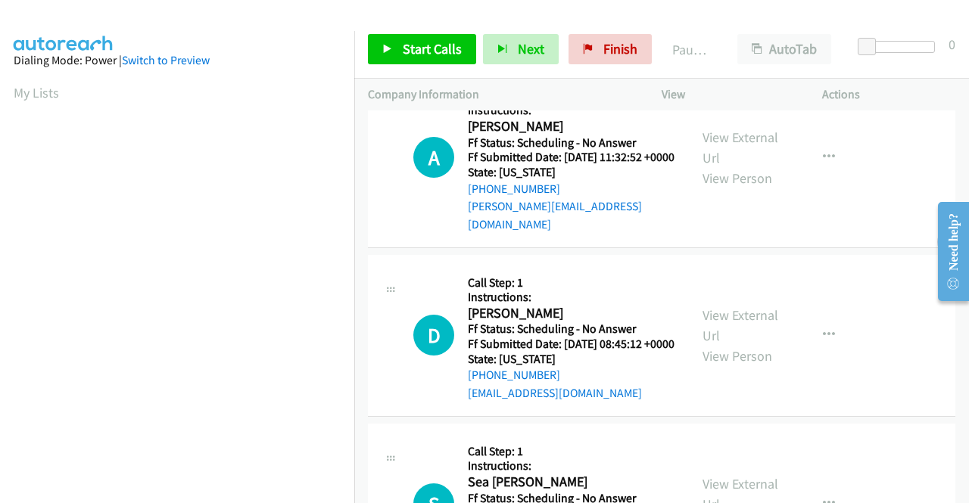
scroll to position [303, 0]
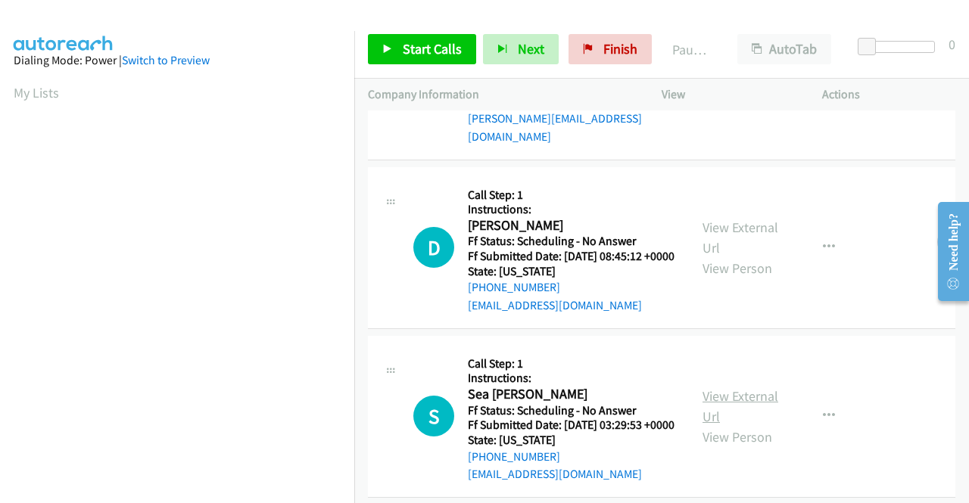
click at [745, 425] on link "View External Url" at bounding box center [740, 406] width 76 height 38
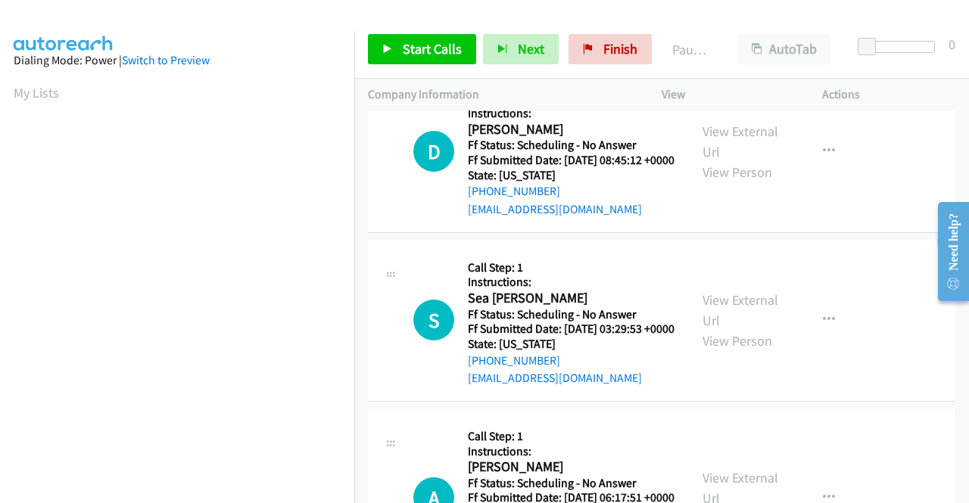
scroll to position [454, 0]
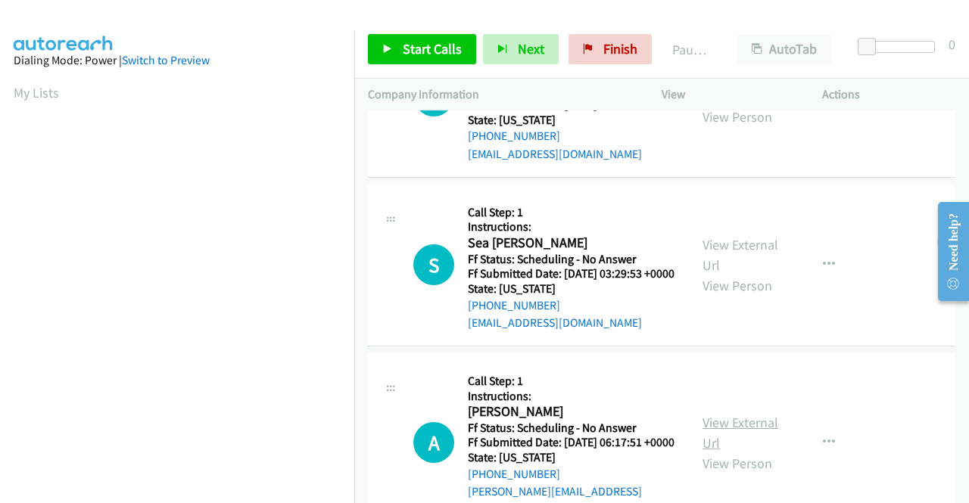
click at [748, 452] on link "View External Url" at bounding box center [740, 433] width 76 height 38
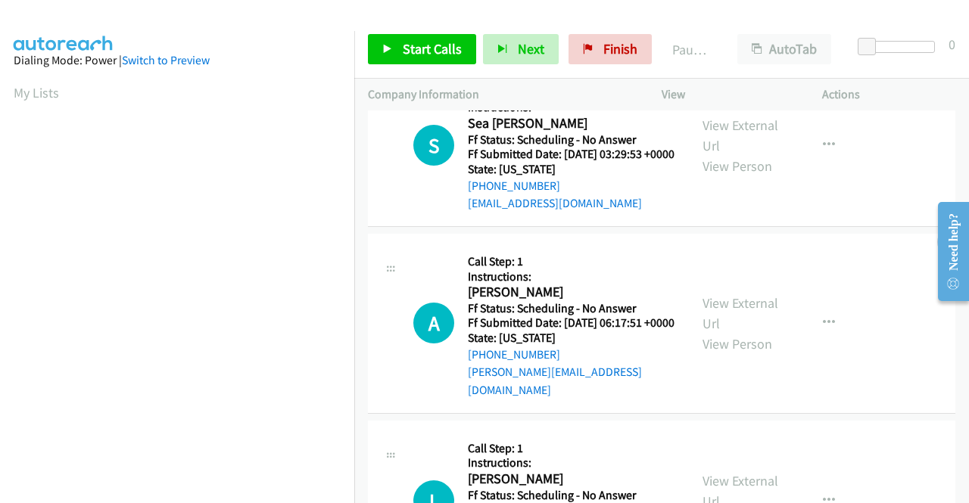
scroll to position [681, 0]
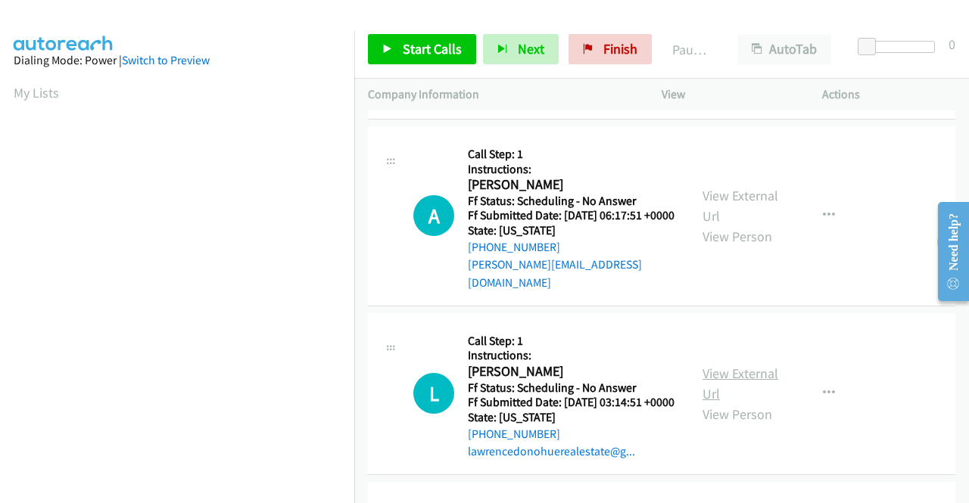
click at [755, 403] on link "View External Url" at bounding box center [740, 384] width 76 height 38
click at [394, 48] on link "Start Calls" at bounding box center [422, 49] width 108 height 30
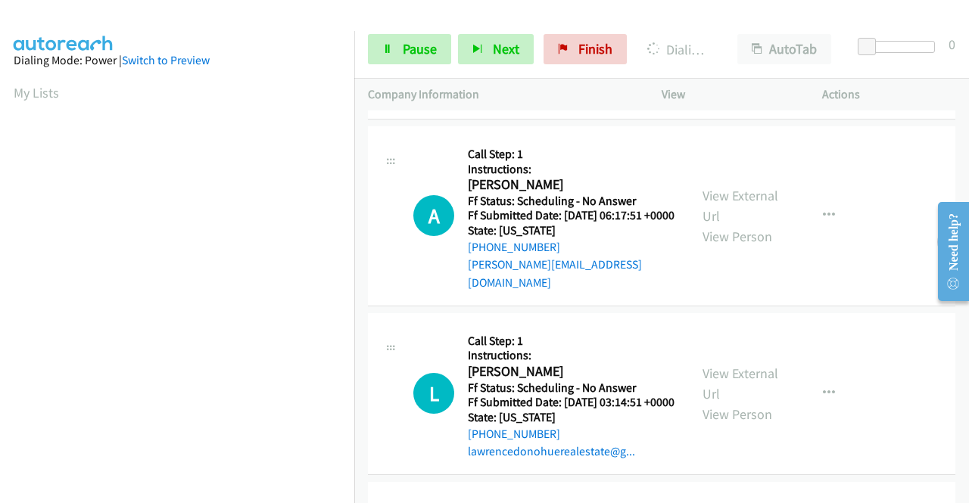
scroll to position [345, 0]
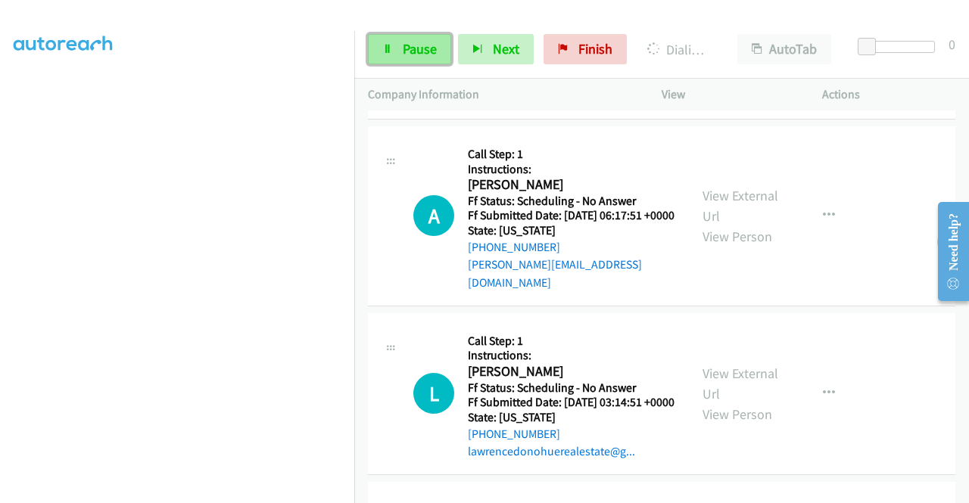
drag, startPoint x: 403, startPoint y: 42, endPoint x: 415, endPoint y: 48, distance: 13.2
click at [403, 43] on span "Pause" at bounding box center [420, 48] width 34 height 17
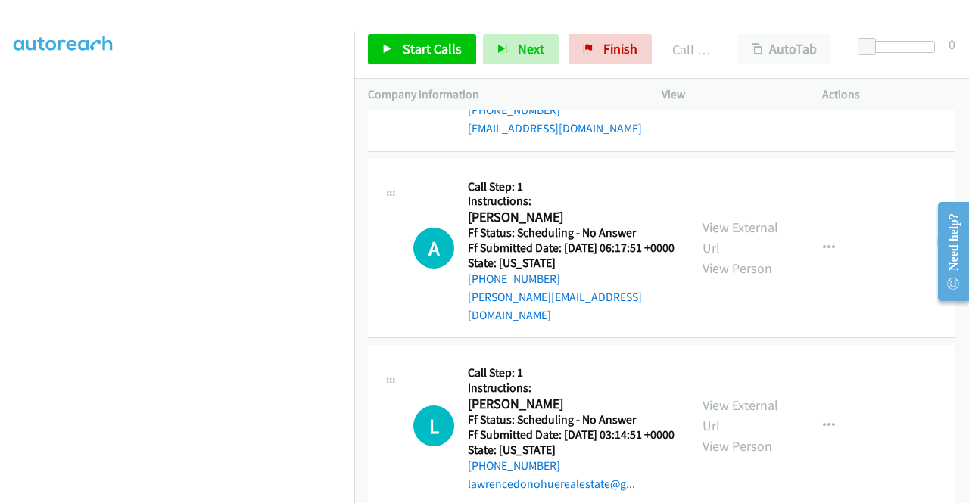
scroll to position [713, 0]
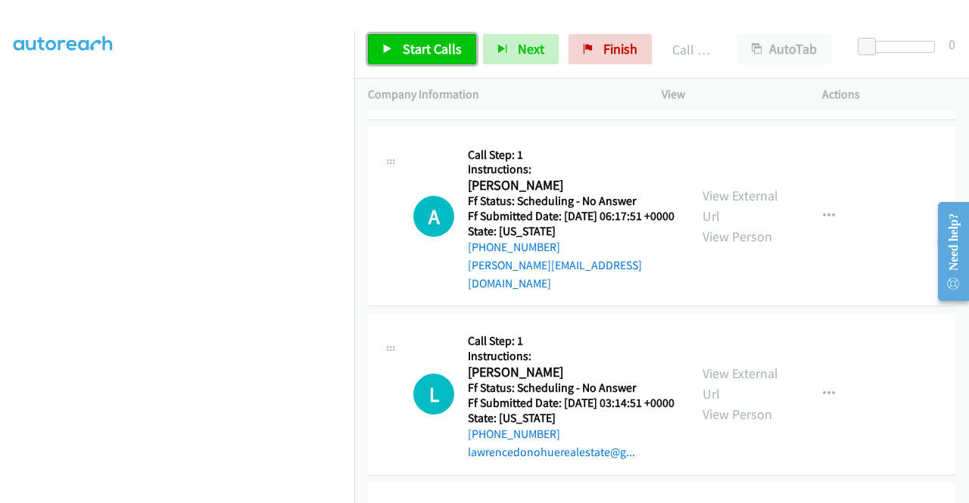
click at [405, 51] on span "Start Calls" at bounding box center [432, 48] width 59 height 17
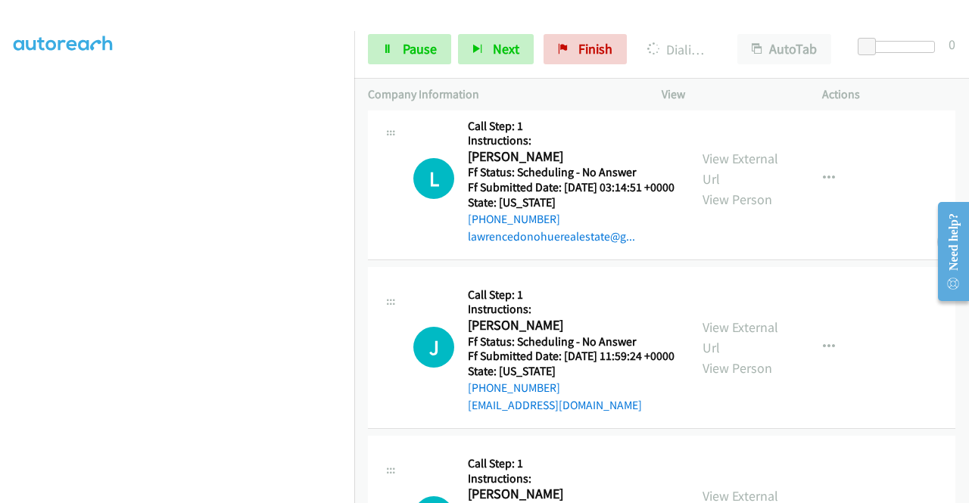
scroll to position [1060, 0]
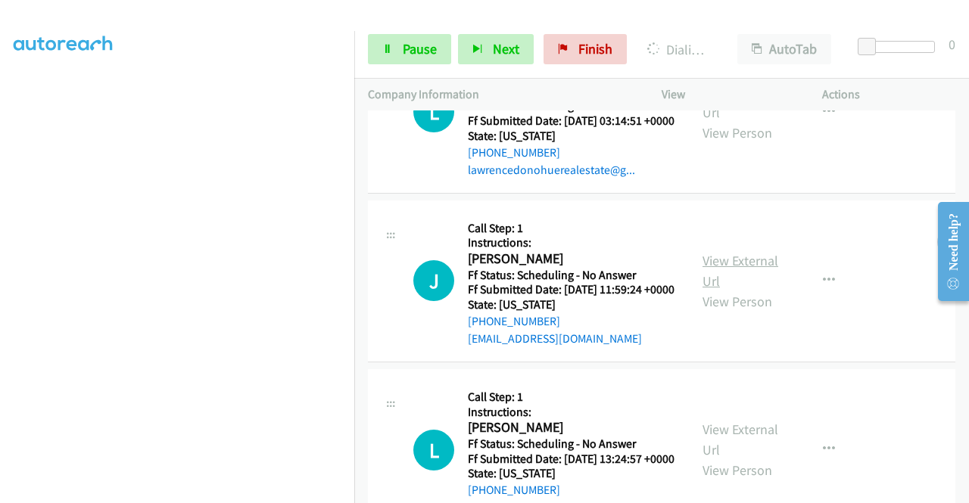
click at [755, 290] on link "View External Url" at bounding box center [740, 271] width 76 height 38
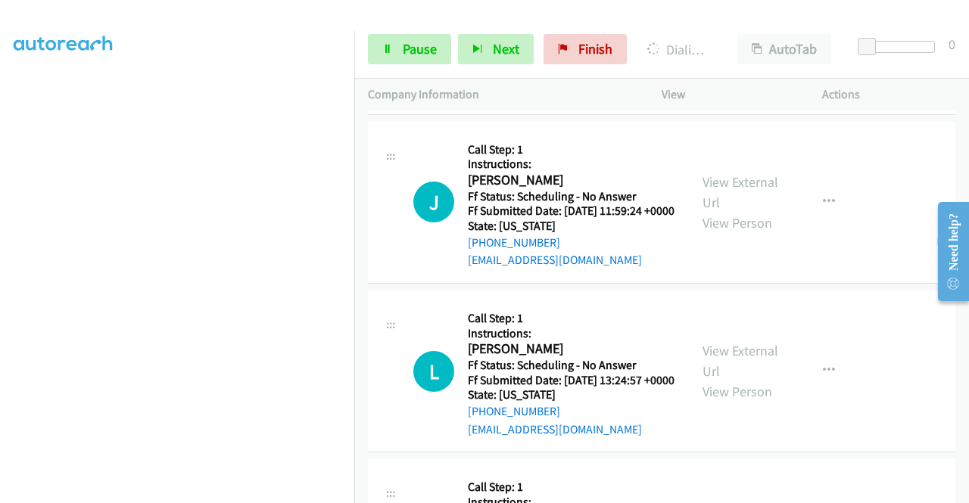
scroll to position [1211, 0]
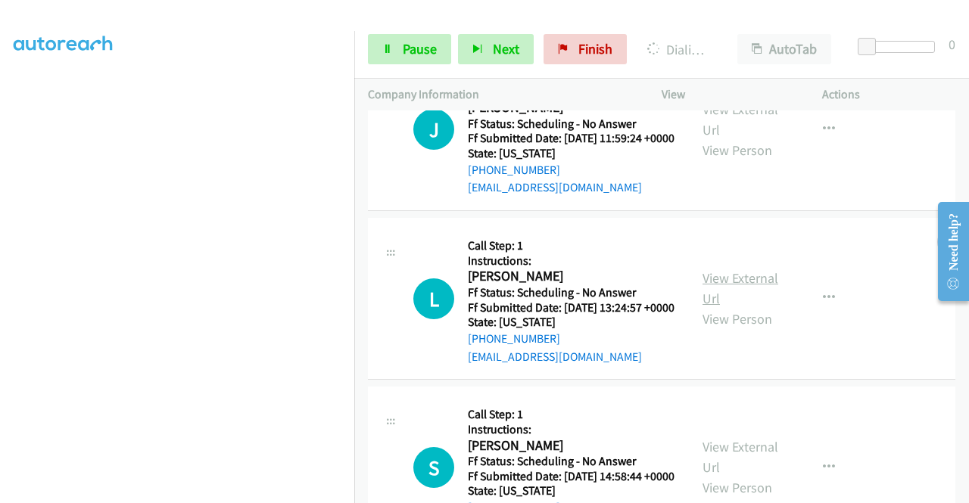
click at [725, 307] on link "View External Url" at bounding box center [740, 288] width 76 height 38
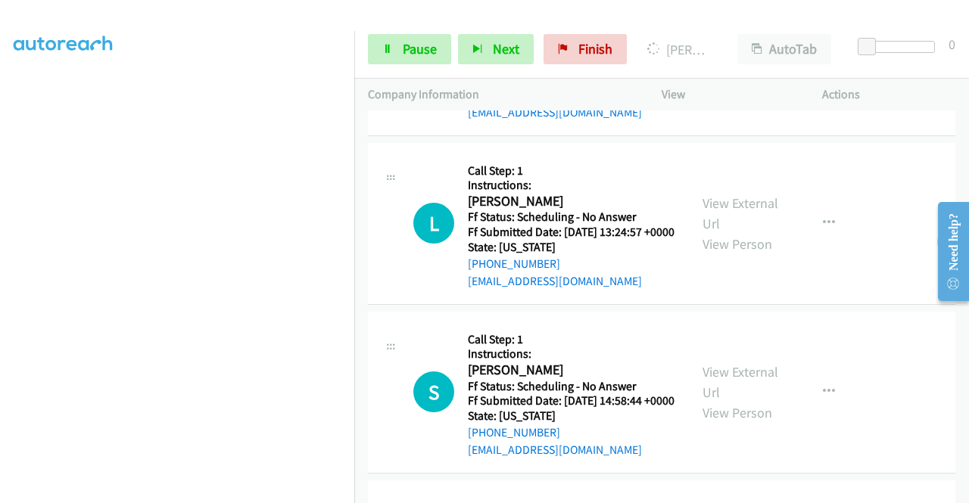
scroll to position [1470, 0]
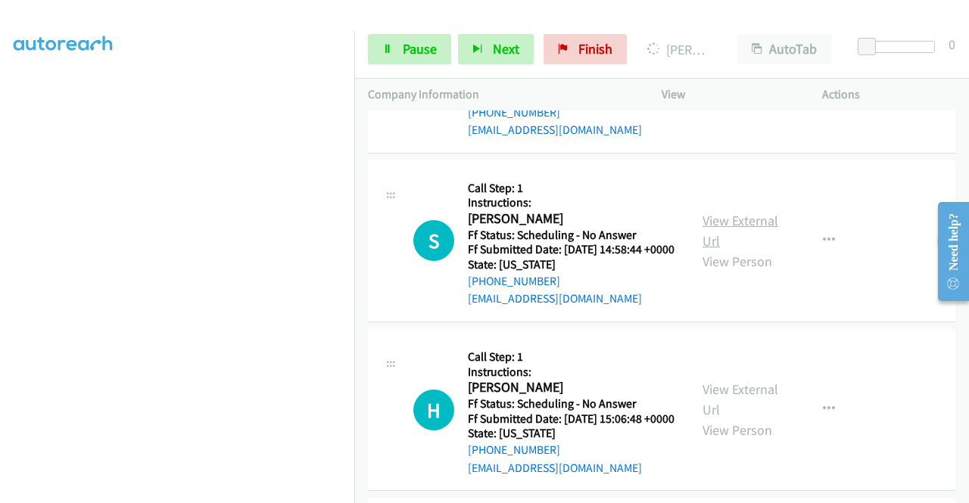
click at [702, 250] on link "View External Url" at bounding box center [740, 231] width 76 height 38
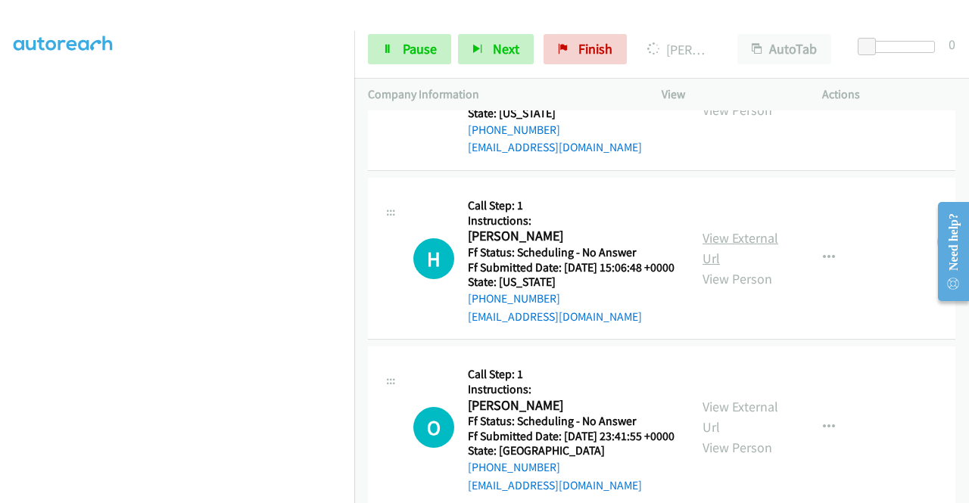
click at [732, 267] on link "View External Url" at bounding box center [740, 248] width 76 height 38
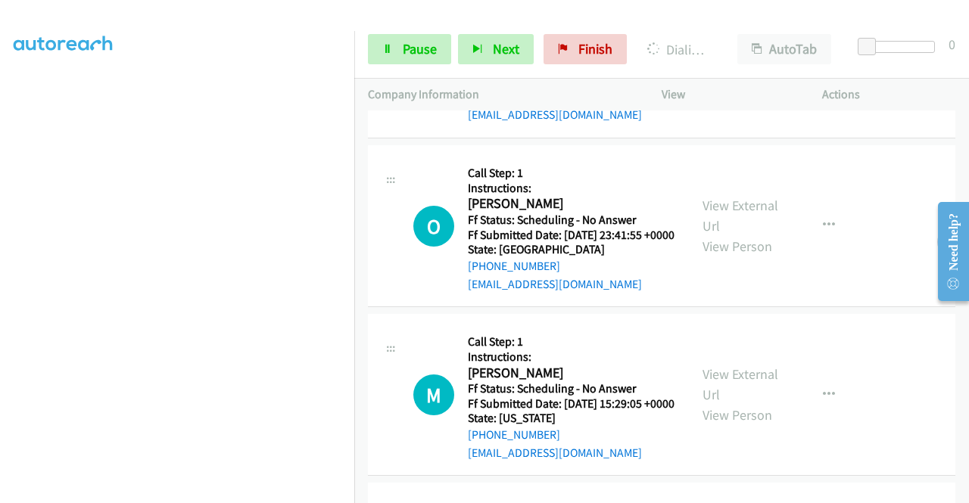
scroll to position [1924, 0]
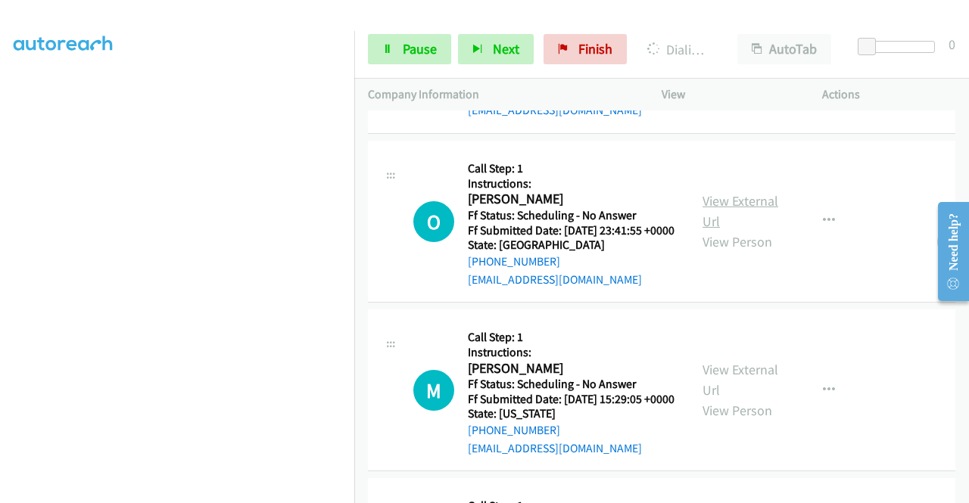
click at [730, 230] on link "View External Url" at bounding box center [740, 211] width 76 height 38
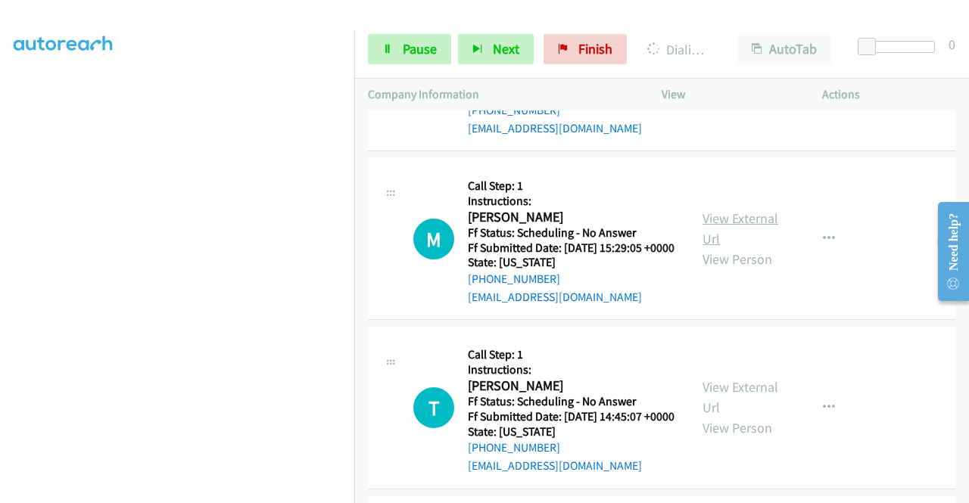
click at [706, 247] on link "View External Url" at bounding box center [740, 229] width 76 height 38
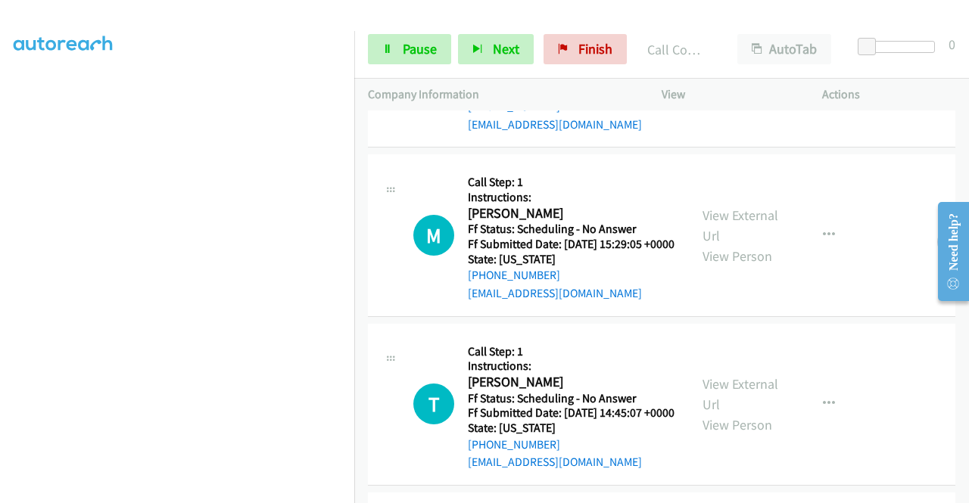
scroll to position [2151, 0]
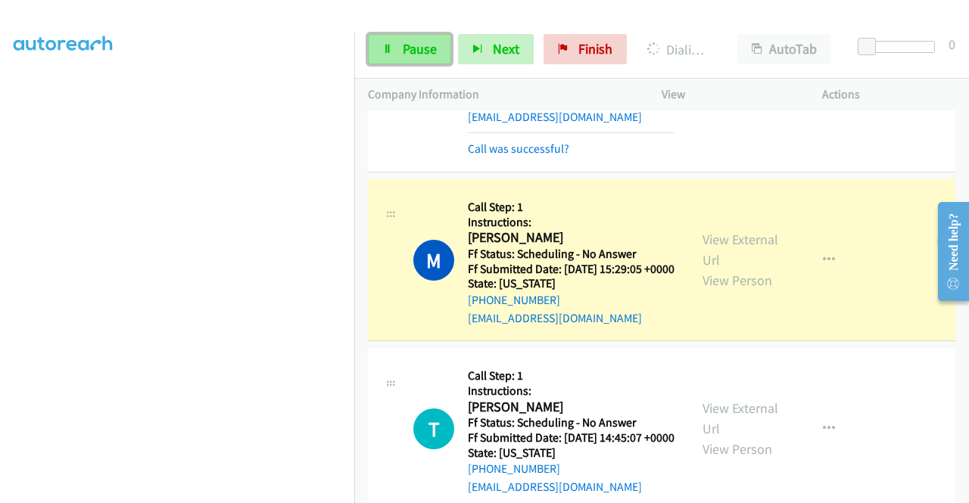
click at [399, 56] on link "Pause" at bounding box center [409, 49] width 83 height 30
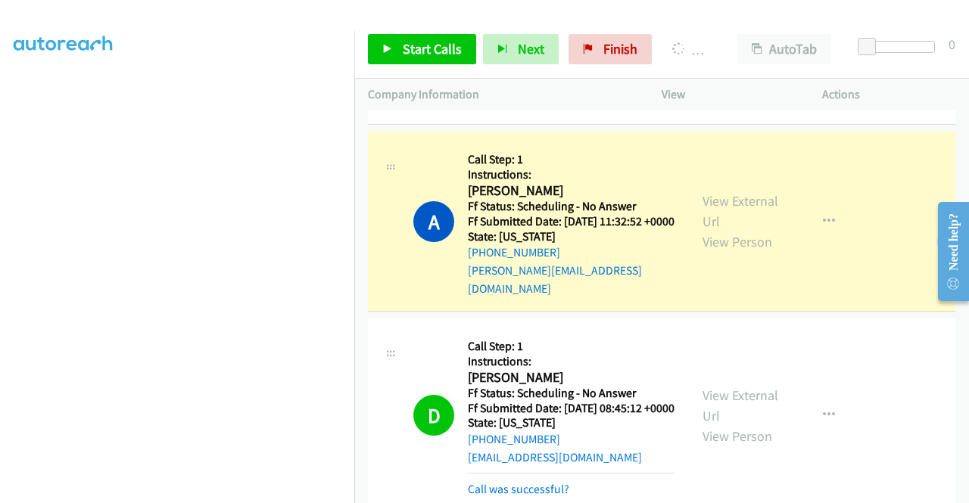
scroll to position [183, 0]
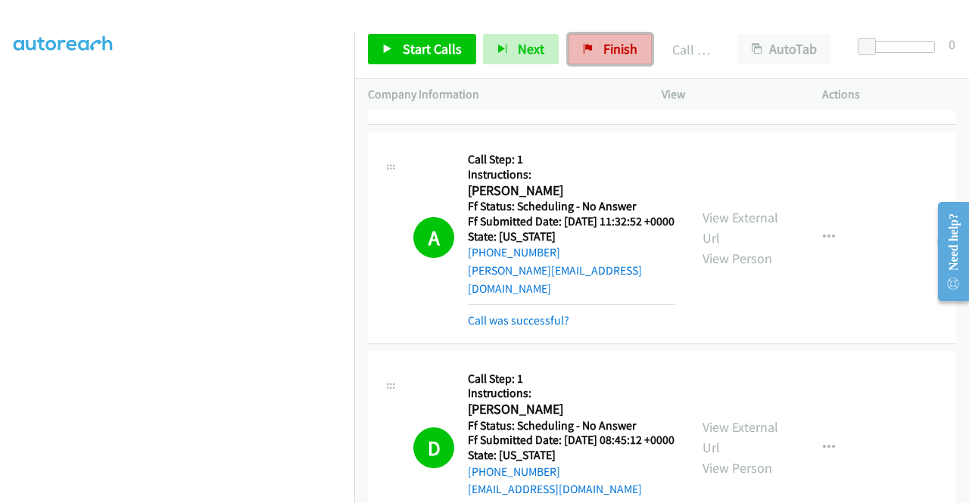
click at [594, 48] on link "Finish" at bounding box center [609, 49] width 83 height 30
